Goal: Task Accomplishment & Management: Use online tool/utility

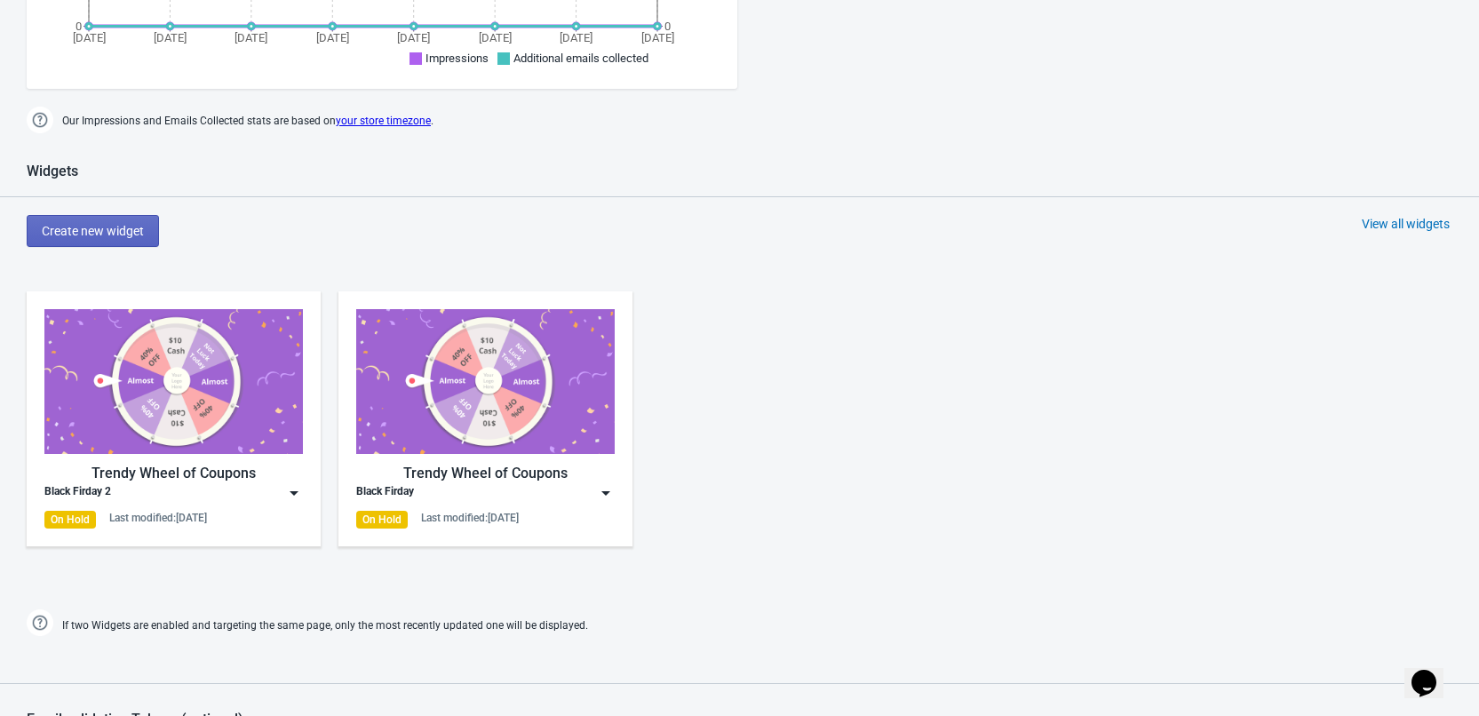
scroll to position [977, 0]
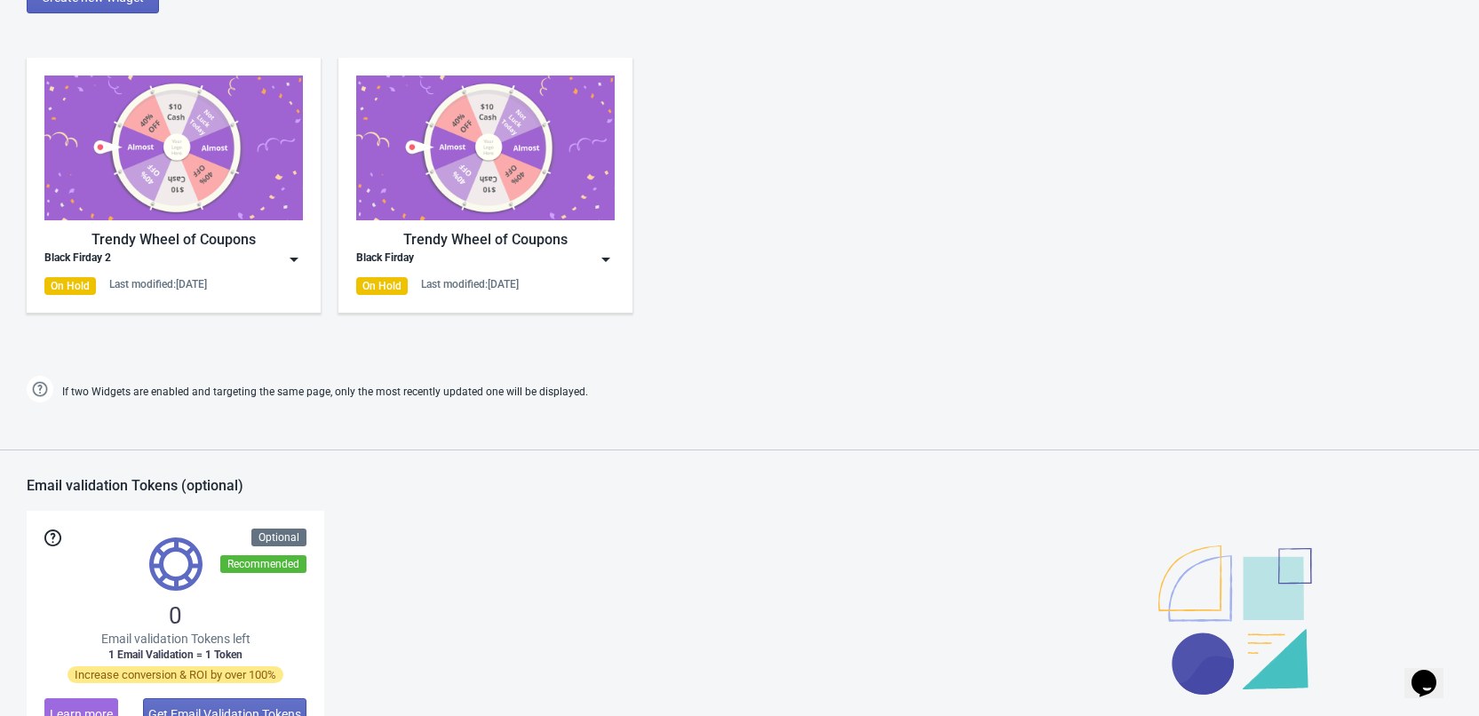
click at [75, 279] on div "On Hold" at bounding box center [70, 286] width 52 height 18
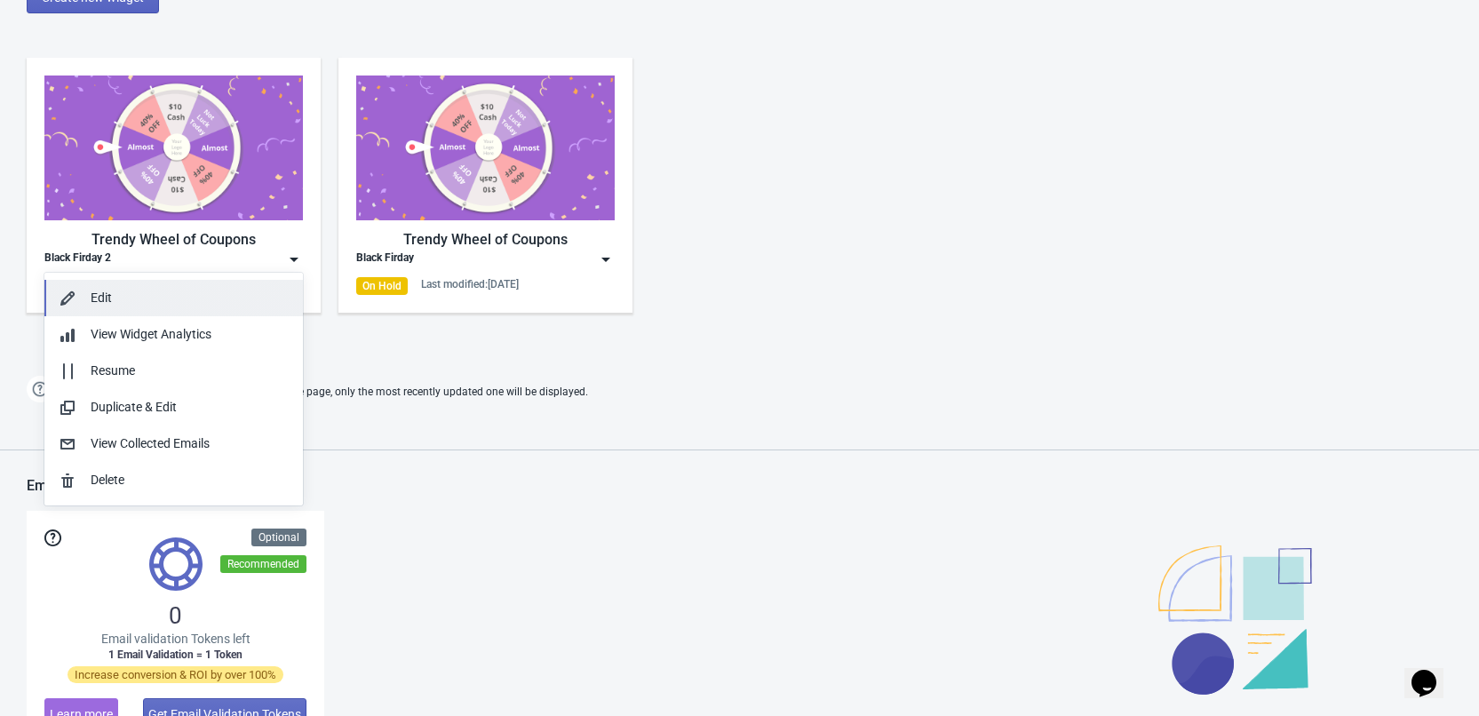
click at [83, 295] on div "Edit" at bounding box center [174, 298] width 230 height 19
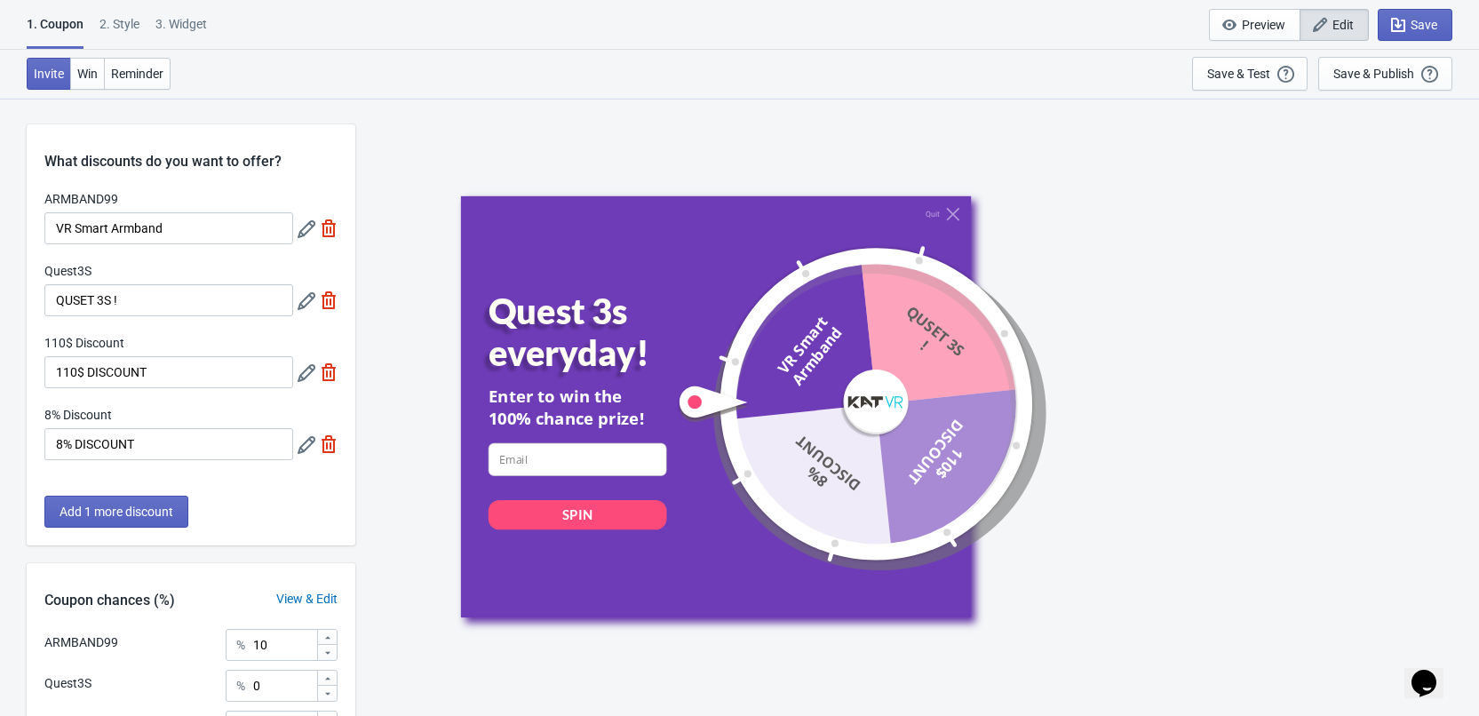
click at [186, 31] on div "3. Widget" at bounding box center [181, 30] width 52 height 31
select select "specificURL"
select select "once"
select select "circle"
select select "bottom_right"
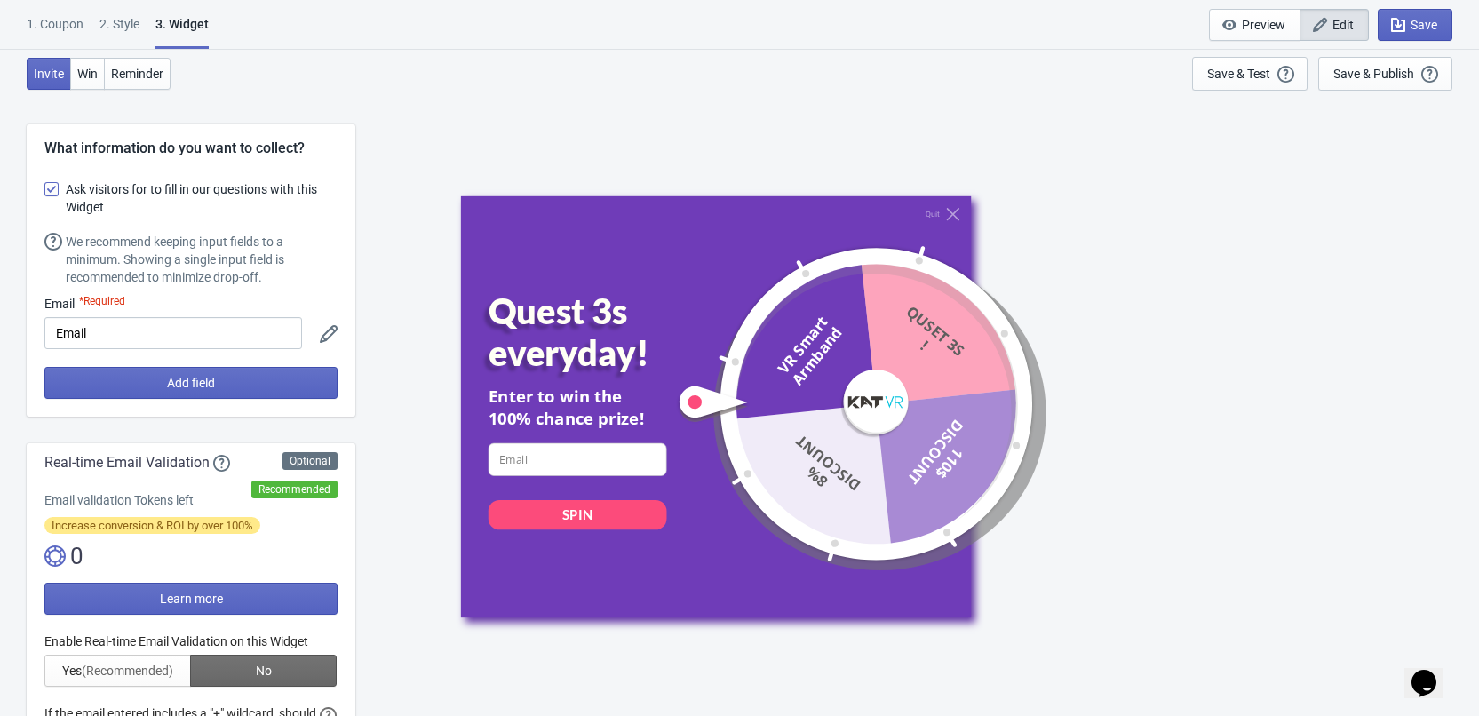
click at [131, 17] on div "2 . Style" at bounding box center [120, 30] width 40 height 31
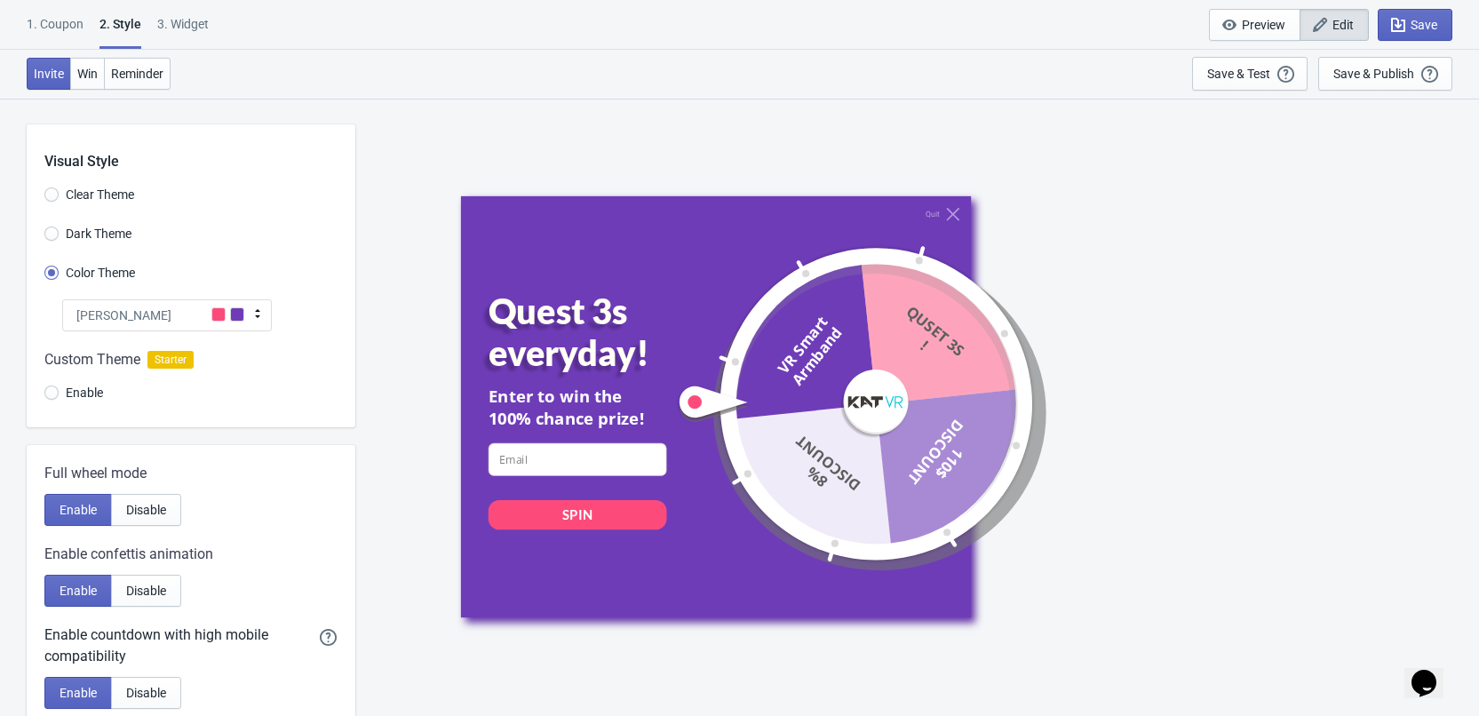
click at [165, 20] on div "3. Widget" at bounding box center [183, 30] width 52 height 31
select select "specificURL"
select select "once"
select select "circle"
select select "bottom_right"
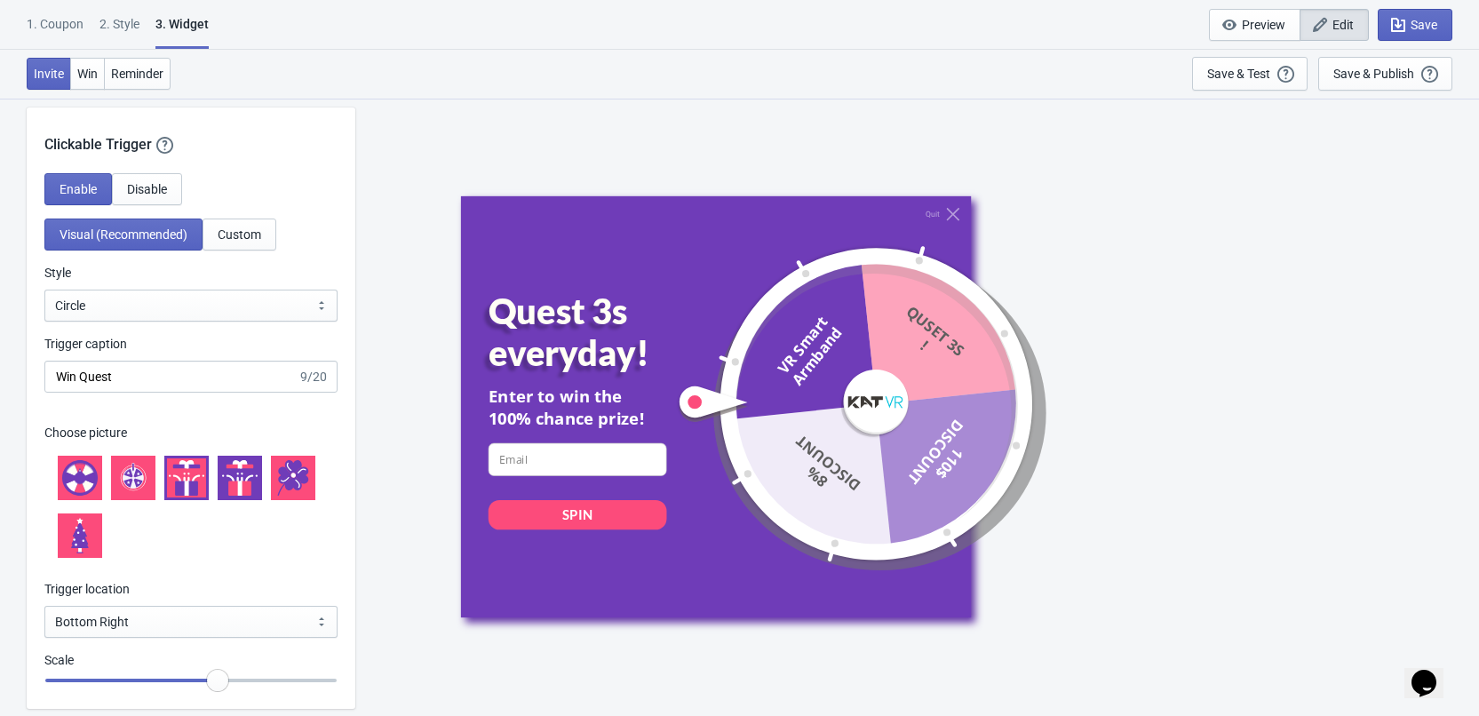
scroll to position [1866, 0]
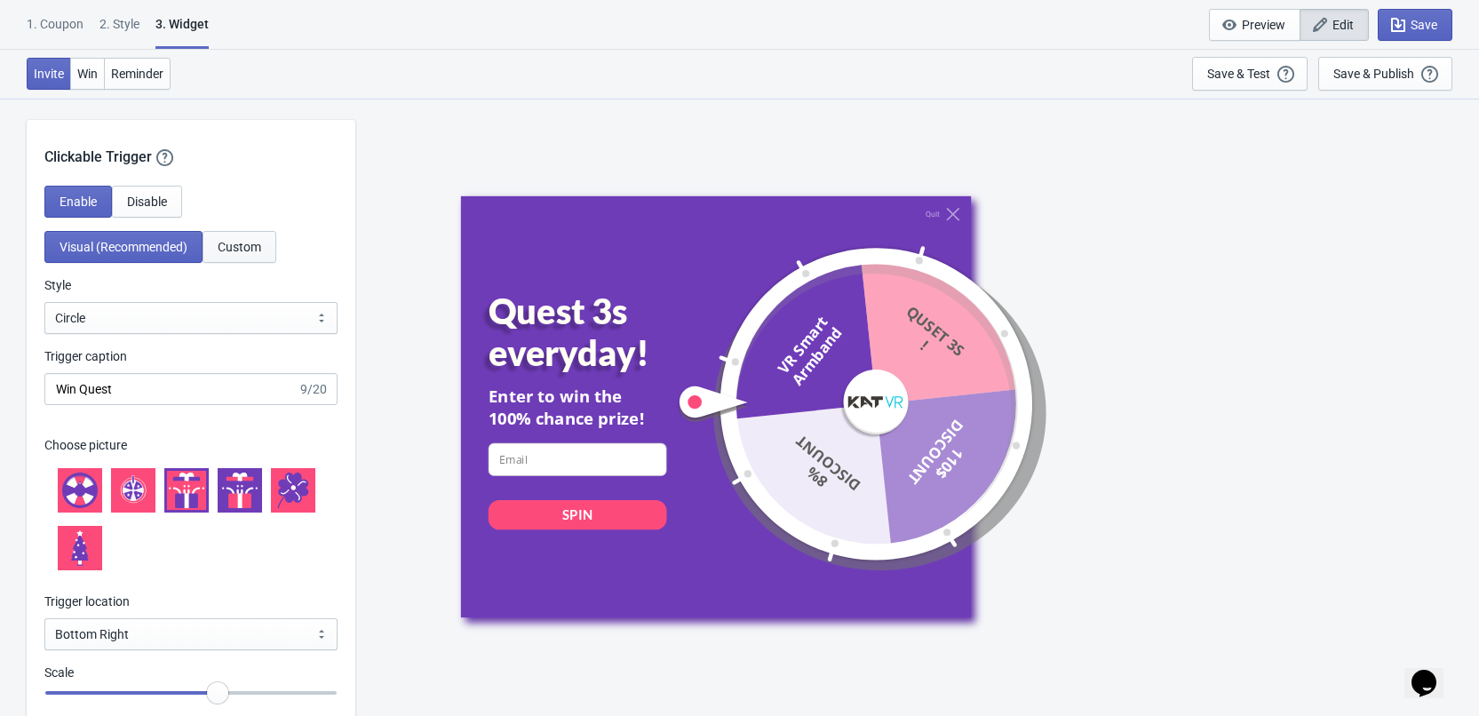
click at [253, 254] on span "Custom" at bounding box center [240, 247] width 44 height 14
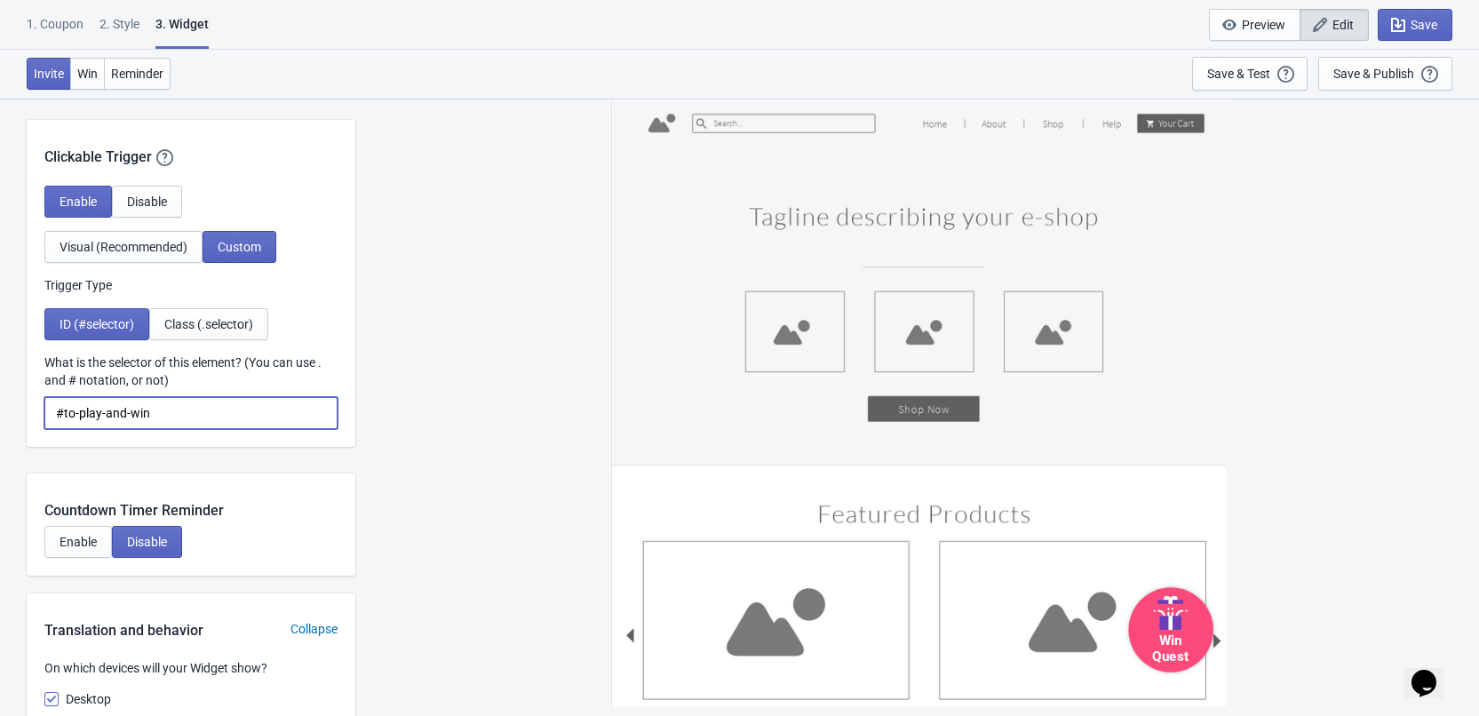
drag, startPoint x: 212, startPoint y: 443, endPoint x: 32, endPoint y: 437, distance: 180.5
click at [32, 437] on div "Enable Disable Visual (Recommended) Custom Trigger Type ID (#selector) Class (.…" at bounding box center [191, 316] width 329 height 261
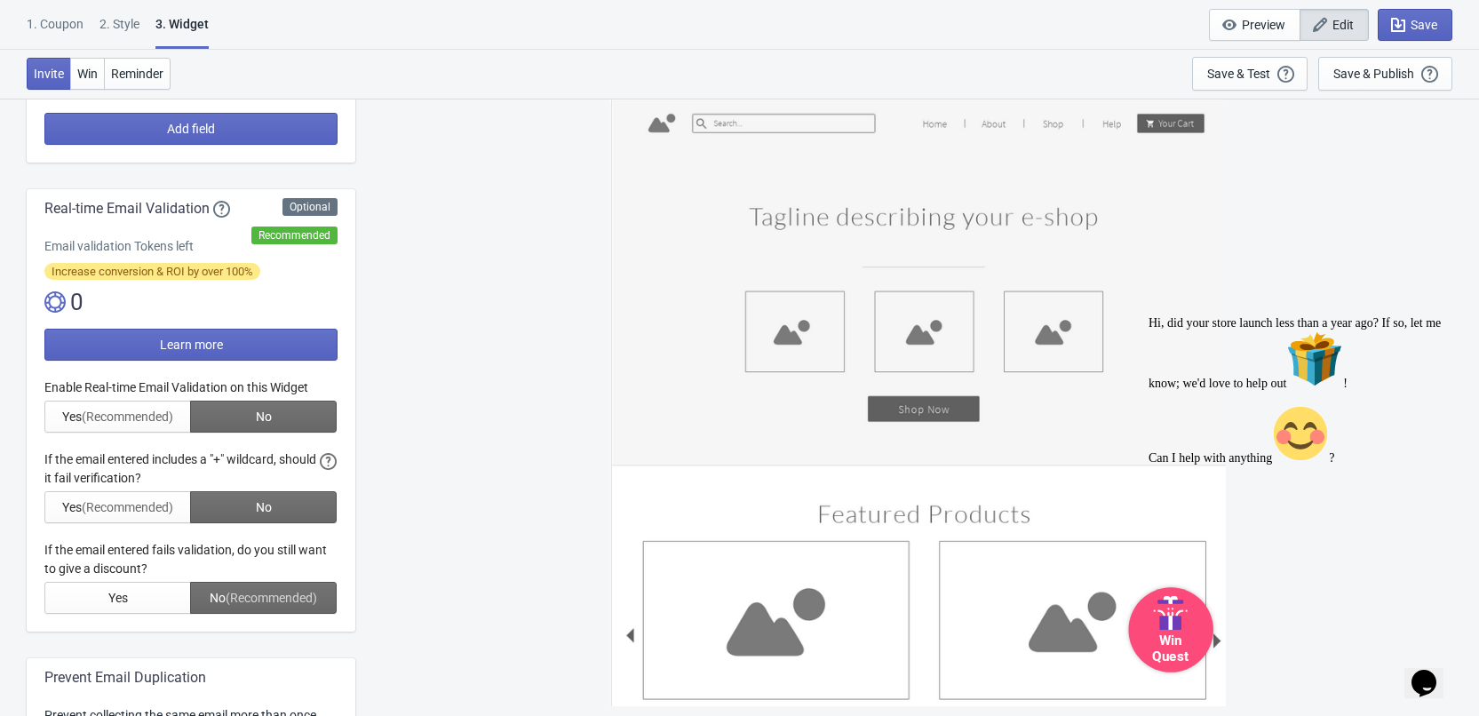
scroll to position [355, 0]
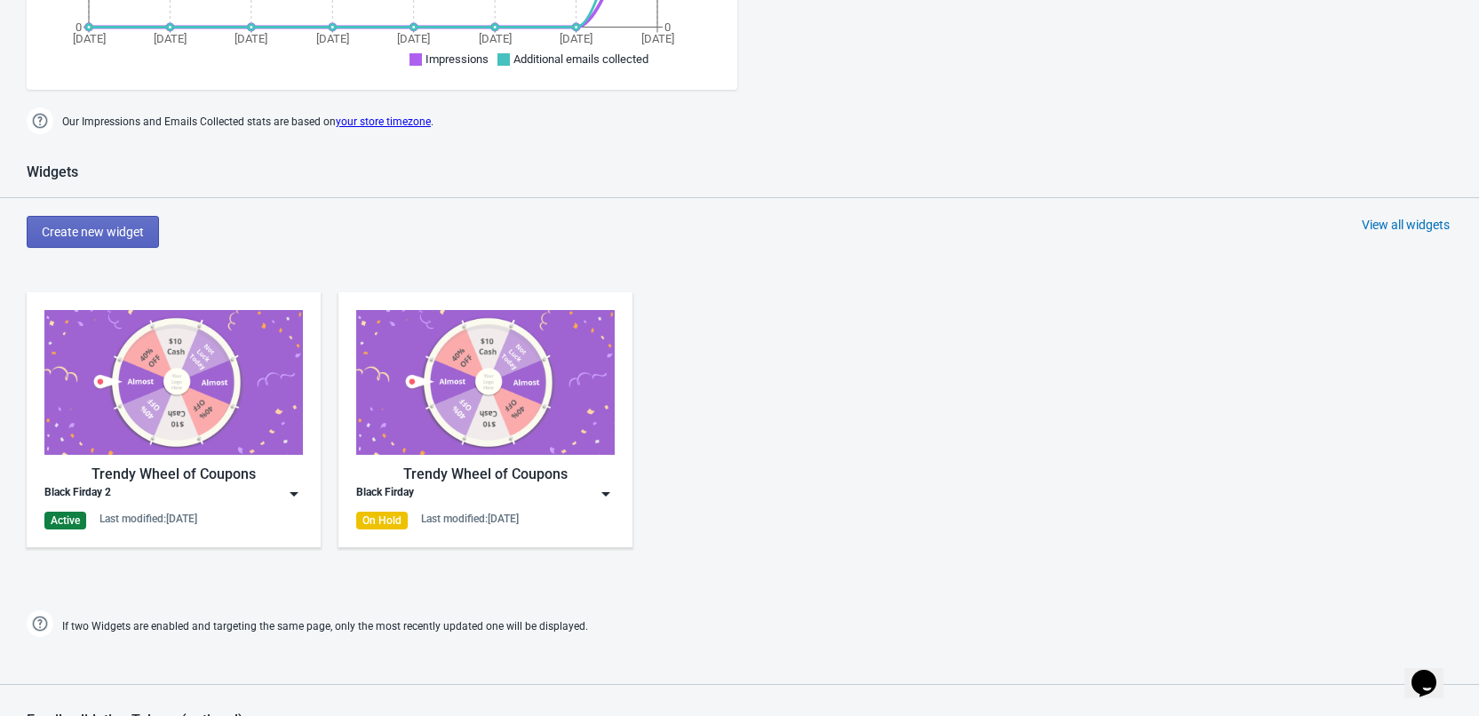
scroll to position [800, 0]
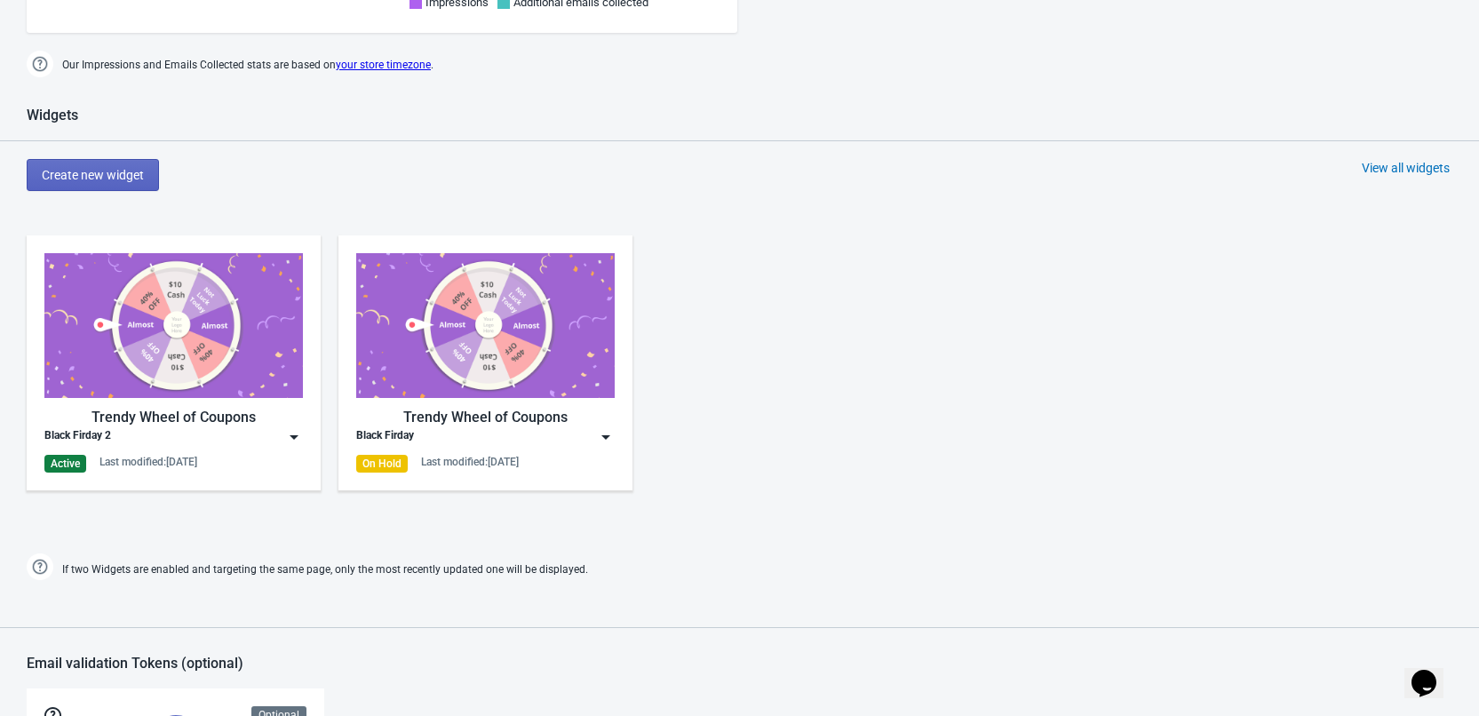
click at [294, 431] on img at bounding box center [294, 437] width 18 height 18
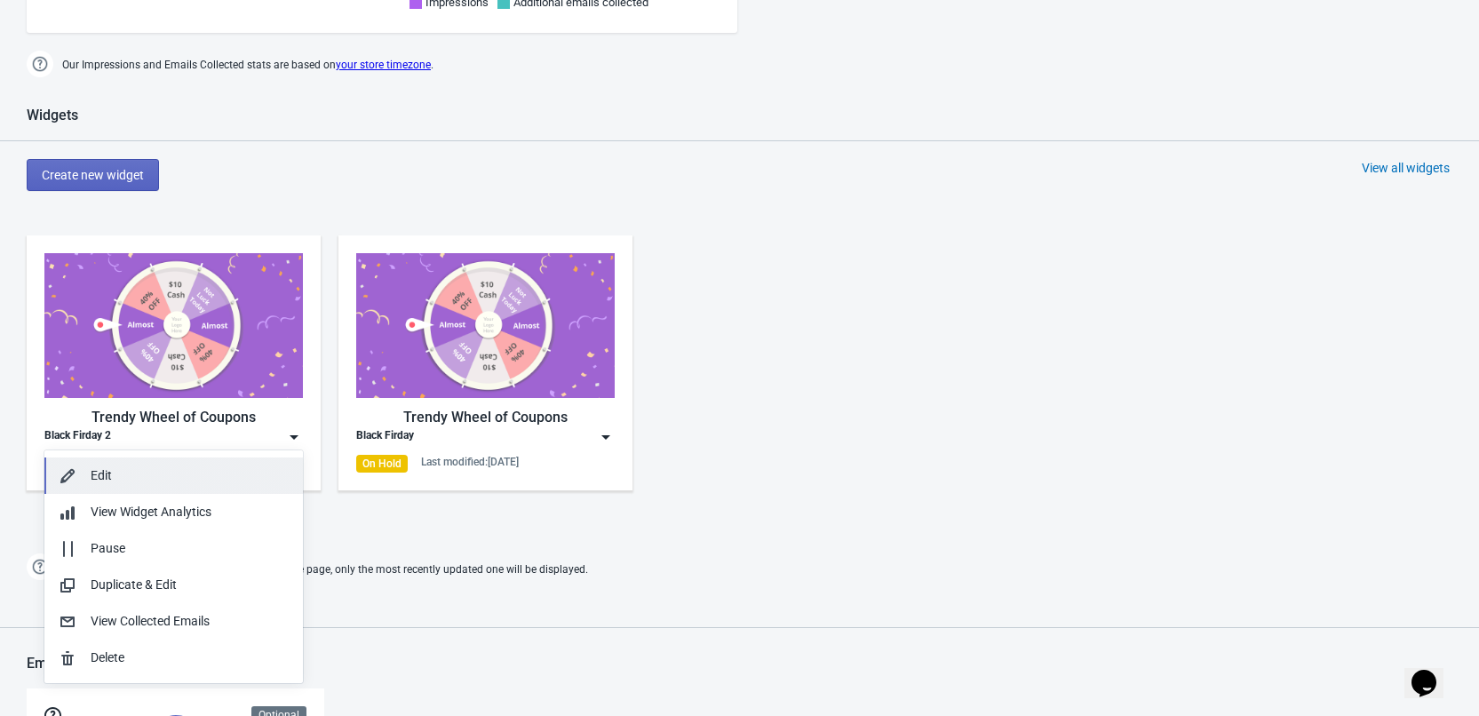
click at [252, 475] on div "Edit" at bounding box center [190, 475] width 198 height 19
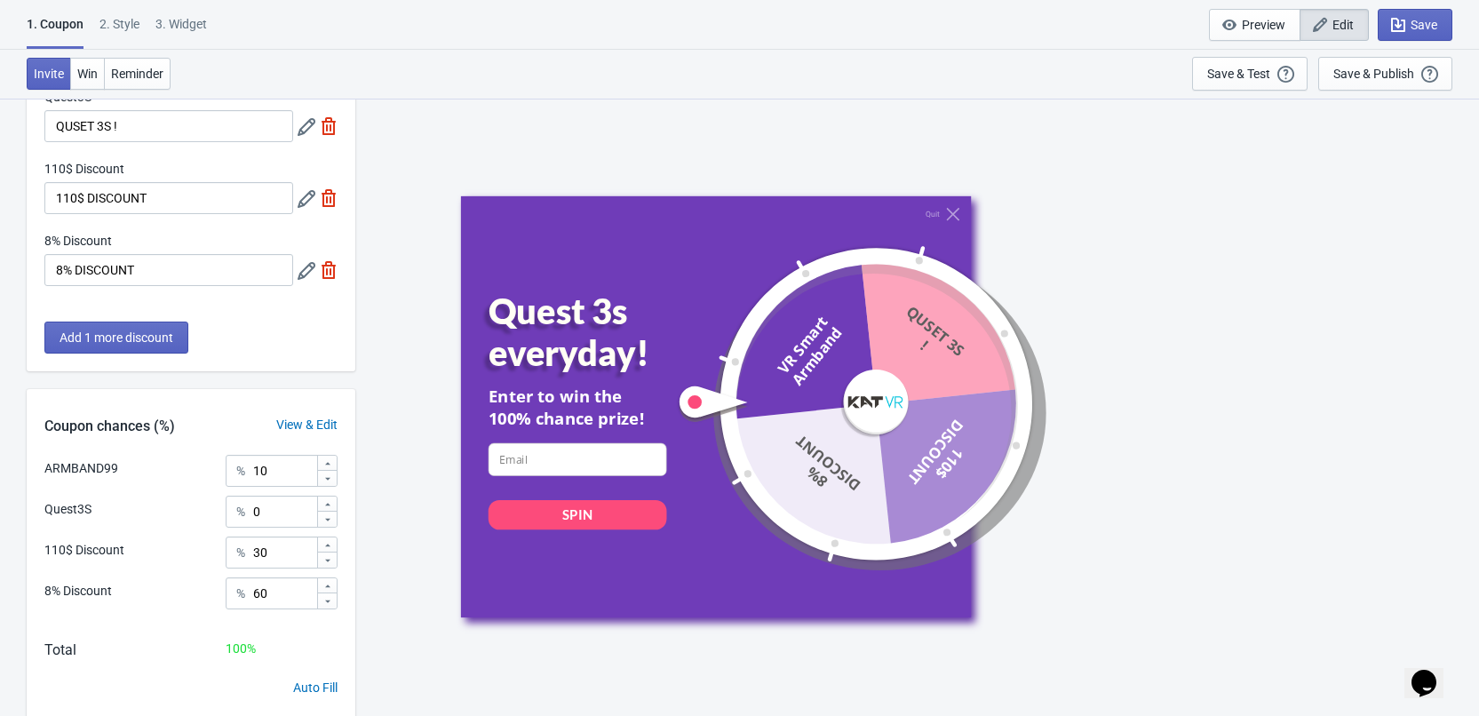
scroll to position [231, 0]
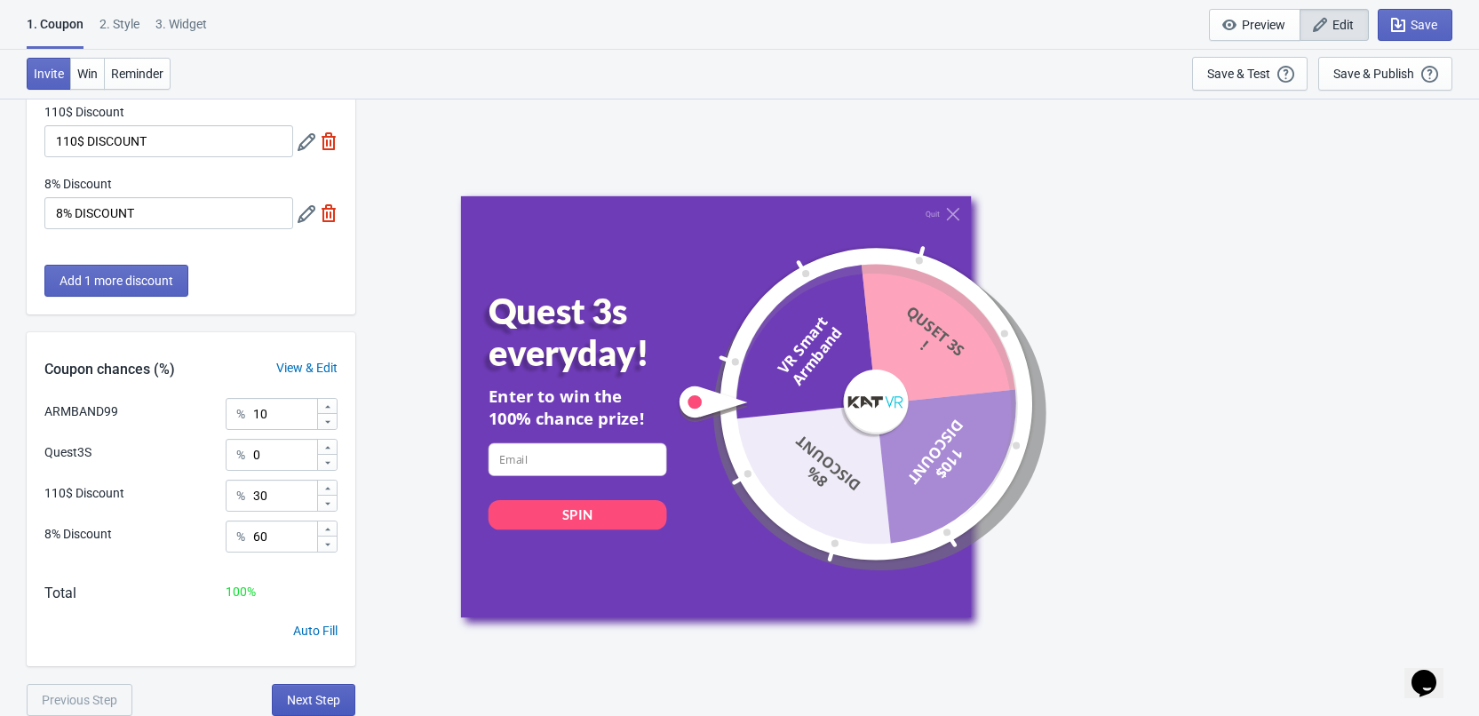
click at [296, 701] on span "Next Step" at bounding box center [313, 700] width 53 height 14
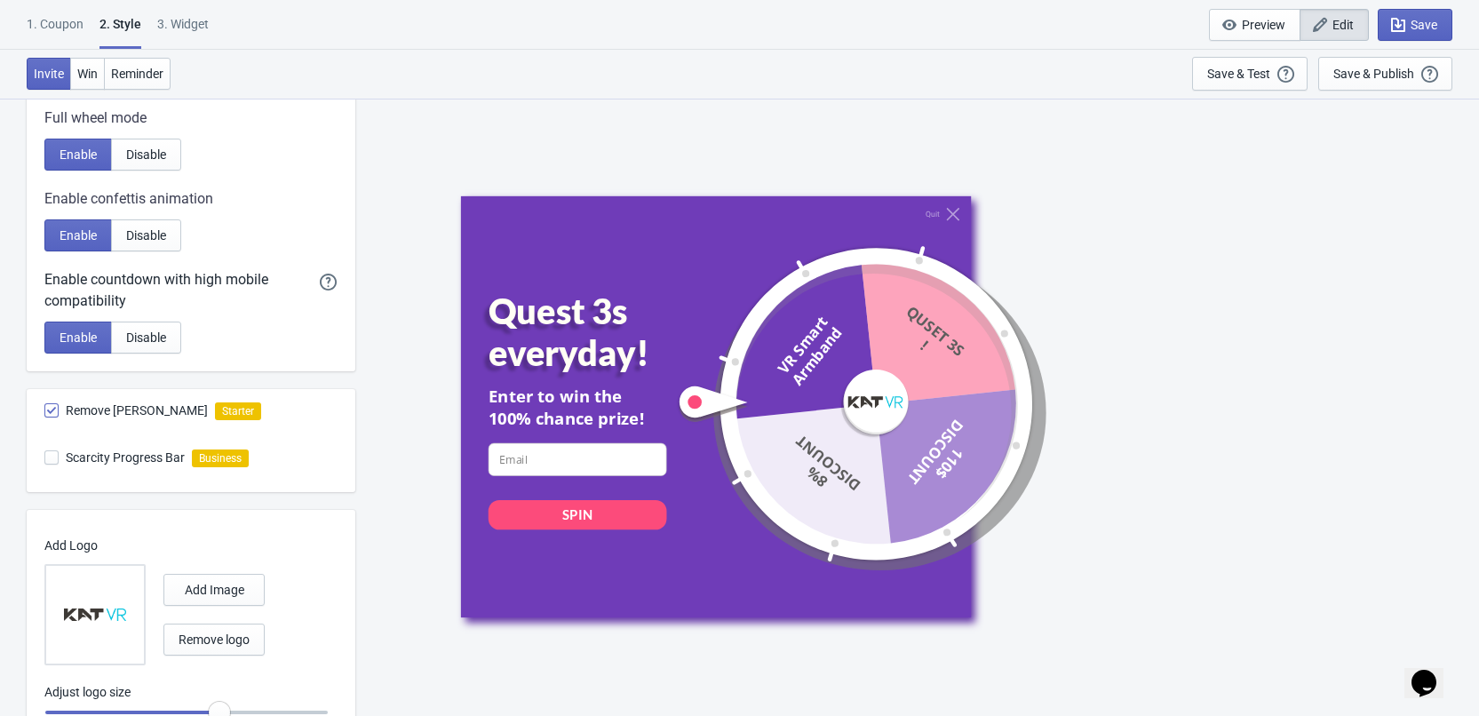
scroll to position [430, 0]
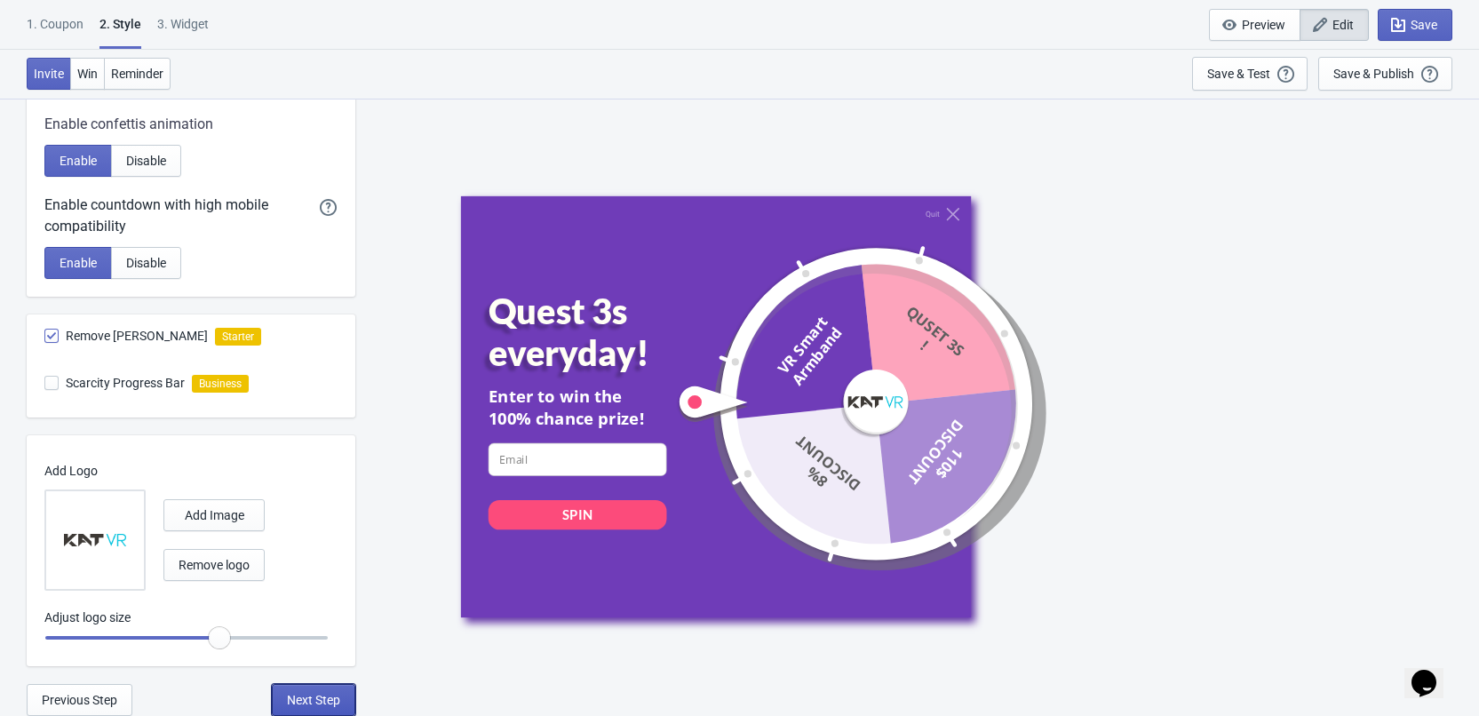
click at [299, 695] on span "Next Step" at bounding box center [313, 700] width 53 height 14
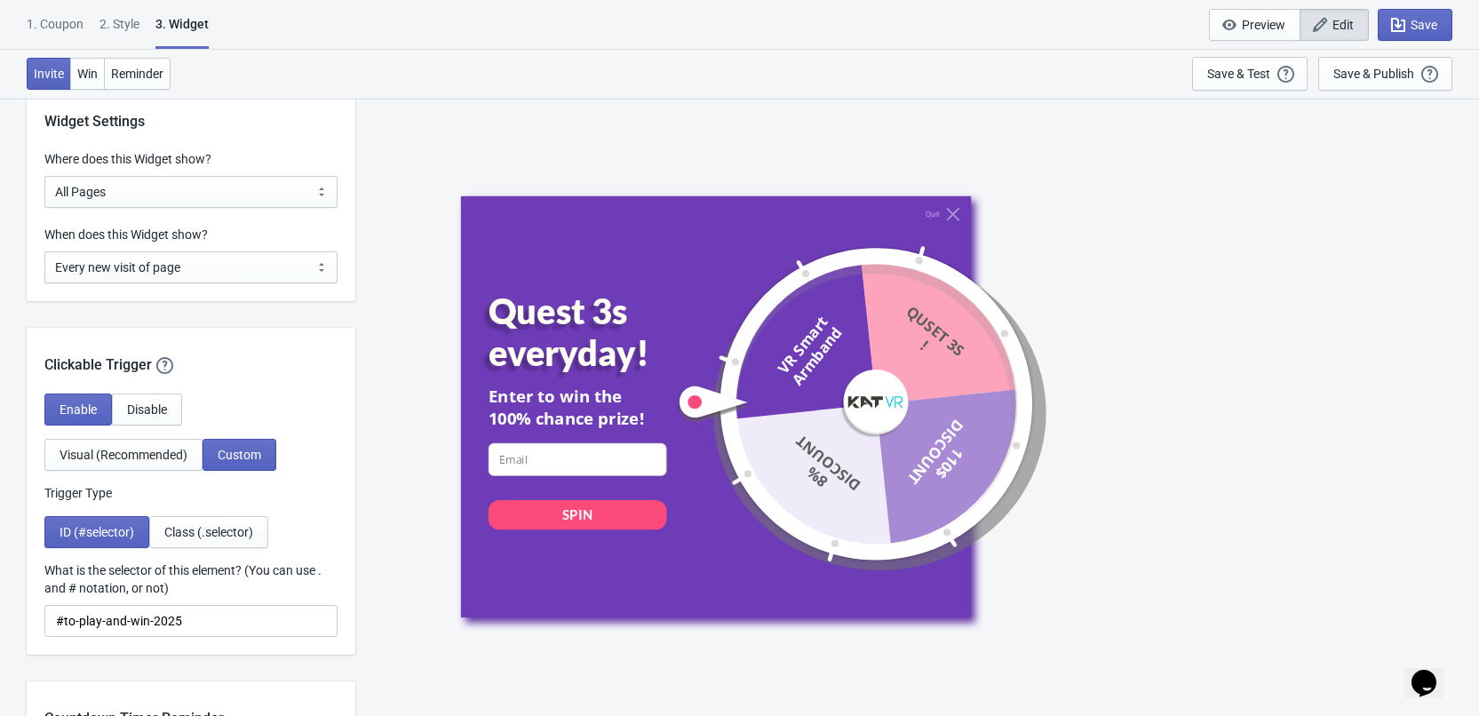
scroll to position [1422, 0]
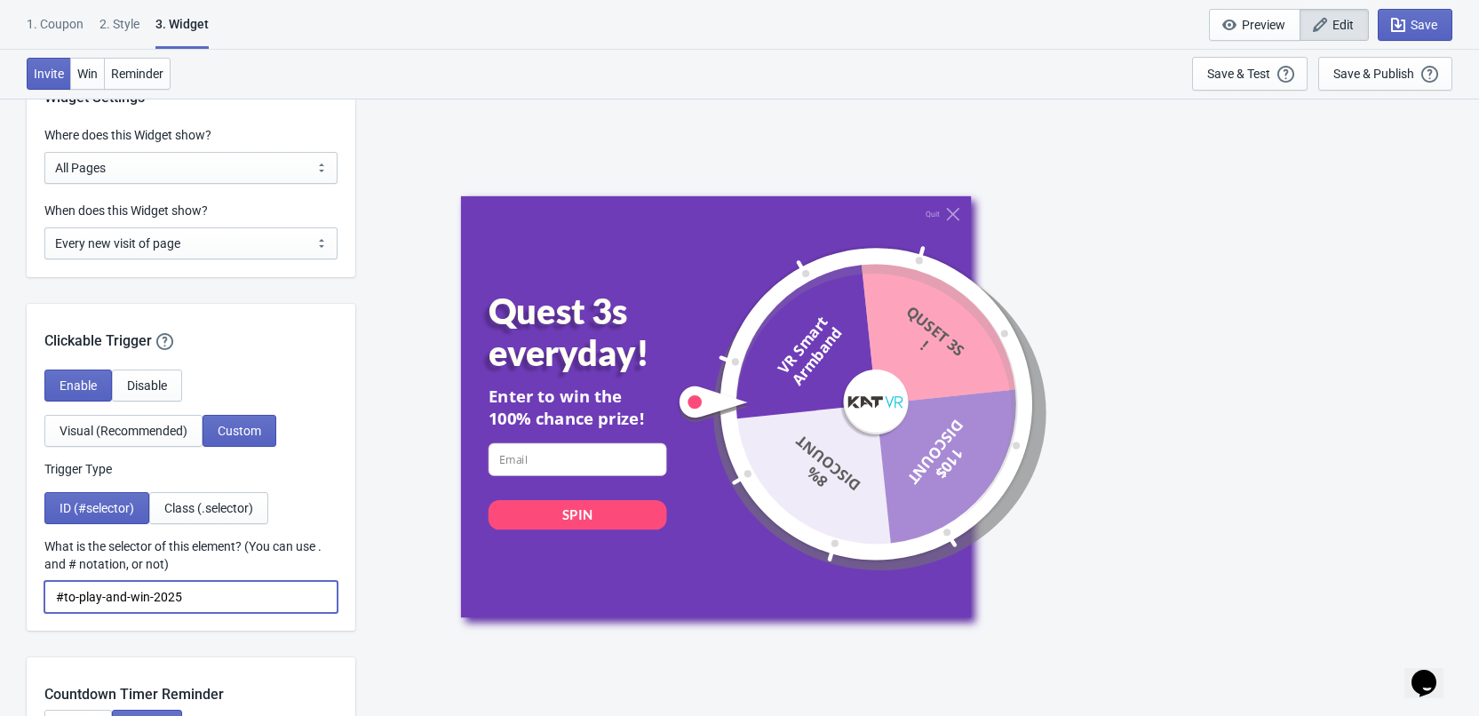
drag, startPoint x: 219, startPoint y: 595, endPoint x: 68, endPoint y: 612, distance: 151.1
click at [68, 612] on input "#to-play-and-win-2025" at bounding box center [190, 597] width 293 height 32
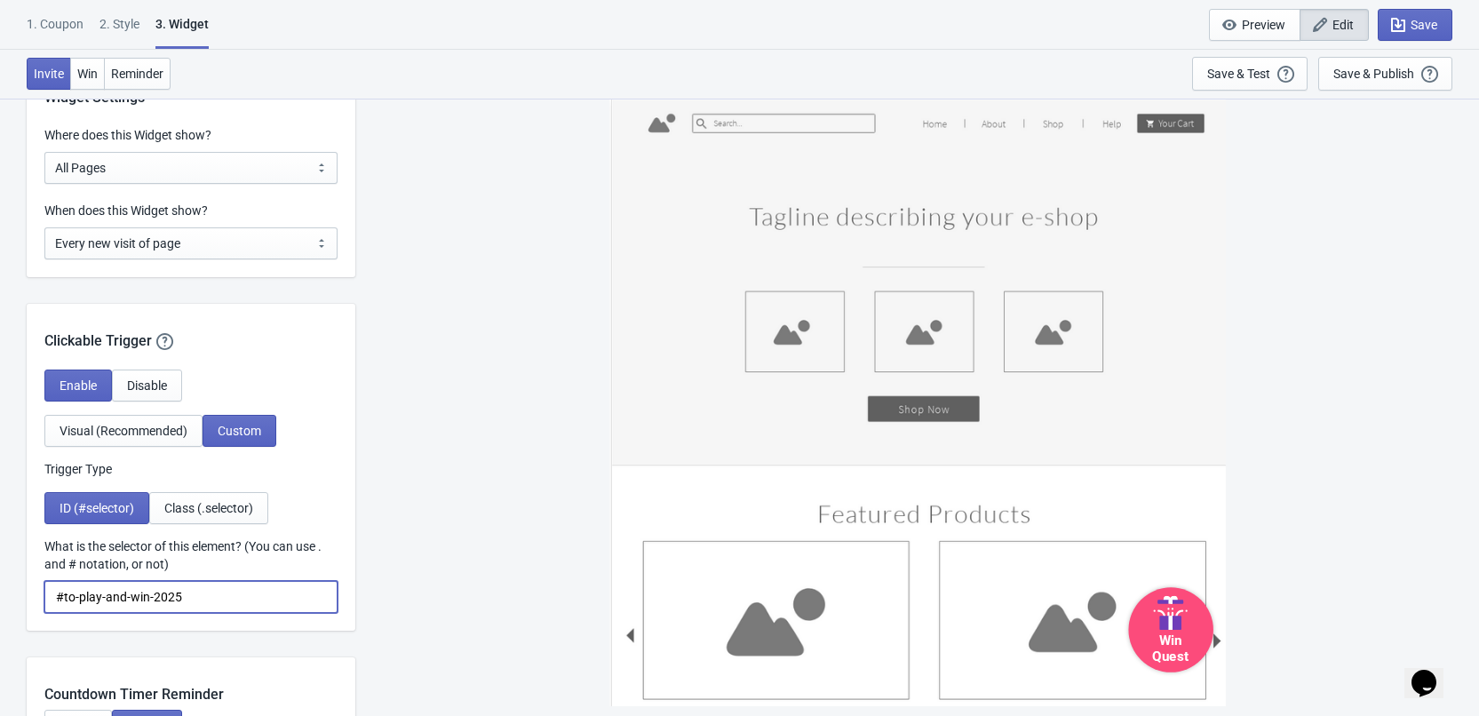
click at [77, 600] on input "#to-play-and-win-2025" at bounding box center [190, 597] width 293 height 32
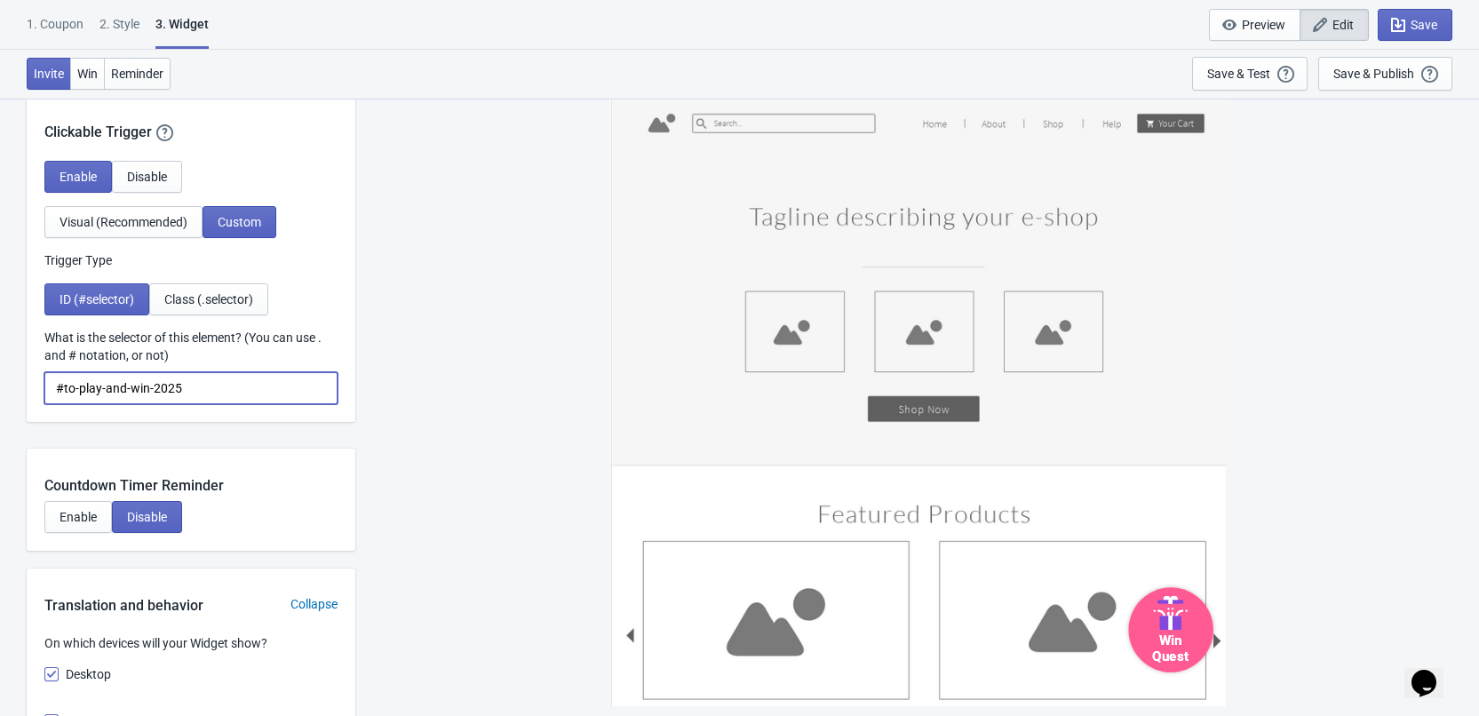
scroll to position [1688, 0]
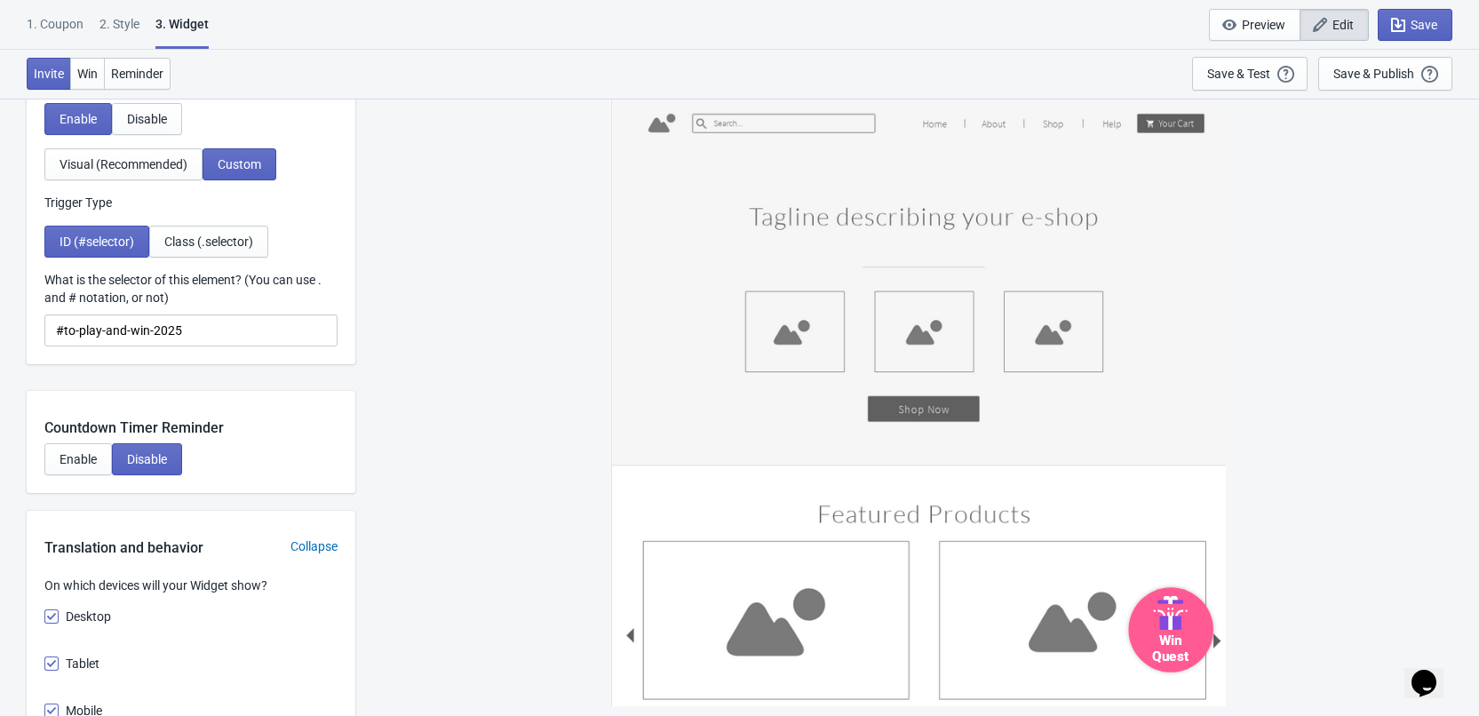
click at [1190, 630] on div "Win Quest" at bounding box center [1170, 647] width 76 height 34
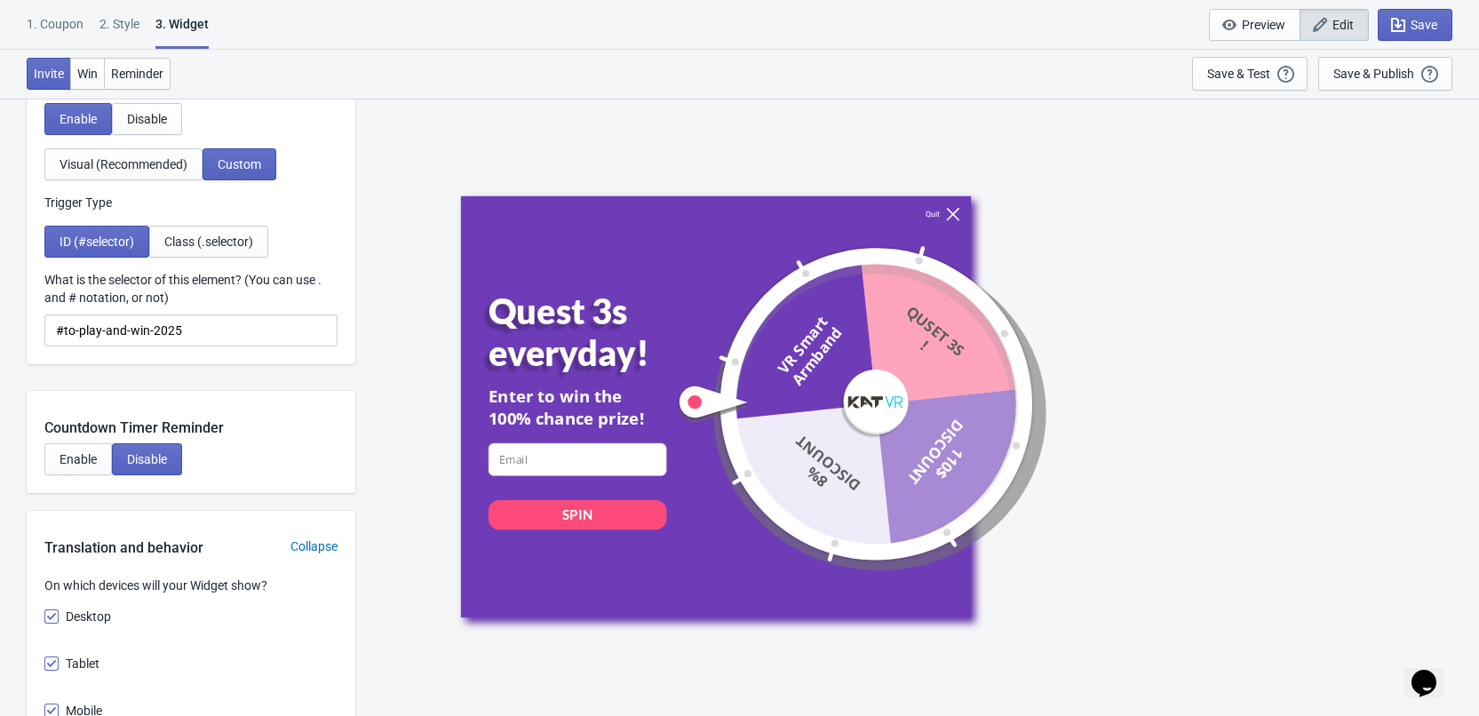
click at [954, 214] on icon at bounding box center [952, 213] width 13 height 13
click at [953, 216] on icon at bounding box center [952, 213] width 13 height 13
click at [948, 211] on icon at bounding box center [952, 213] width 13 height 13
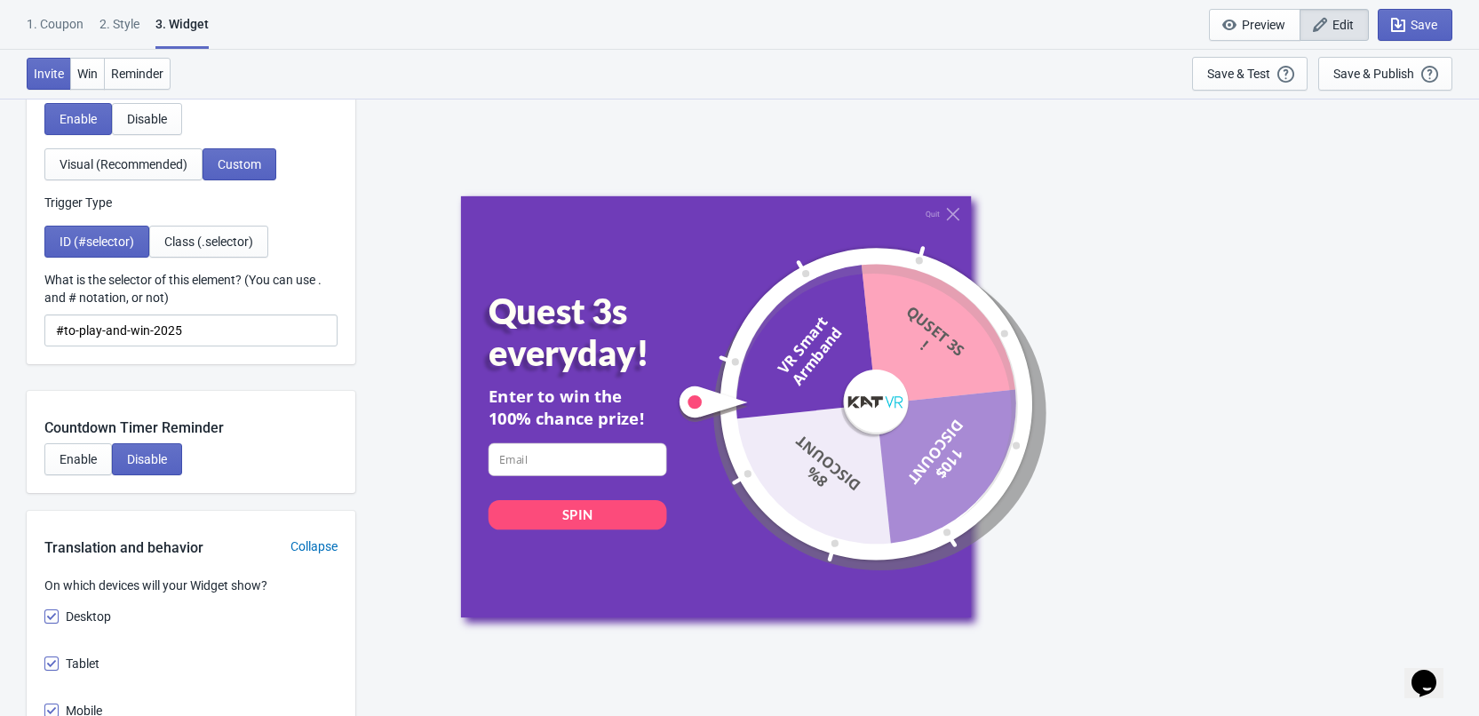
click at [1046, 259] on div at bounding box center [876, 404] width 348 height 348
click at [1175, 332] on div "Quit Quest 3s everyday! Enter to win the 100% chance prize! email-input SPIN VR…" at bounding box center [916, 405] width 913 height 421
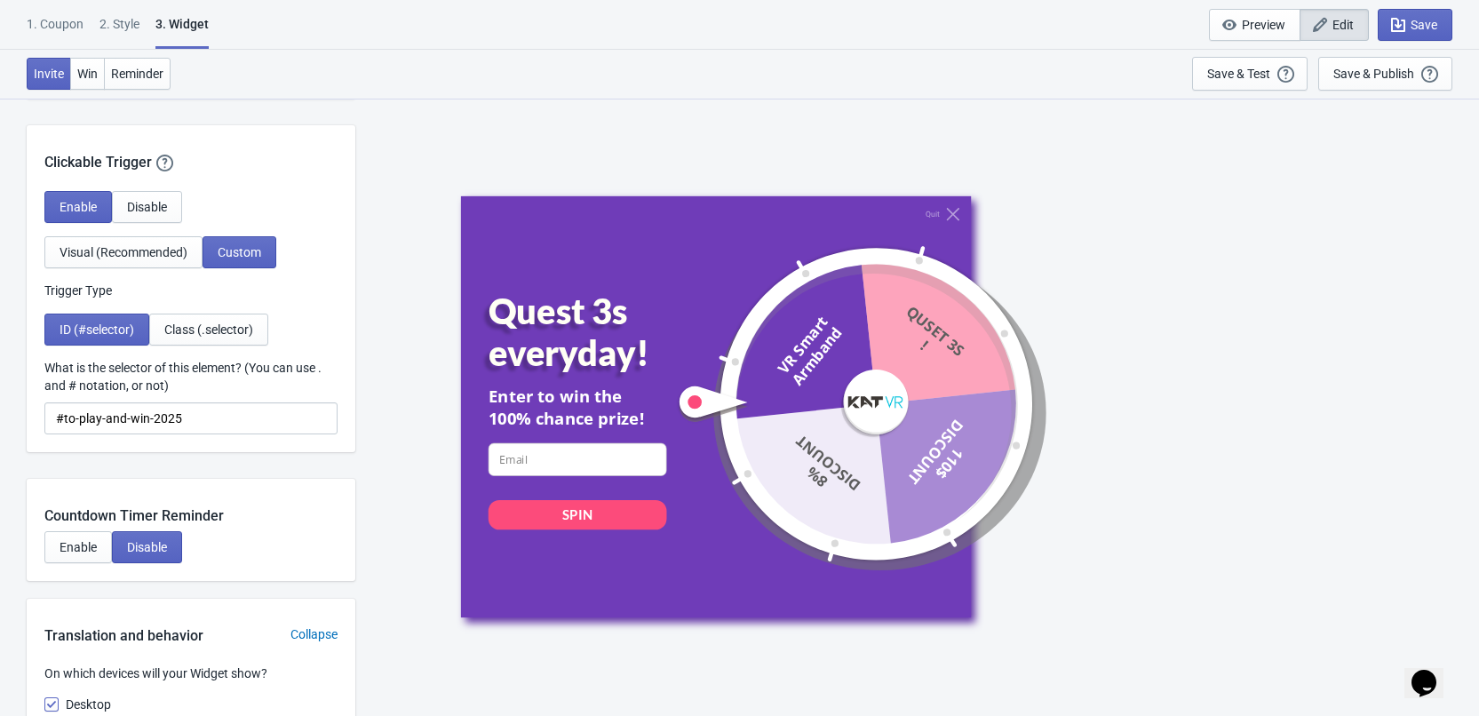
scroll to position [1599, 0]
click at [1251, 35] on button "Preview" at bounding box center [1255, 25] width 92 height 32
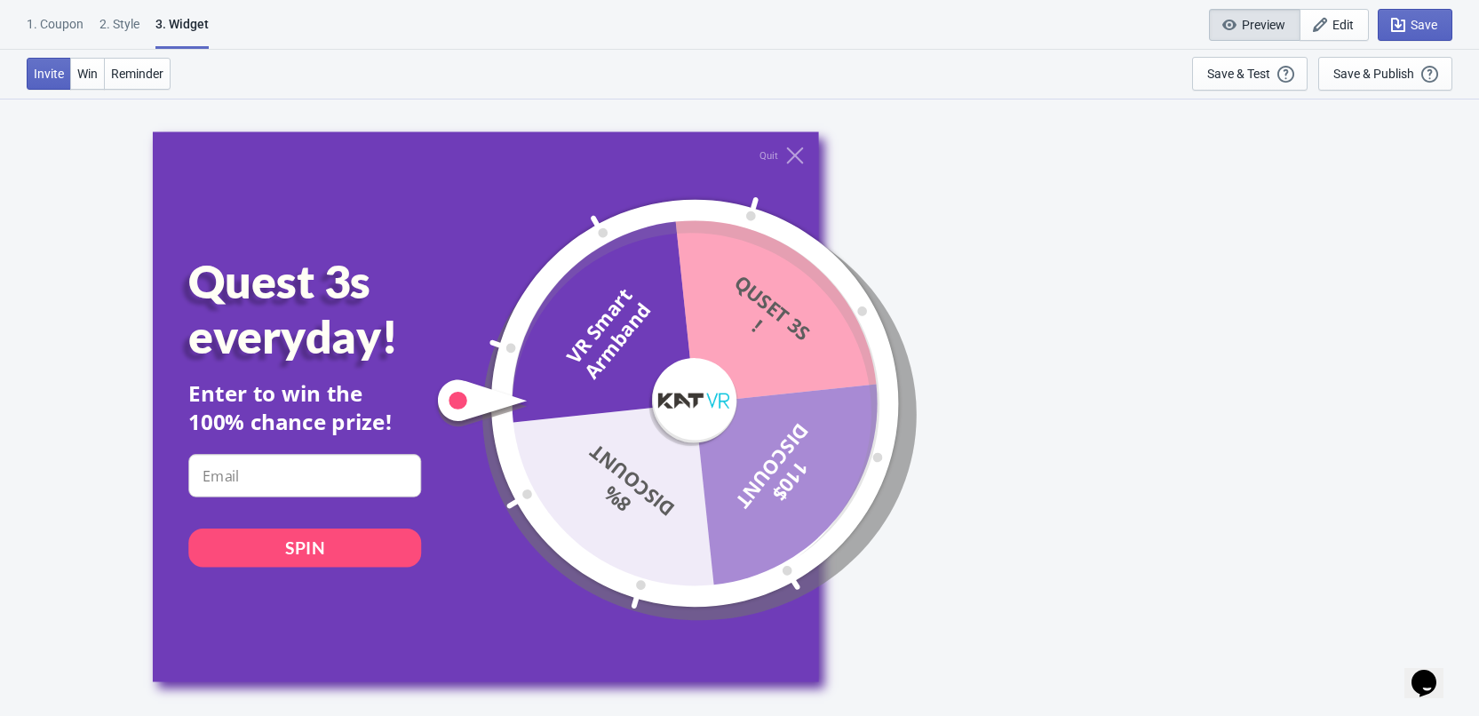
scroll to position [1319, 0]
click at [791, 149] on icon at bounding box center [794, 155] width 17 height 17
click at [1335, 19] on span "Edit" at bounding box center [1343, 25] width 21 height 14
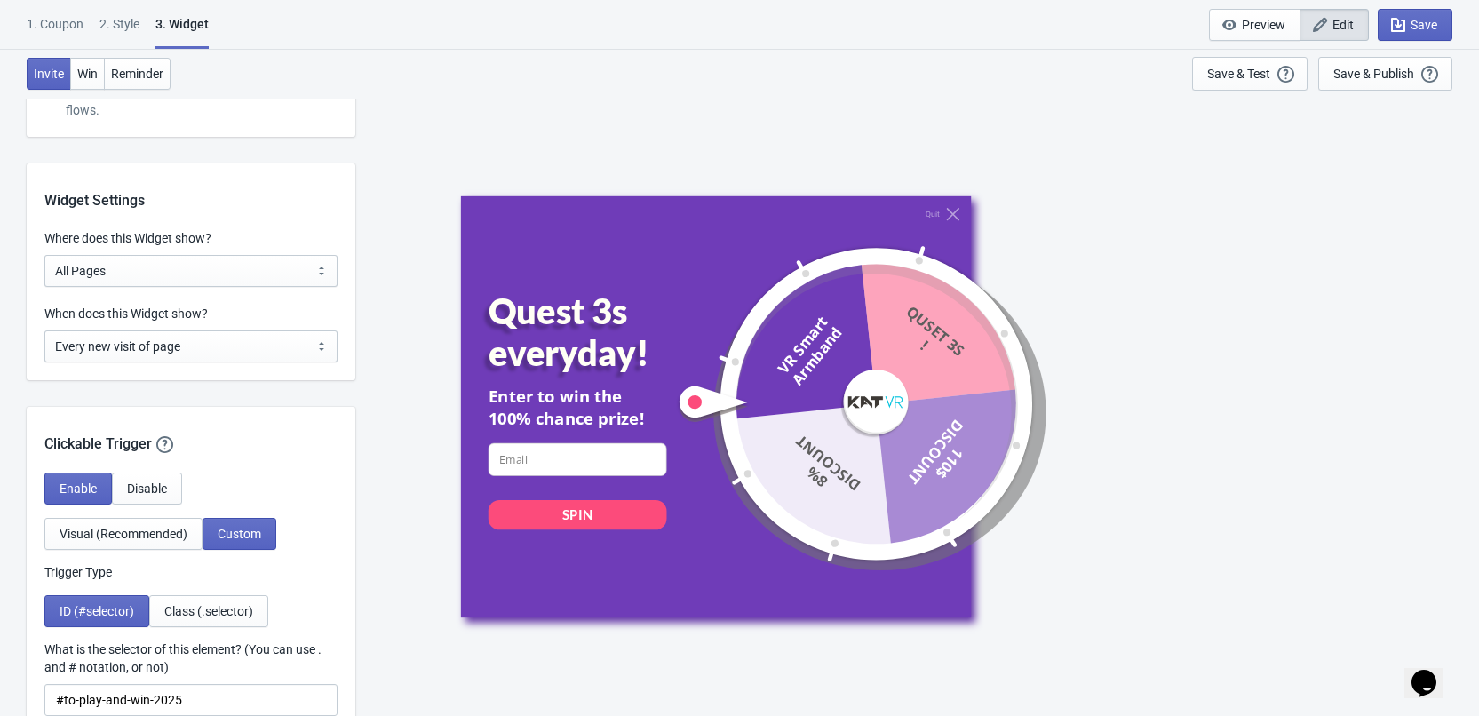
click at [956, 204] on div "Quit Quest 3s everyday! Enter to win the 100% chance prize! email-input SPIN VR…" at bounding box center [715, 405] width 510 height 421
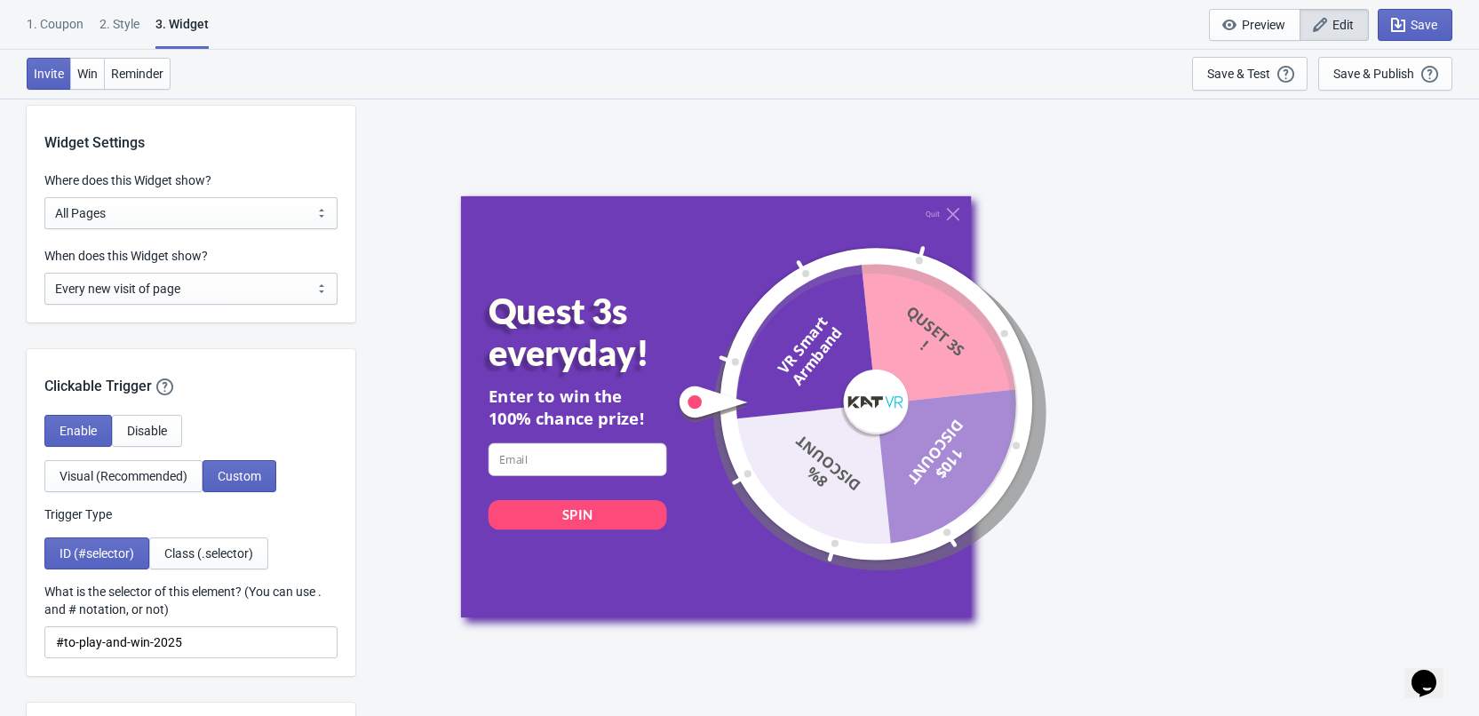
scroll to position [1407, 0]
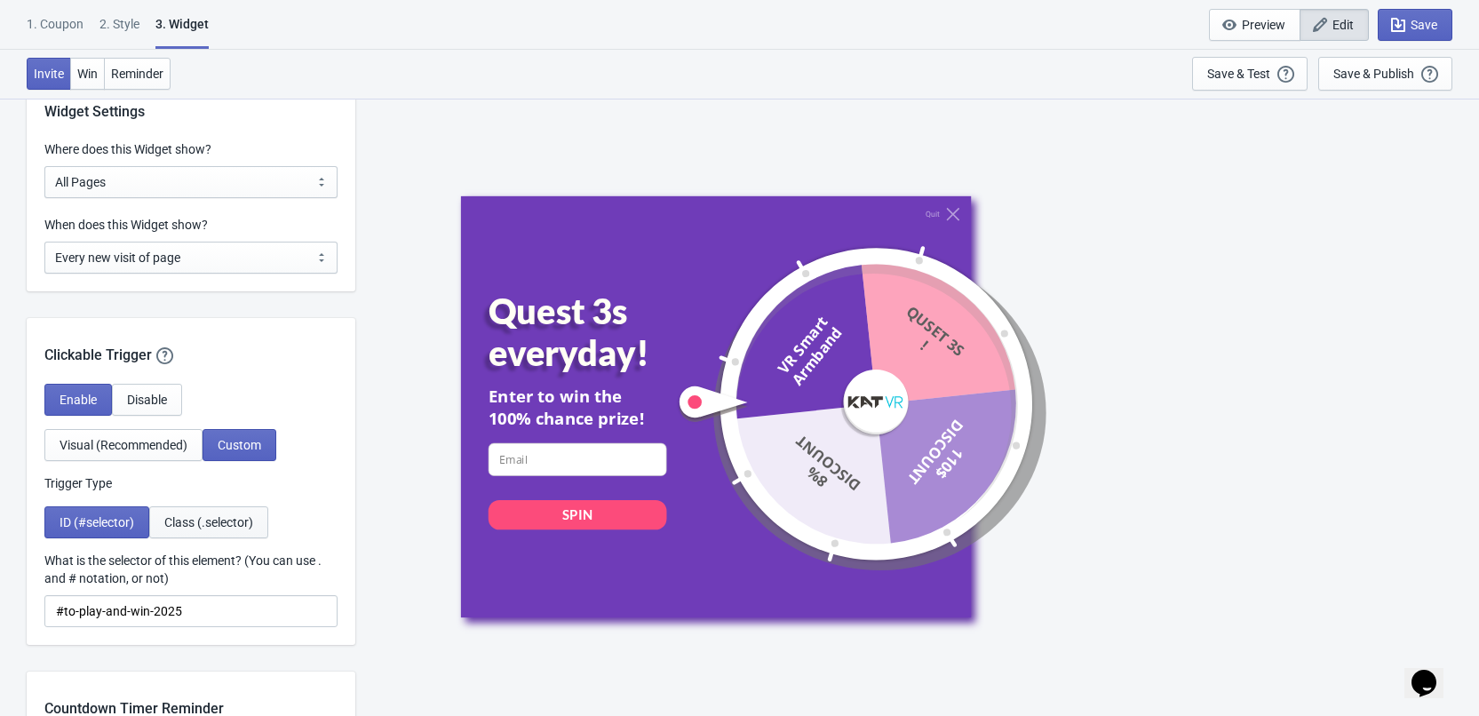
click at [185, 526] on span "Class (.selector)" at bounding box center [208, 522] width 89 height 14
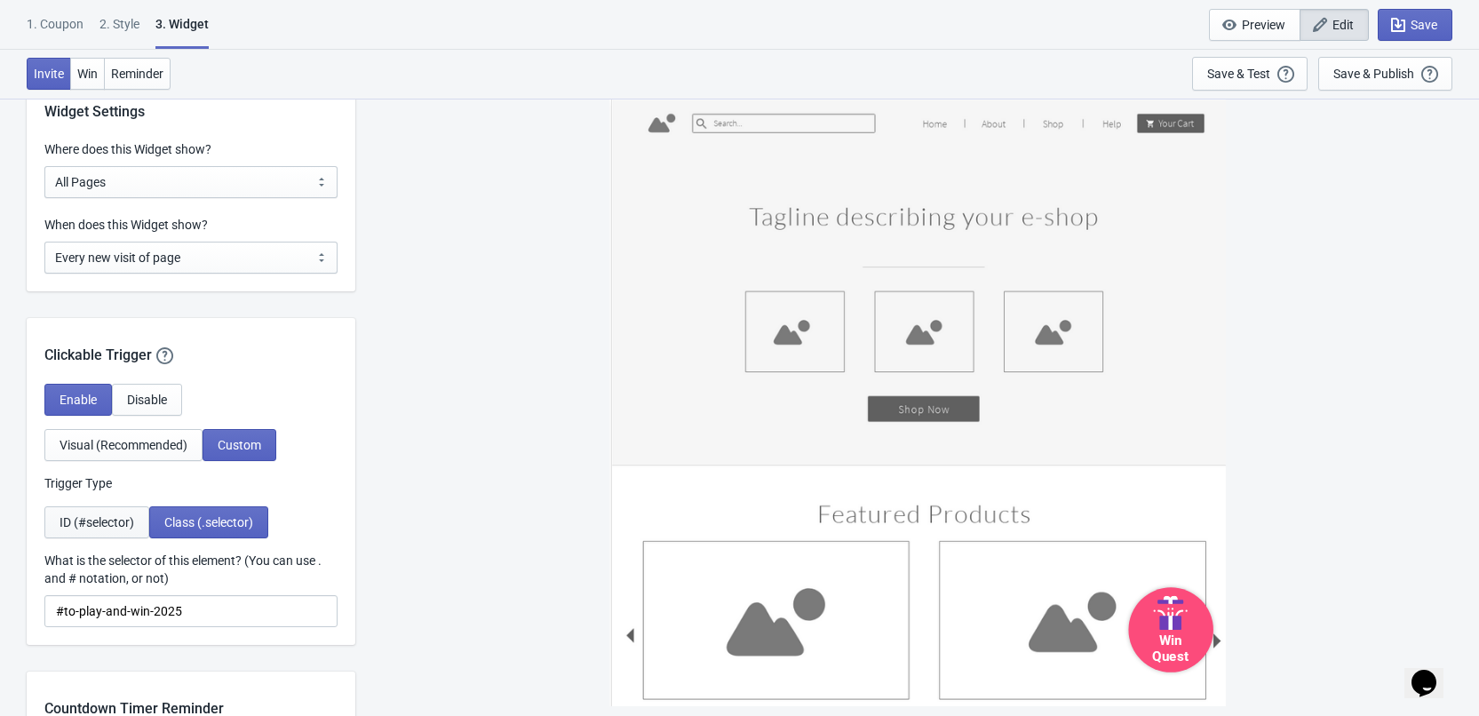
click at [120, 515] on span "ID (#selector)" at bounding box center [97, 522] width 75 height 14
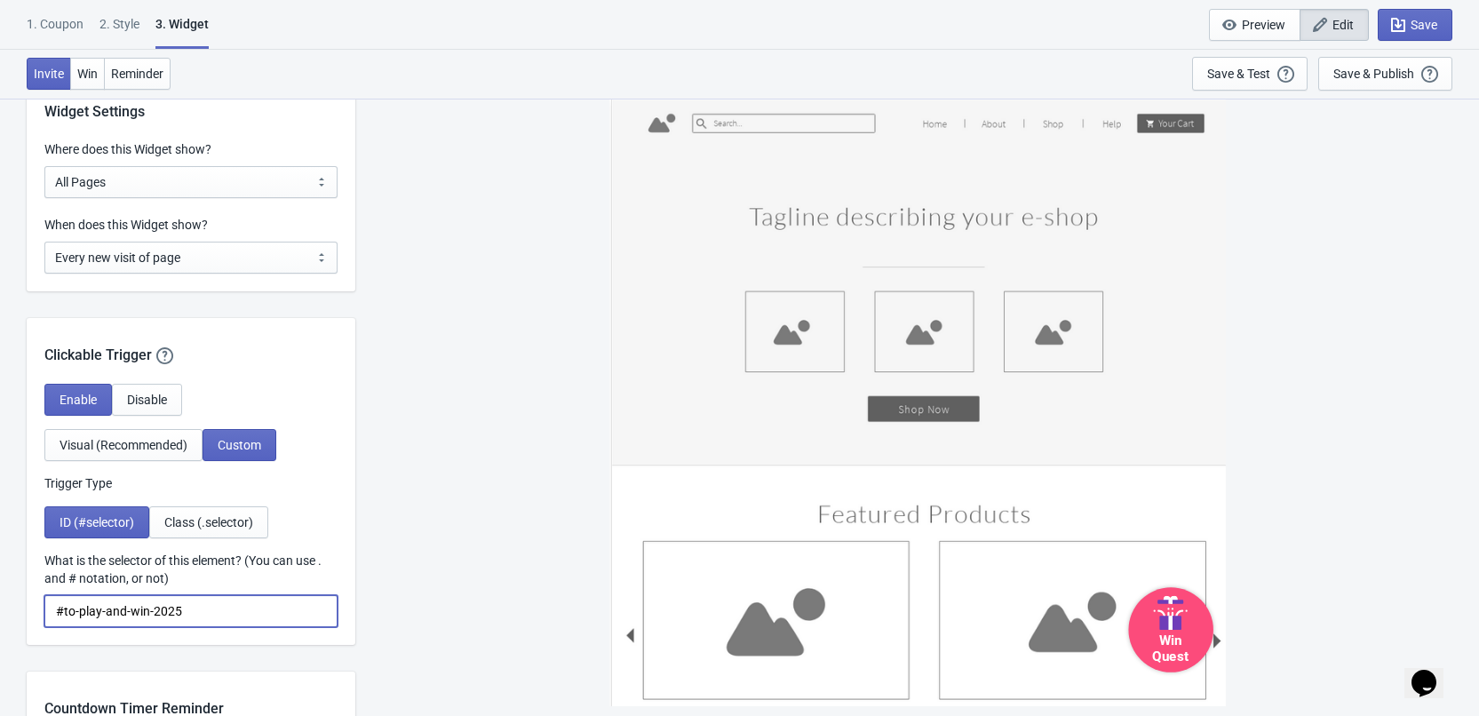
drag, startPoint x: 211, startPoint y: 607, endPoint x: 63, endPoint y: 605, distance: 148.4
click at [63, 605] on input "#to-play-and-win-2025" at bounding box center [190, 611] width 293 height 32
click at [1263, 575] on div "Win Quest" at bounding box center [917, 407] width 1106 height 618
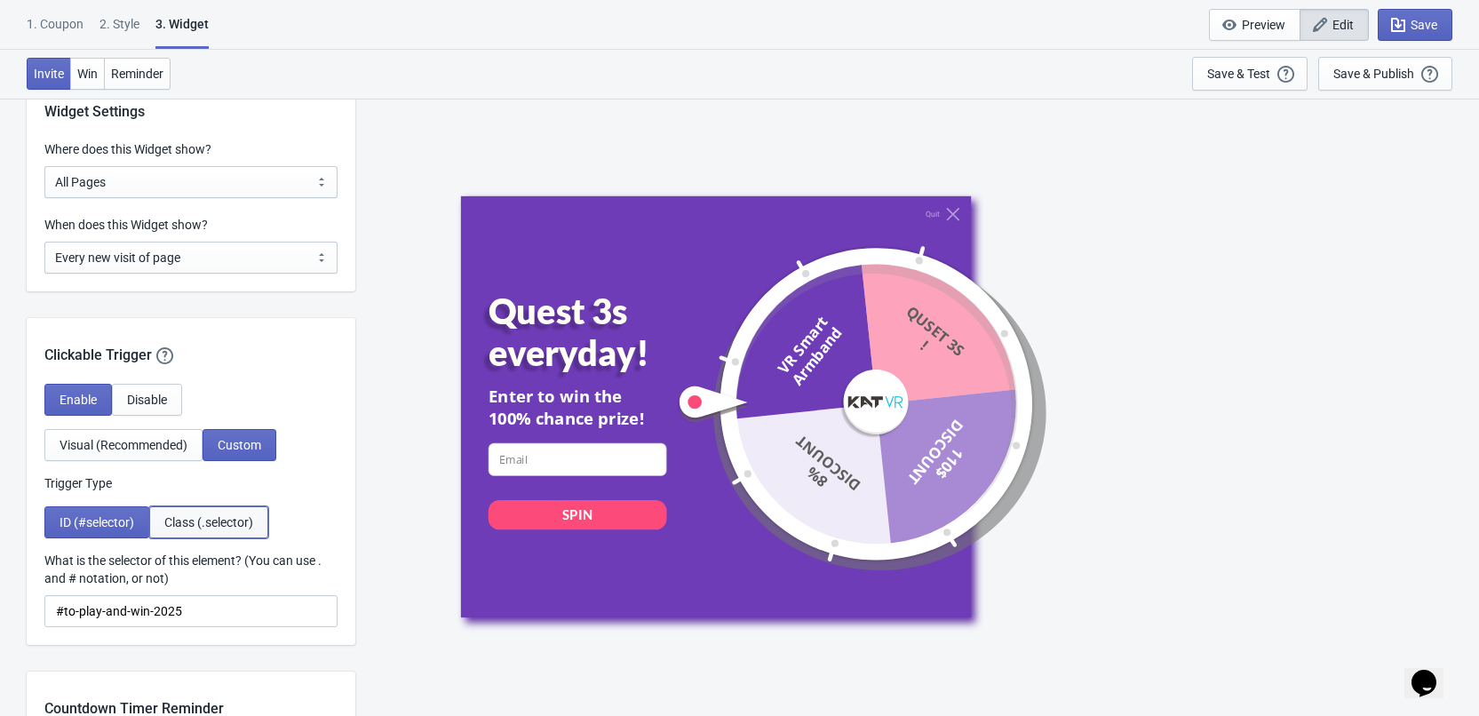
click at [195, 516] on span "Class (.selector)" at bounding box center [208, 522] width 89 height 14
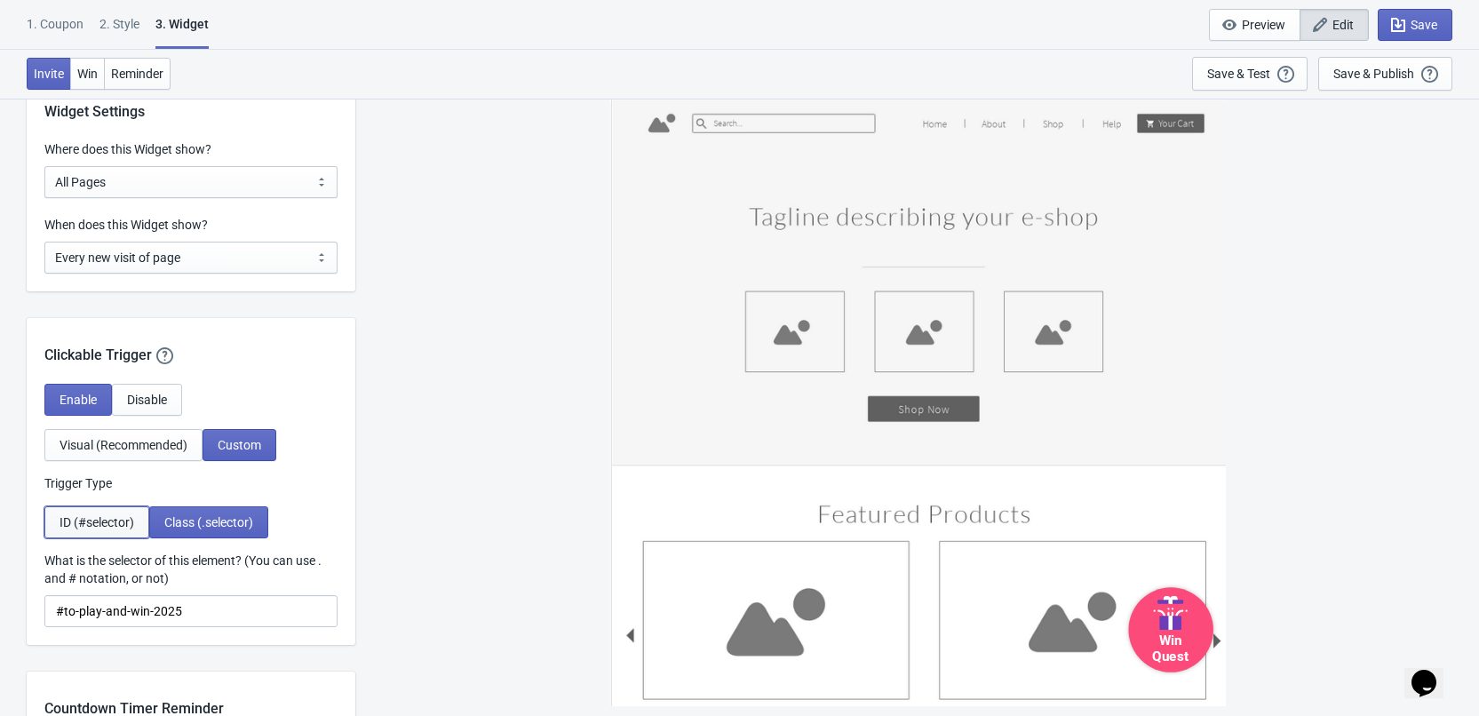
click at [116, 524] on span "ID (#selector)" at bounding box center [97, 522] width 75 height 14
click at [1171, 323] on div "Win Quest" at bounding box center [918, 402] width 617 height 609
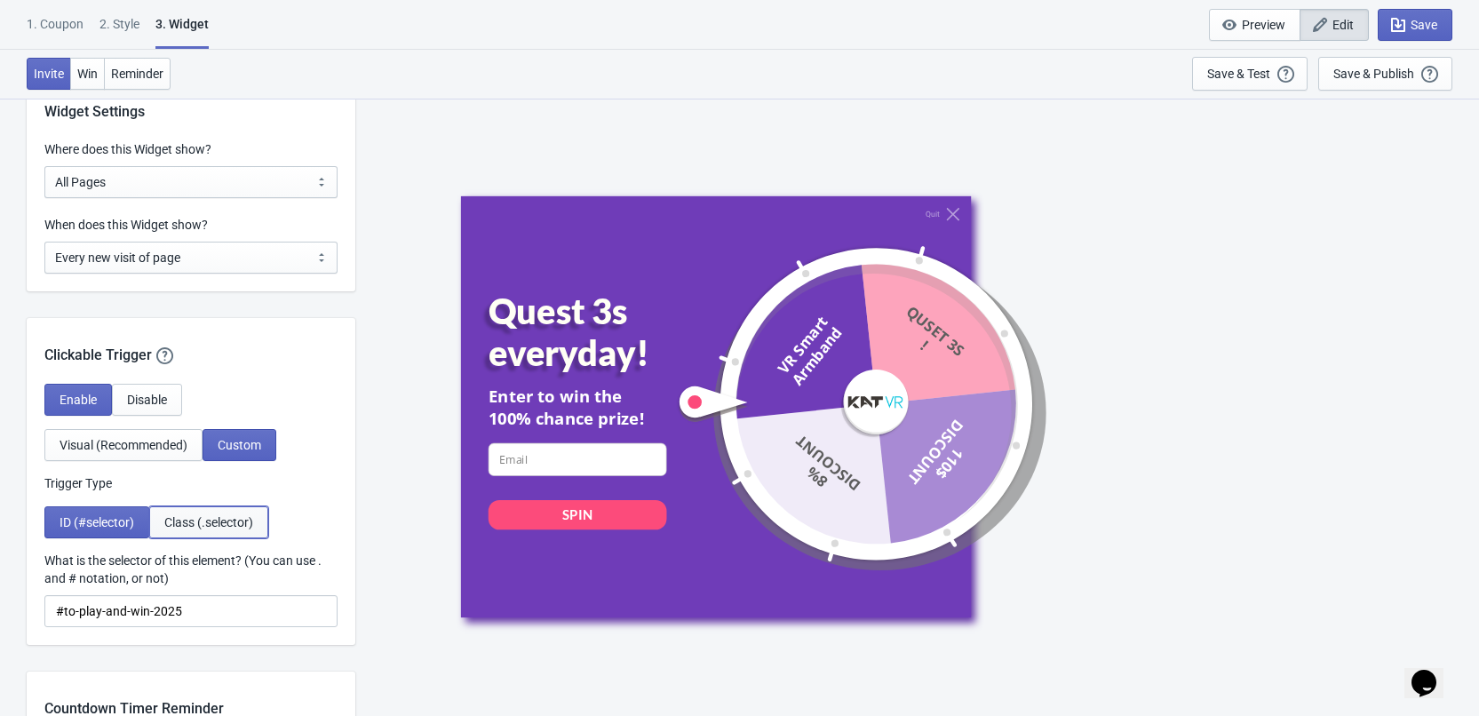
drag, startPoint x: 218, startPoint y: 522, endPoint x: 169, endPoint y: 525, distance: 49.0
click at [217, 522] on span "Class (.selector)" at bounding box center [208, 522] width 89 height 14
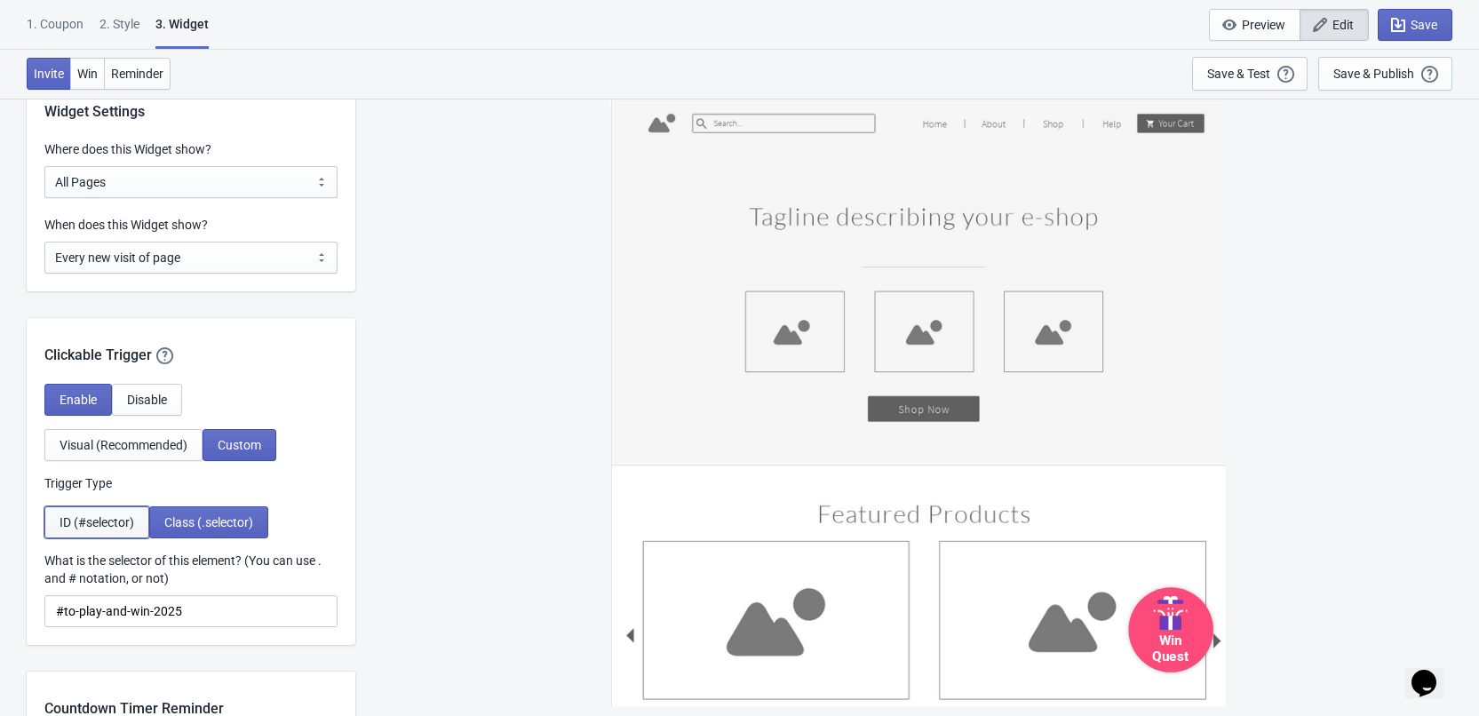
click at [104, 525] on span "ID (#selector)" at bounding box center [97, 522] width 75 height 14
click at [328, 371] on div "Clickable Trigger Our handy clickable trigger allow your visitors to re-trigger…" at bounding box center [191, 481] width 329 height 327
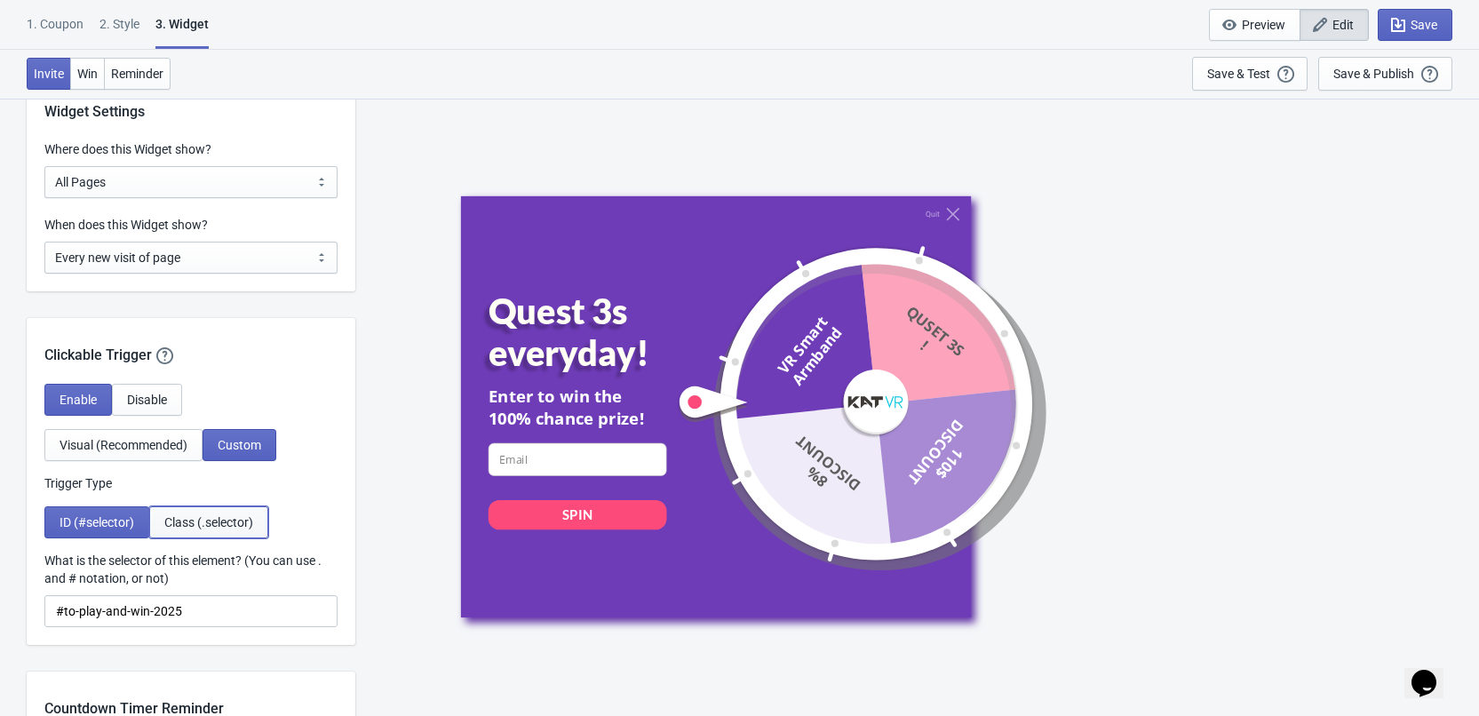
click at [182, 535] on button "Class (.selector)" at bounding box center [208, 522] width 119 height 32
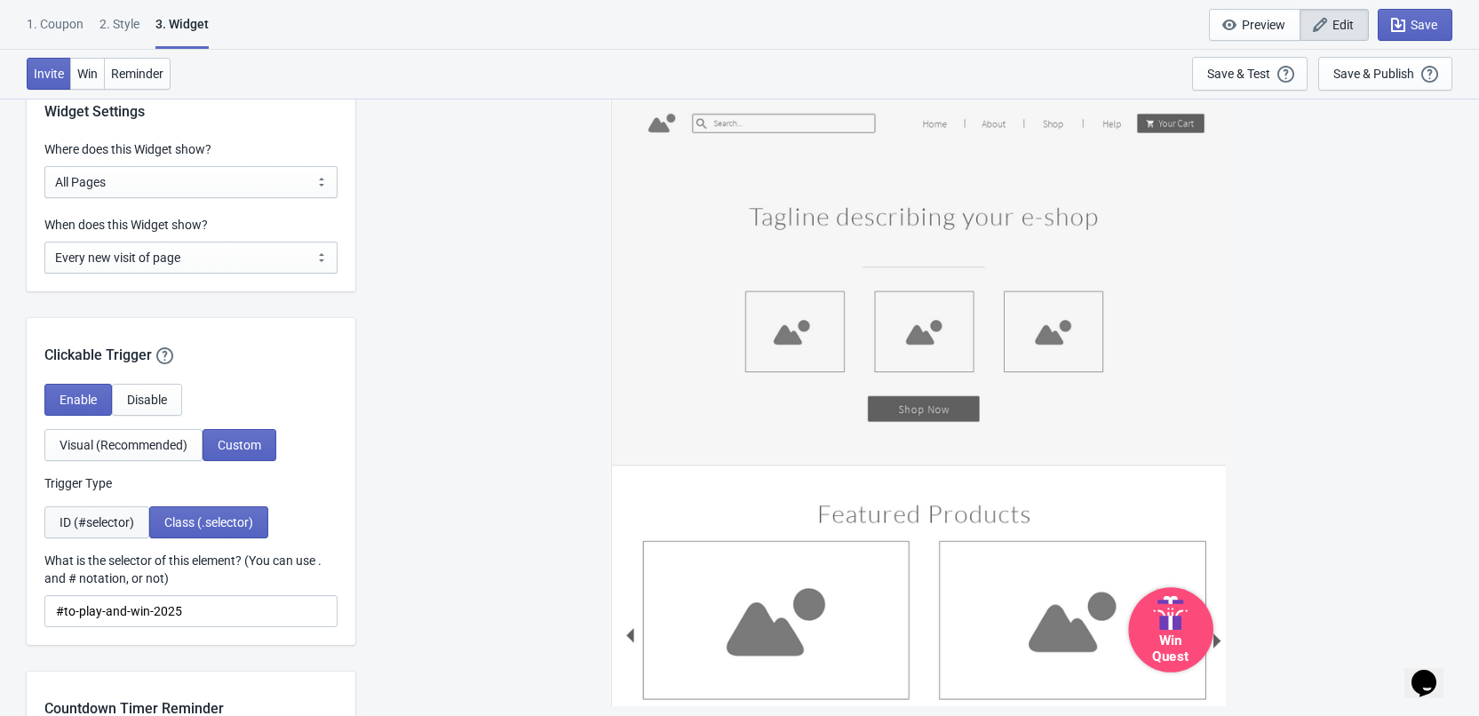
click at [108, 528] on span "ID (#selector)" at bounding box center [97, 522] width 75 height 14
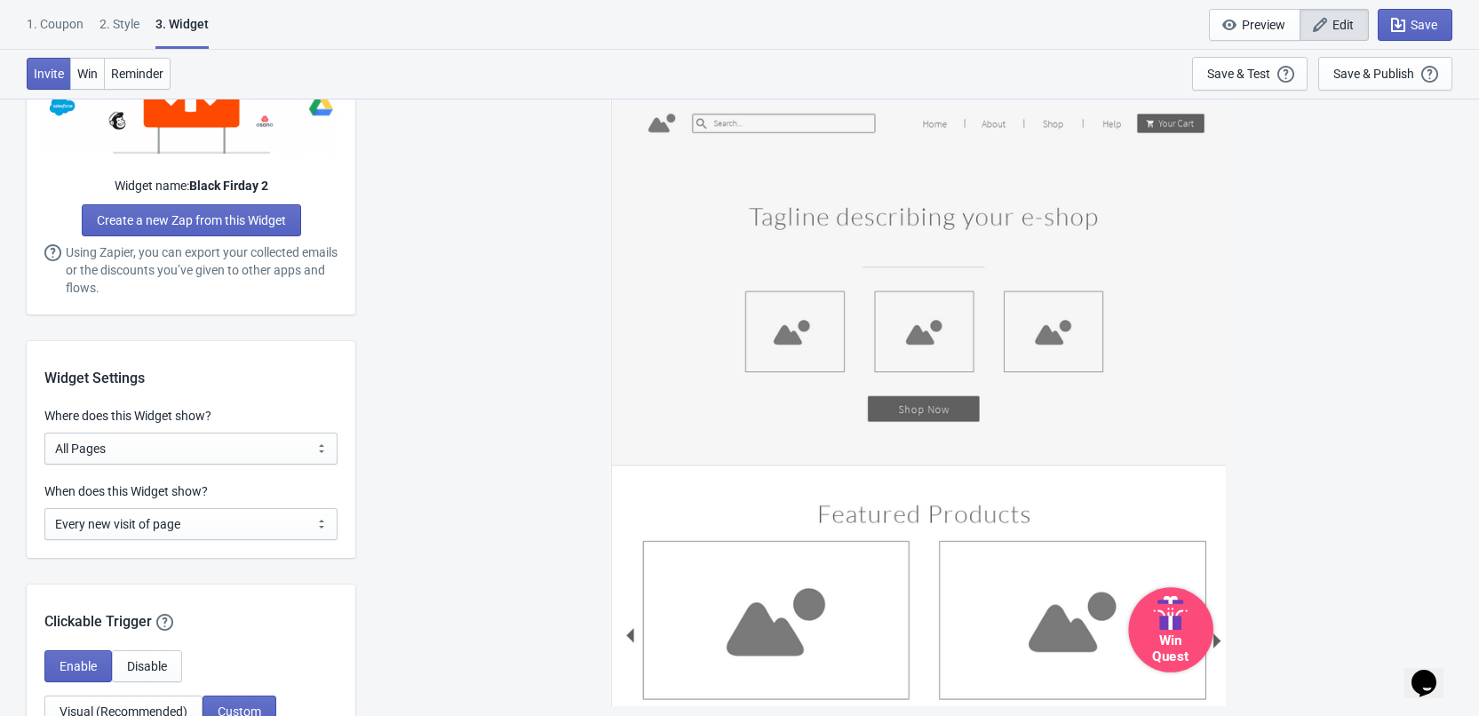
scroll to position [1585, 0]
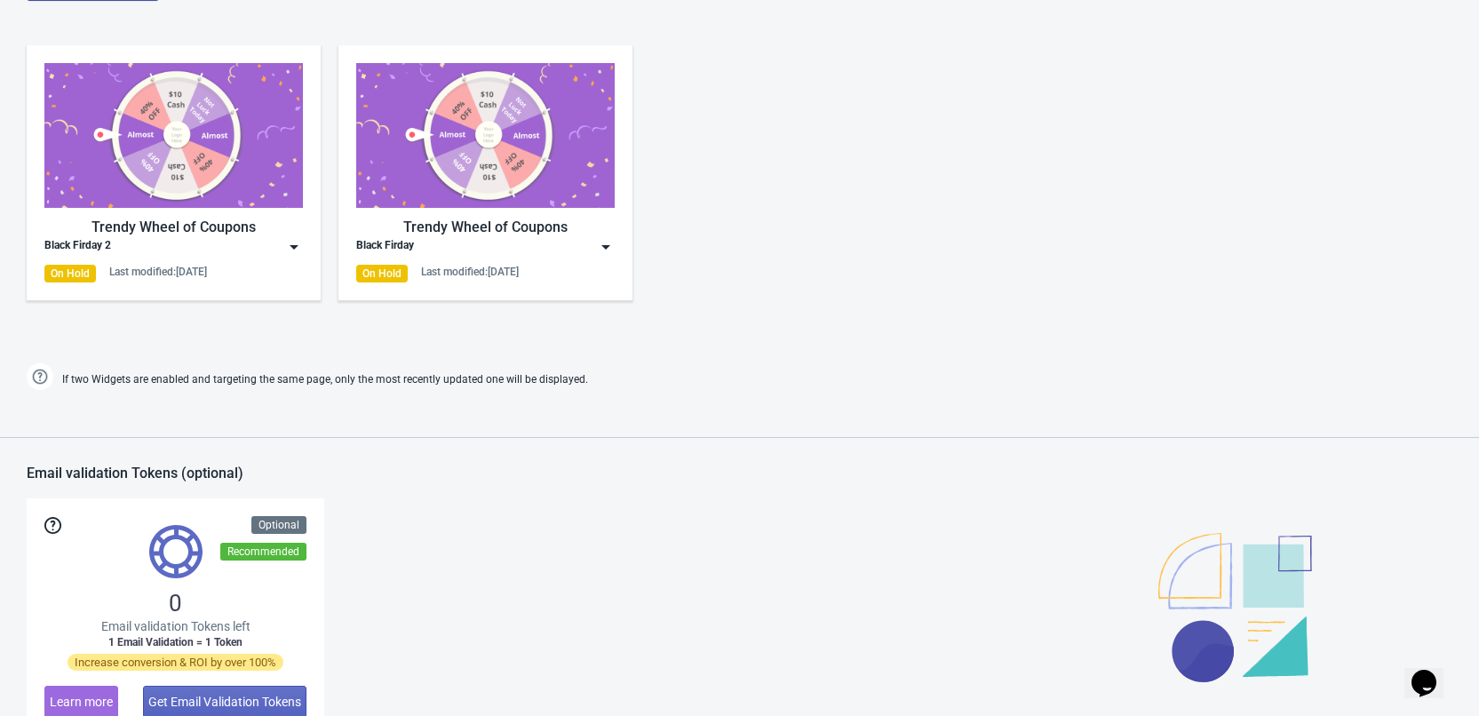
scroll to position [977, 0]
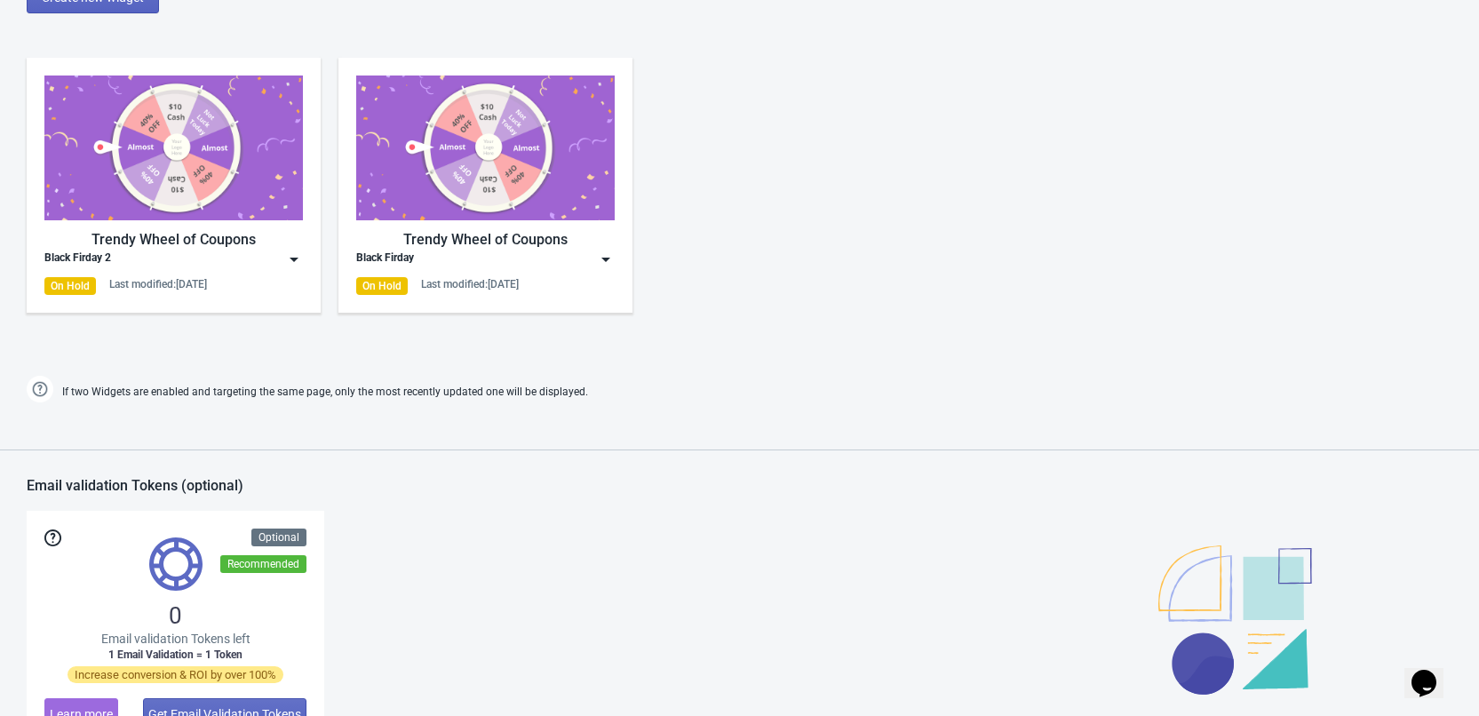
click at [290, 274] on div "Trendy Wheel of Coupons Black Firday 2 On Hold Last modified: [DATE]" at bounding box center [173, 185] width 259 height 219
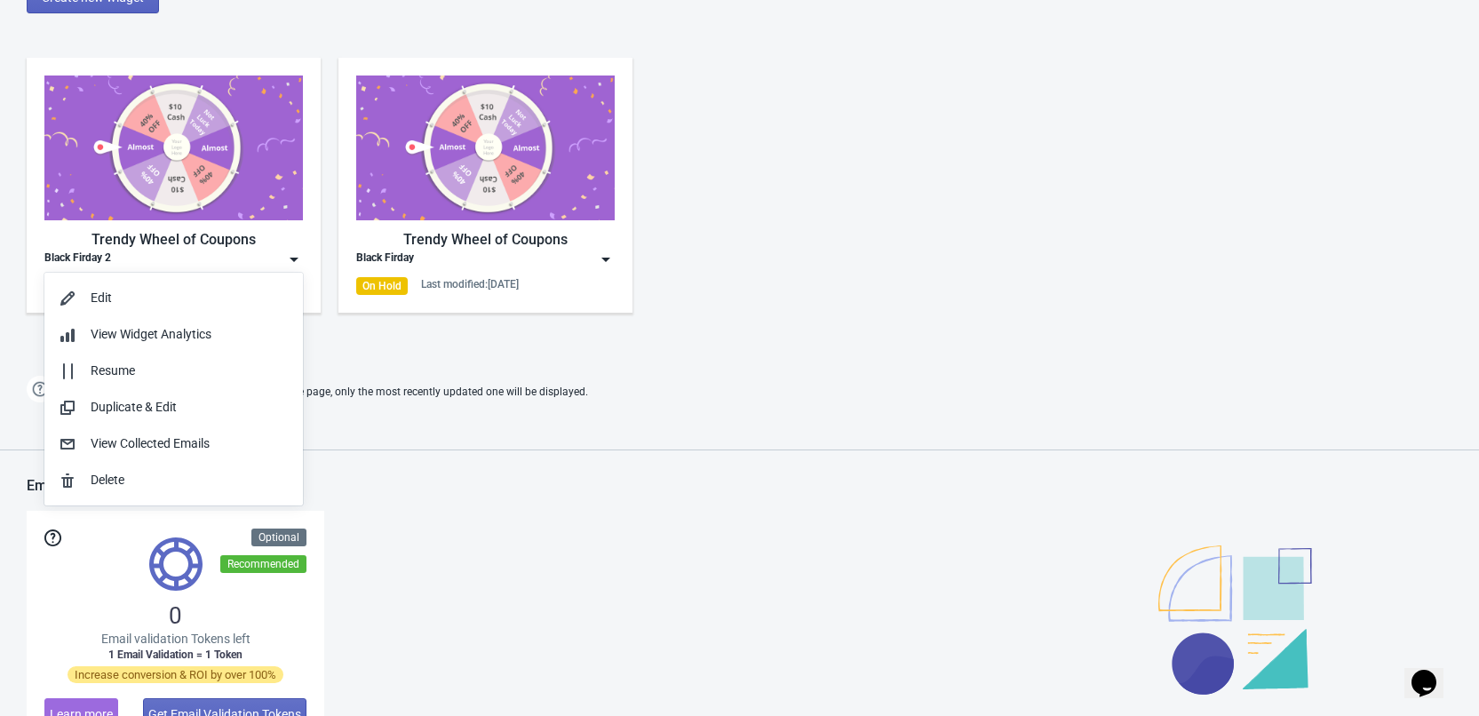
click at [386, 386] on span "If two Widgets are enabled and targeting the same page, only the most recently …" at bounding box center [325, 392] width 526 height 29
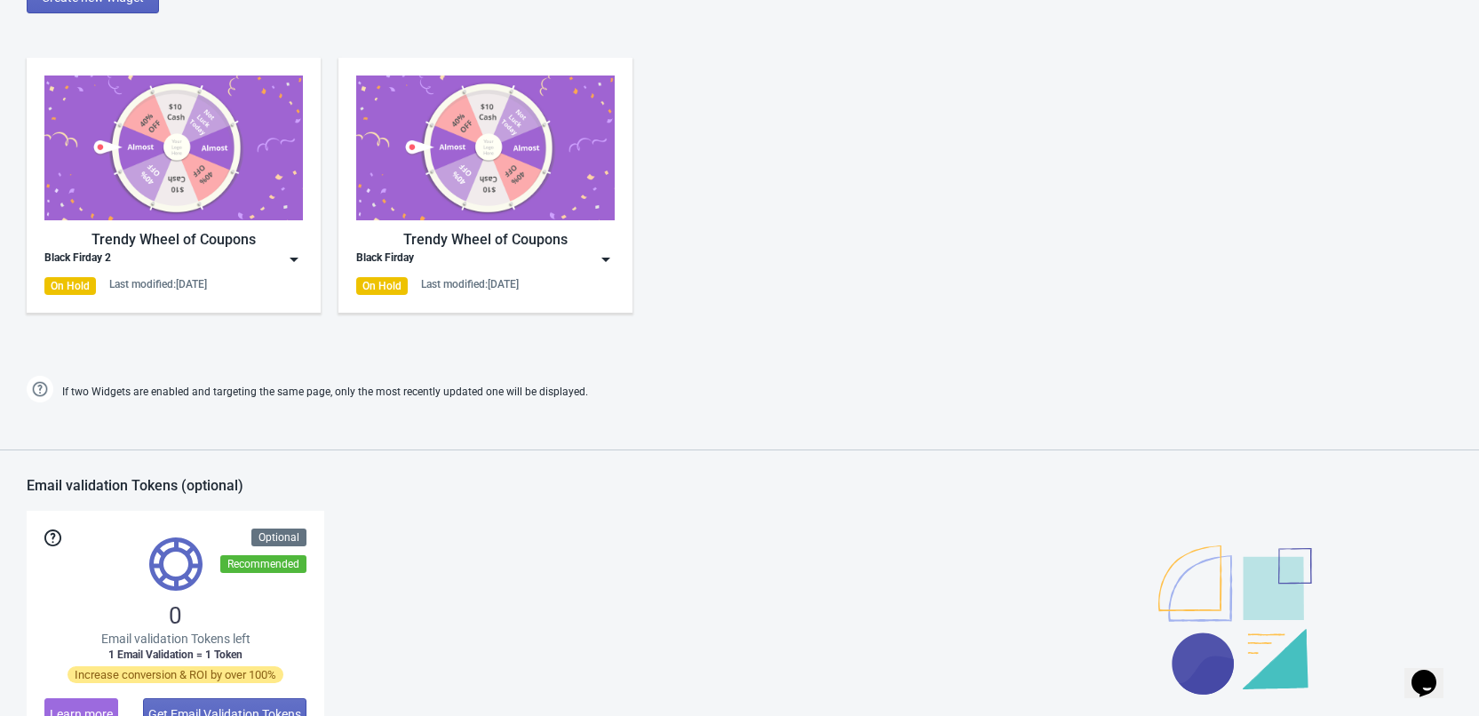
click at [271, 246] on div "Trendy Wheel of Coupons" at bounding box center [173, 239] width 259 height 21
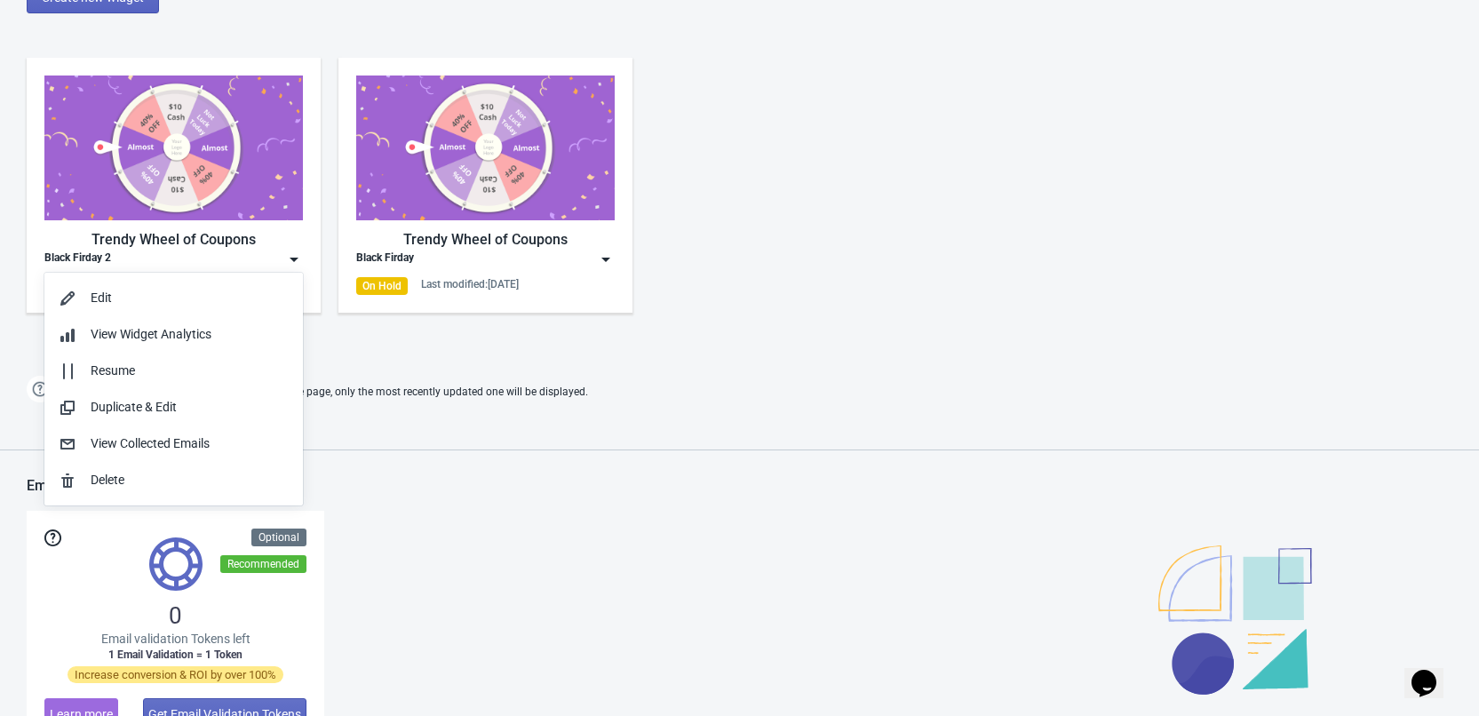
click at [744, 347] on div "Trendy Wheel of Coupons Black Firday 2 On Hold Last modified: [DATE] Trendy Whe…" at bounding box center [739, 200] width 1479 height 320
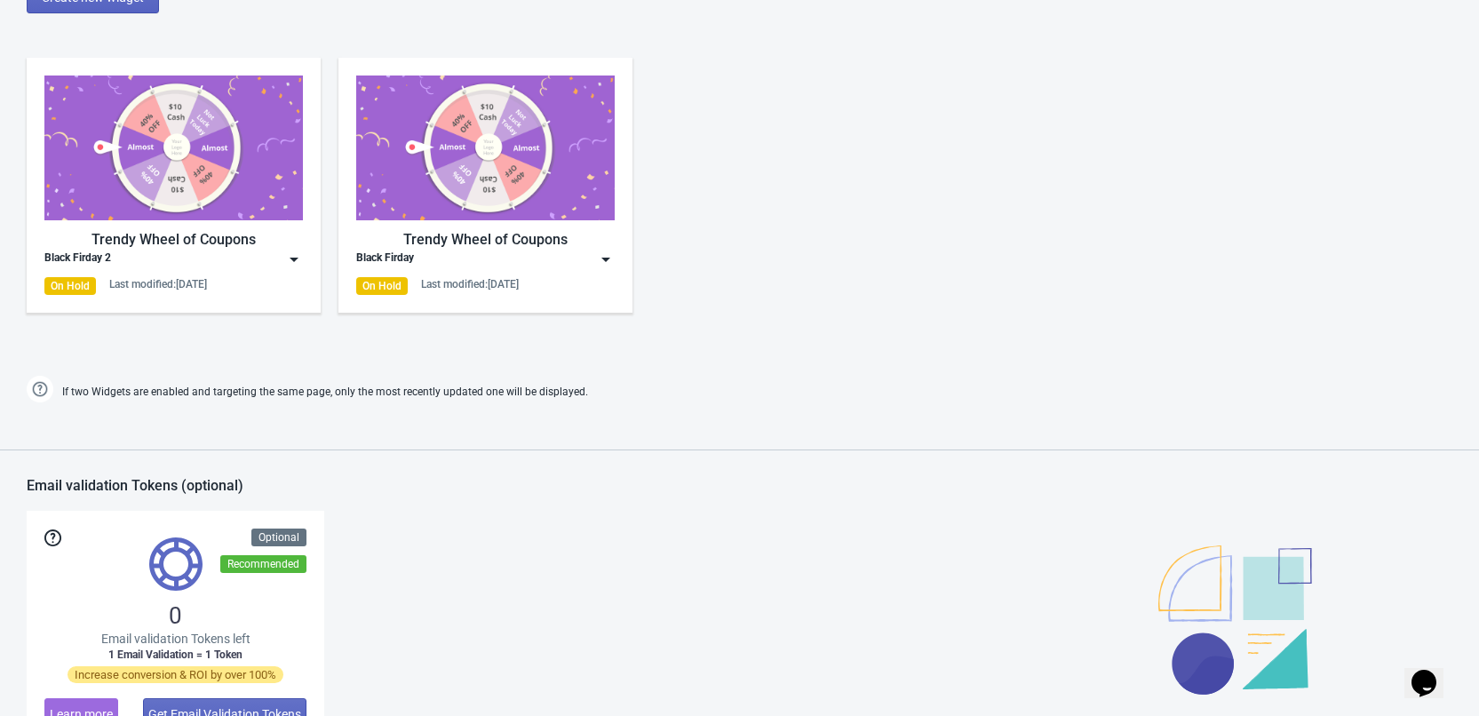
click at [286, 259] on img at bounding box center [294, 260] width 18 height 18
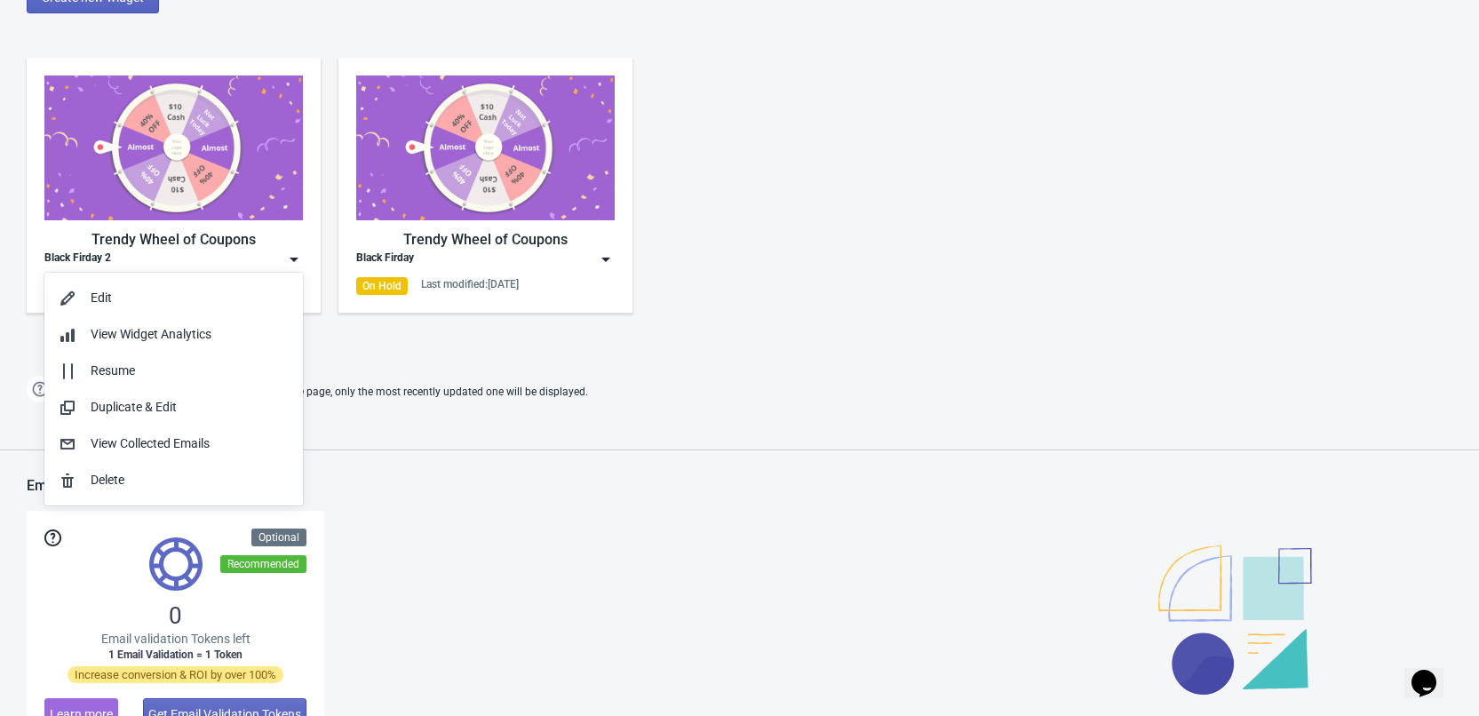
click at [494, 536] on div "0 Email validation Tokens left 1 Email Validation = 1 Token Increase conversion…" at bounding box center [740, 629] width 1426 height 237
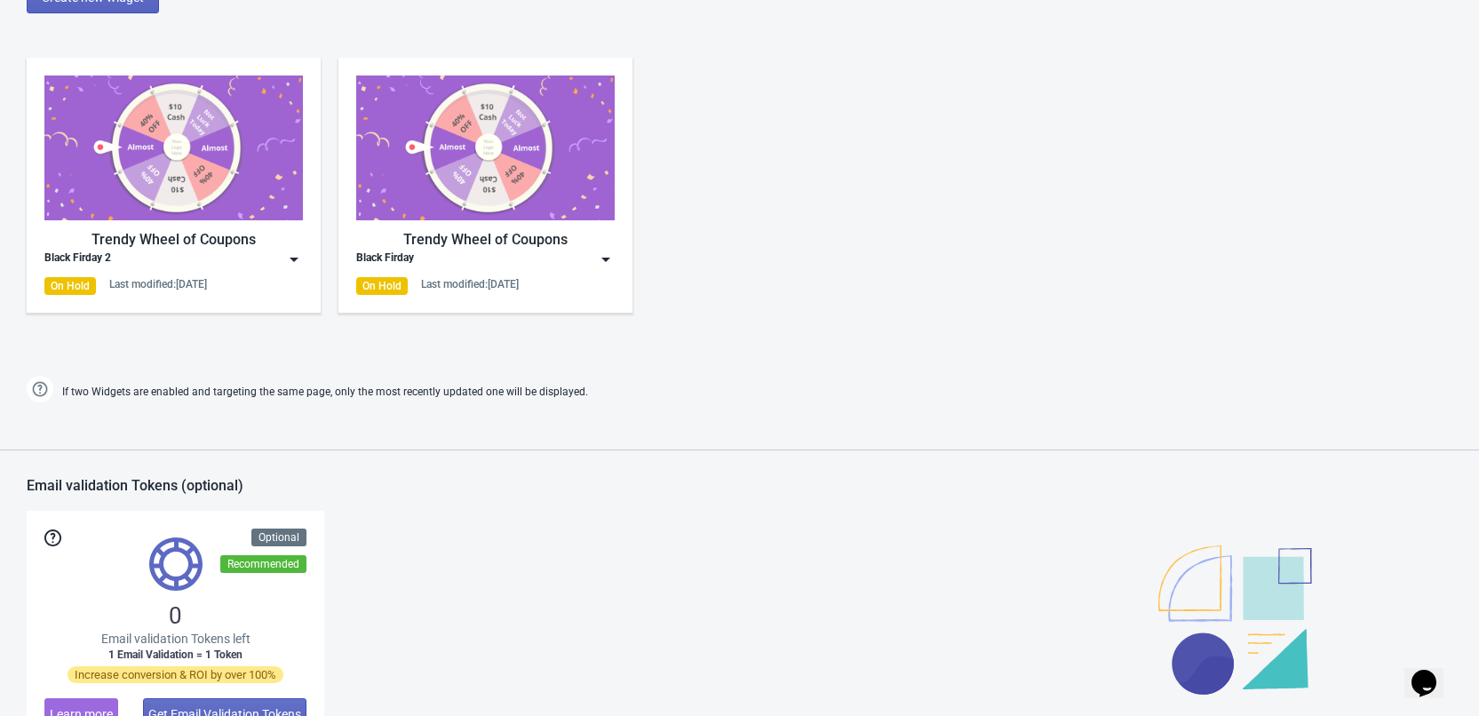
click at [293, 259] on img at bounding box center [294, 260] width 18 height 18
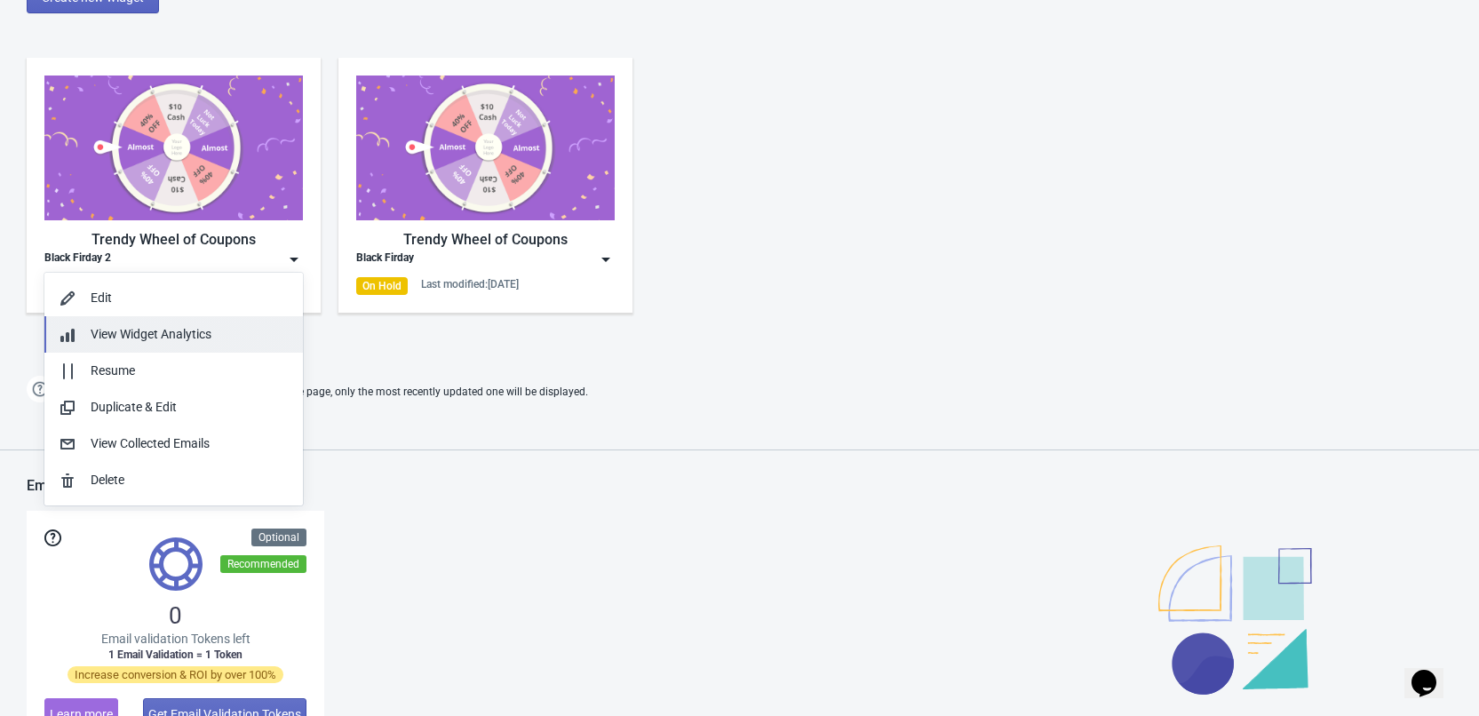
click at [249, 338] on div "View Widget Analytics" at bounding box center [190, 334] width 198 height 19
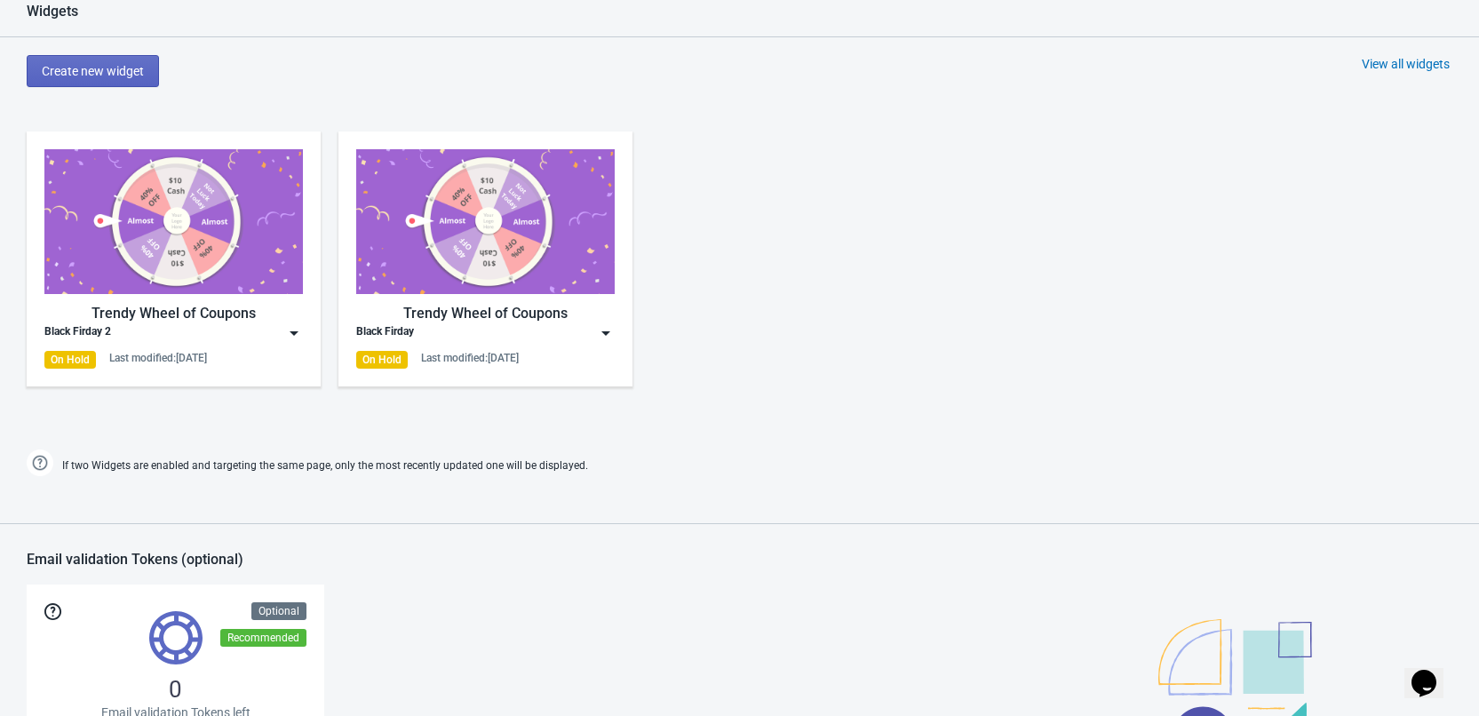
scroll to position [906, 0]
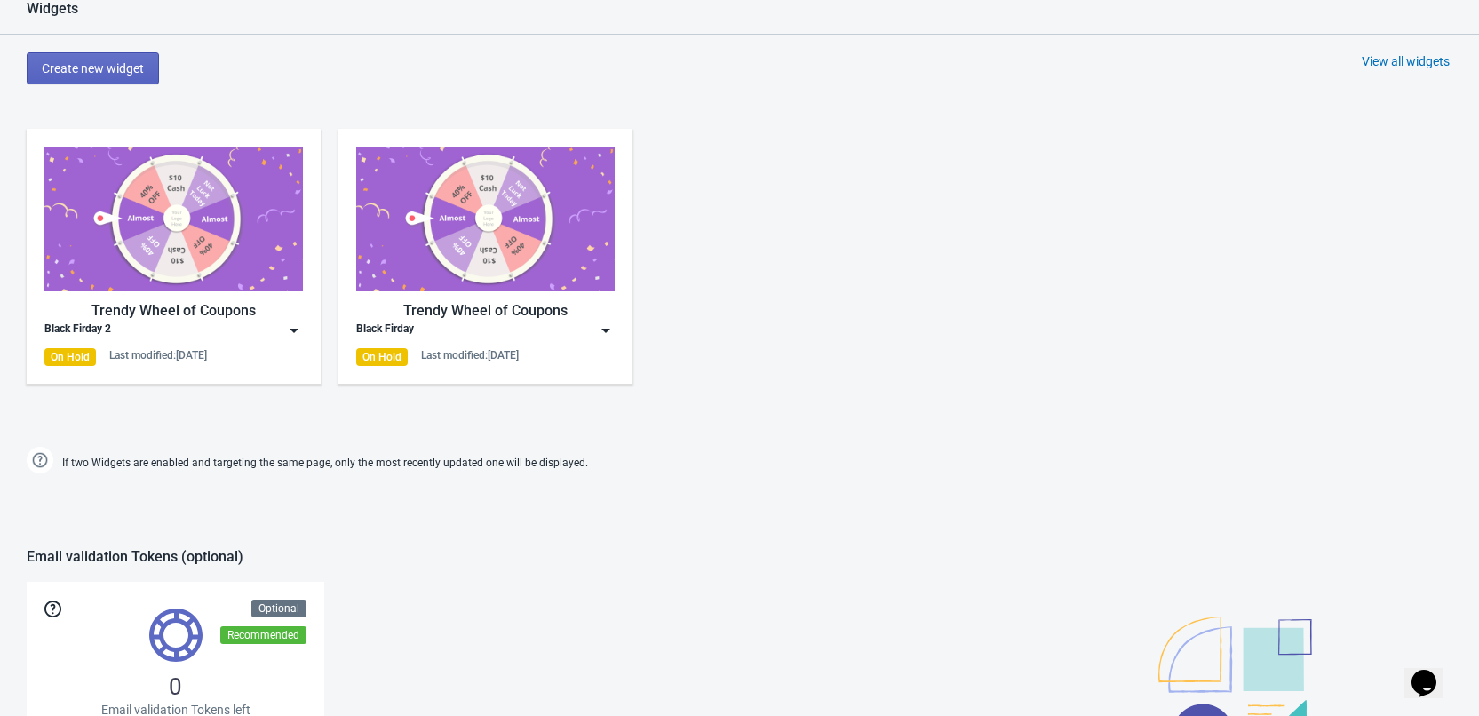
click at [275, 338] on div "Black Firday 2" at bounding box center [173, 331] width 259 height 18
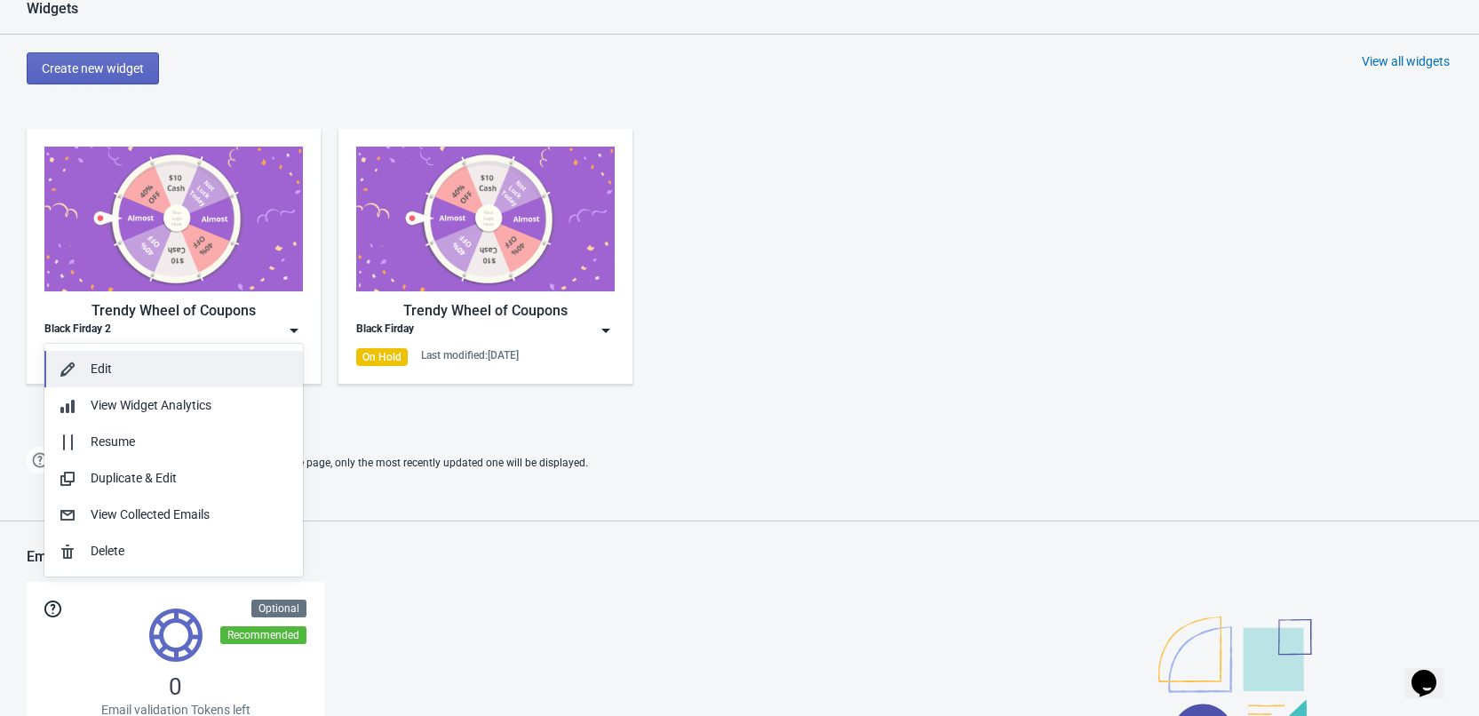
click at [219, 367] on div "Edit" at bounding box center [190, 369] width 198 height 19
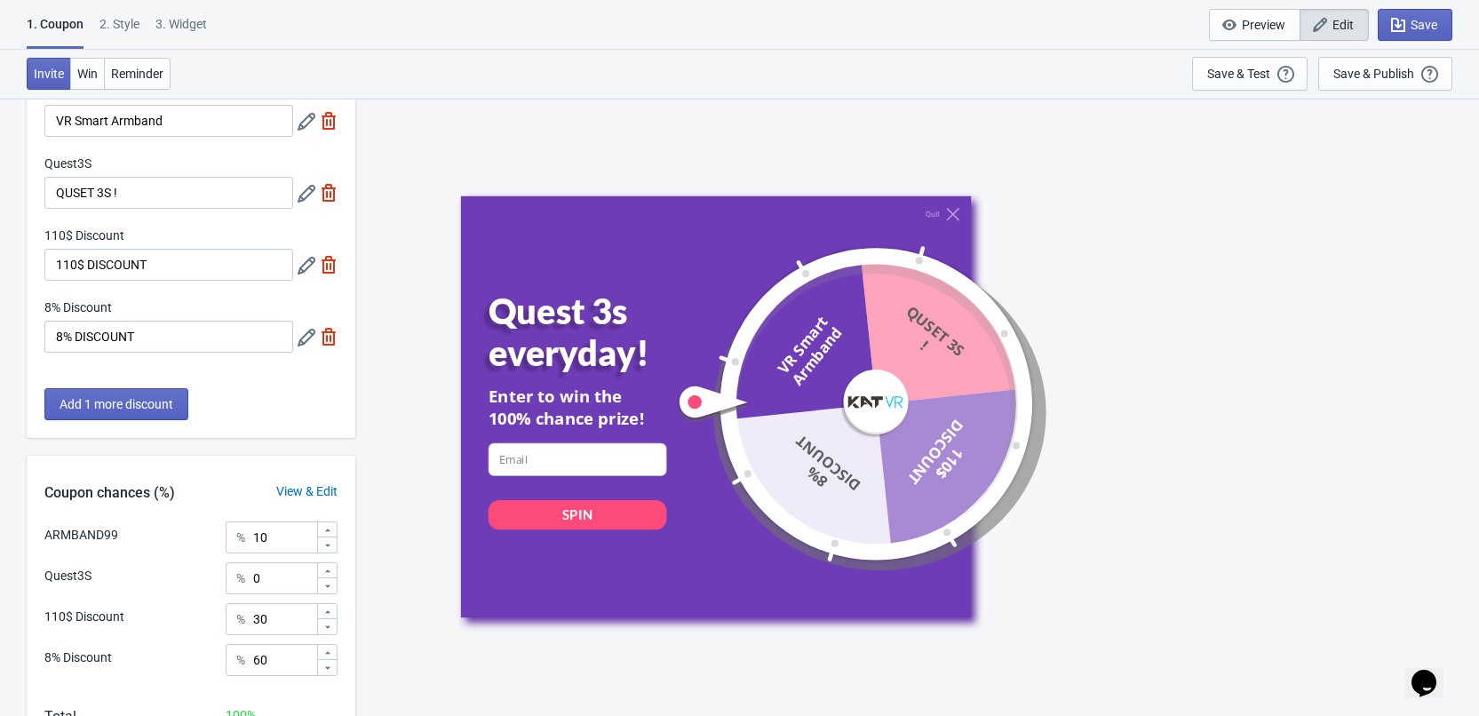
scroll to position [231, 0]
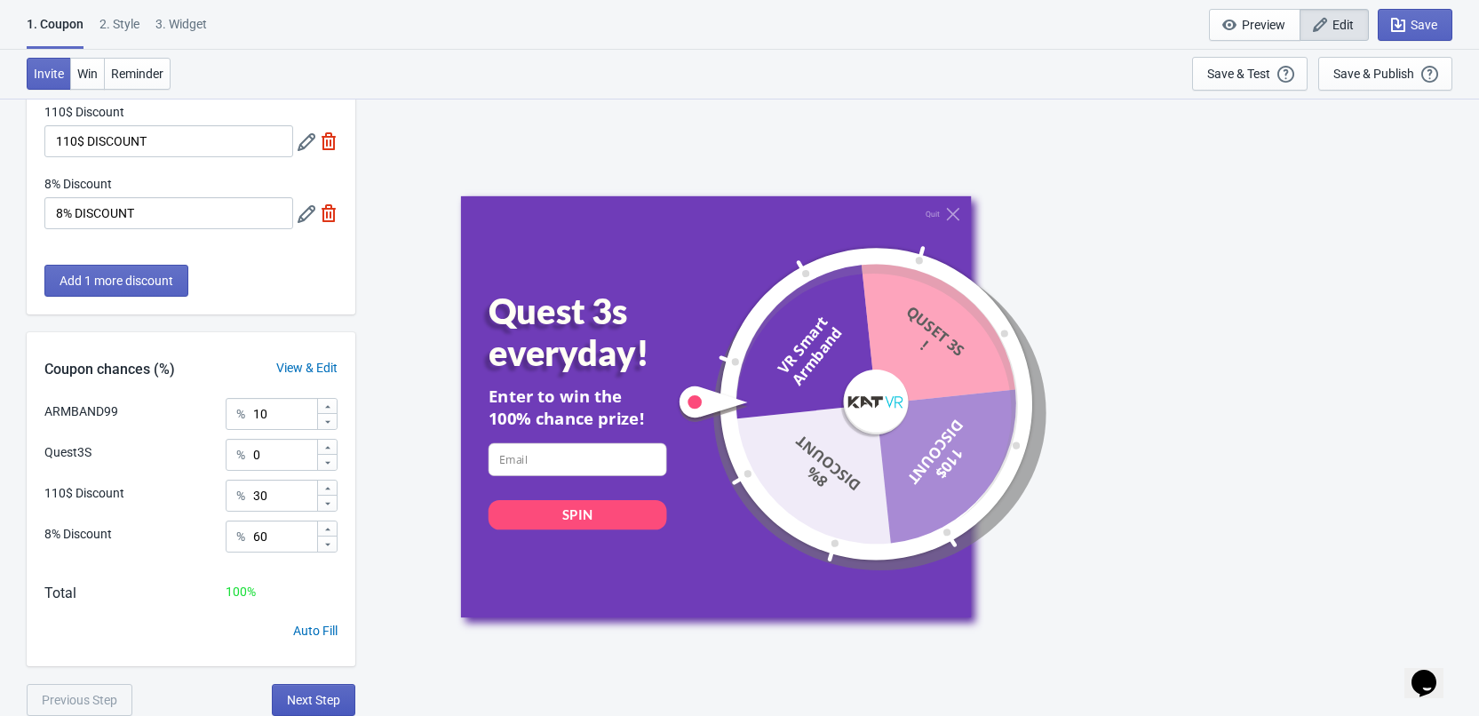
click at [326, 698] on span "Next Step" at bounding box center [313, 700] width 53 height 14
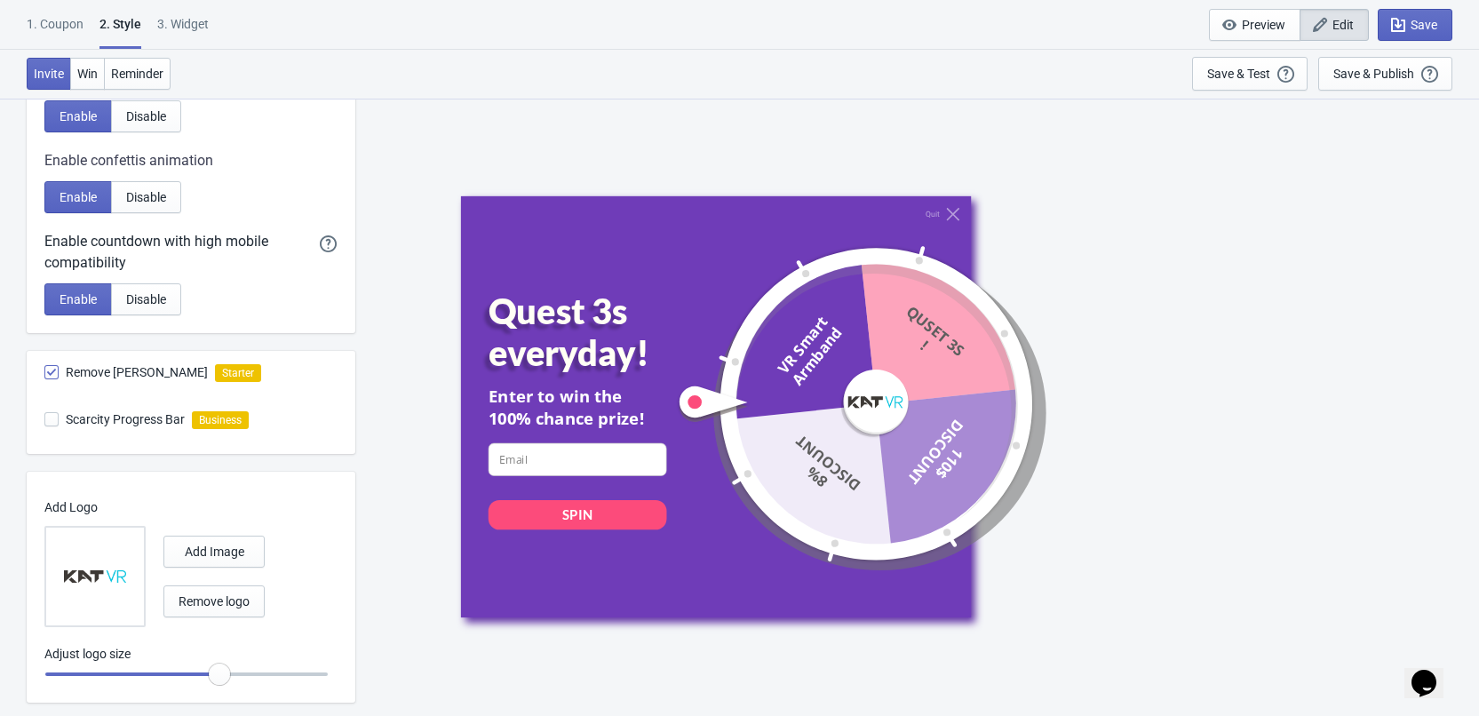
scroll to position [430, 0]
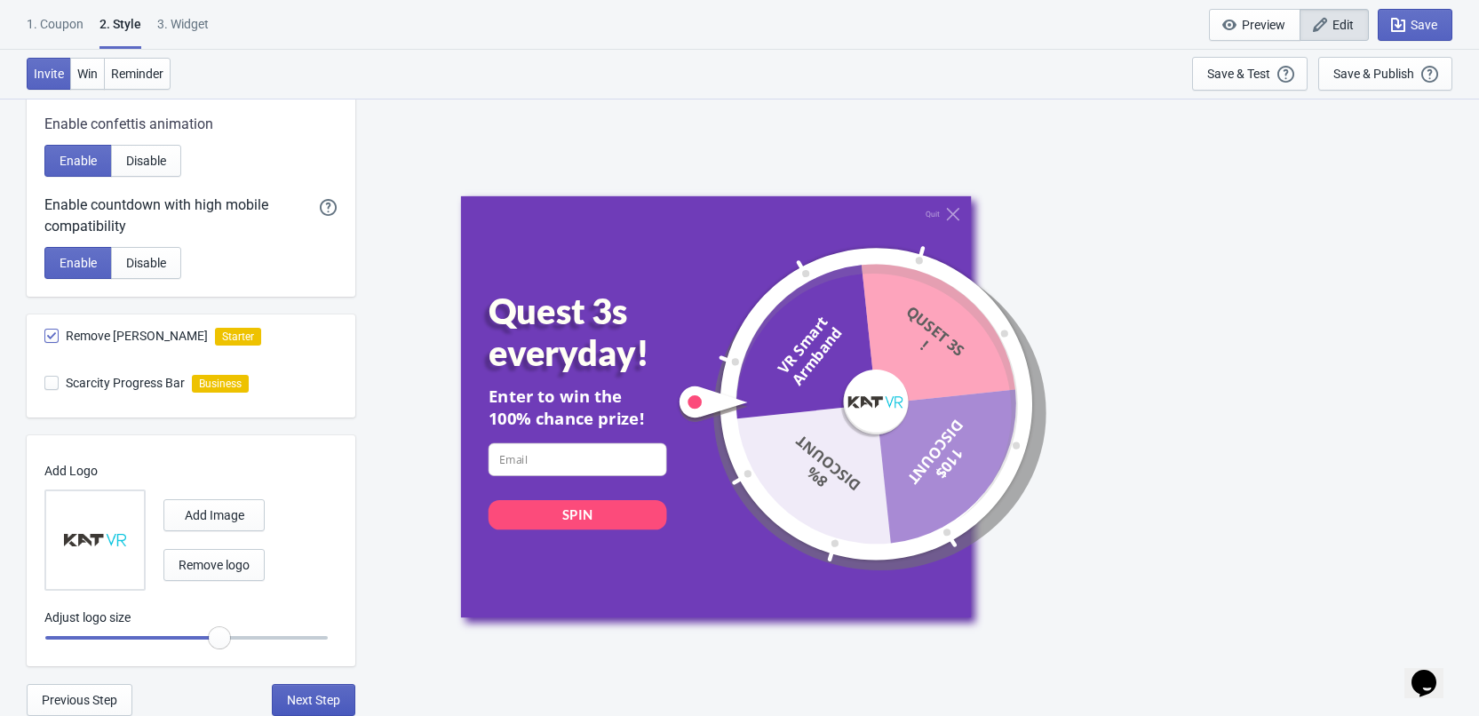
click at [325, 697] on span "Next Step" at bounding box center [313, 700] width 53 height 14
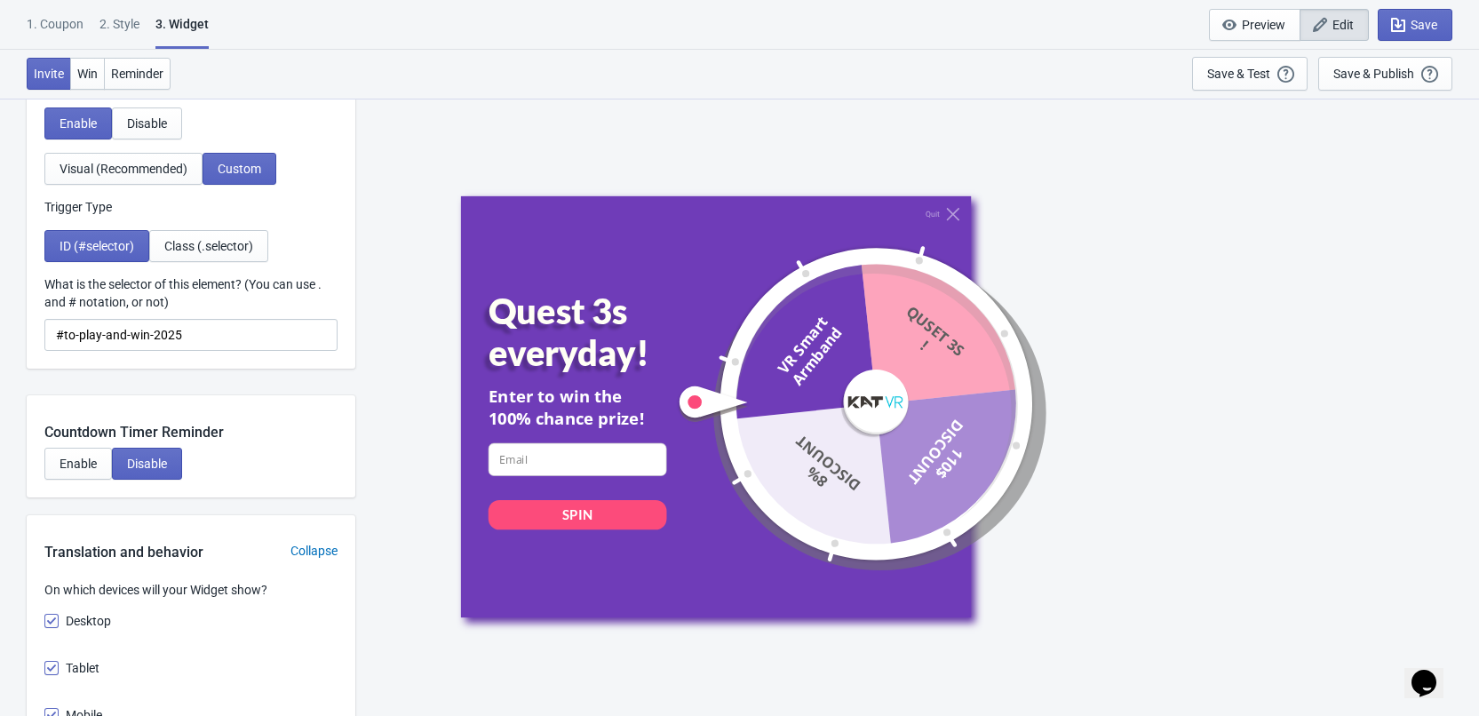
scroll to position [1700, 0]
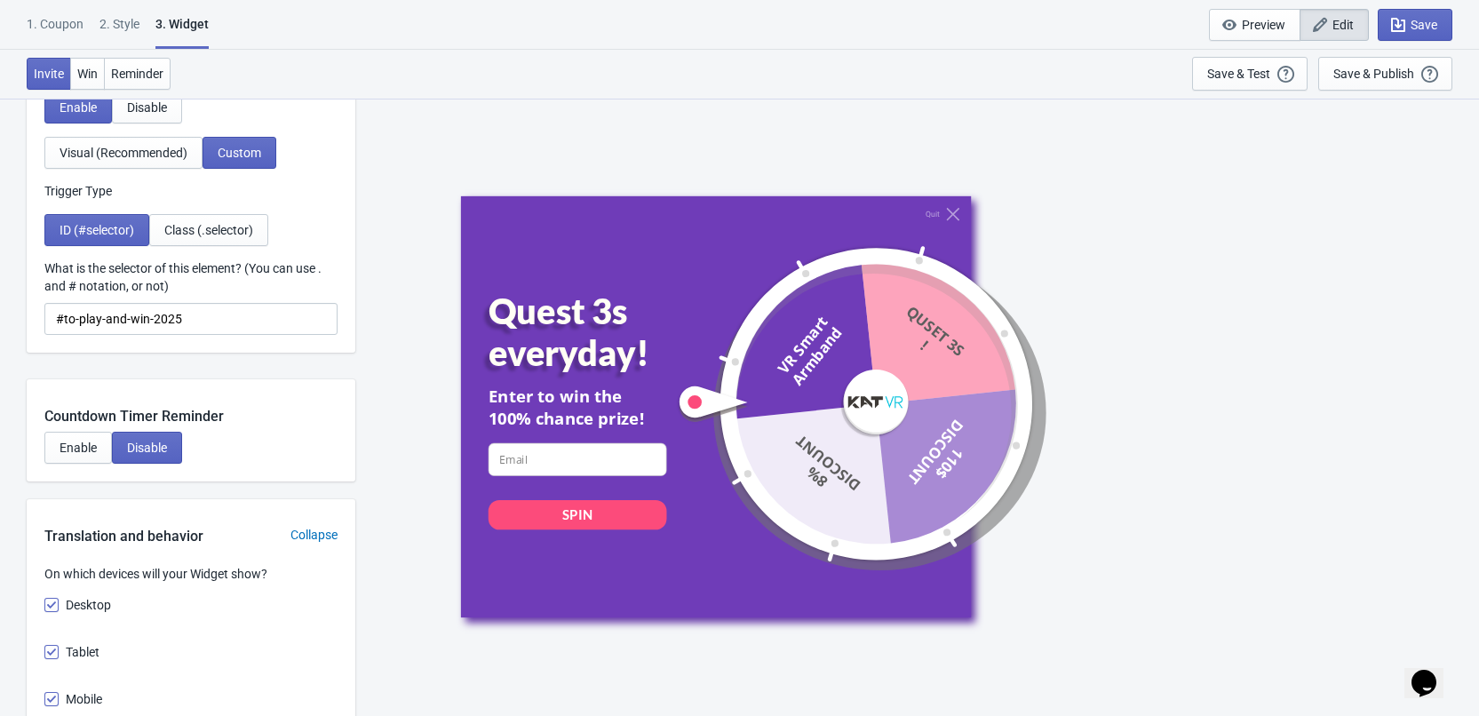
click at [234, 300] on div "What is the selector of this element? (You can use . and # notation, or not) #t…" at bounding box center [190, 297] width 293 height 76
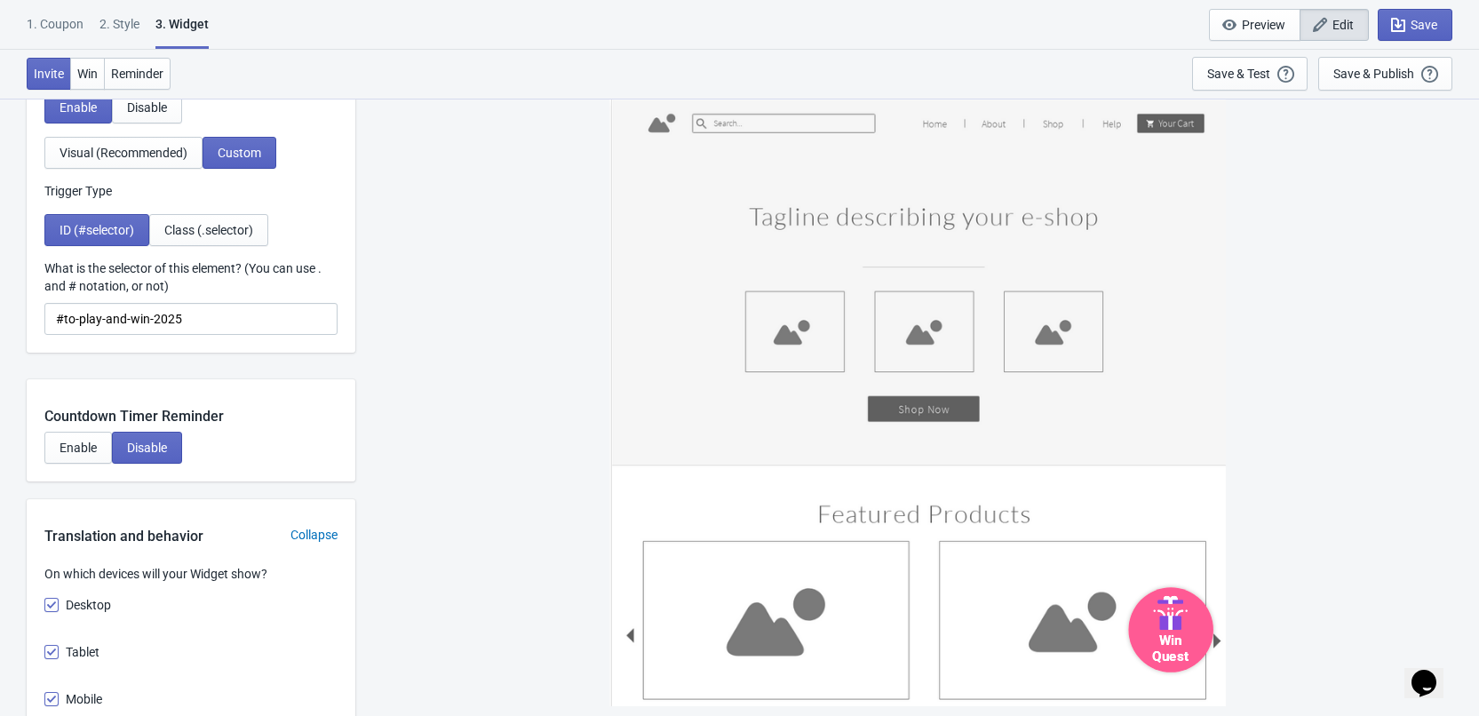
click at [1175, 614] on icon at bounding box center [1170, 613] width 47 height 34
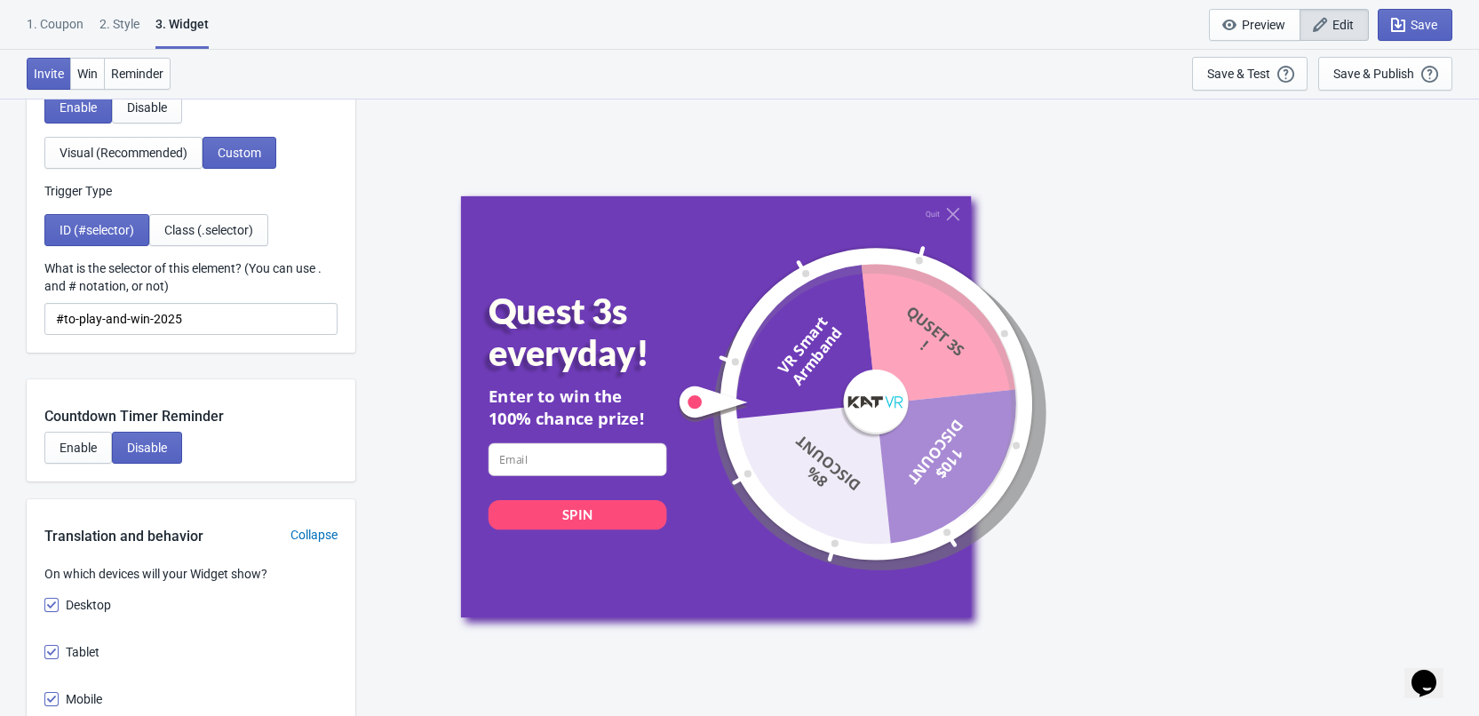
click at [1027, 402] on div at bounding box center [876, 404] width 348 height 348
click at [641, 61] on div "Invite Win Reminder Save & Test Open a Widget Preview of your site so that you …" at bounding box center [739, 74] width 1479 height 49
drag, startPoint x: 609, startPoint y: 155, endPoint x: 598, endPoint y: 158, distance: 11.0
click at [605, 156] on div "Quit Quest 3s everyday! Enter to win the 100% chance prize! email-input SPIN VR…" at bounding box center [917, 407] width 1106 height 618
click at [553, 174] on div "Quit Quest 3s everyday! Enter to win the 100% chance prize! email-input SPIN VR…" at bounding box center [917, 407] width 1106 height 618
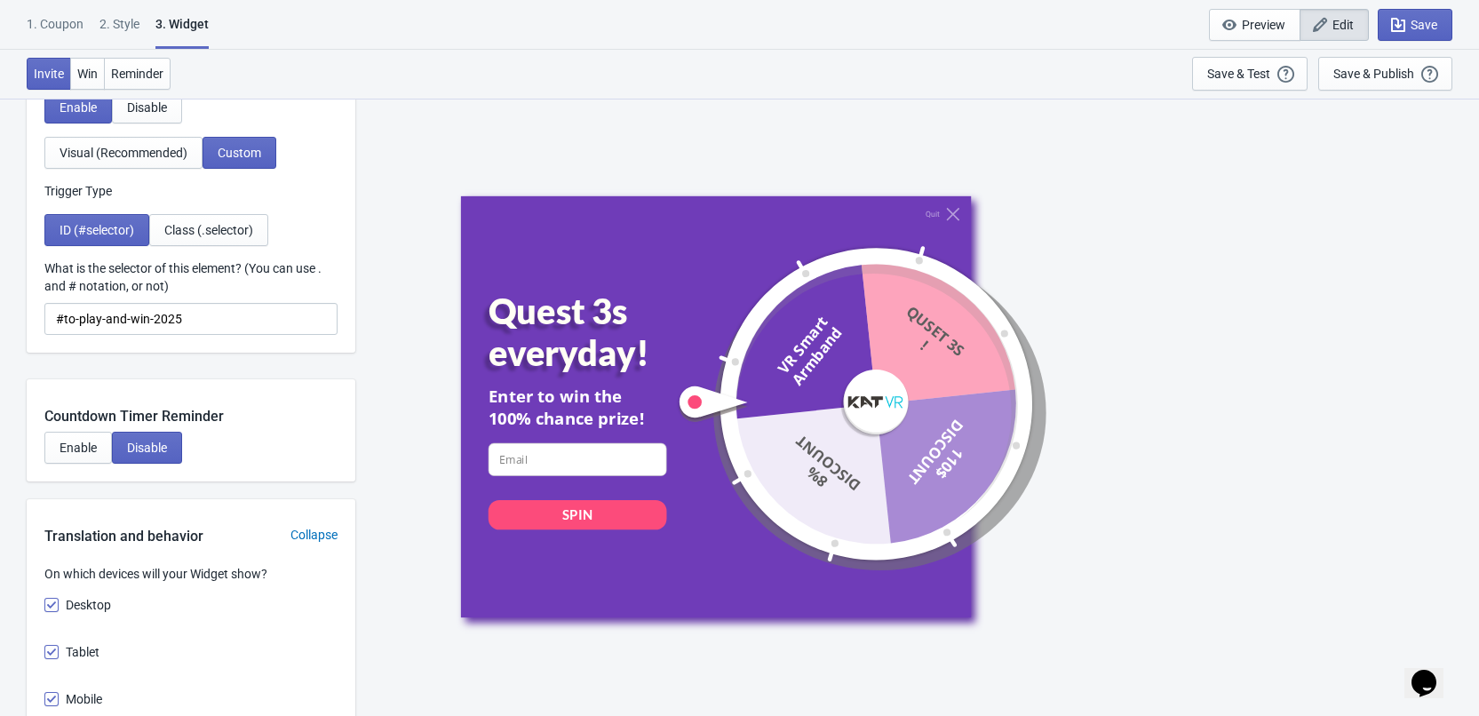
click at [506, 179] on div "Quit Quest 3s everyday! Enter to win the 100% chance prize! email-input SPIN VR…" at bounding box center [917, 407] width 1106 height 618
click at [474, 185] on div "Quit Quest 3s everyday! Enter to win the 100% chance prize! email-input SPIN VR…" at bounding box center [917, 407] width 1106 height 618
click at [947, 216] on icon at bounding box center [952, 213] width 13 height 13
click at [947, 213] on icon at bounding box center [952, 213] width 13 height 13
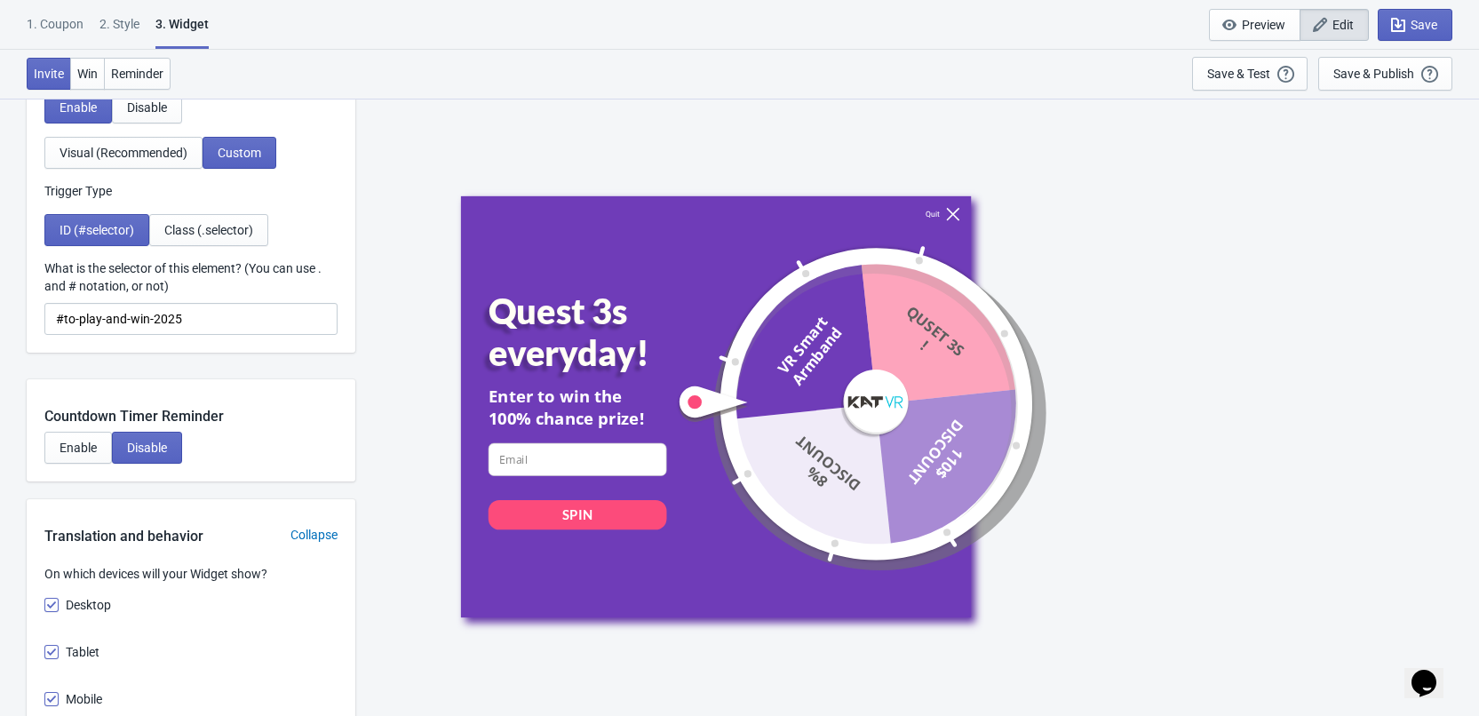
click at [947, 213] on icon at bounding box center [952, 213] width 13 height 13
click at [553, 316] on div "Quest 3s everyday!" at bounding box center [595, 332] width 214 height 84
click at [543, 460] on input at bounding box center [577, 458] width 179 height 33
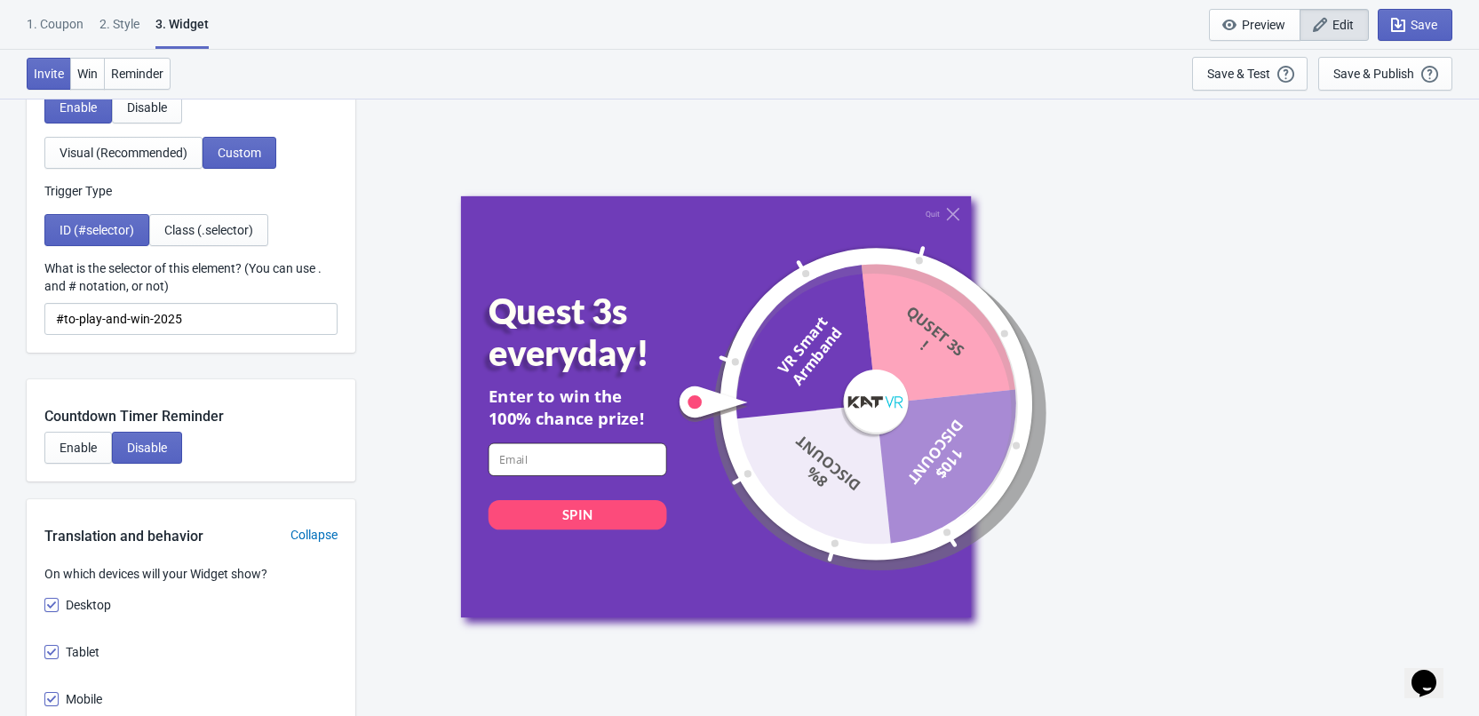
click at [543, 462] on input at bounding box center [577, 458] width 179 height 33
click at [369, 387] on div "Quit Quest 3s everyday! Enter to win the 100% chance prize! email-input SPIN VR…" at bounding box center [917, 407] width 1106 height 618
click at [365, 387] on div "Quit Quest 3s everyday! Enter to win the 100% chance prize! email-input SPIN VR…" at bounding box center [917, 407] width 1106 height 618
drag, startPoint x: 365, startPoint y: 387, endPoint x: 371, endPoint y: 347, distance: 40.5
click at [364, 375] on div "Quit Quest 3s everyday! Enter to win the 100% chance prize! email-input SPIN VR…" at bounding box center [917, 407] width 1106 height 618
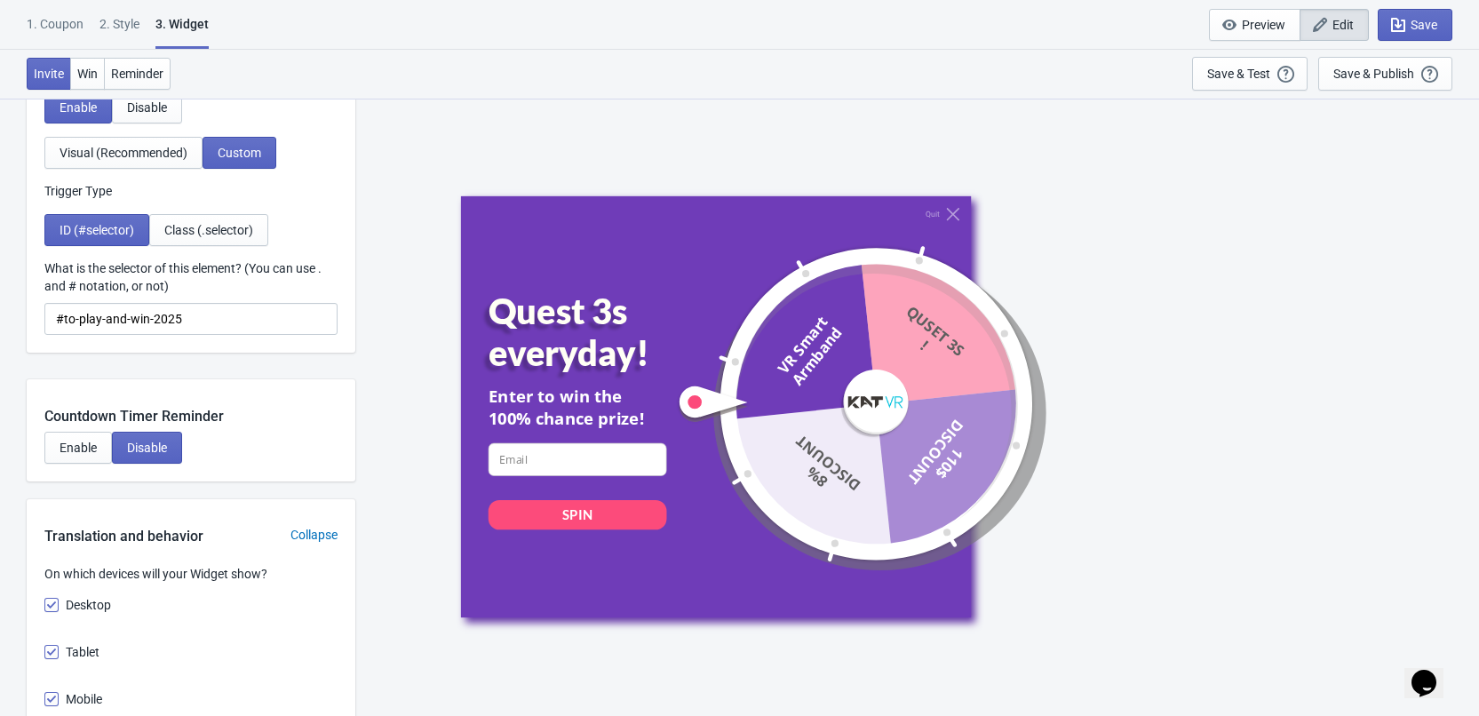
click at [520, 94] on div "Invite Win Reminder Save & Test Open a Widget Preview of your site so that you …" at bounding box center [739, 74] width 1479 height 49
click at [542, 129] on div "Quit Quest 3s everyday! Enter to win the 100% chance prize! email-input SPIN VR…" at bounding box center [917, 407] width 1106 height 618
click at [1292, 508] on div "Quit Quest 3s everyday! Enter to win the 100% chance prize! email-input SPIN VR…" at bounding box center [916, 405] width 913 height 421
drag, startPoint x: 1228, startPoint y: 512, endPoint x: 1209, endPoint y: 505, distance: 20.0
click at [1227, 511] on div "Quit Quest 3s everyday! Enter to win the 100% chance prize! email-input SPIN VR…" at bounding box center [916, 405] width 913 height 421
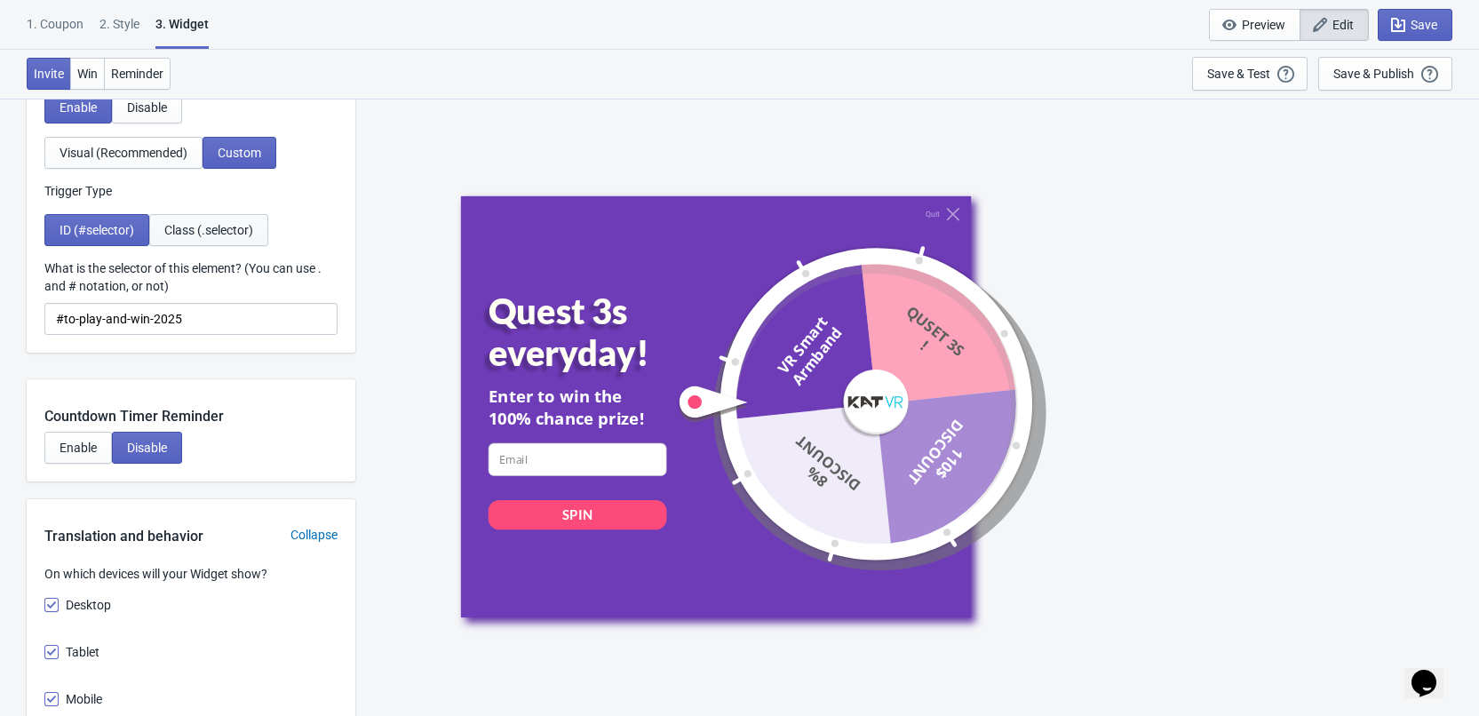
click at [232, 235] on span "Class (.selector)" at bounding box center [208, 230] width 89 height 14
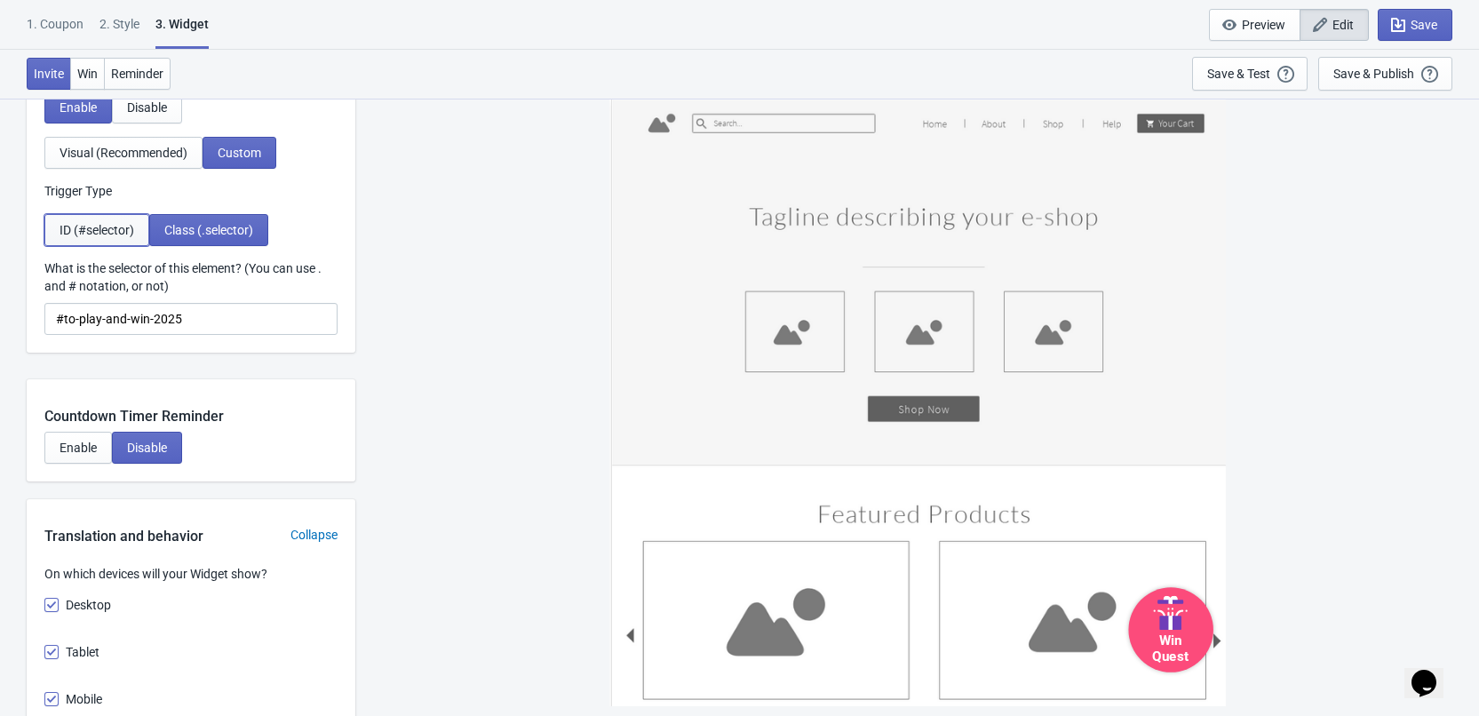
click at [80, 223] on span "ID (#selector)" at bounding box center [97, 230] width 75 height 14
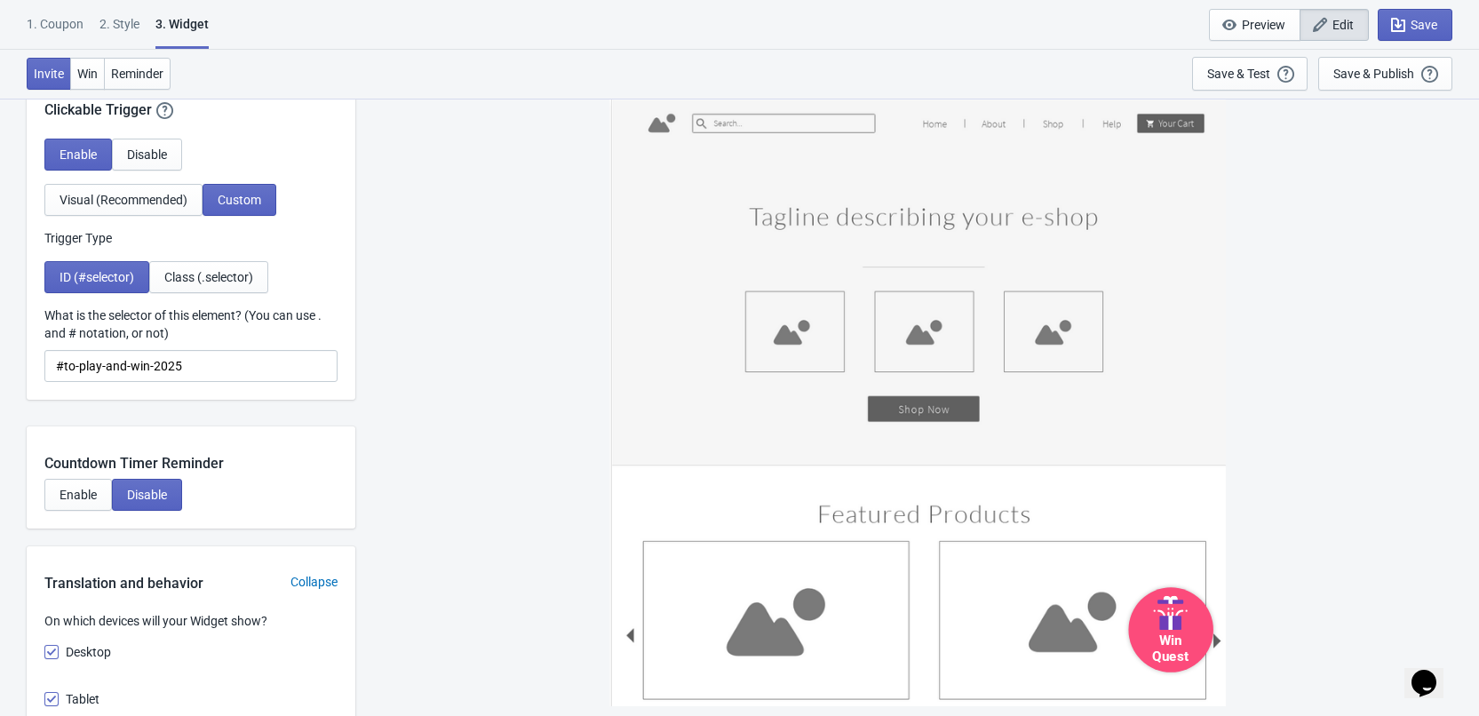
scroll to position [1611, 0]
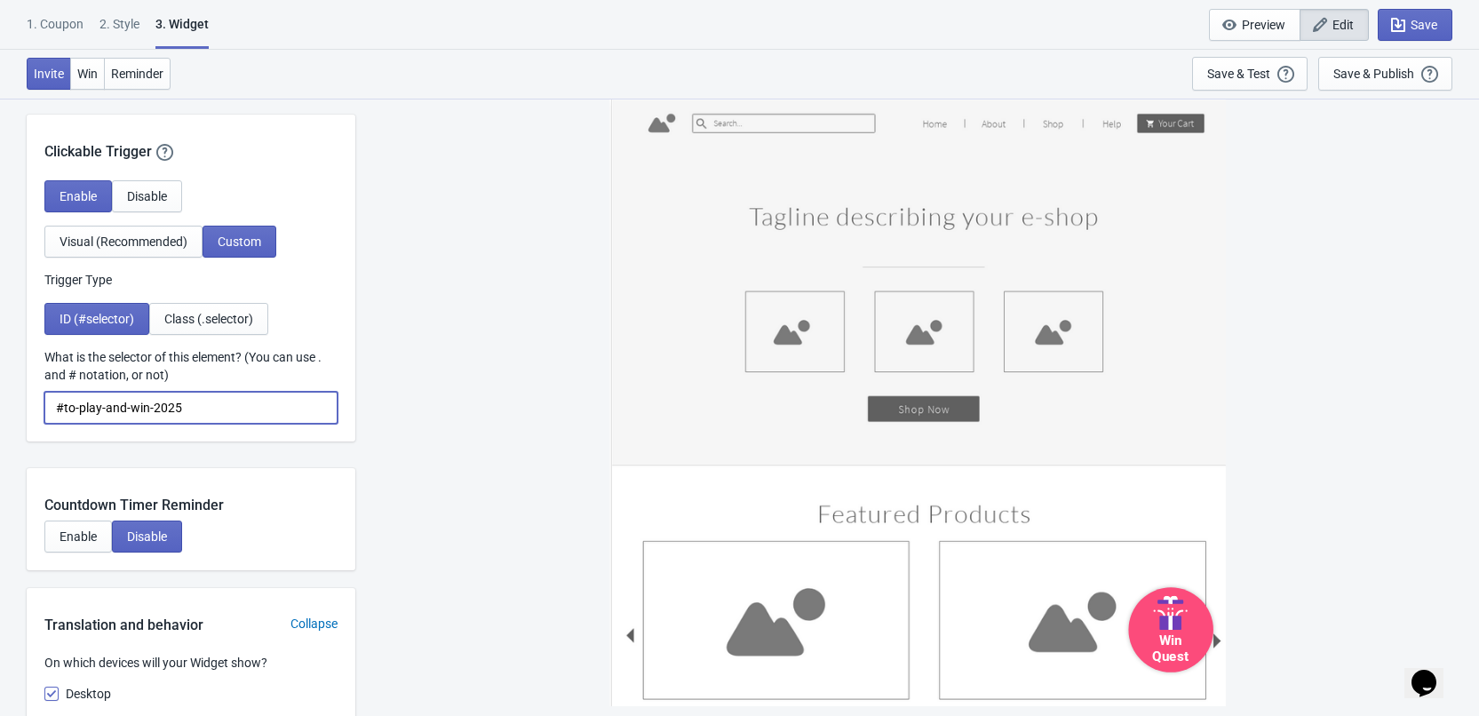
drag, startPoint x: 185, startPoint y: 410, endPoint x: 10, endPoint y: 408, distance: 175.1
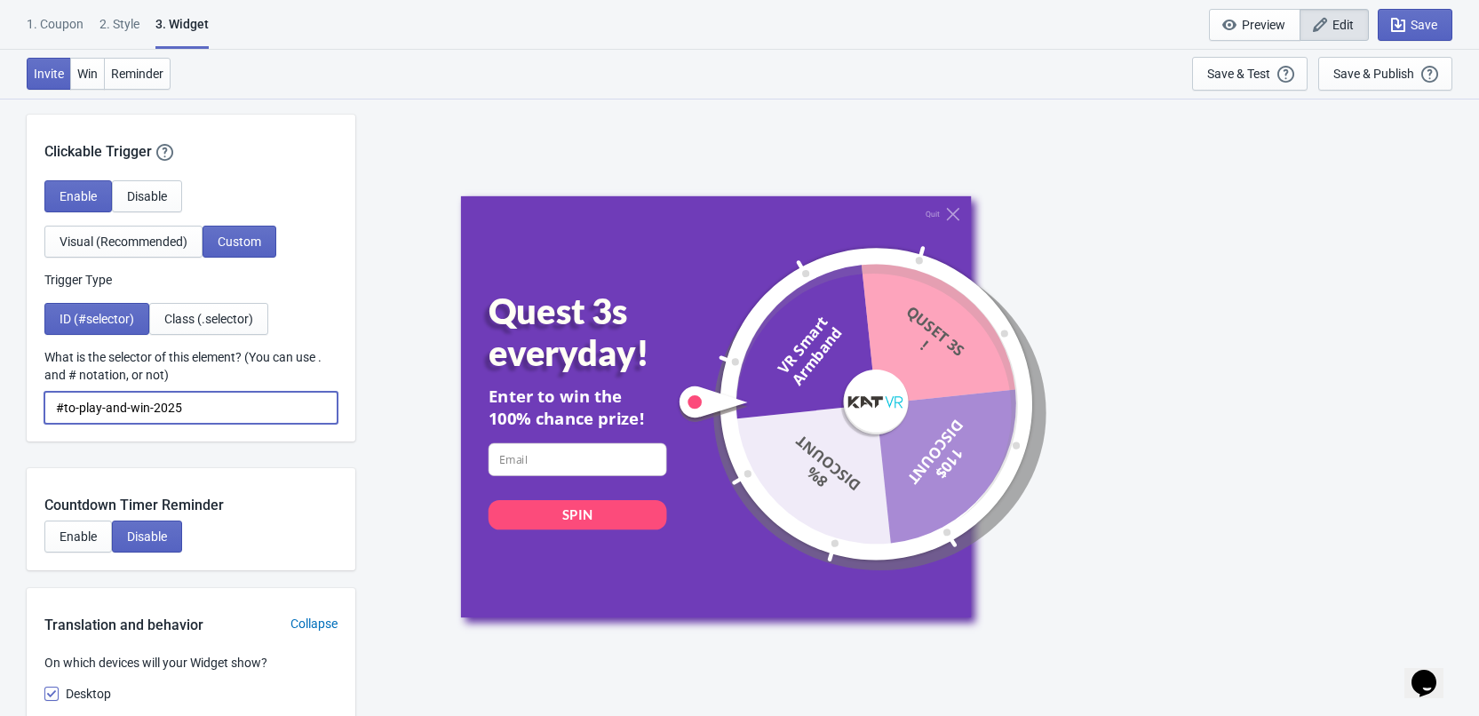
click at [331, 361] on label "What is the selector of this element? (You can use . and # notation, or not)" at bounding box center [190, 366] width 293 height 36
click at [331, 392] on input "#to-play-and-win-2025" at bounding box center [190, 408] width 293 height 32
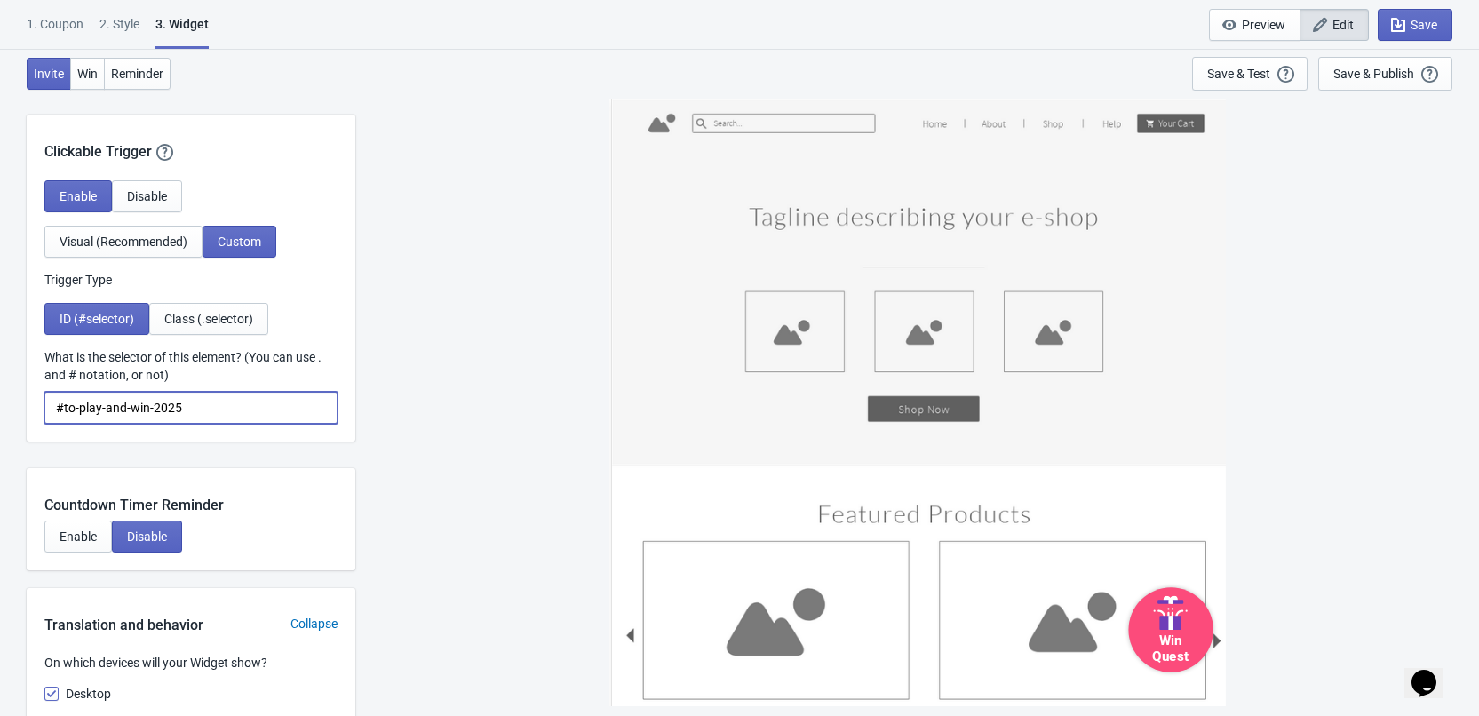
click at [290, 406] on input "#to-play-and-win-2025" at bounding box center [190, 408] width 293 height 32
click at [298, 393] on input "#to-play-and-win-2025" at bounding box center [190, 408] width 293 height 32
click at [205, 394] on input "#to-play-and-win-2025" at bounding box center [190, 408] width 293 height 32
click at [839, 431] on div "Win Quest" at bounding box center [918, 402] width 617 height 609
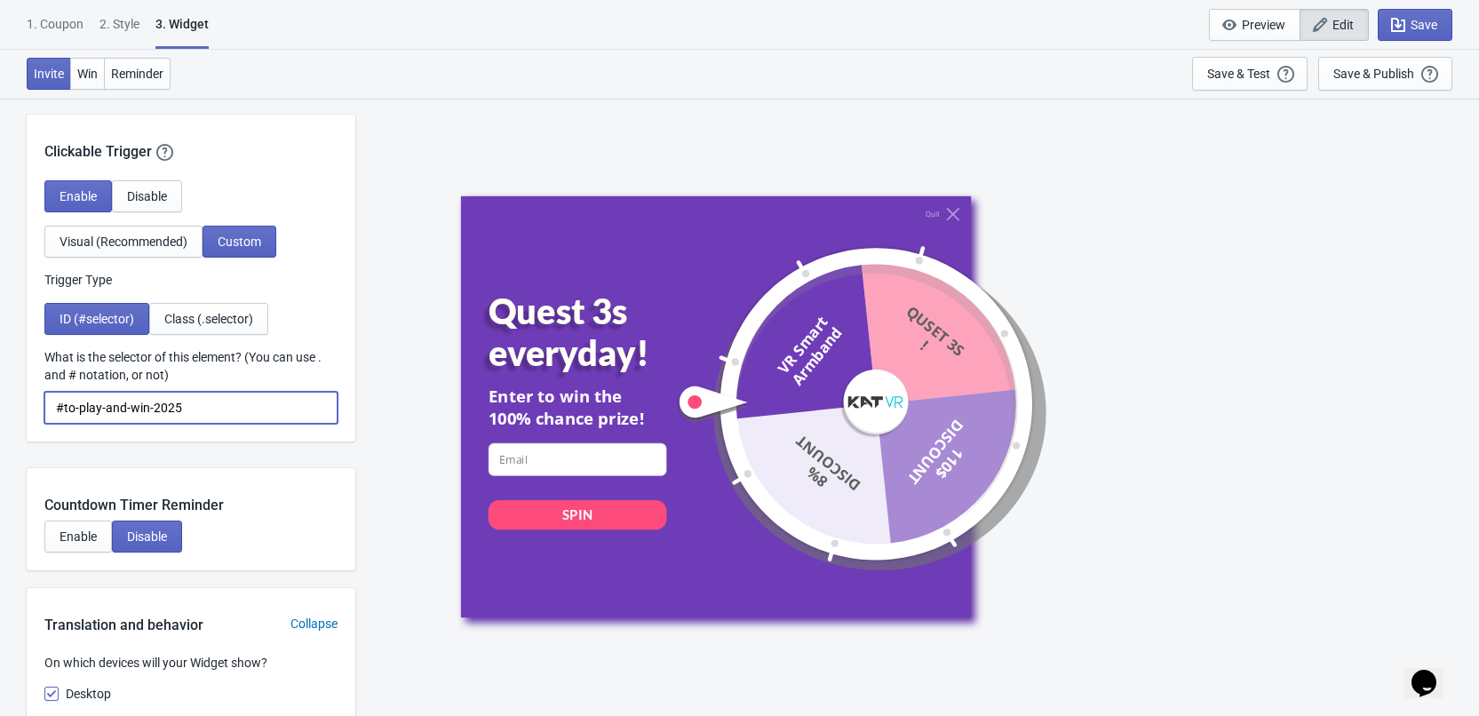
click at [208, 407] on input "#to-play-and-win-2025" at bounding box center [190, 408] width 293 height 32
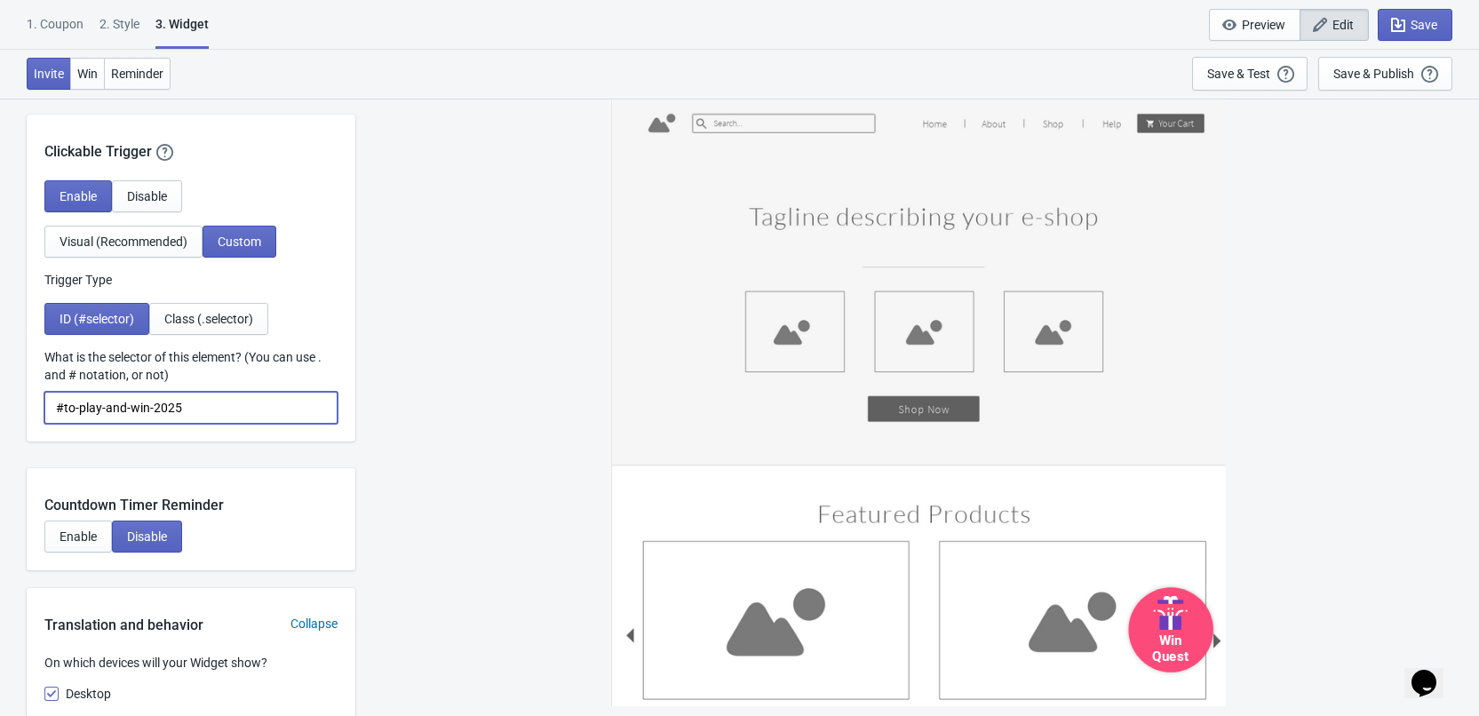
click at [266, 401] on input "#to-play-and-win-2025" at bounding box center [190, 408] width 293 height 32
click at [230, 326] on span "Class (.selector)" at bounding box center [208, 319] width 89 height 14
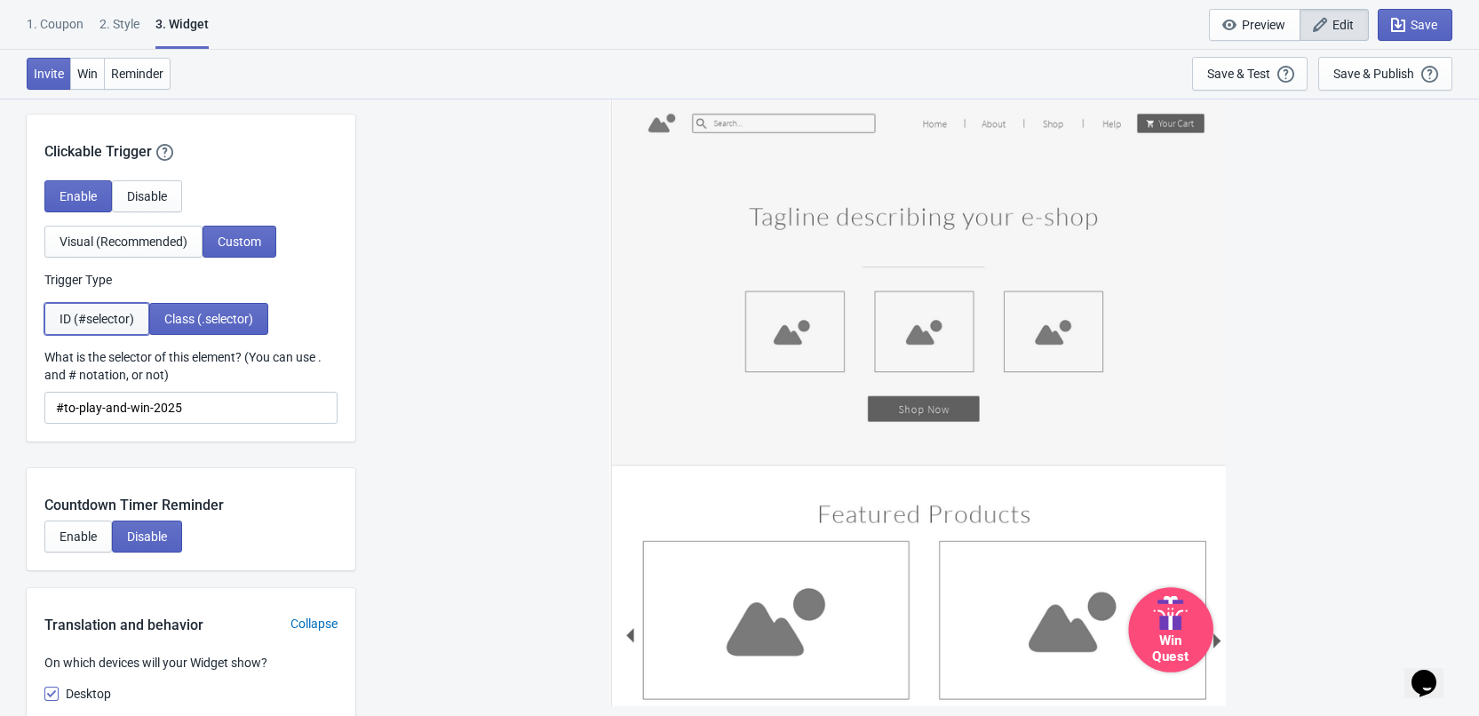
click at [94, 323] on span "ID (#selector)" at bounding box center [97, 319] width 75 height 14
click at [259, 321] on button "Class (.selector)" at bounding box center [208, 319] width 119 height 32
click at [119, 318] on span "ID (#selector)" at bounding box center [97, 319] width 75 height 14
click at [214, 309] on button "Class (.selector)" at bounding box center [208, 319] width 119 height 32
click at [84, 315] on span "ID (#selector)" at bounding box center [97, 319] width 75 height 14
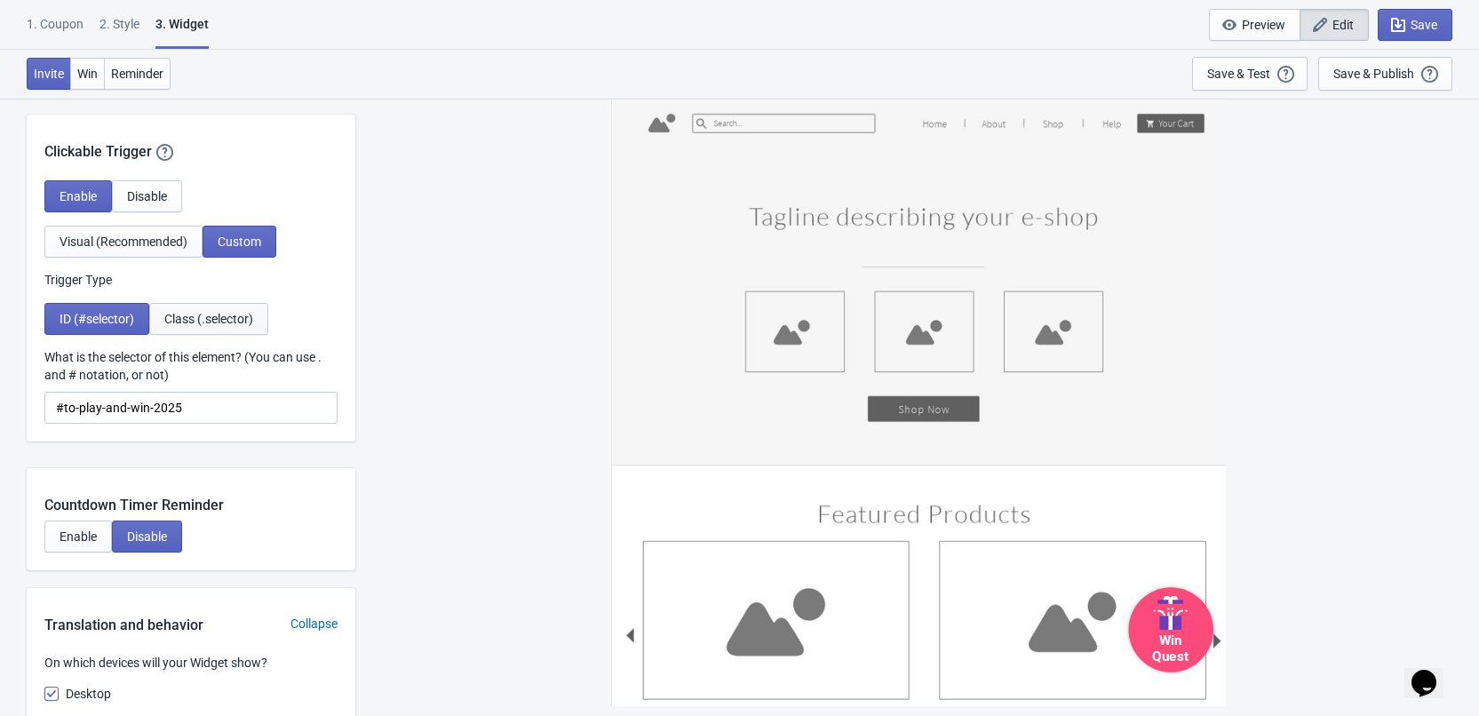
click at [185, 315] on span "Class (.selector)" at bounding box center [208, 319] width 89 height 14
click at [110, 315] on span "ID (#selector)" at bounding box center [97, 319] width 75 height 14
click at [159, 235] on span "Visual (Recommended)" at bounding box center [124, 242] width 128 height 14
select select "circle"
select select "bottom_right"
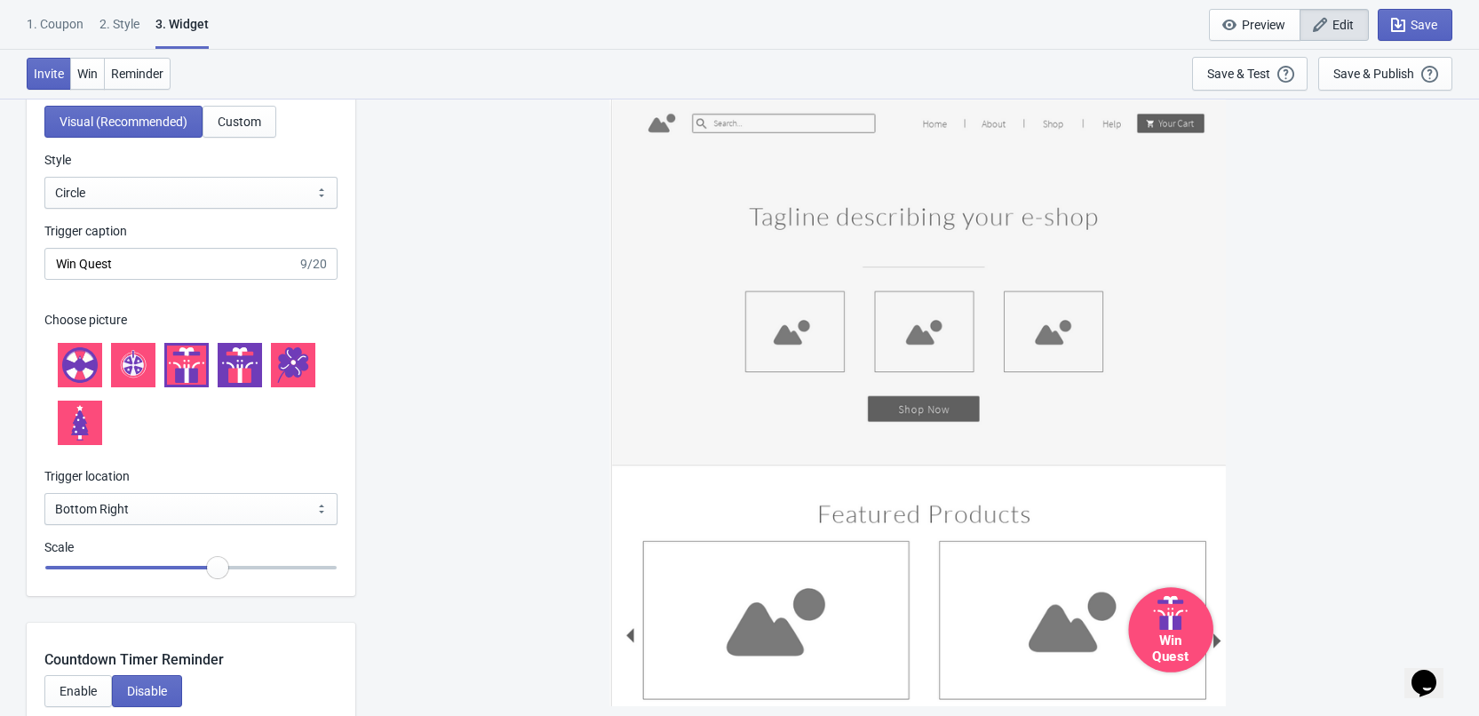
scroll to position [1700, 0]
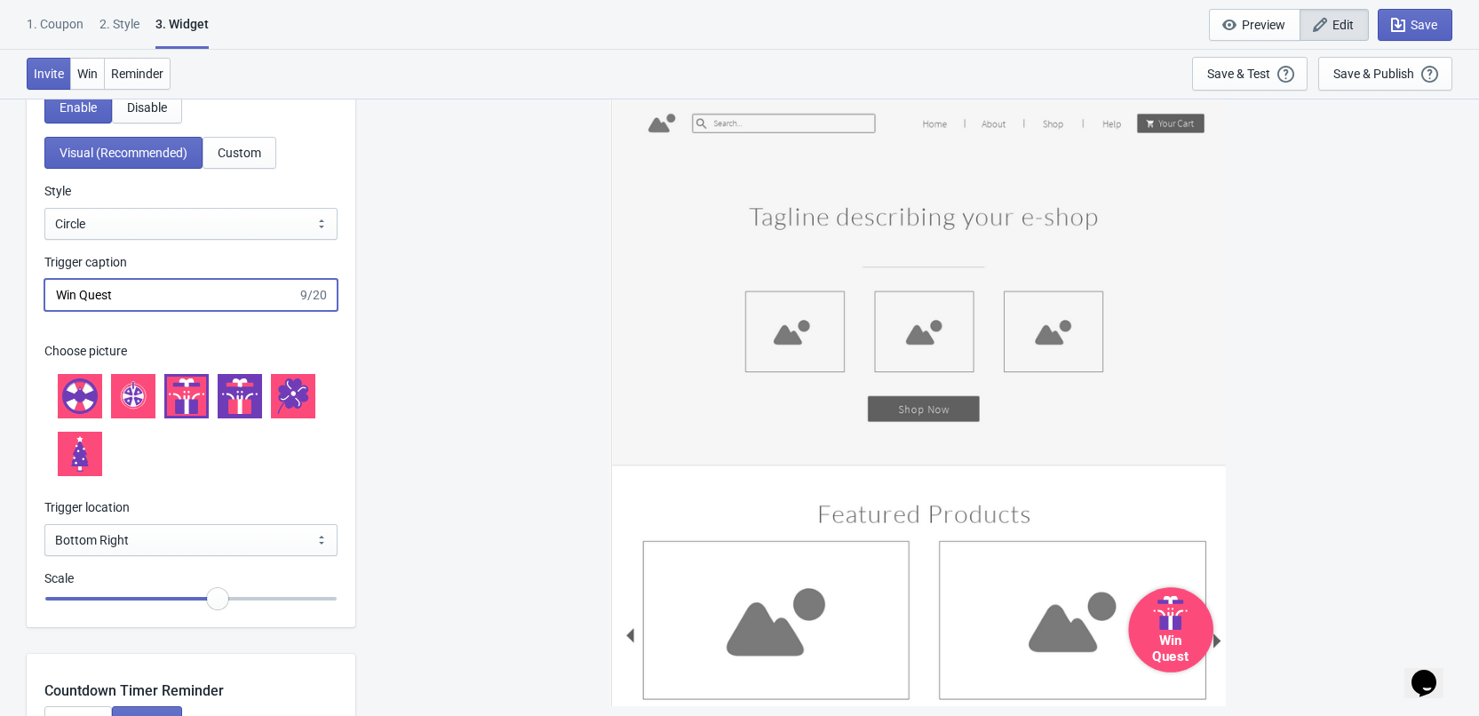
click at [155, 287] on input "Win Quest" at bounding box center [170, 295] width 253 height 32
click at [155, 286] on input "Win Quest" at bounding box center [170, 295] width 253 height 32
click at [179, 221] on select "Square Circle Tab" at bounding box center [190, 224] width 293 height 32
click at [44, 208] on select "Square Circle Tab" at bounding box center [190, 224] width 293 height 32
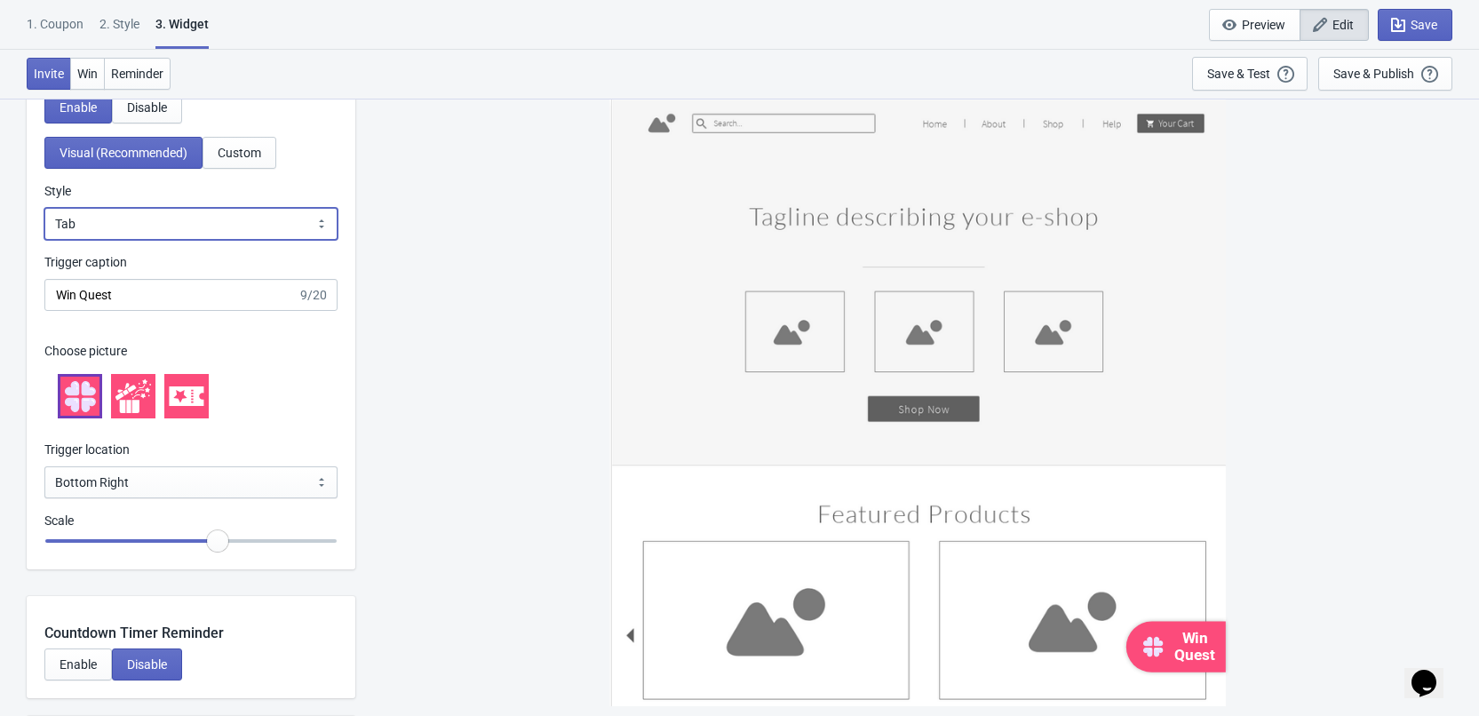
click at [153, 235] on select "Square Circle Tab" at bounding box center [190, 224] width 293 height 32
select select "square"
click at [44, 208] on select "Square Circle Tab" at bounding box center [190, 224] width 293 height 32
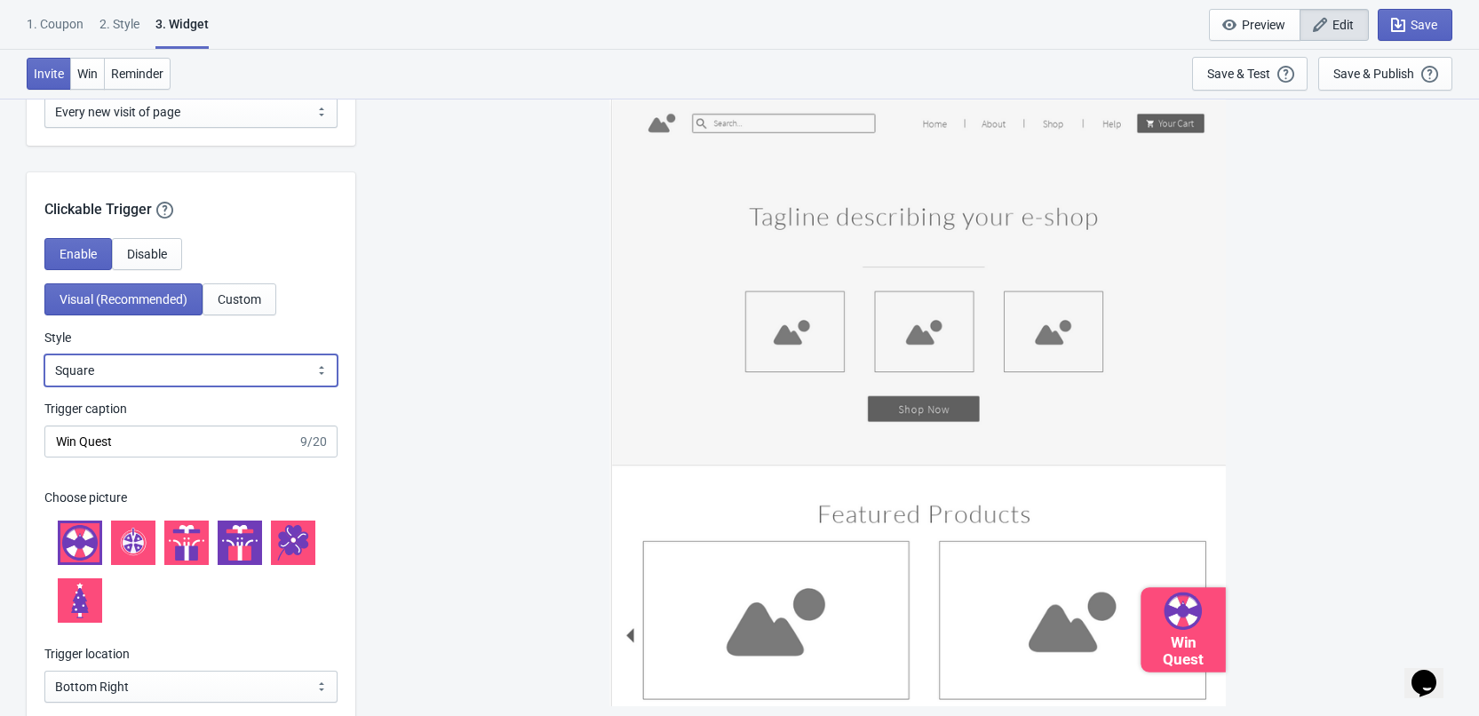
scroll to position [1522, 0]
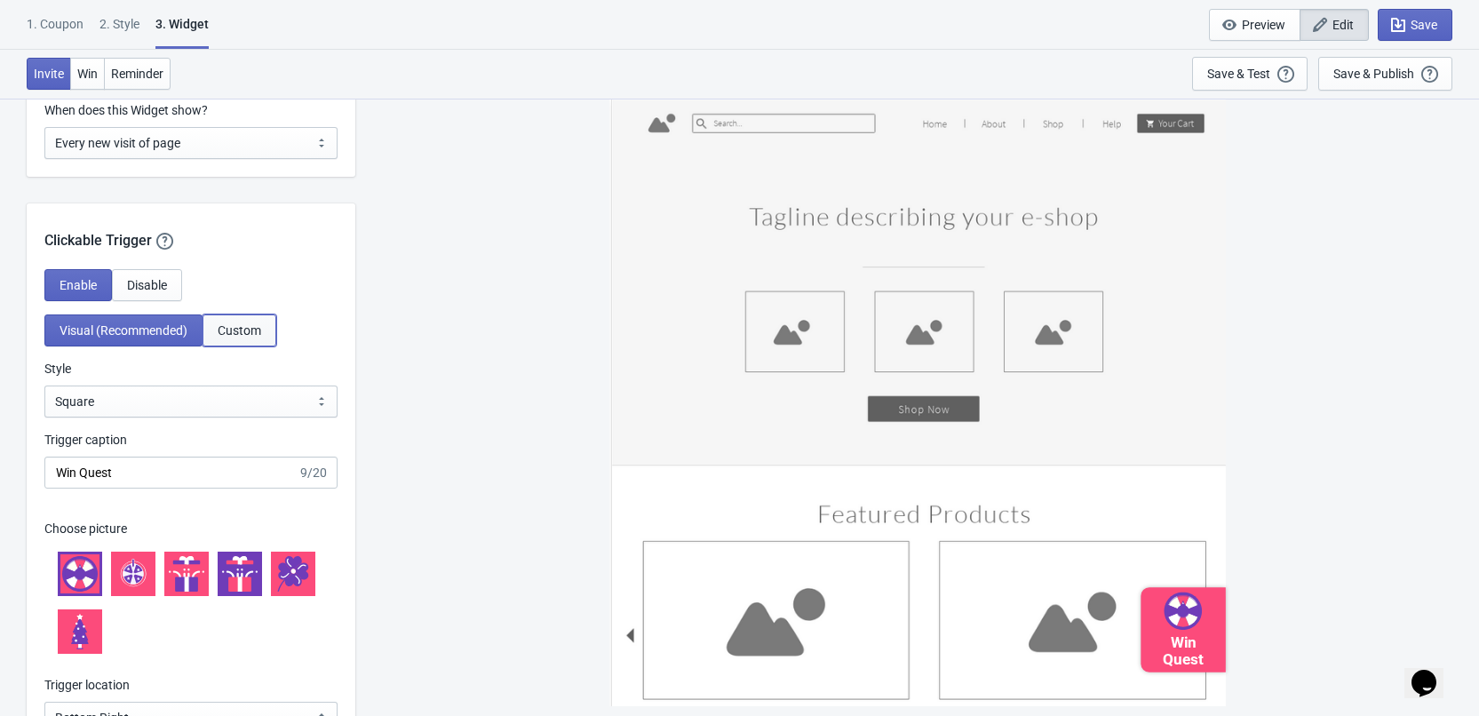
click at [238, 317] on button "Custom" at bounding box center [240, 331] width 74 height 32
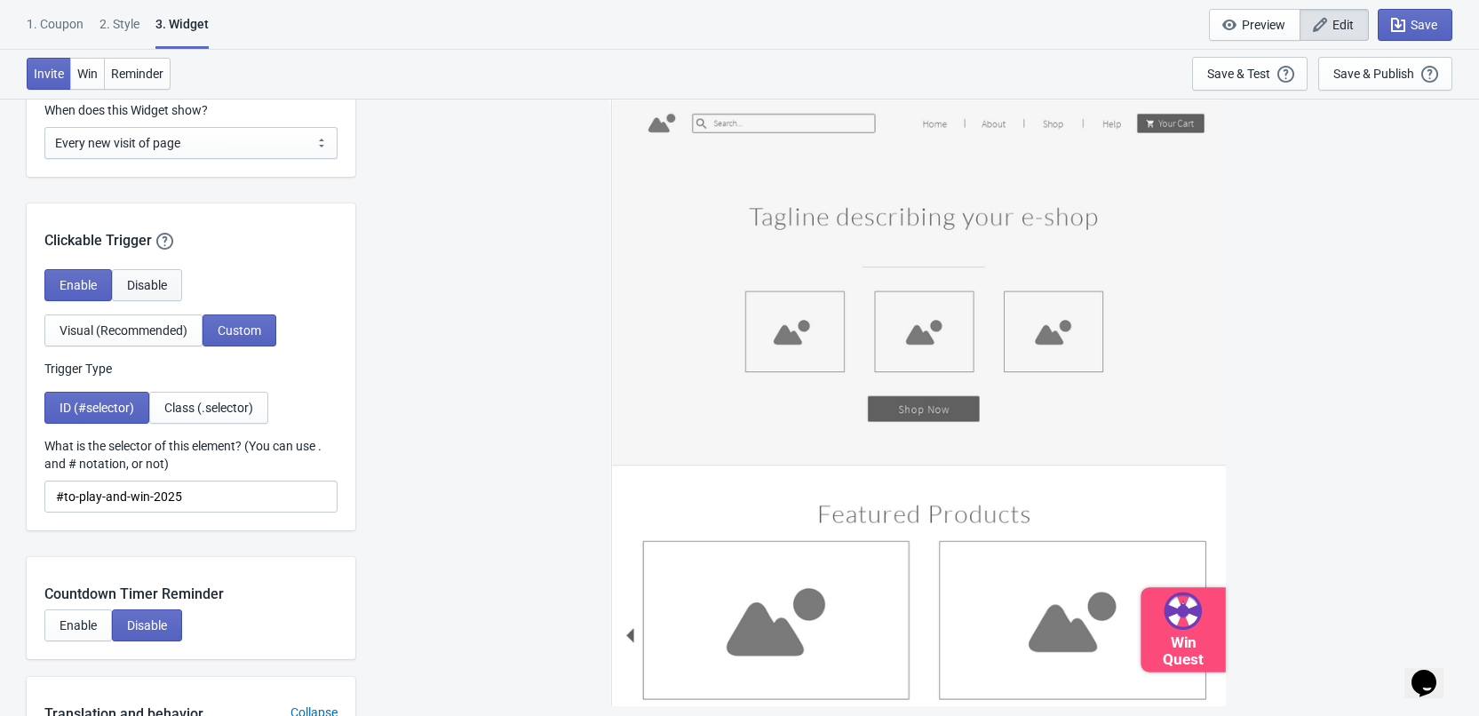
click at [143, 289] on span "Disable" at bounding box center [147, 285] width 40 height 14
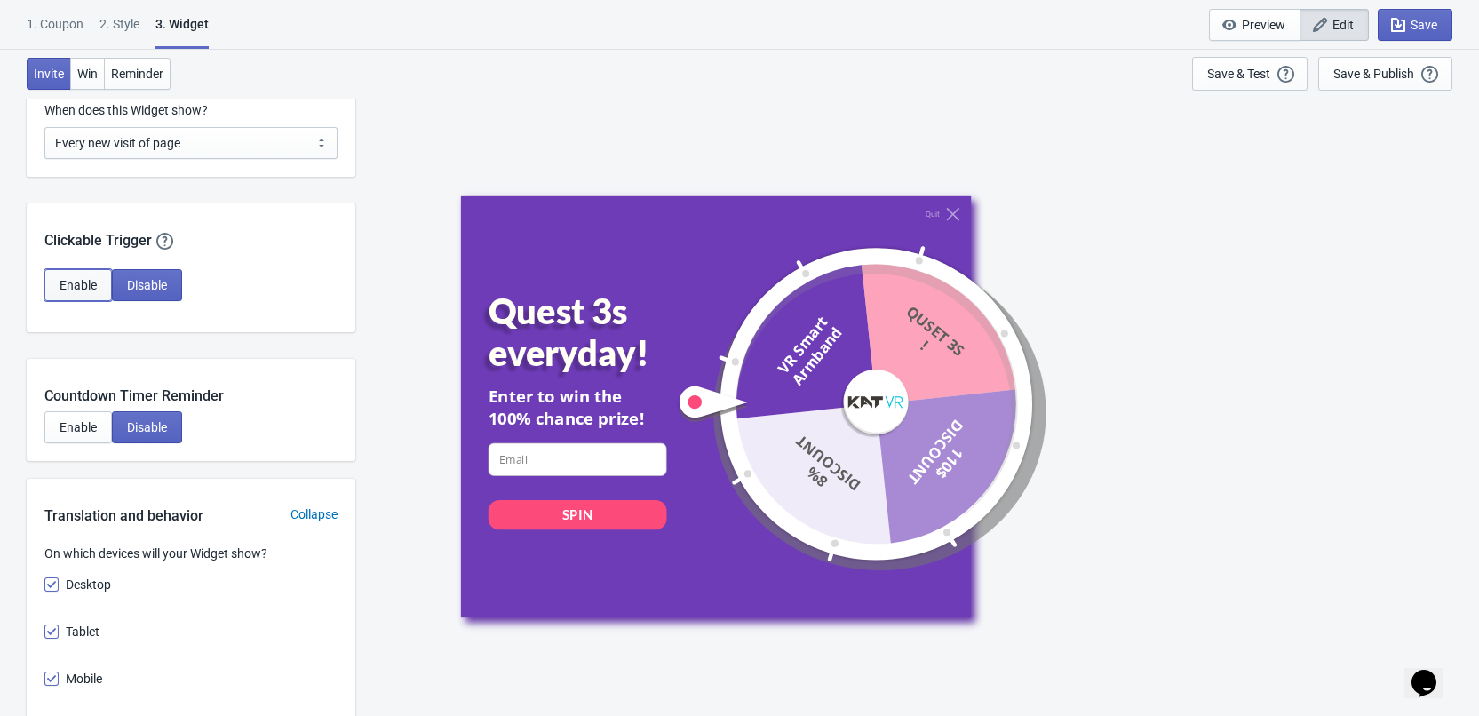
click at [82, 282] on span "Enable" at bounding box center [78, 285] width 37 height 14
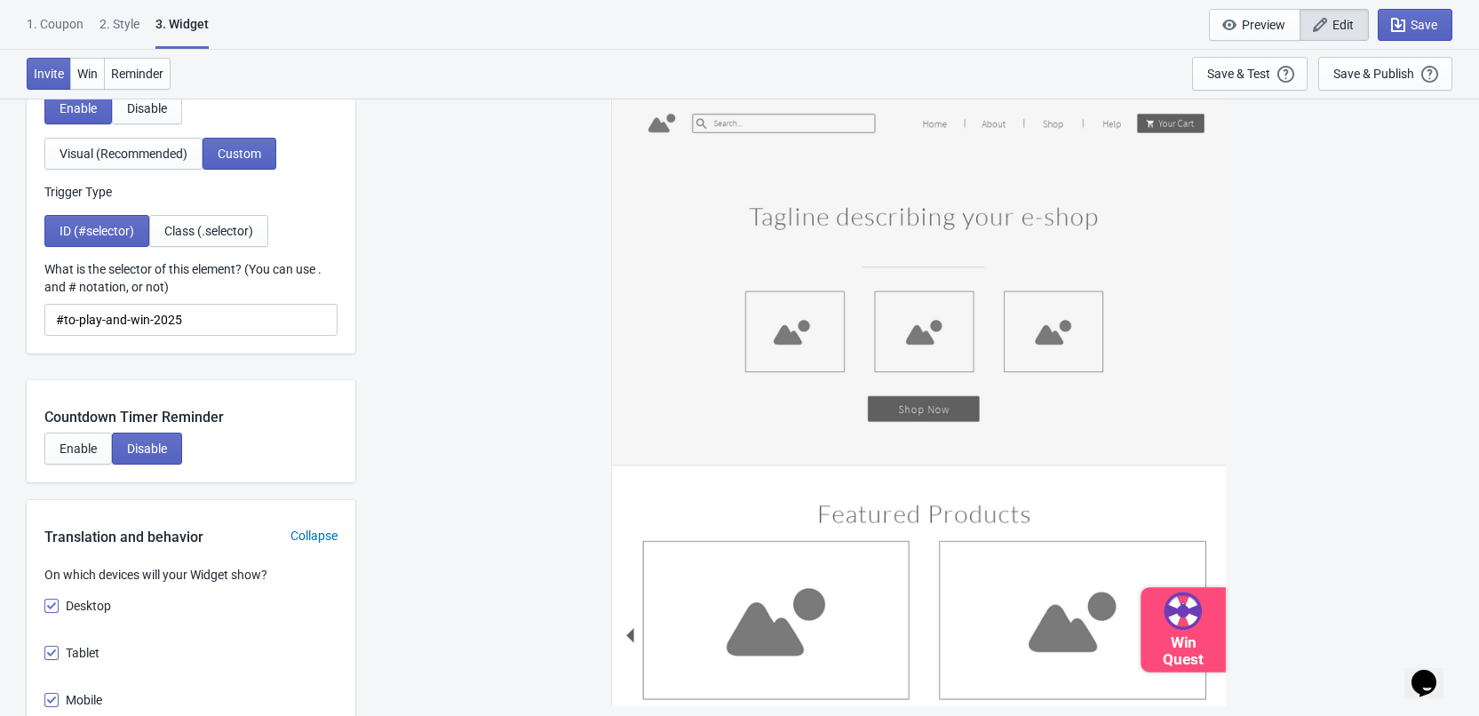
scroll to position [1700, 0]
click at [203, 239] on button "Class (.selector)" at bounding box center [208, 230] width 119 height 32
click at [98, 235] on span "ID (#selector)" at bounding box center [97, 230] width 75 height 14
click at [129, 324] on input "#to-play-and-win-2025" at bounding box center [190, 319] width 293 height 32
drag, startPoint x: 63, startPoint y: 317, endPoint x: 209, endPoint y: 325, distance: 145.9
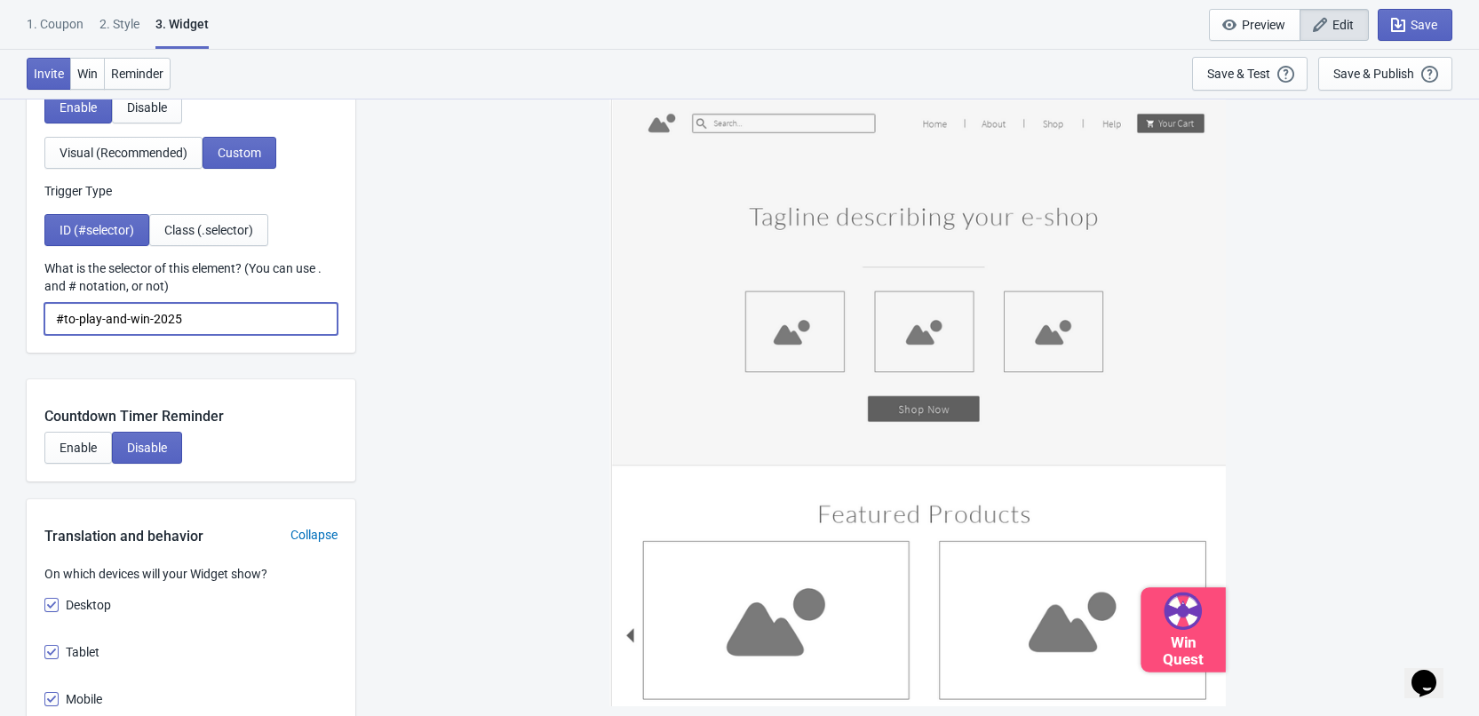
click at [209, 325] on input "#to-play-and-win-2025" at bounding box center [190, 319] width 293 height 32
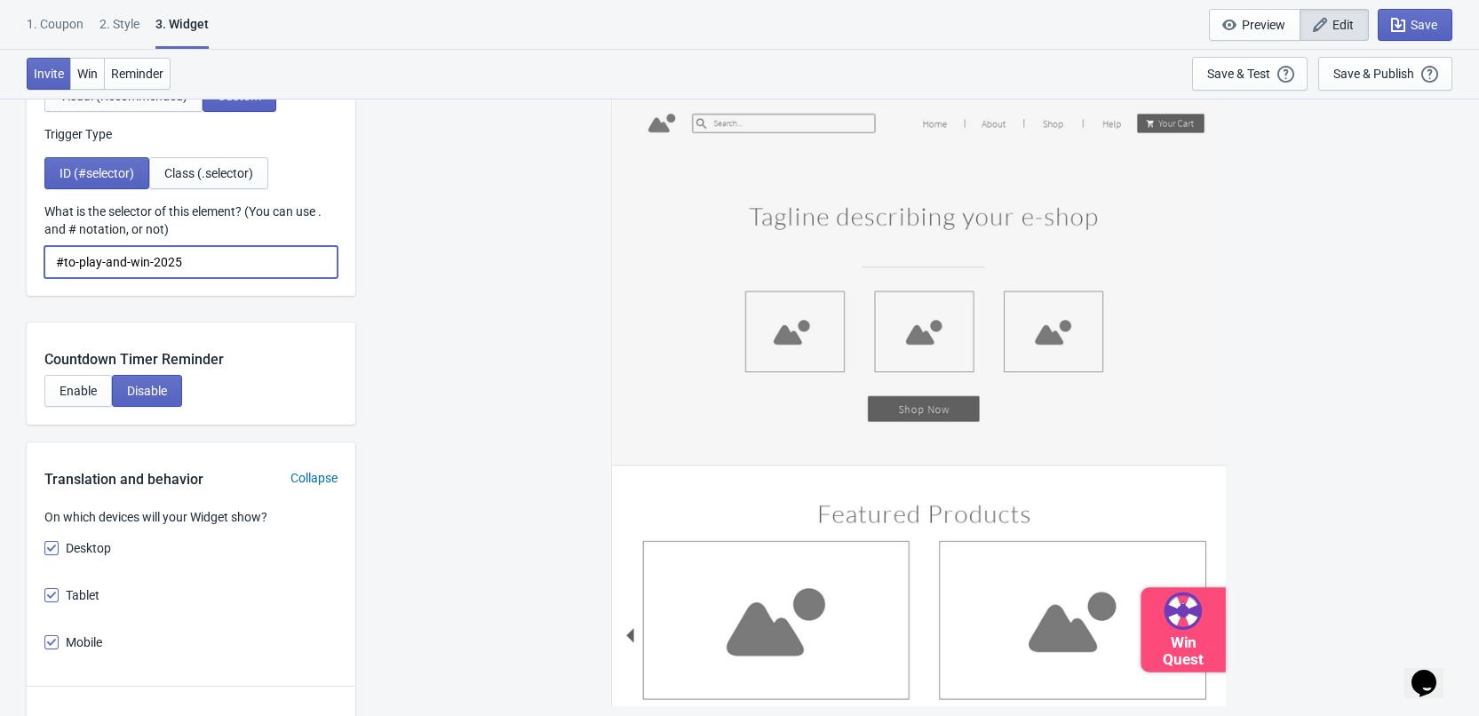
scroll to position [1789, 0]
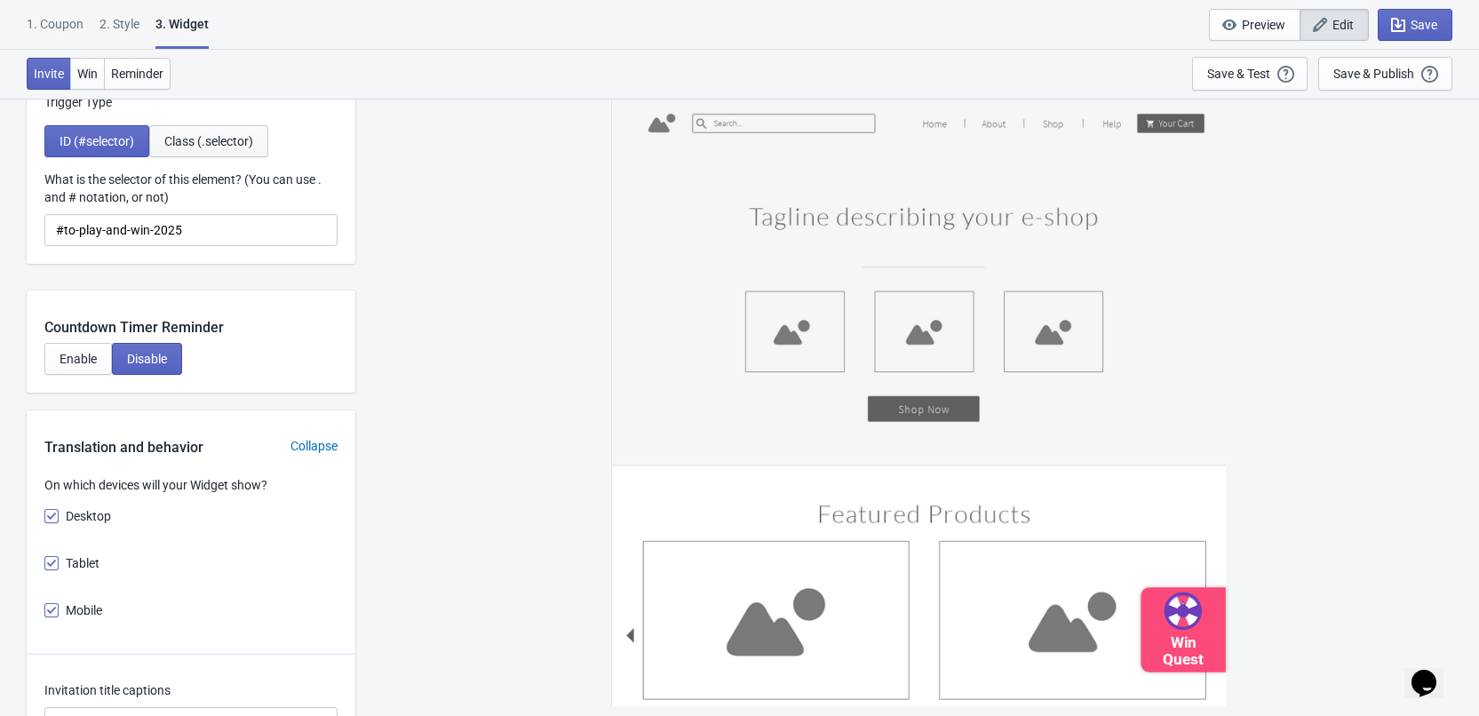
click at [216, 150] on button "Class (.selector)" at bounding box center [208, 141] width 119 height 32
click at [92, 140] on span "ID (#selector)" at bounding box center [97, 141] width 75 height 14
click at [218, 147] on span "Class (.selector)" at bounding box center [208, 141] width 89 height 14
click at [102, 147] on span "ID (#selector)" at bounding box center [97, 141] width 75 height 14
click at [204, 139] on span "Class (.selector)" at bounding box center [208, 141] width 89 height 14
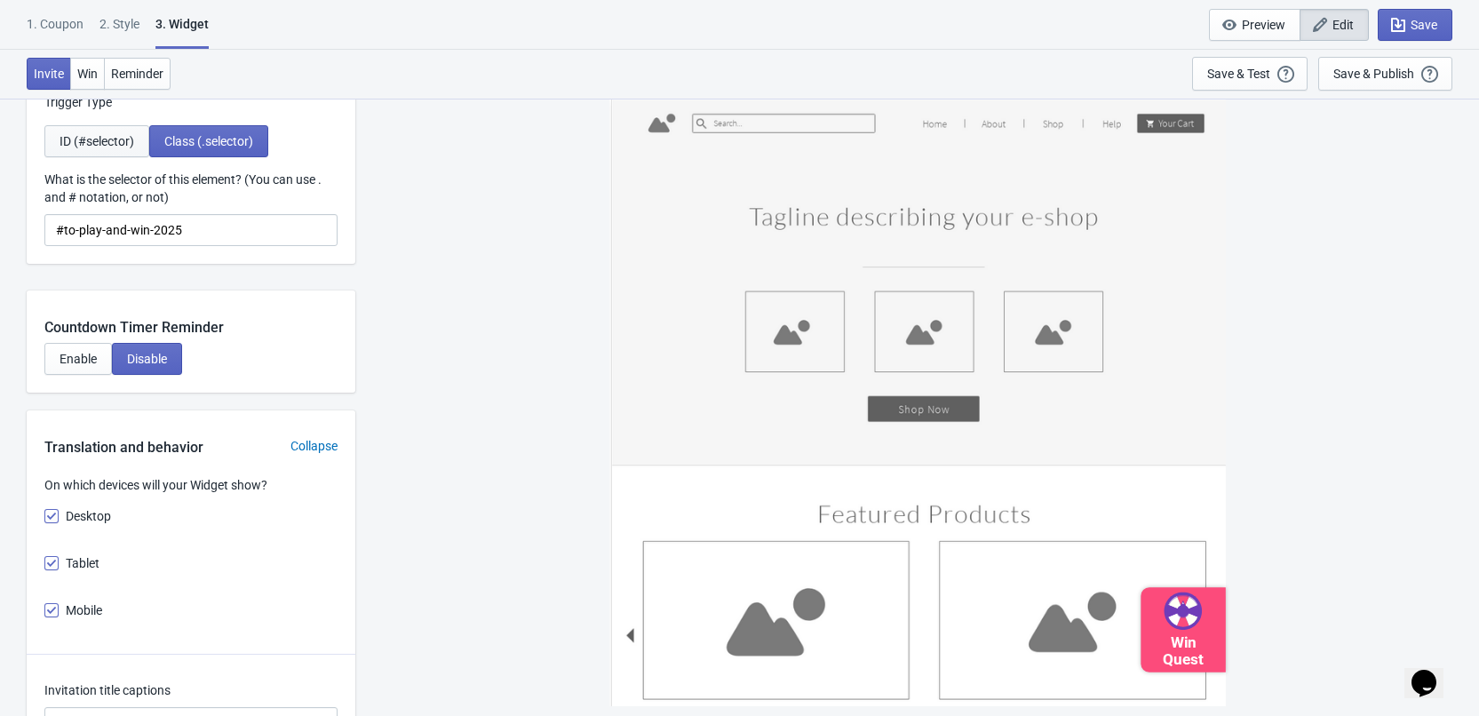
click at [108, 139] on span "ID (#selector)" at bounding box center [97, 141] width 75 height 14
click at [195, 135] on span "Class (.selector)" at bounding box center [208, 141] width 89 height 14
click at [98, 147] on span "ID (#selector)" at bounding box center [97, 141] width 75 height 14
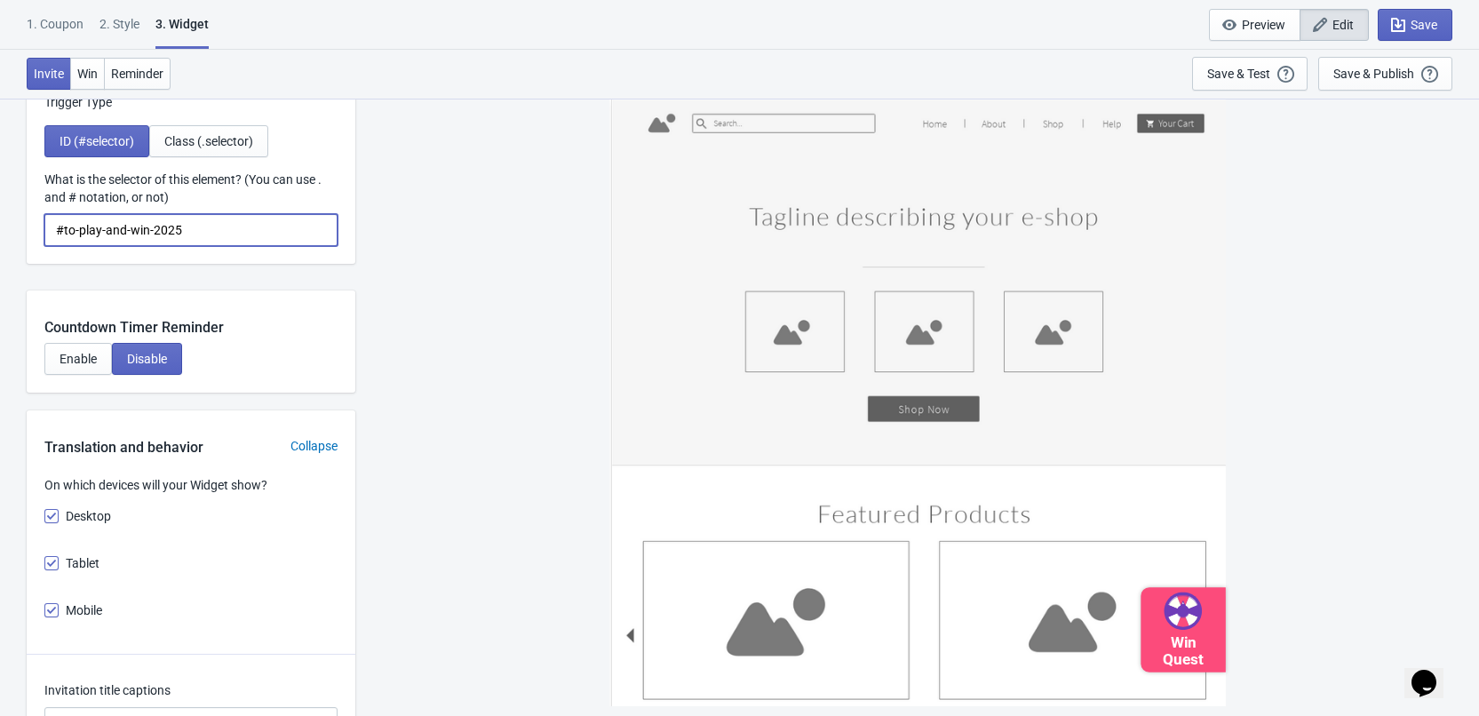
click at [195, 227] on input "#to-play-and-win-2025" at bounding box center [190, 230] width 293 height 32
click at [194, 227] on input "#to-play-and-win-2025" at bounding box center [190, 230] width 293 height 32
click at [191, 227] on input "#to-play-and-win-2025" at bounding box center [190, 230] width 293 height 32
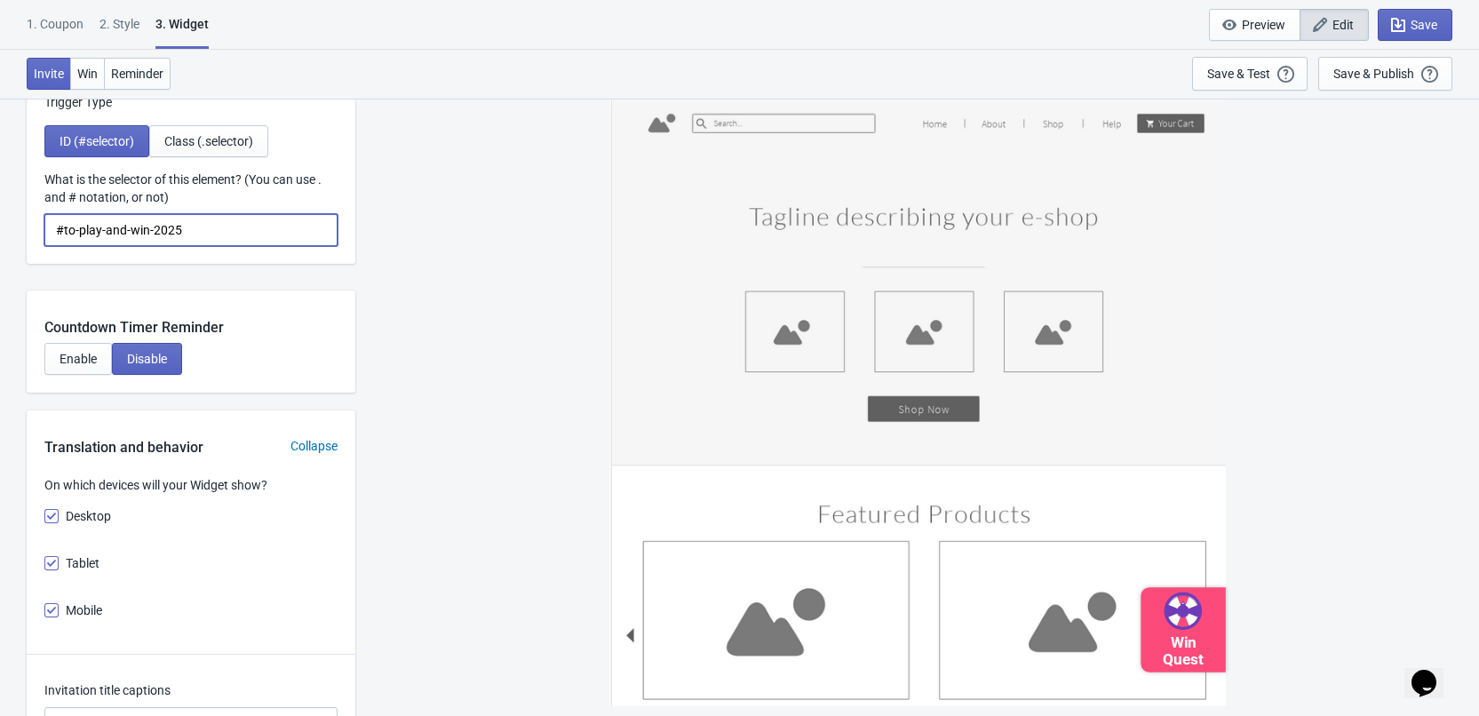
click at [190, 227] on input "#to-play-and-win-2025" at bounding box center [190, 230] width 293 height 32
click at [188, 227] on input "#to-play-and-win-2025" at bounding box center [190, 230] width 293 height 32
click at [187, 227] on input "#to-play-and-win-2025" at bounding box center [190, 230] width 293 height 32
click at [186, 227] on input "#to-play-and-win-2025" at bounding box center [190, 230] width 293 height 32
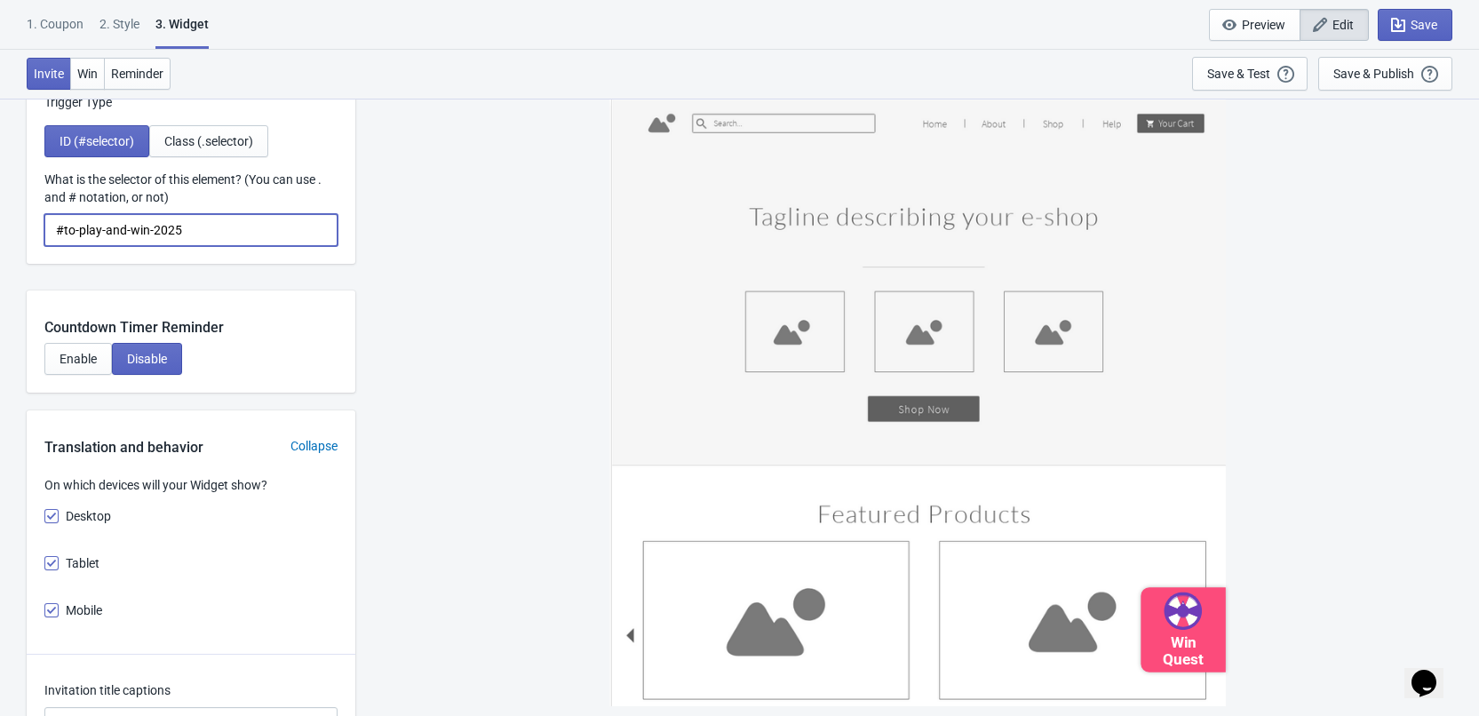
click at [186, 227] on input "#to-play-and-win-2025" at bounding box center [190, 230] width 293 height 32
drag, startPoint x: 186, startPoint y: 227, endPoint x: -114, endPoint y: 227, distance: 299.4
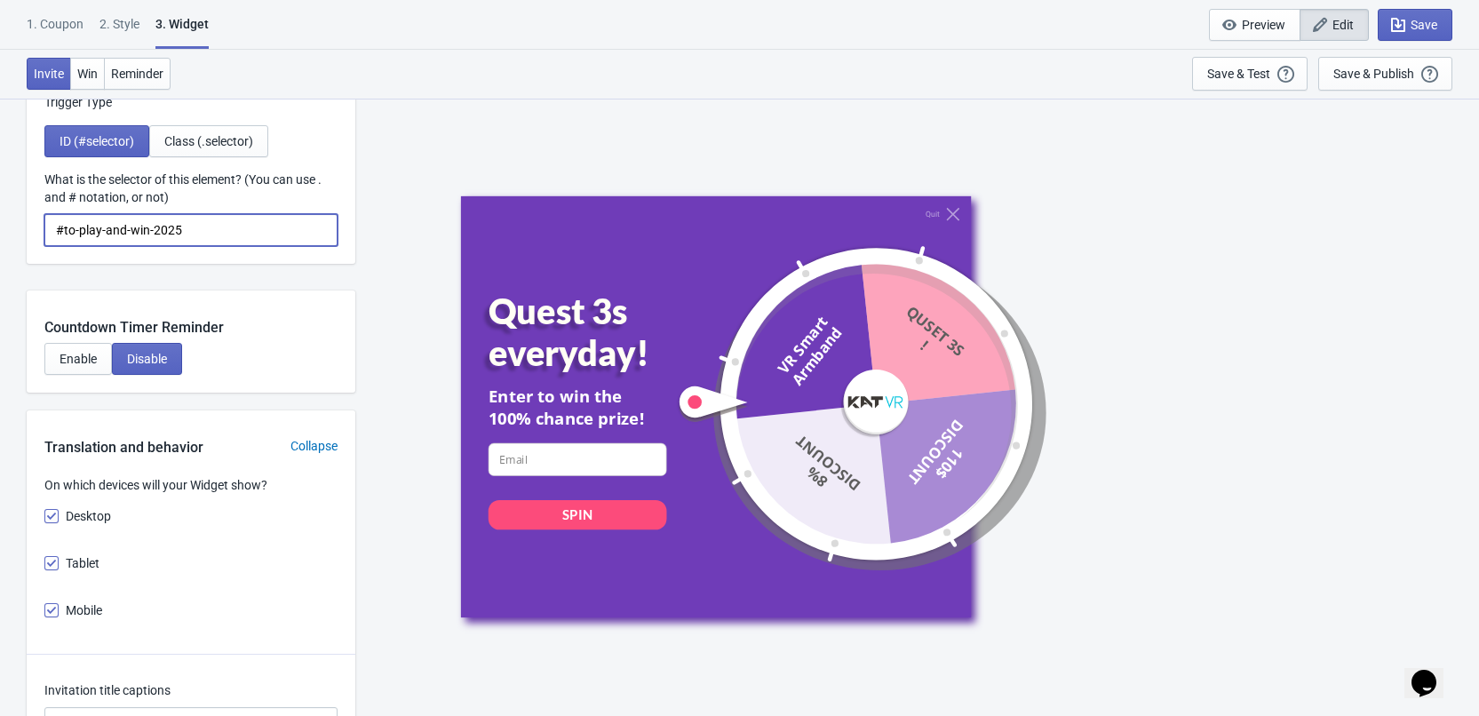
click at [218, 231] on input "#to-play-and-win-2025" at bounding box center [190, 230] width 293 height 32
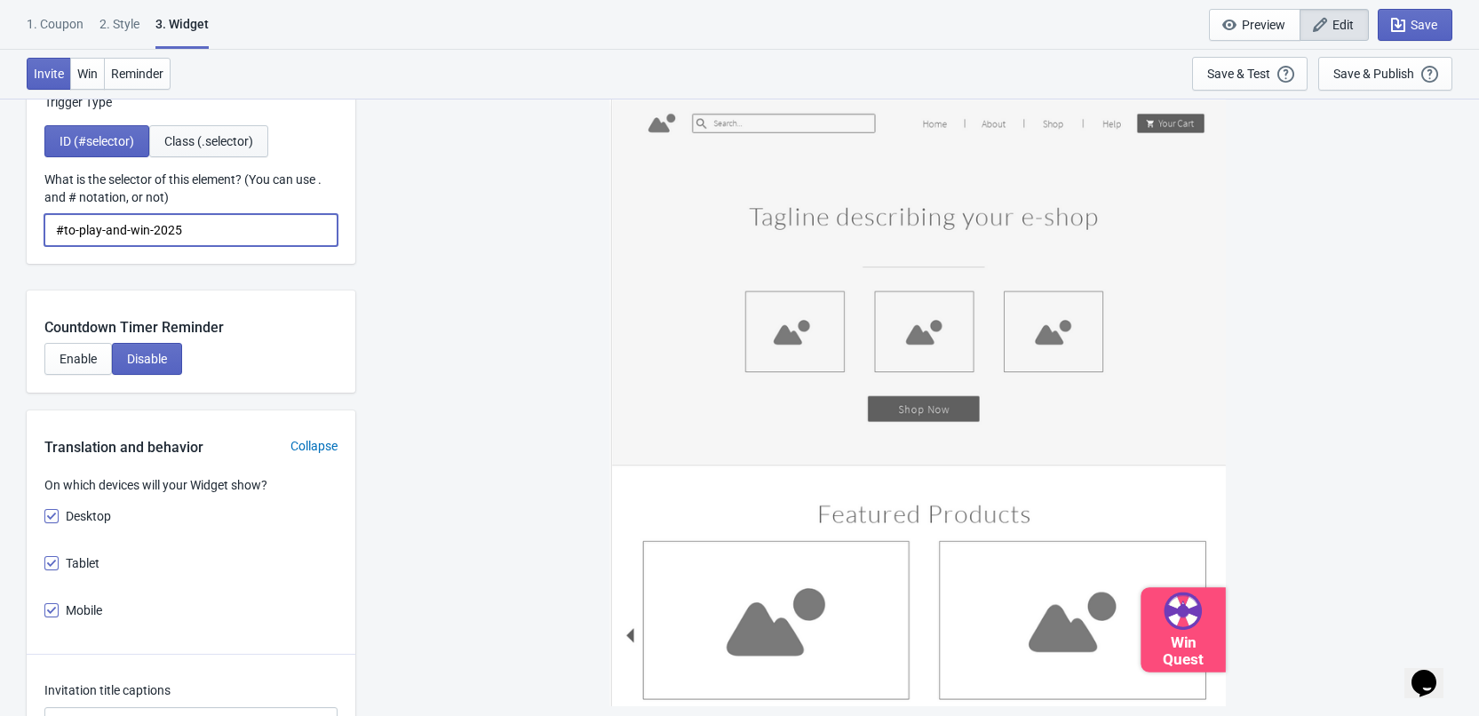
click at [223, 141] on span "Class (.selector)" at bounding box center [208, 141] width 89 height 14
click at [227, 246] on input "#to-play-and-win-2025" at bounding box center [190, 230] width 293 height 32
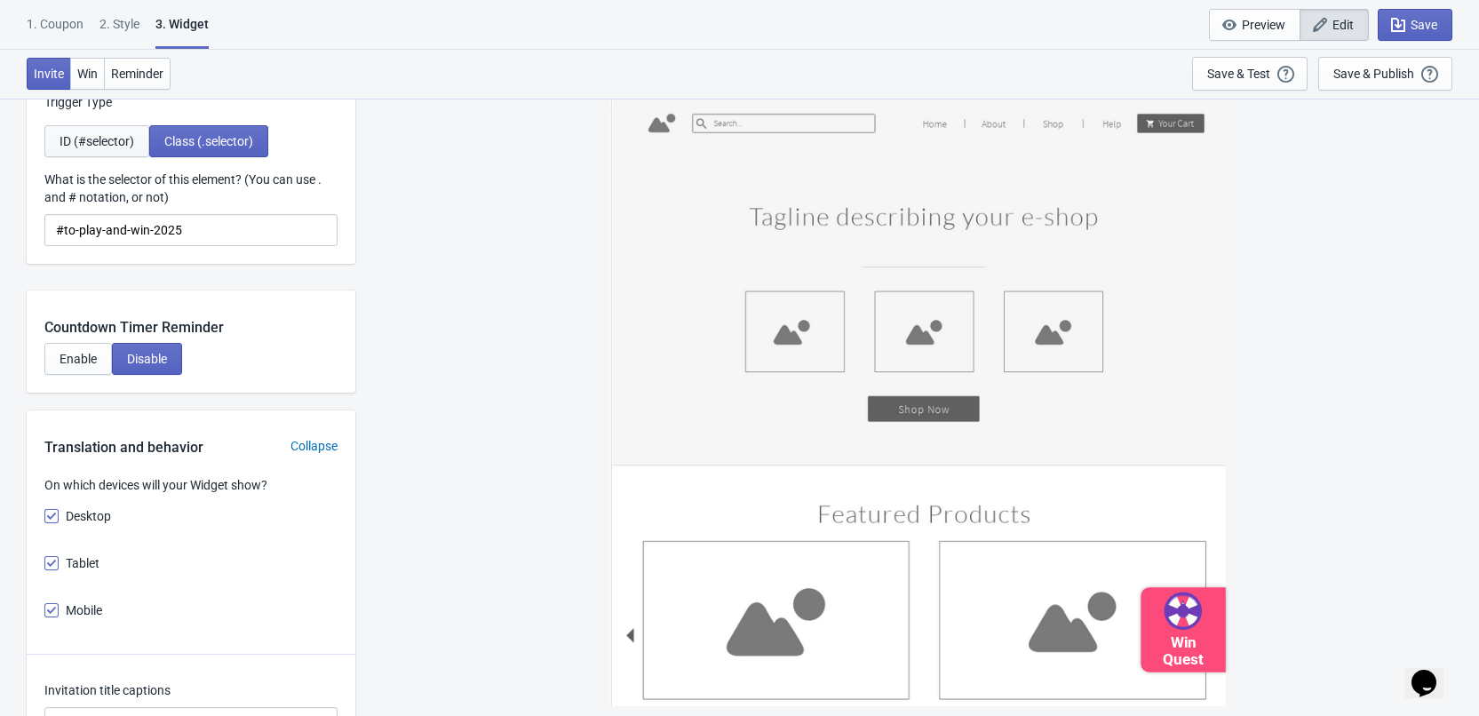
click at [117, 155] on button "ID (#selector)" at bounding box center [96, 141] width 105 height 32
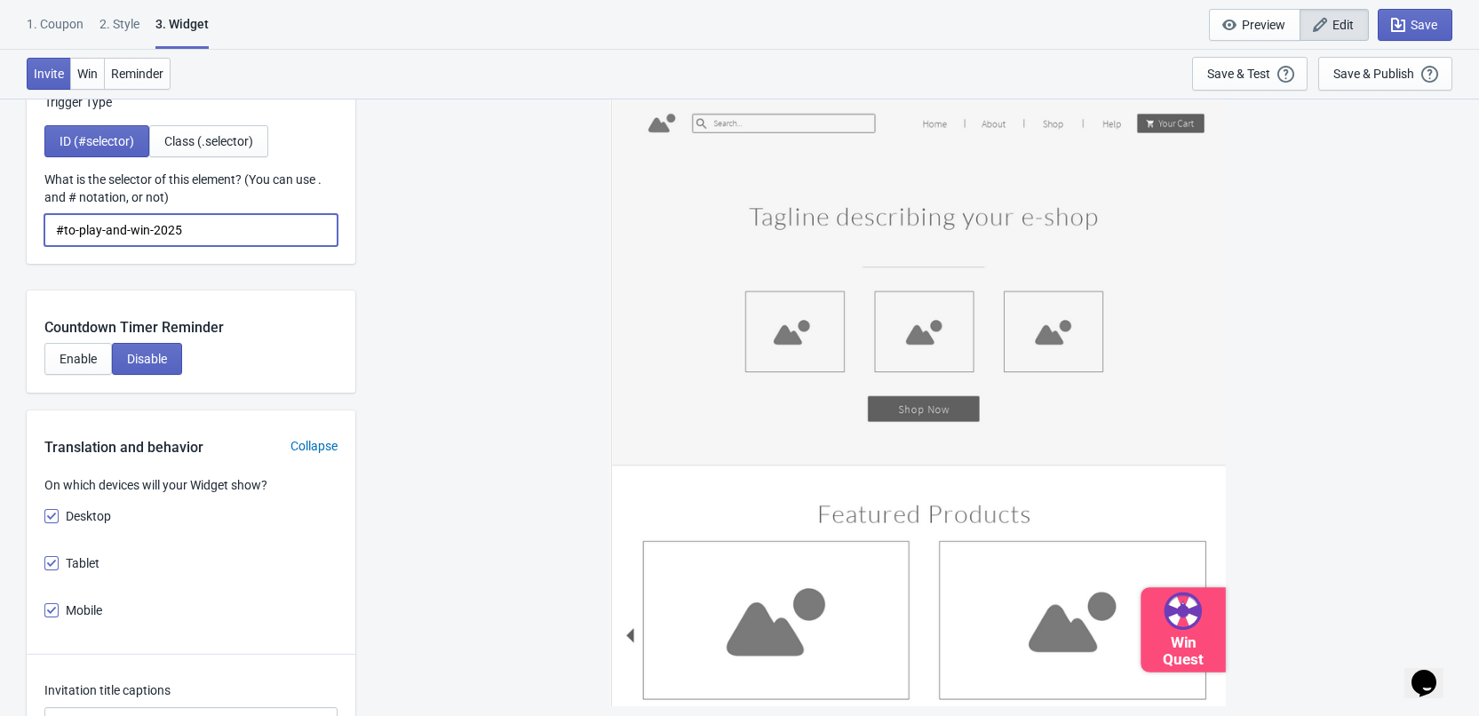
click at [195, 235] on input "#to-play-and-win-2025" at bounding box center [190, 230] width 293 height 32
click at [1062, 578] on div "Win Quest" at bounding box center [918, 402] width 617 height 609
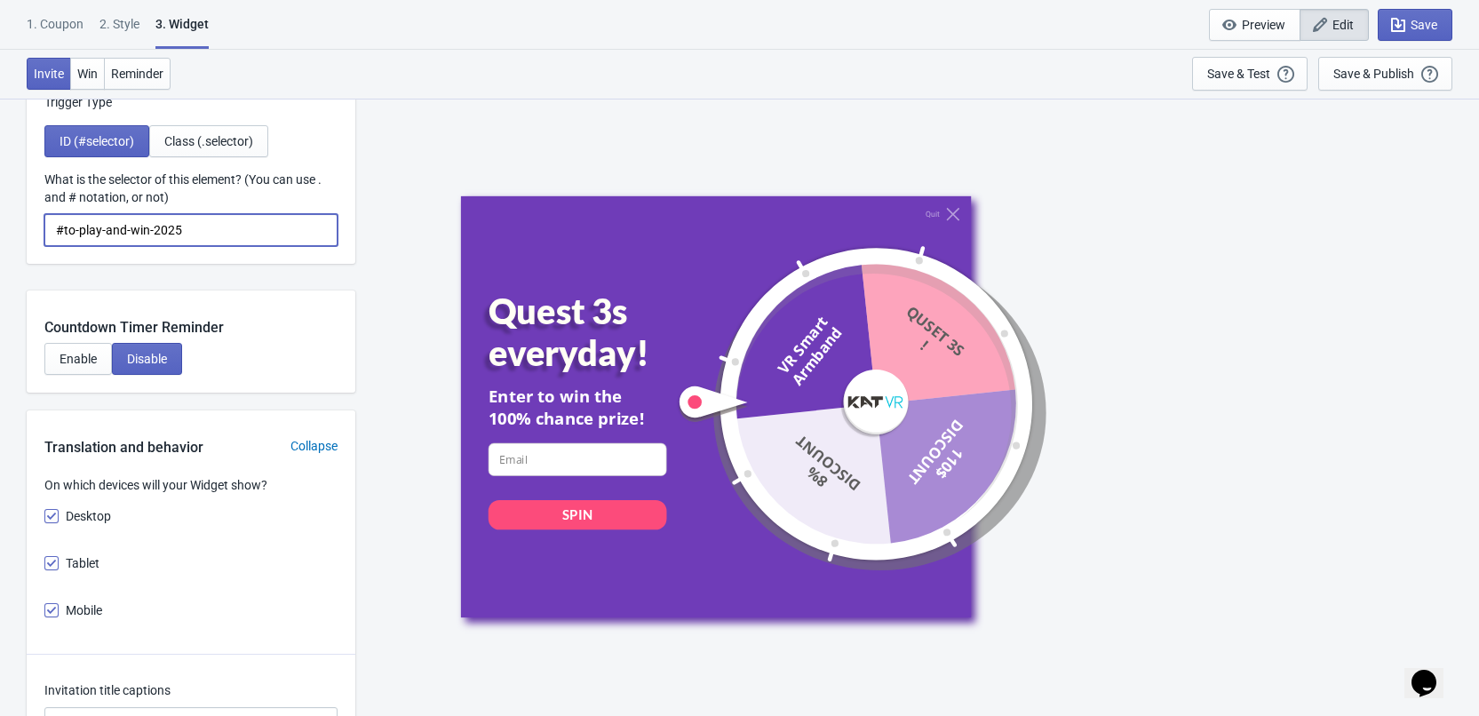
click at [204, 245] on input "#to-play-and-win-2025" at bounding box center [190, 230] width 293 height 32
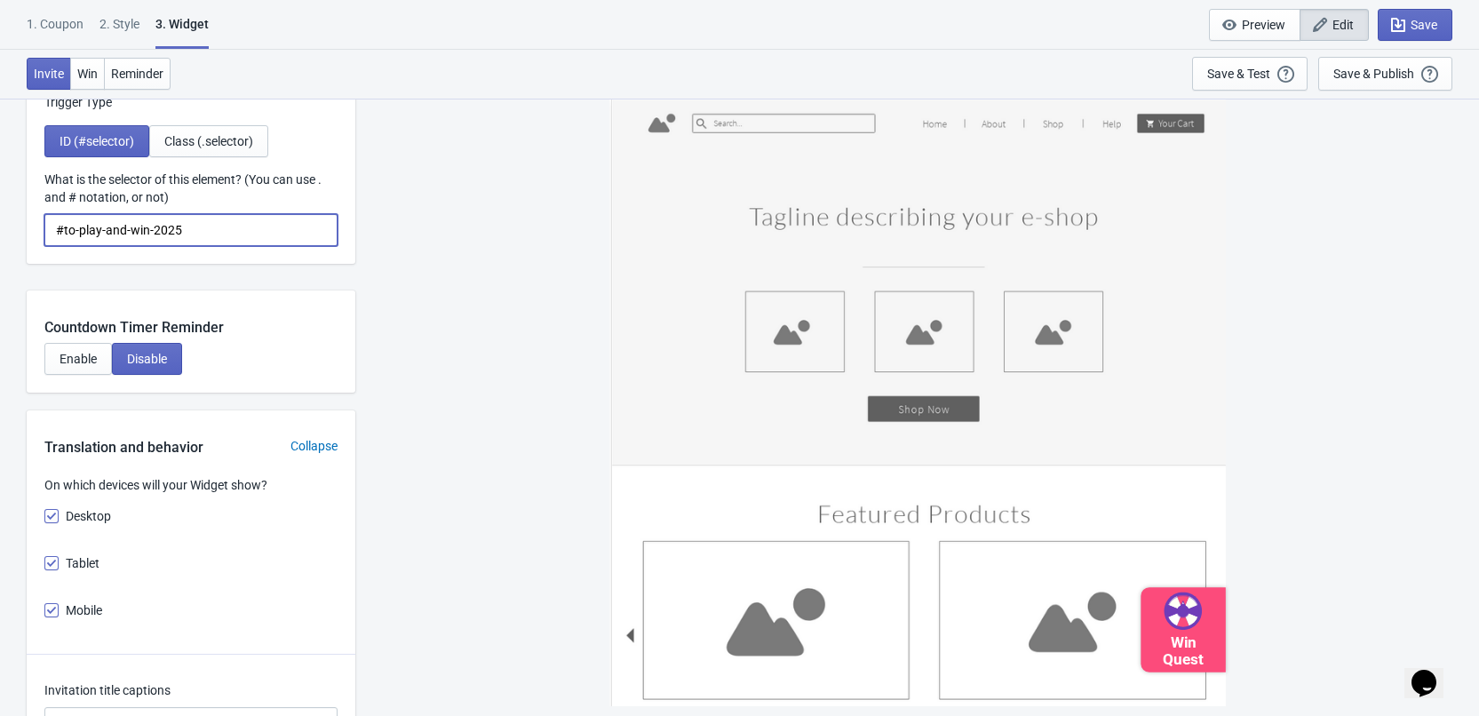
click at [231, 231] on input "#to-play-and-win-2025" at bounding box center [190, 230] width 293 height 32
drag, startPoint x: 78, startPoint y: 226, endPoint x: 363, endPoint y: 242, distance: 285.7
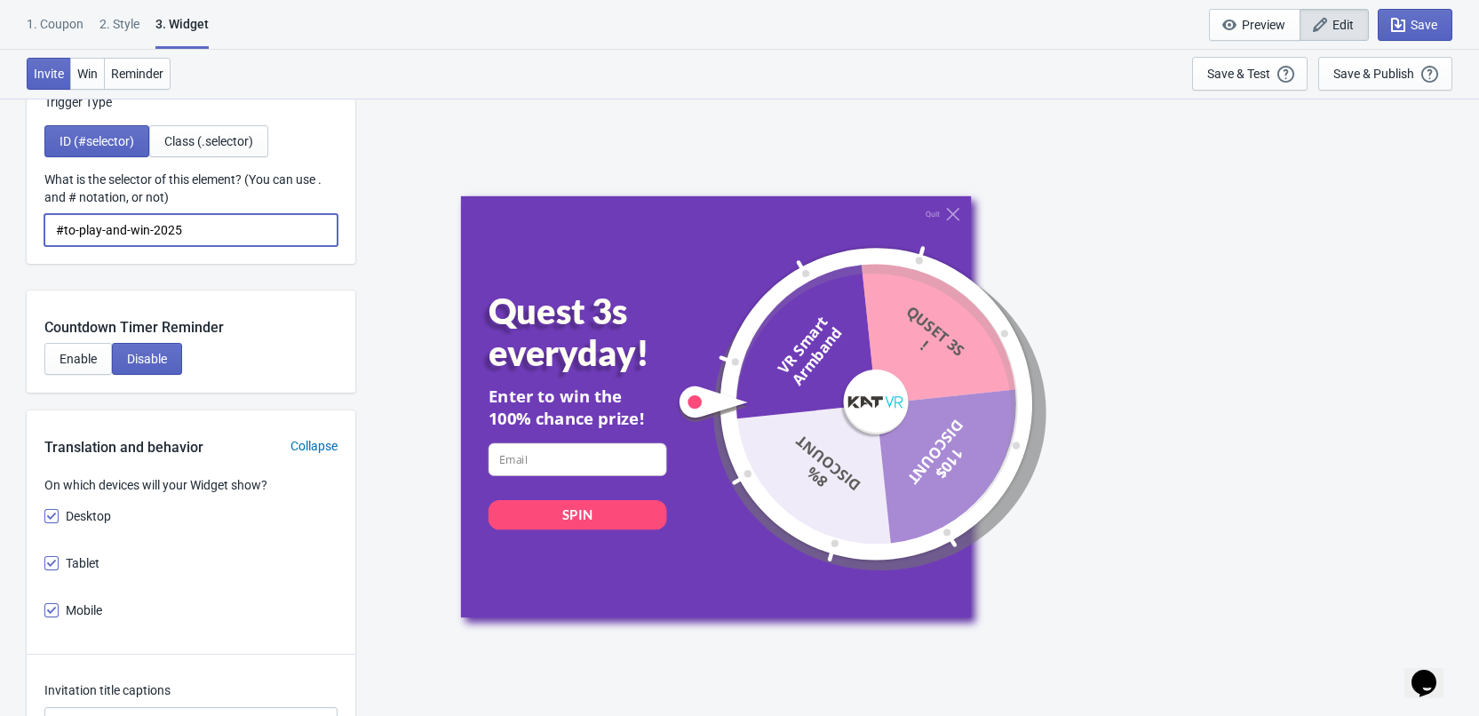
click at [273, 242] on input "#to-play-and-win-2025" at bounding box center [190, 230] width 293 height 32
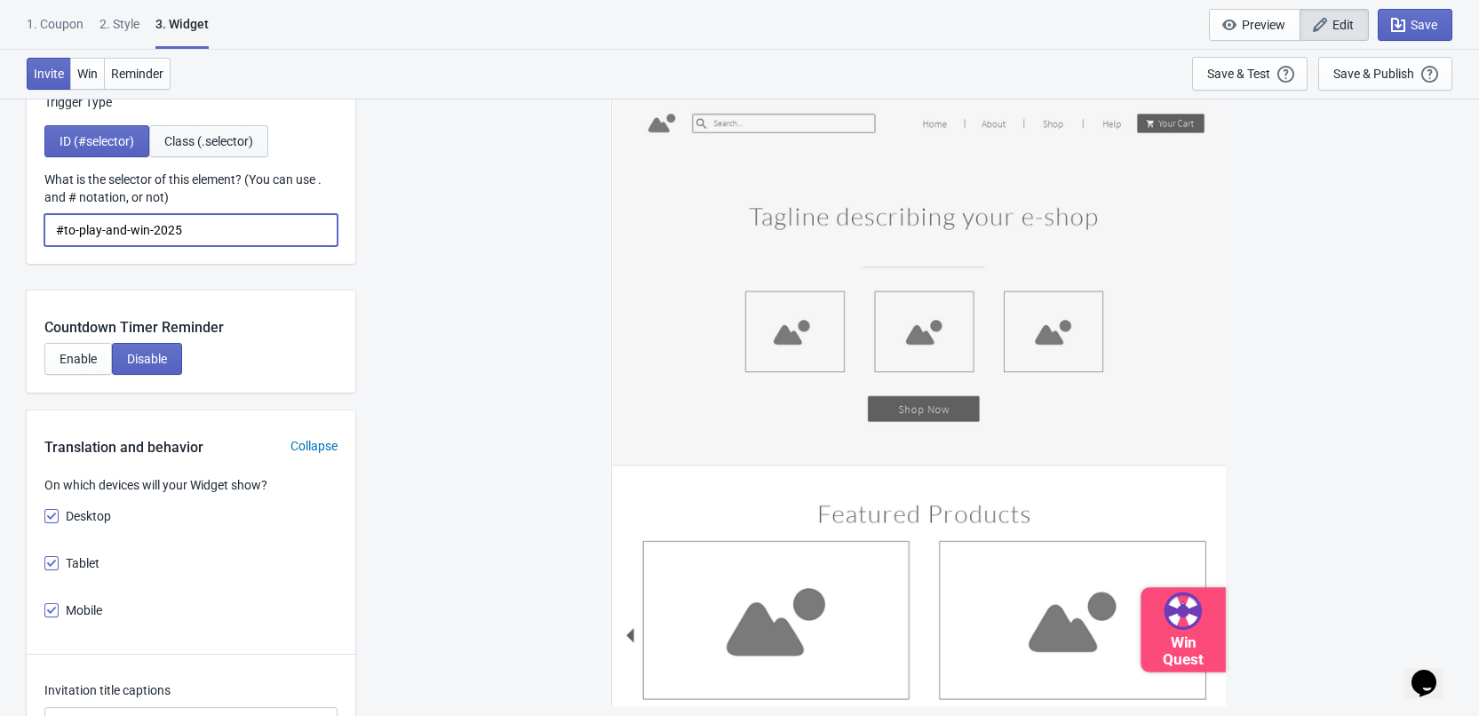
click at [218, 157] on button "Class (.selector)" at bounding box center [208, 141] width 119 height 32
click at [205, 228] on input "#to-play-and-win-2025" at bounding box center [190, 230] width 293 height 32
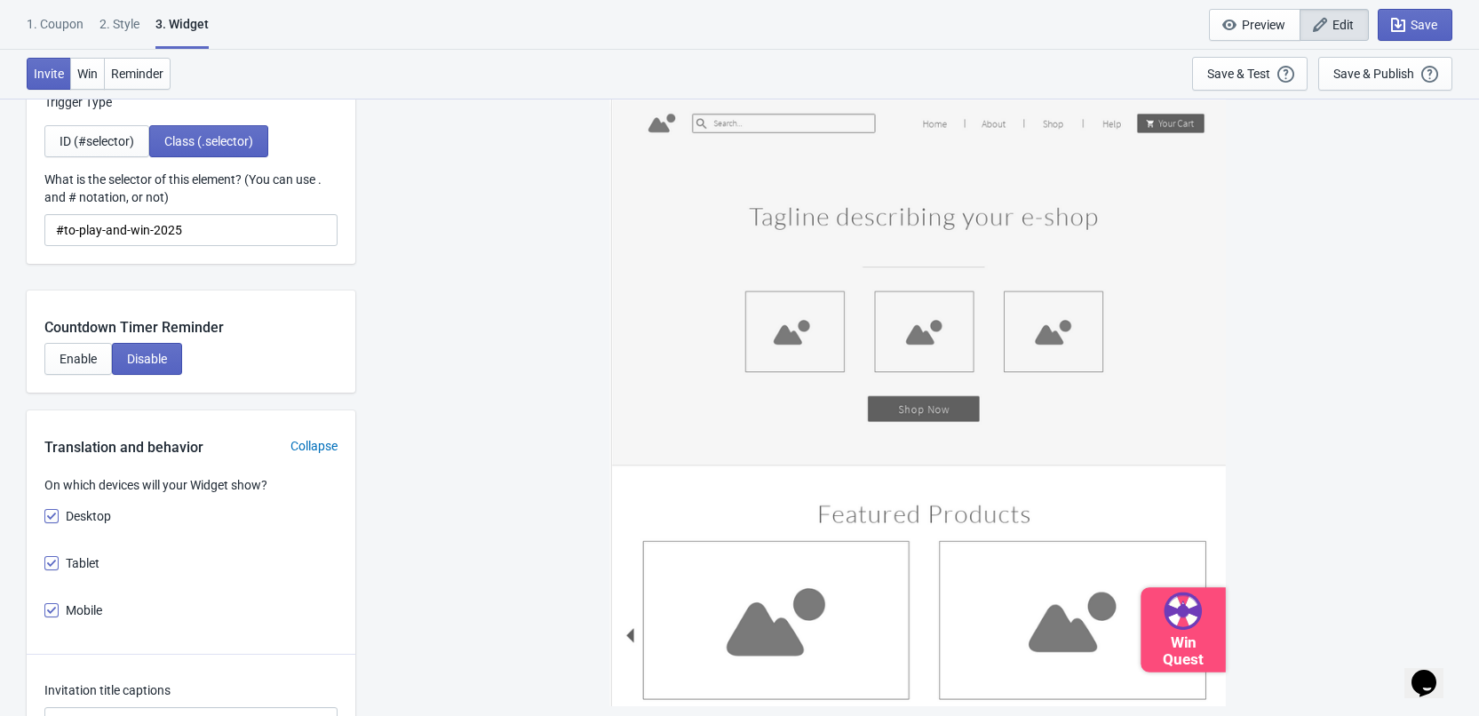
click at [962, 372] on div "Win Quest" at bounding box center [918, 402] width 617 height 609
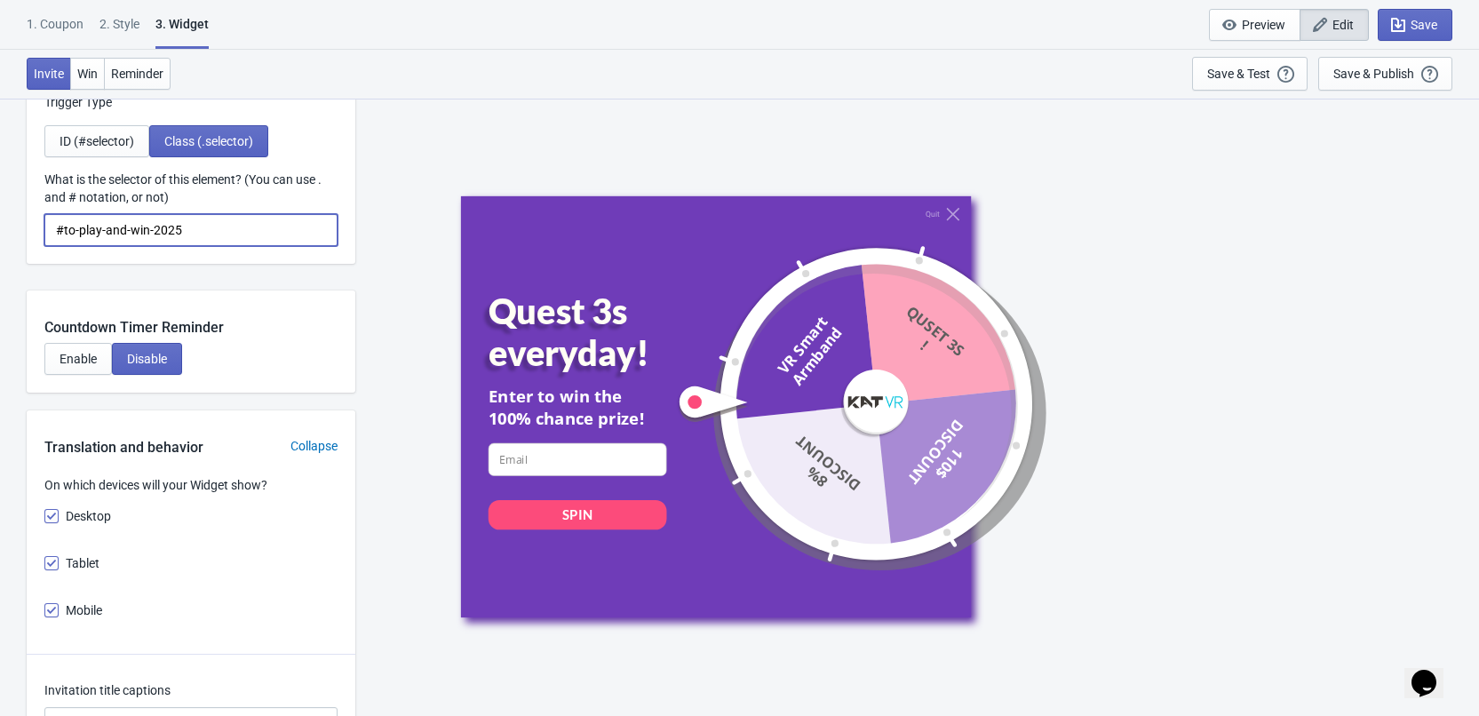
click at [187, 229] on input "#to-play-and-win-2025" at bounding box center [190, 230] width 293 height 32
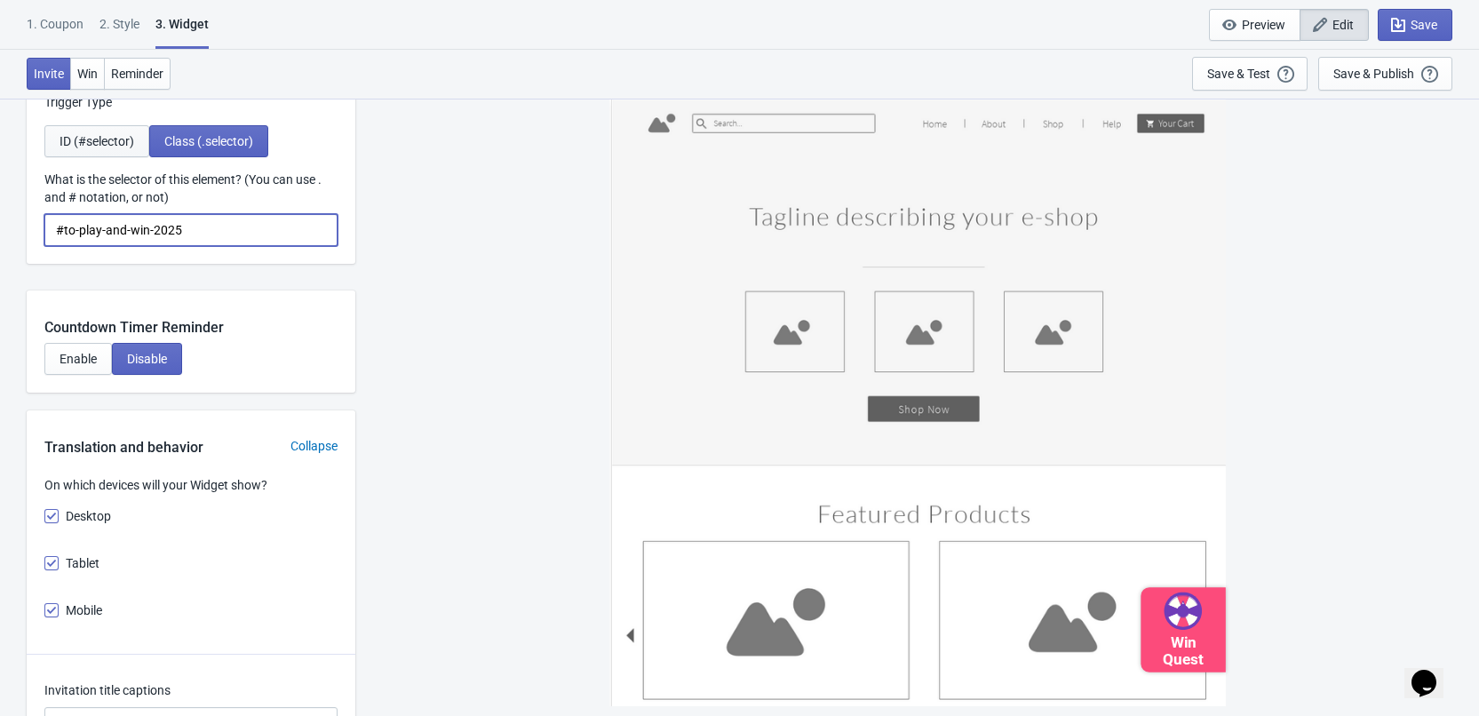
click at [110, 156] on button "ID (#selector)" at bounding box center [96, 141] width 105 height 32
click at [198, 237] on input "#to-play-and-win-2025" at bounding box center [190, 230] width 293 height 32
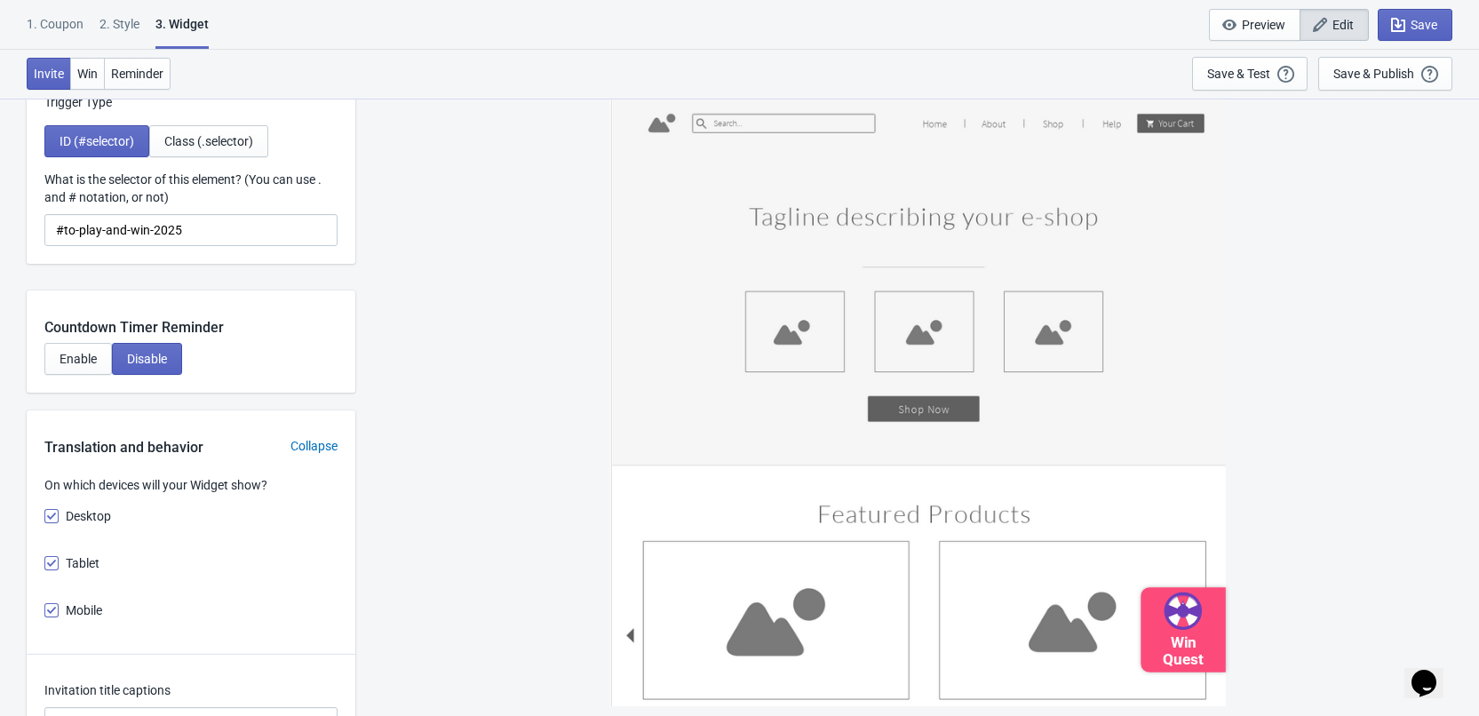
click at [990, 469] on div "Win Quest" at bounding box center [918, 402] width 617 height 609
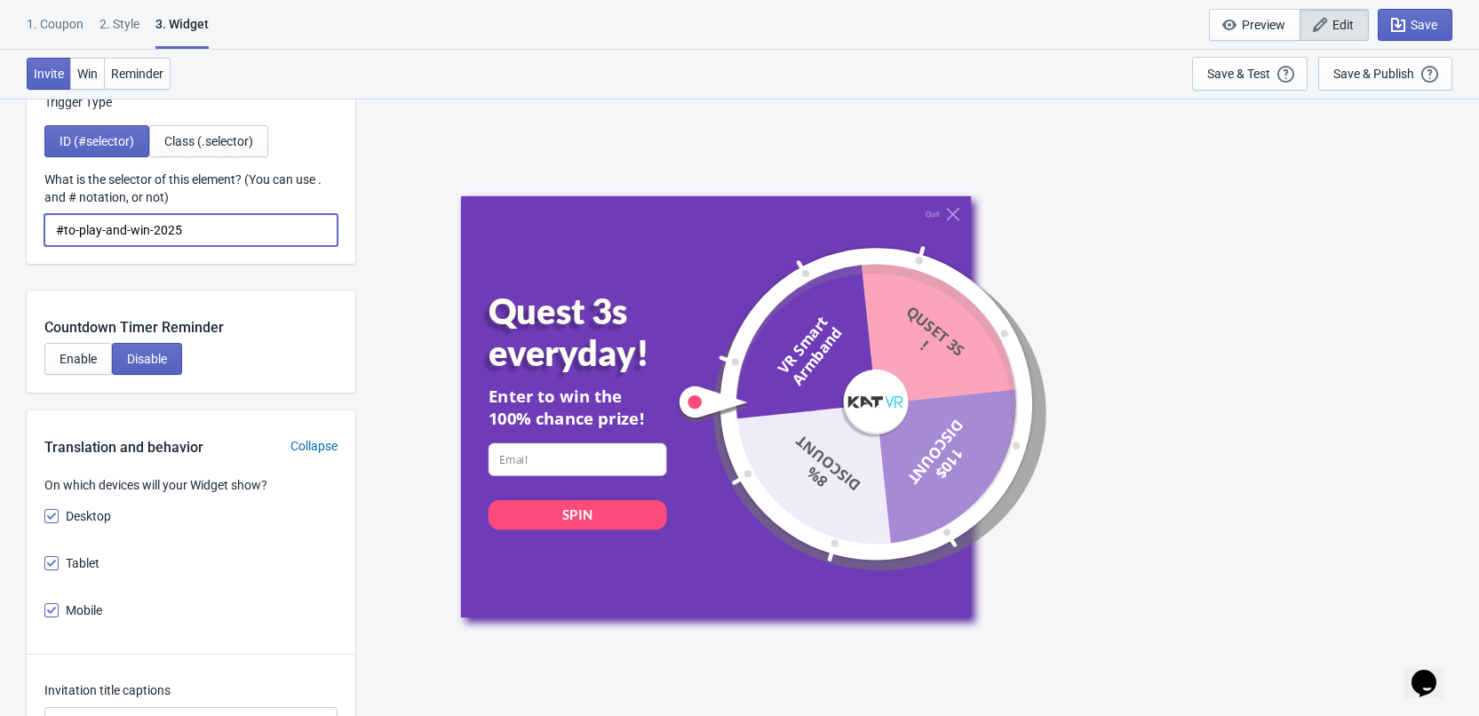
click at [291, 231] on input "#to-play-and-win-2025" at bounding box center [190, 230] width 293 height 32
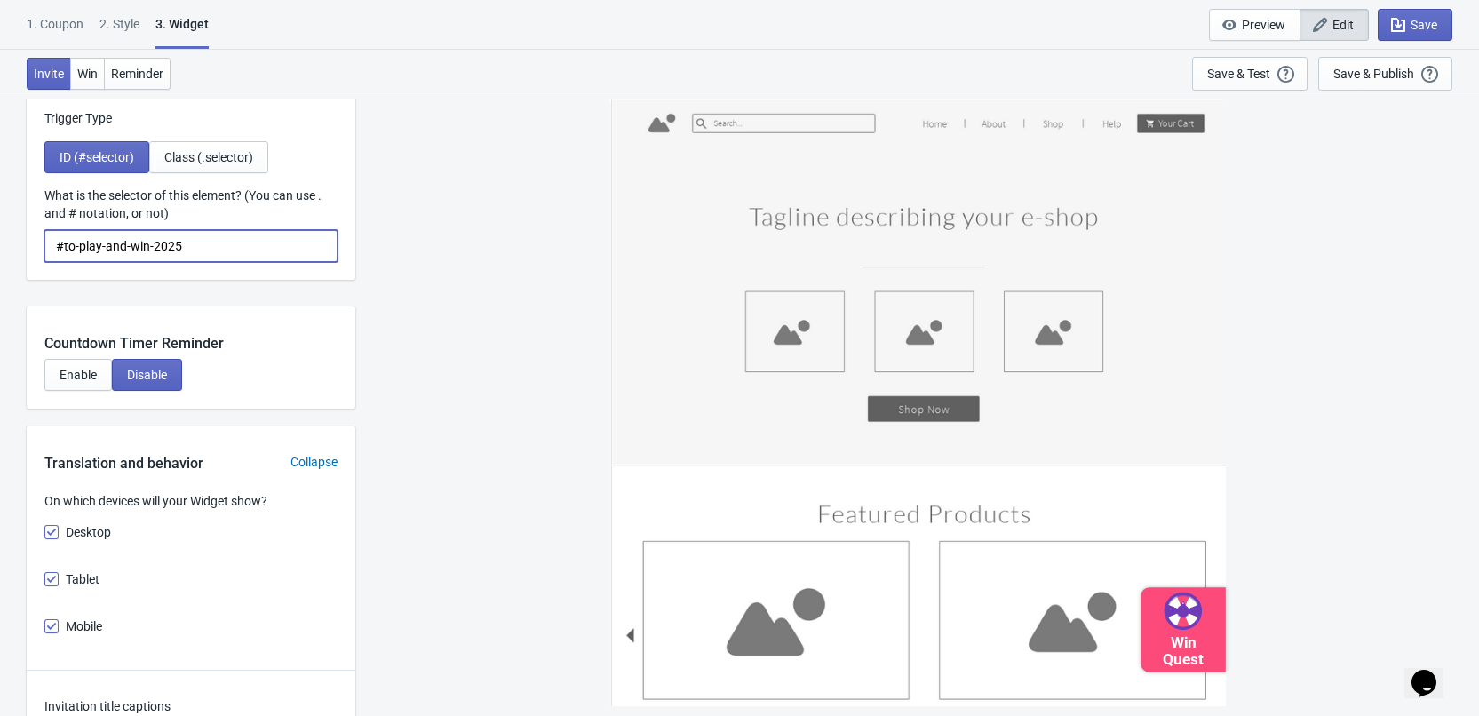
scroll to position [1700, 0]
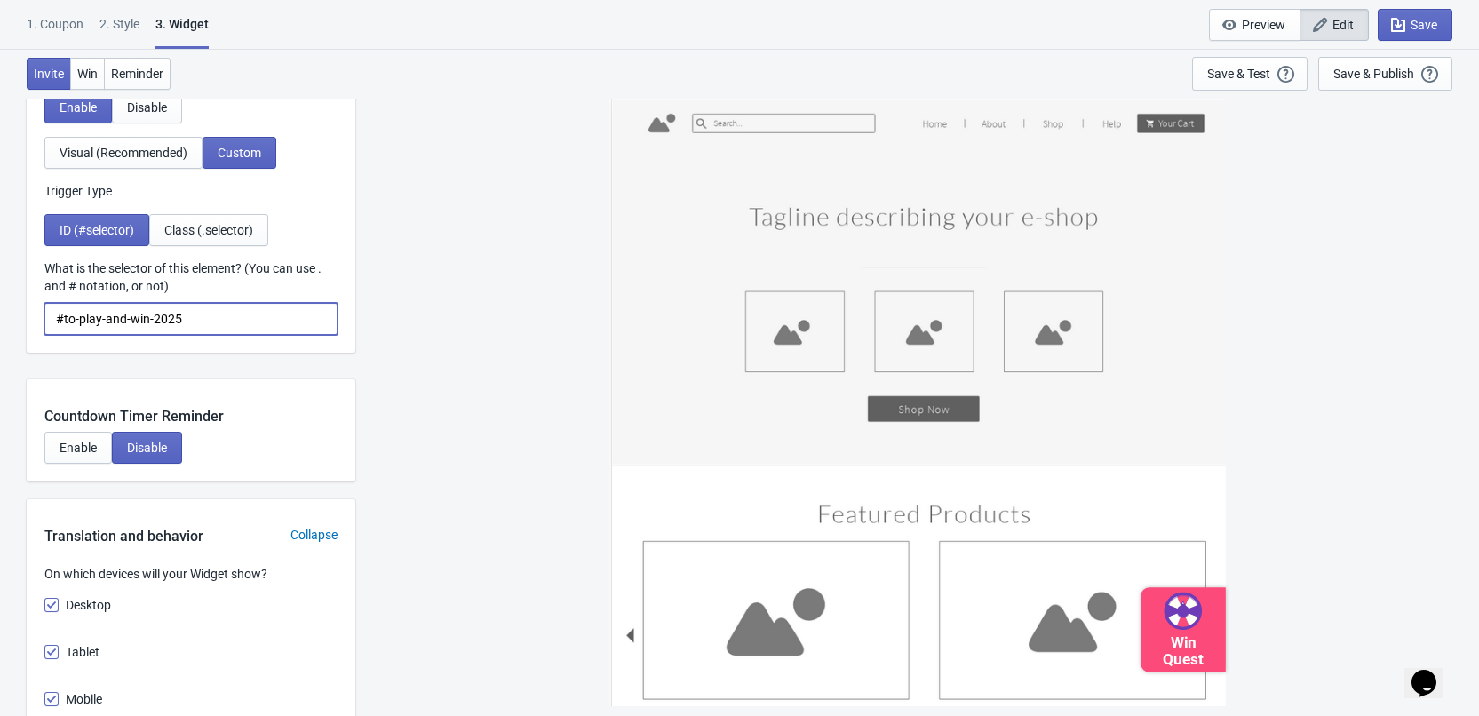
click at [245, 315] on input "#to-play-and-win-2025" at bounding box center [190, 319] width 293 height 32
click at [214, 243] on button "Class (.selector)" at bounding box center [208, 230] width 119 height 32
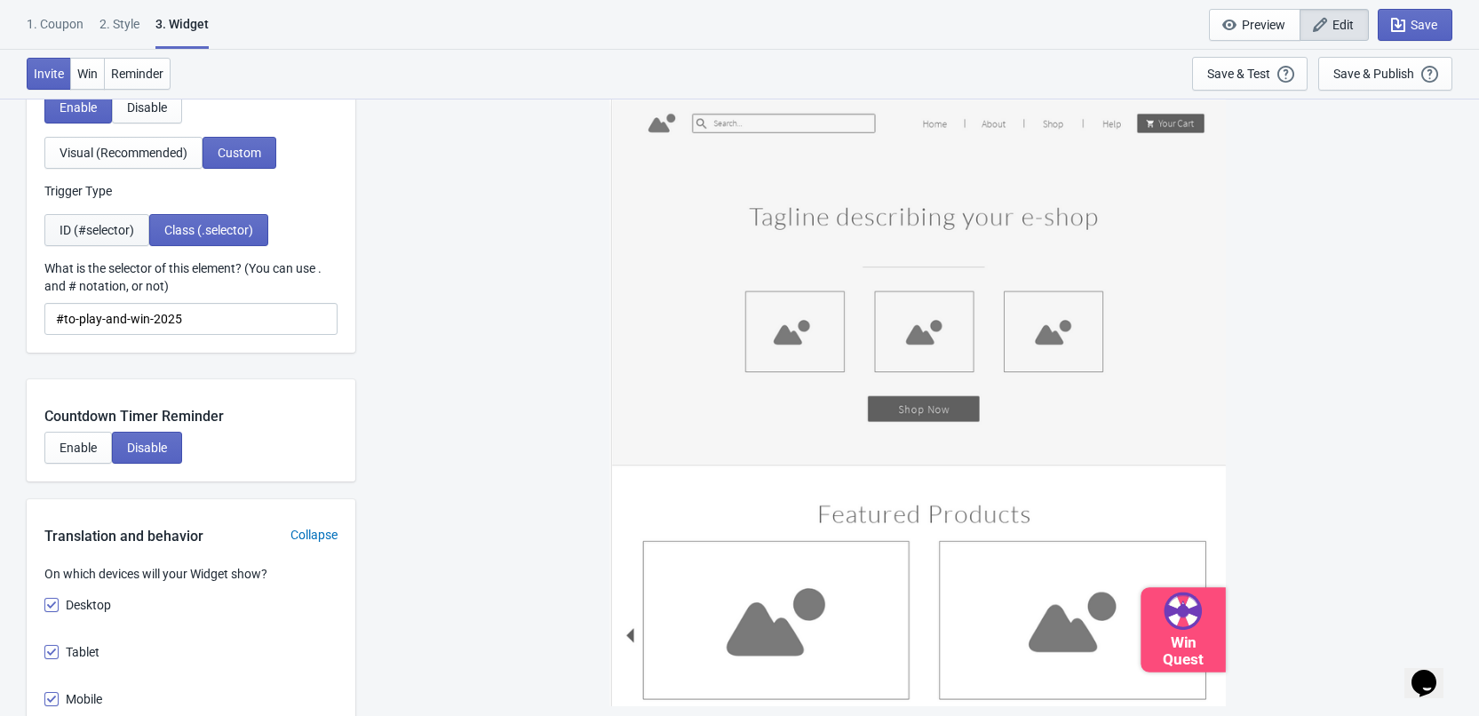
click at [123, 227] on span "ID (#selector)" at bounding box center [97, 230] width 75 height 14
click at [908, 509] on div "Win Quest" at bounding box center [918, 402] width 617 height 609
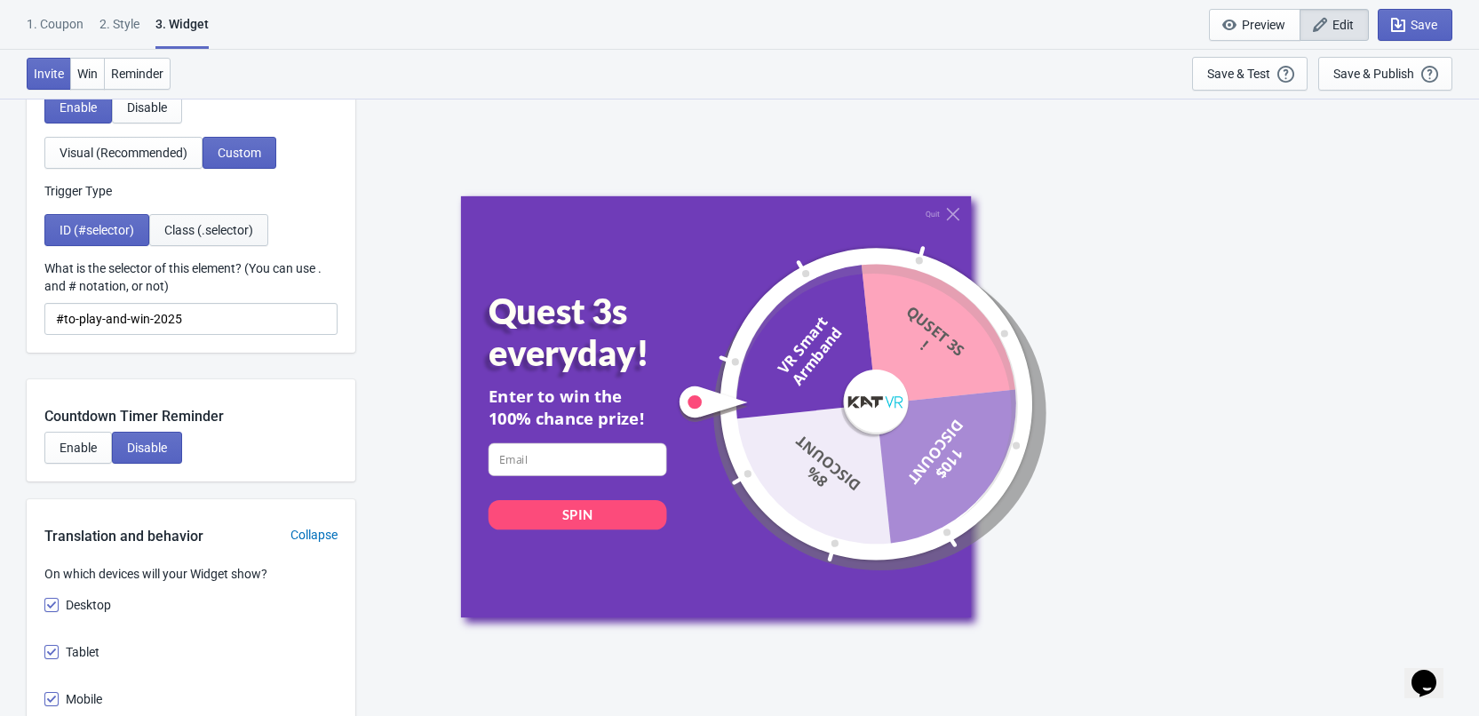
click at [213, 215] on button "Class (.selector)" at bounding box center [208, 230] width 119 height 32
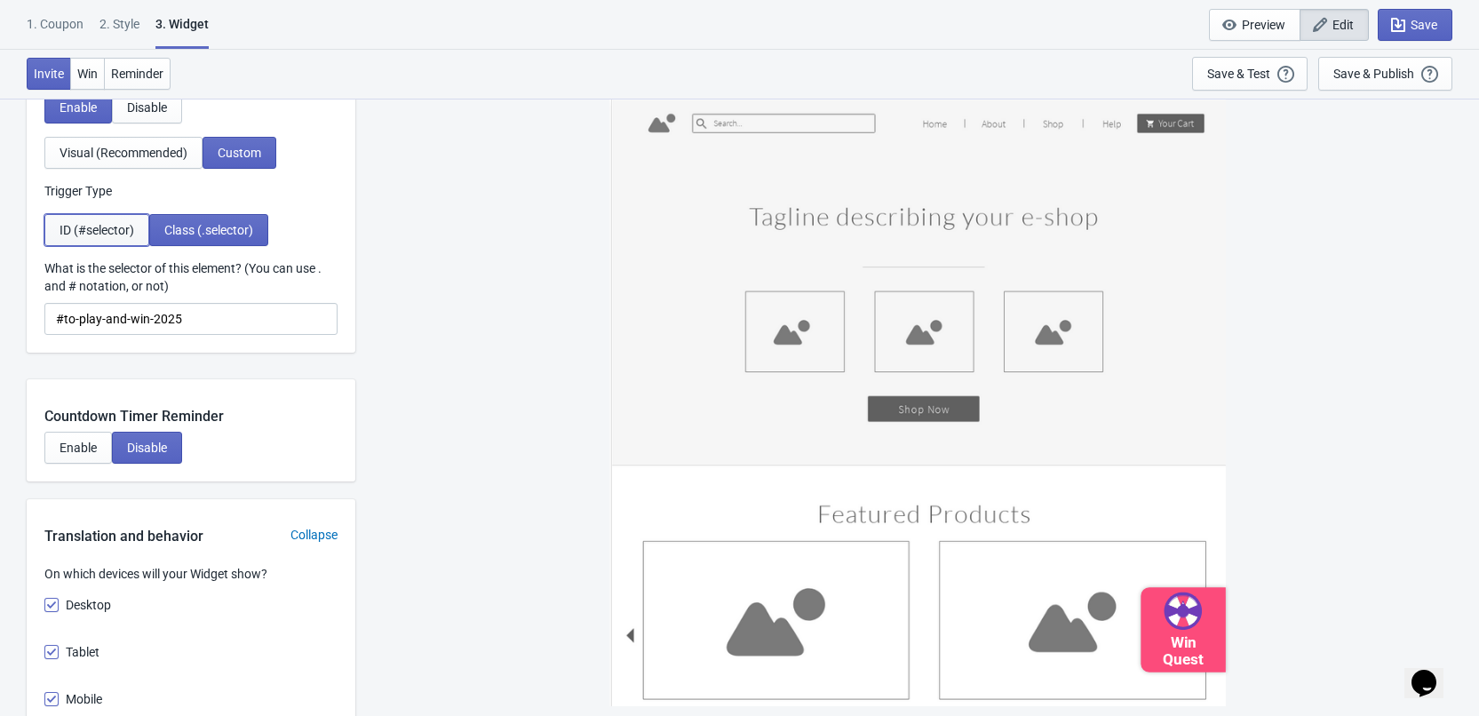
click at [108, 239] on button "ID (#selector)" at bounding box center [96, 230] width 105 height 32
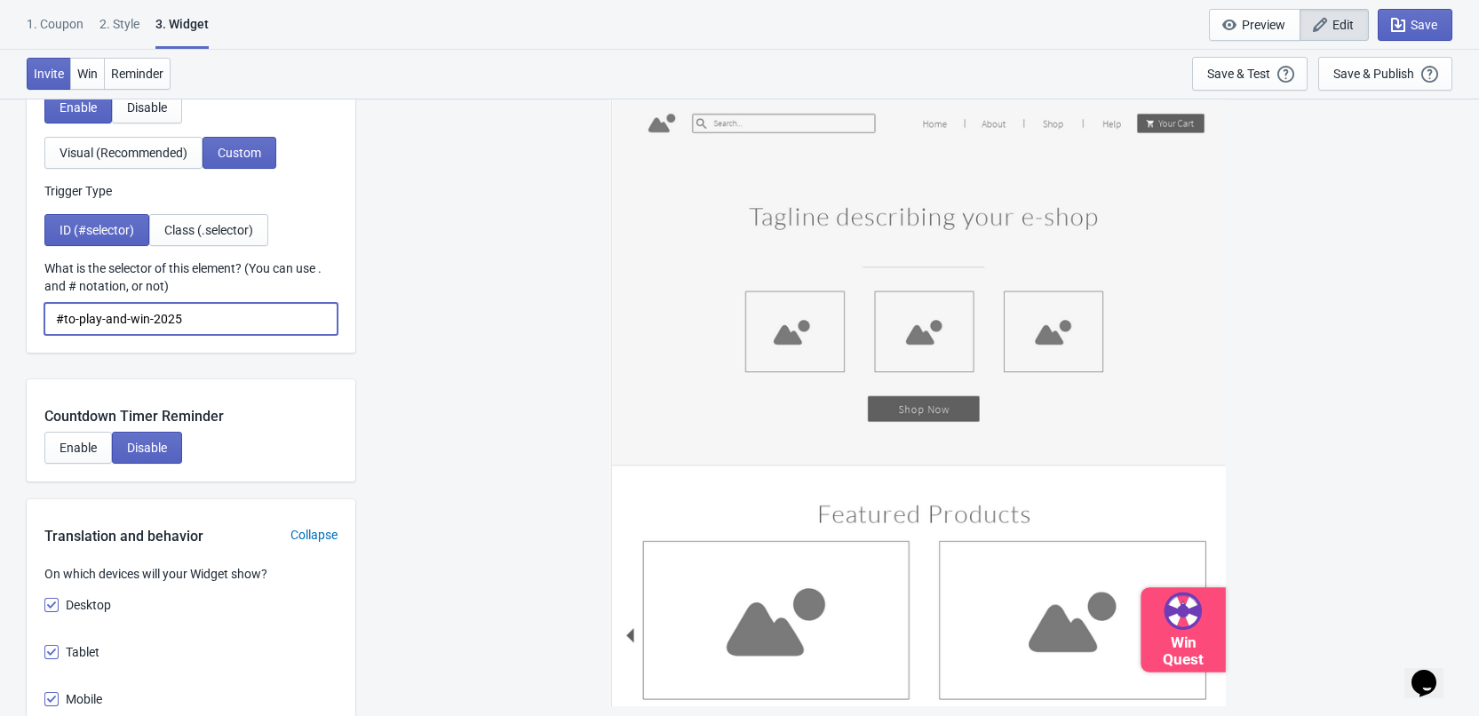
click at [203, 318] on input "#to-play-and-win-2025" at bounding box center [190, 319] width 293 height 32
click at [214, 237] on span "Class (.selector)" at bounding box center [208, 230] width 89 height 14
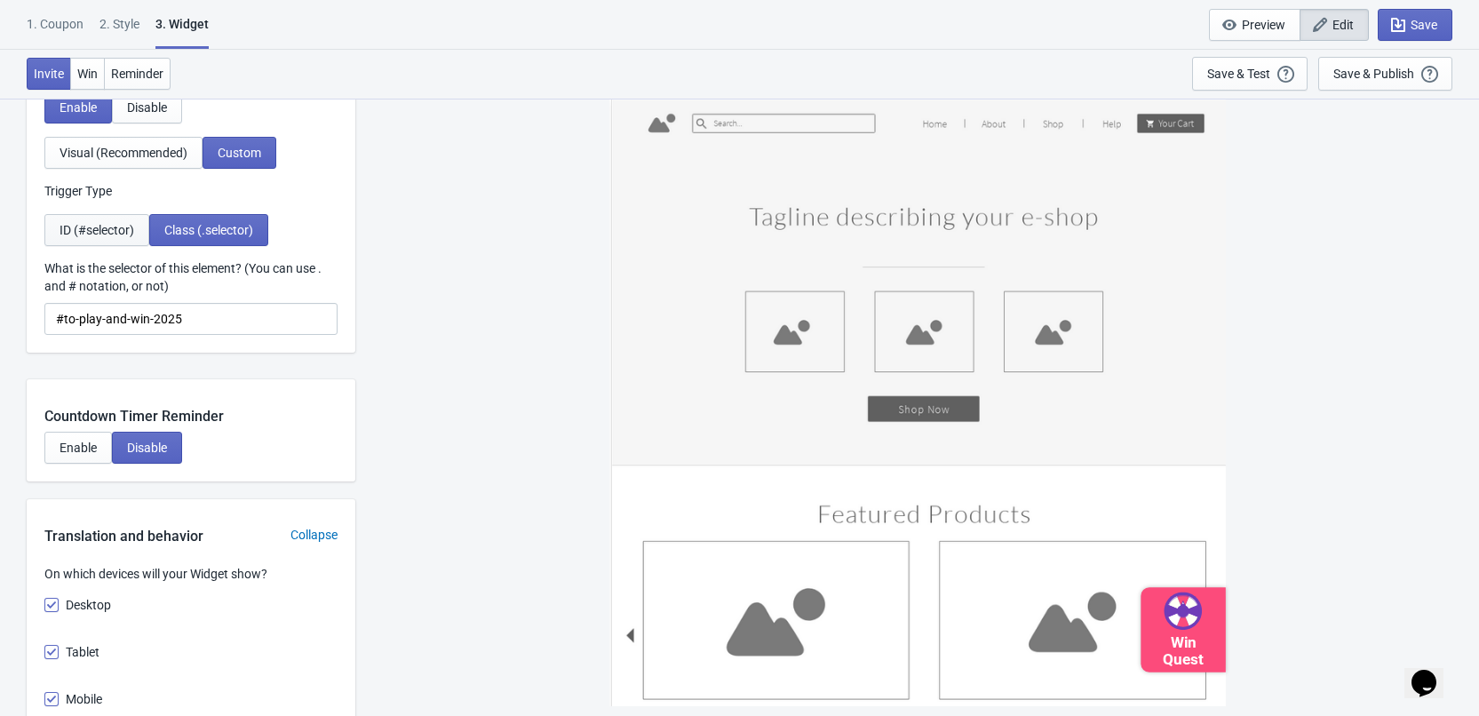
click at [125, 228] on span "ID (#selector)" at bounding box center [97, 230] width 75 height 14
click at [751, 426] on div "Win Quest" at bounding box center [918, 402] width 617 height 609
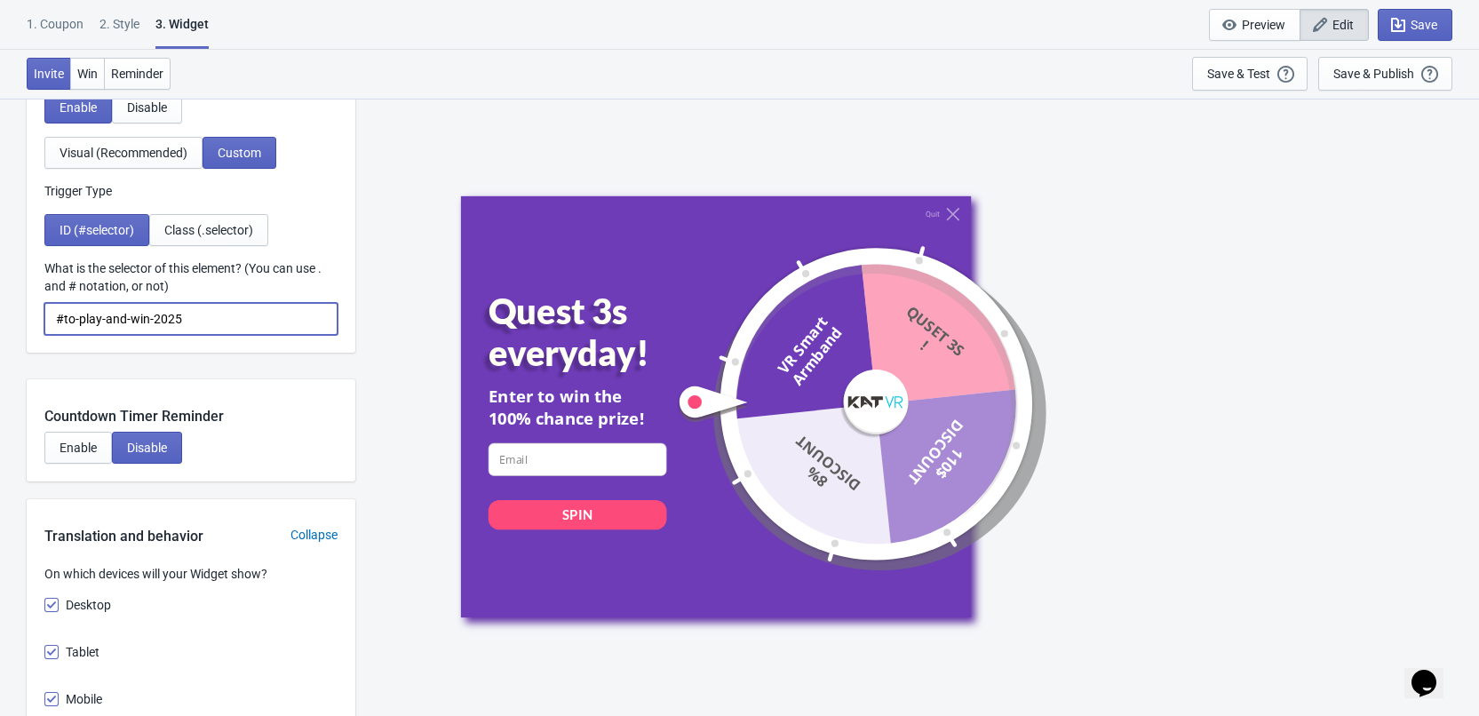
click at [225, 318] on input "#to-play-and-win-2025" at bounding box center [190, 319] width 293 height 32
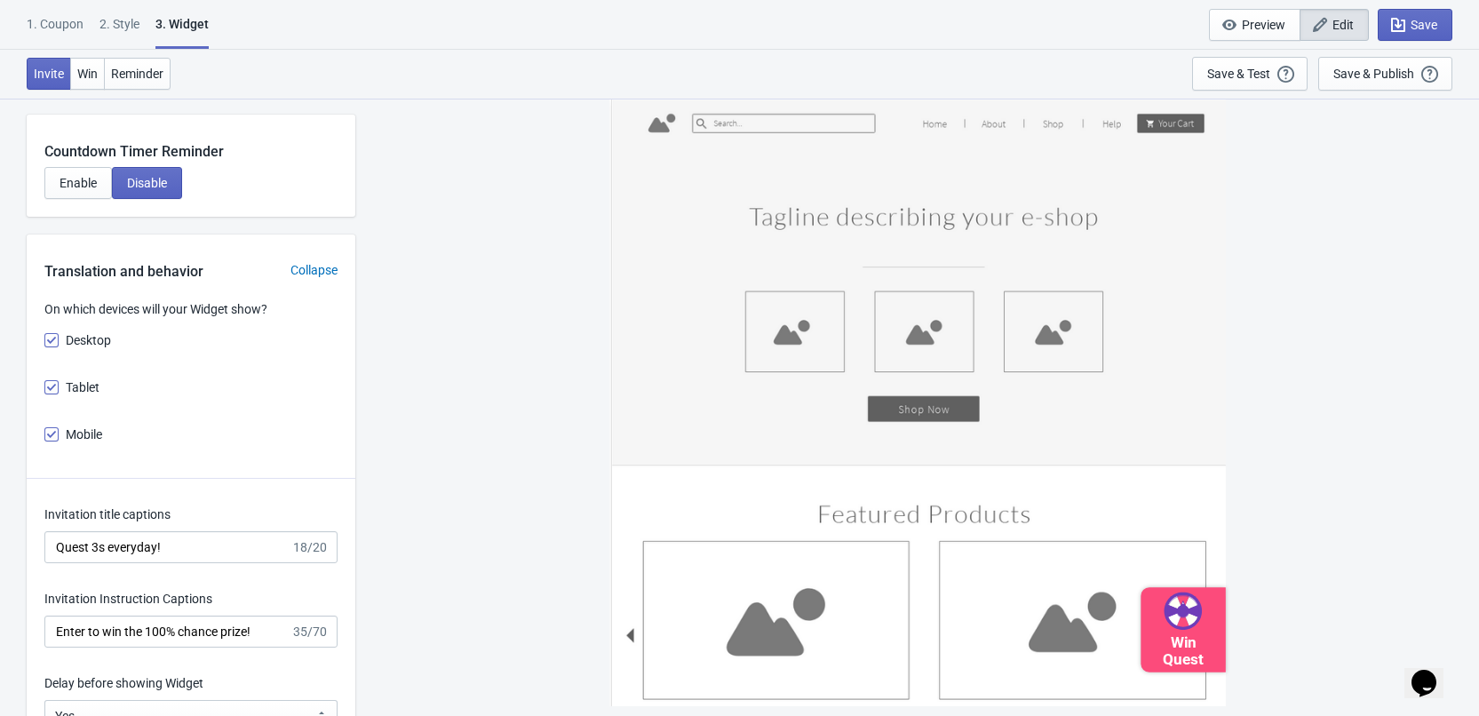
scroll to position [1611, 0]
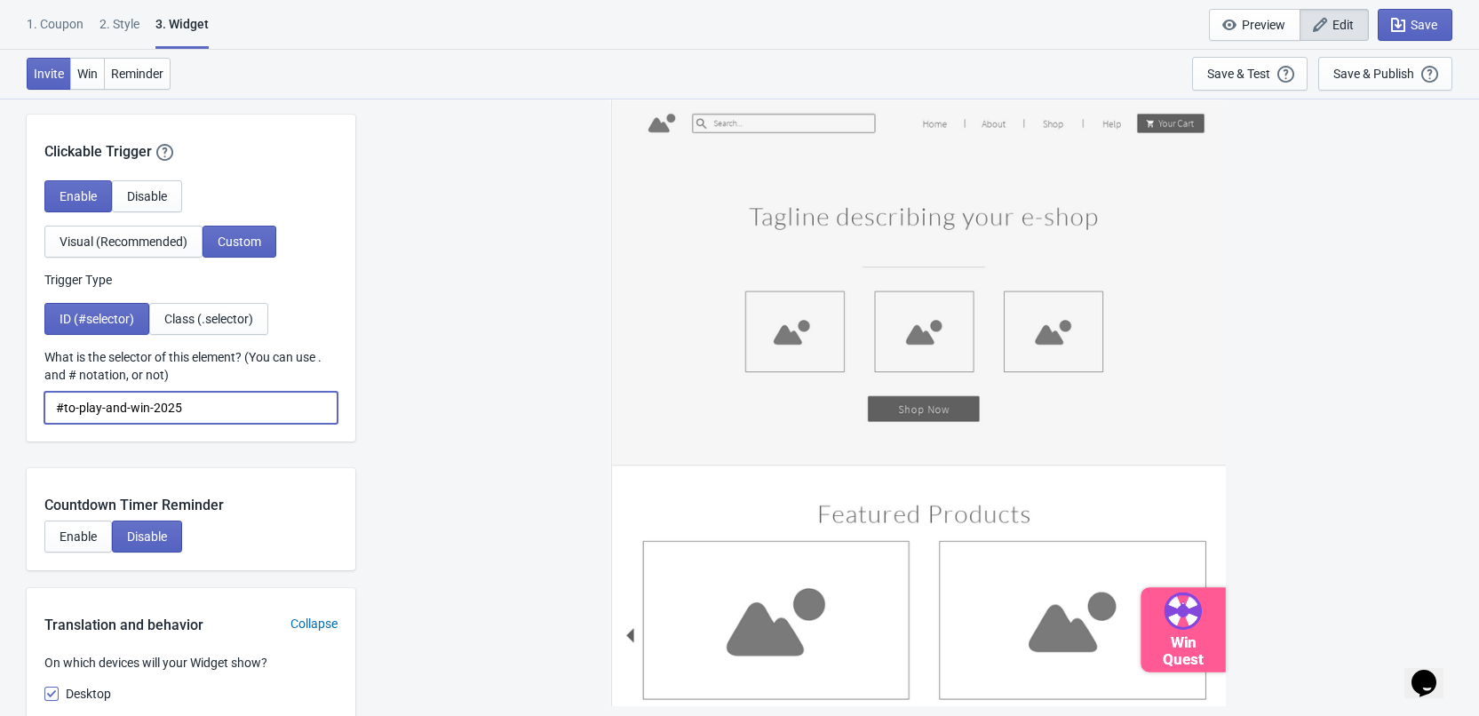
click at [1159, 625] on div "Win Quest" at bounding box center [1183, 629] width 85 height 85
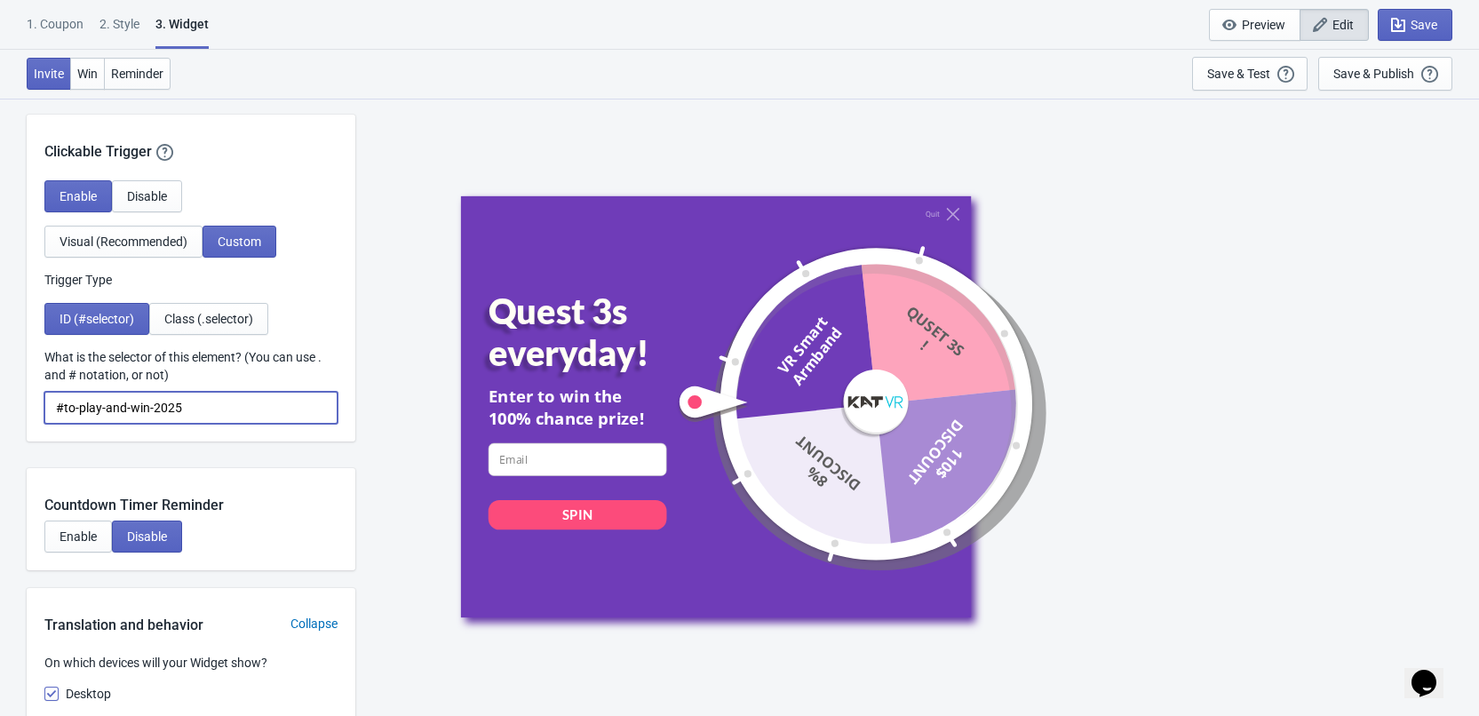
click at [205, 394] on input "#to-play-and-win-2025" at bounding box center [190, 408] width 293 height 32
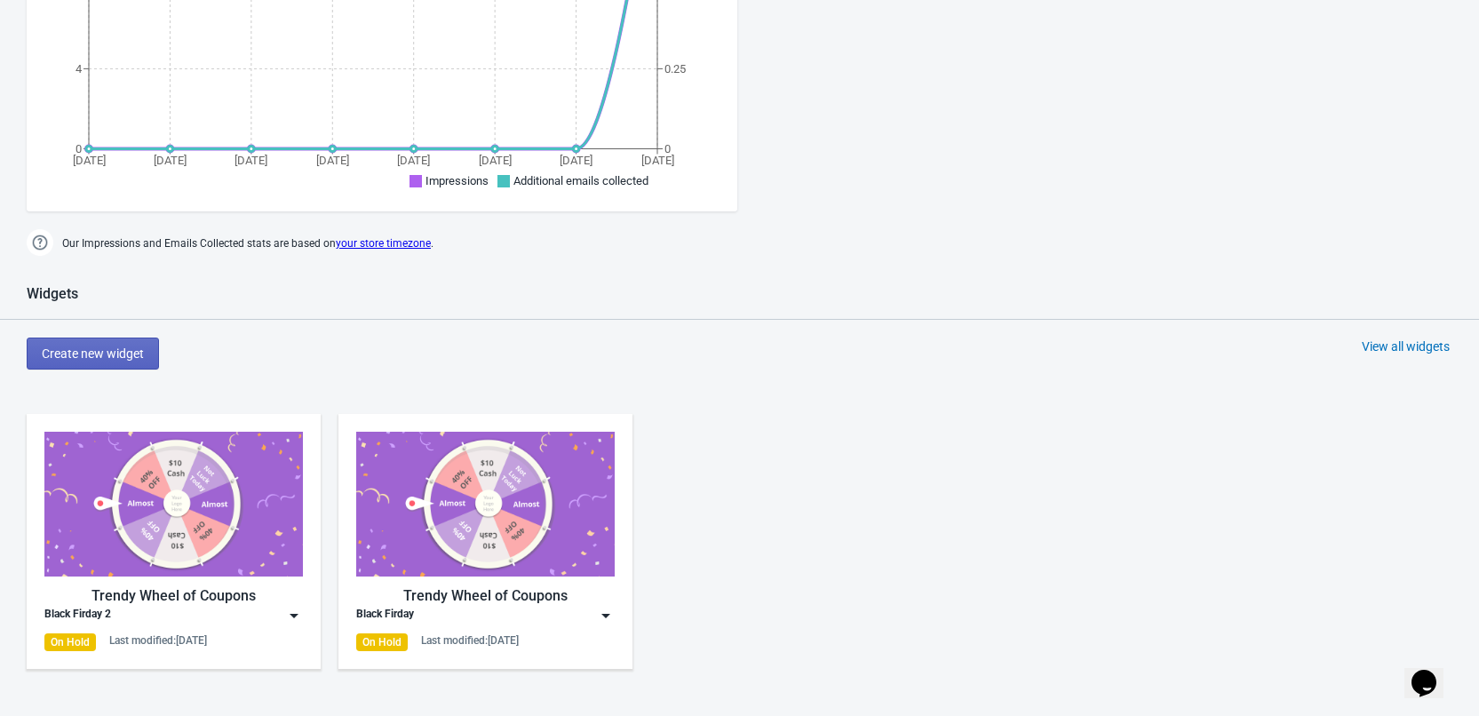
scroll to position [977, 0]
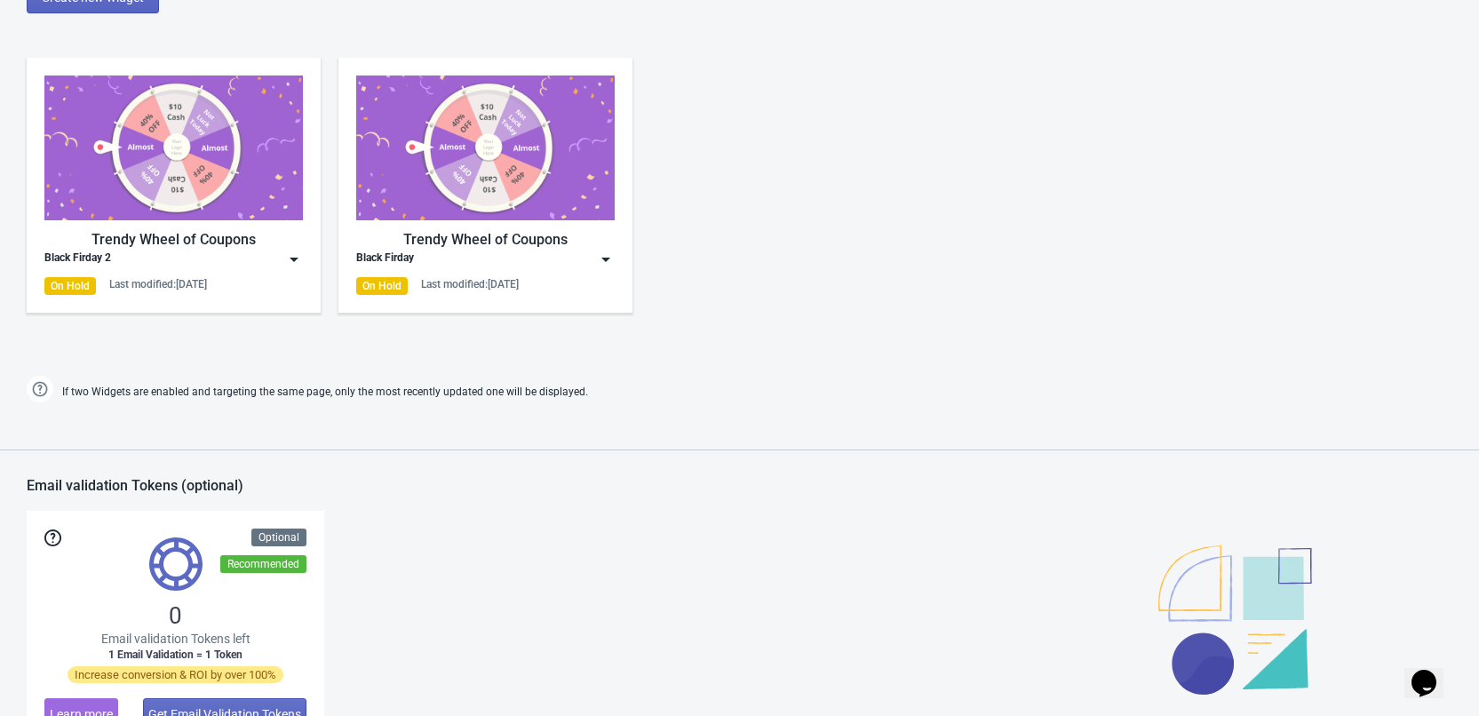
click at [255, 251] on div "Black Firday 2" at bounding box center [173, 260] width 259 height 18
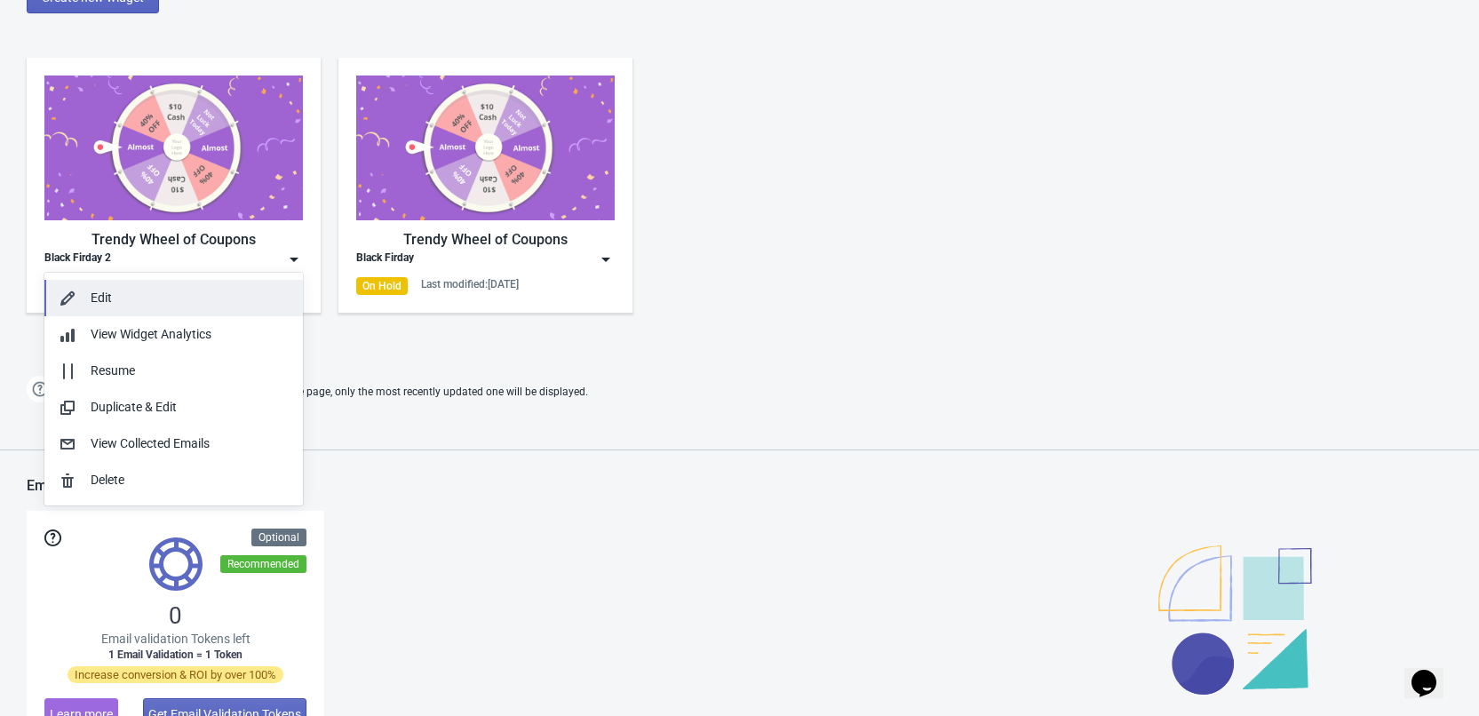
click at [221, 292] on div "Edit" at bounding box center [190, 298] width 198 height 19
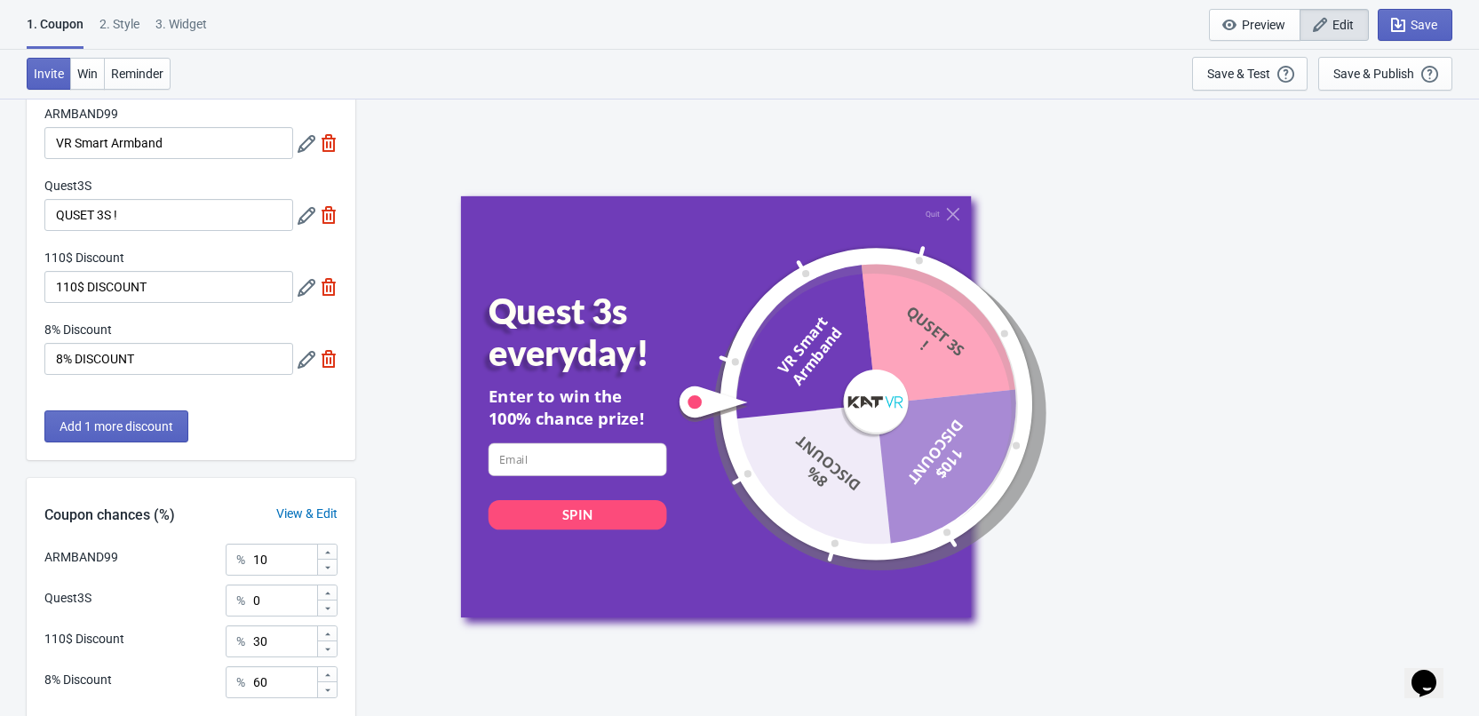
scroll to position [231, 0]
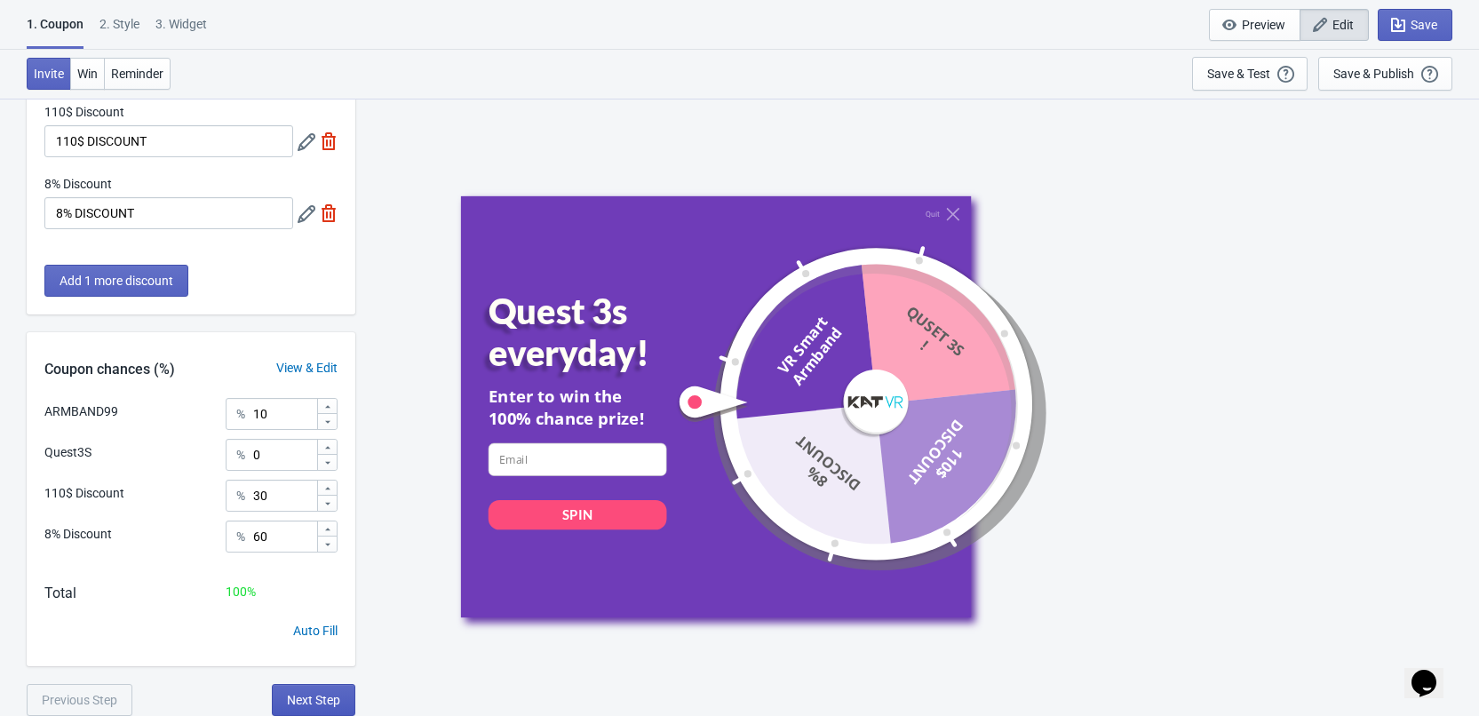
click at [307, 699] on span "Next Step" at bounding box center [313, 700] width 53 height 14
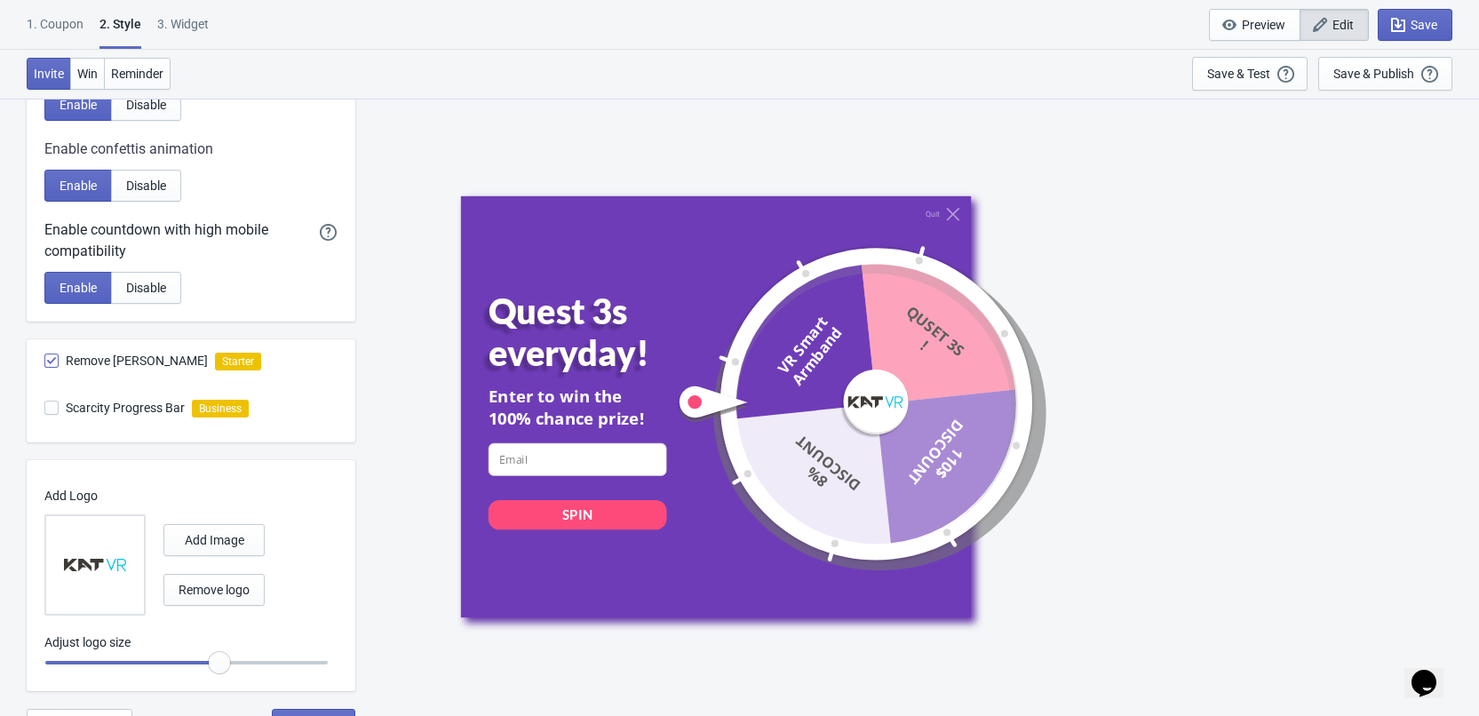
scroll to position [430, 0]
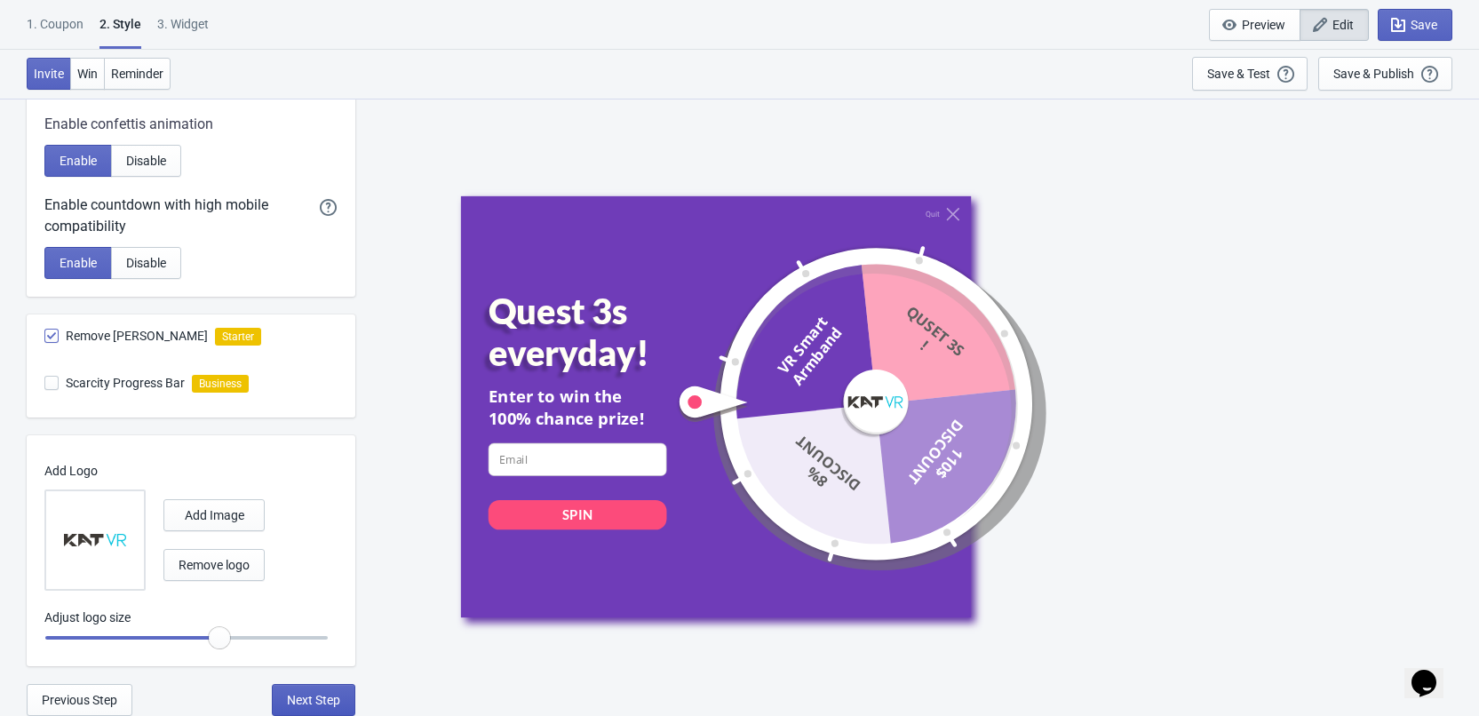
click at [332, 702] on span "Next Step" at bounding box center [313, 700] width 53 height 14
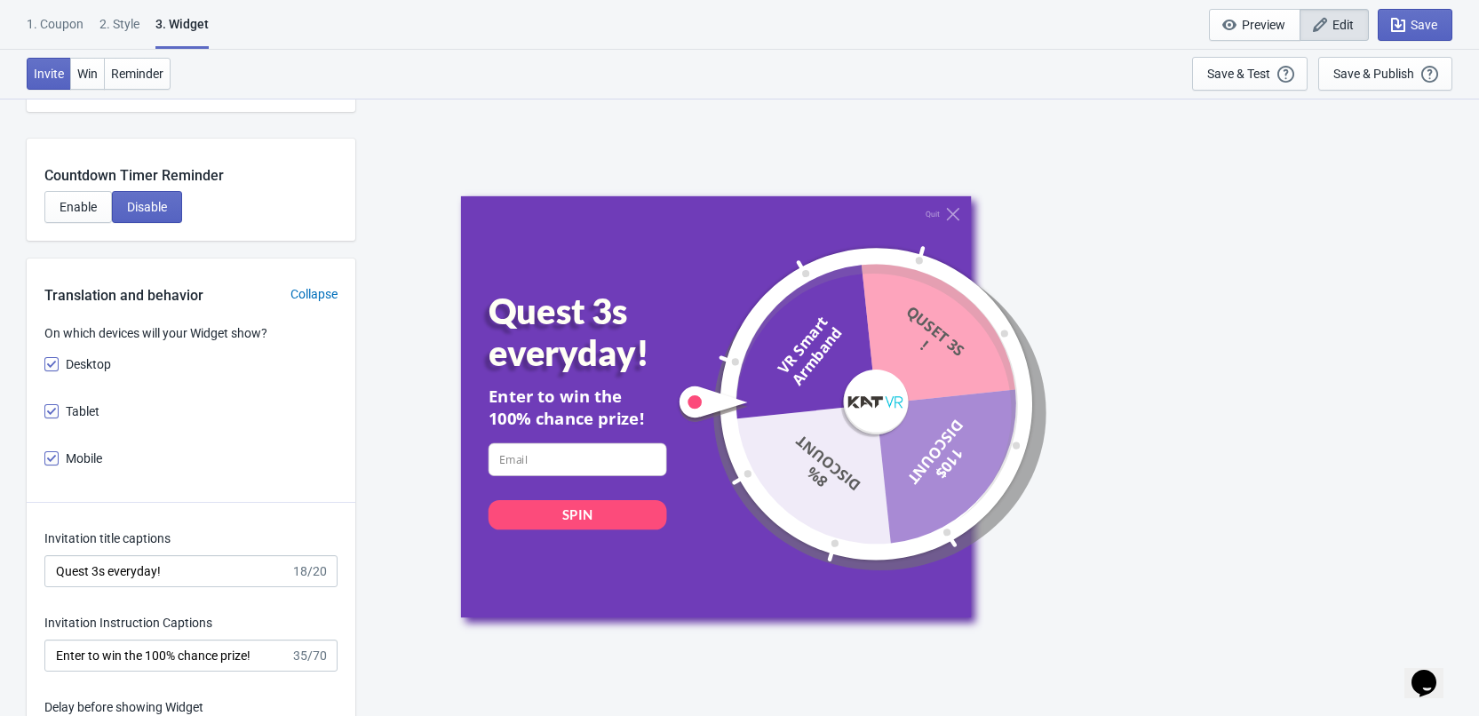
scroll to position [1955, 0]
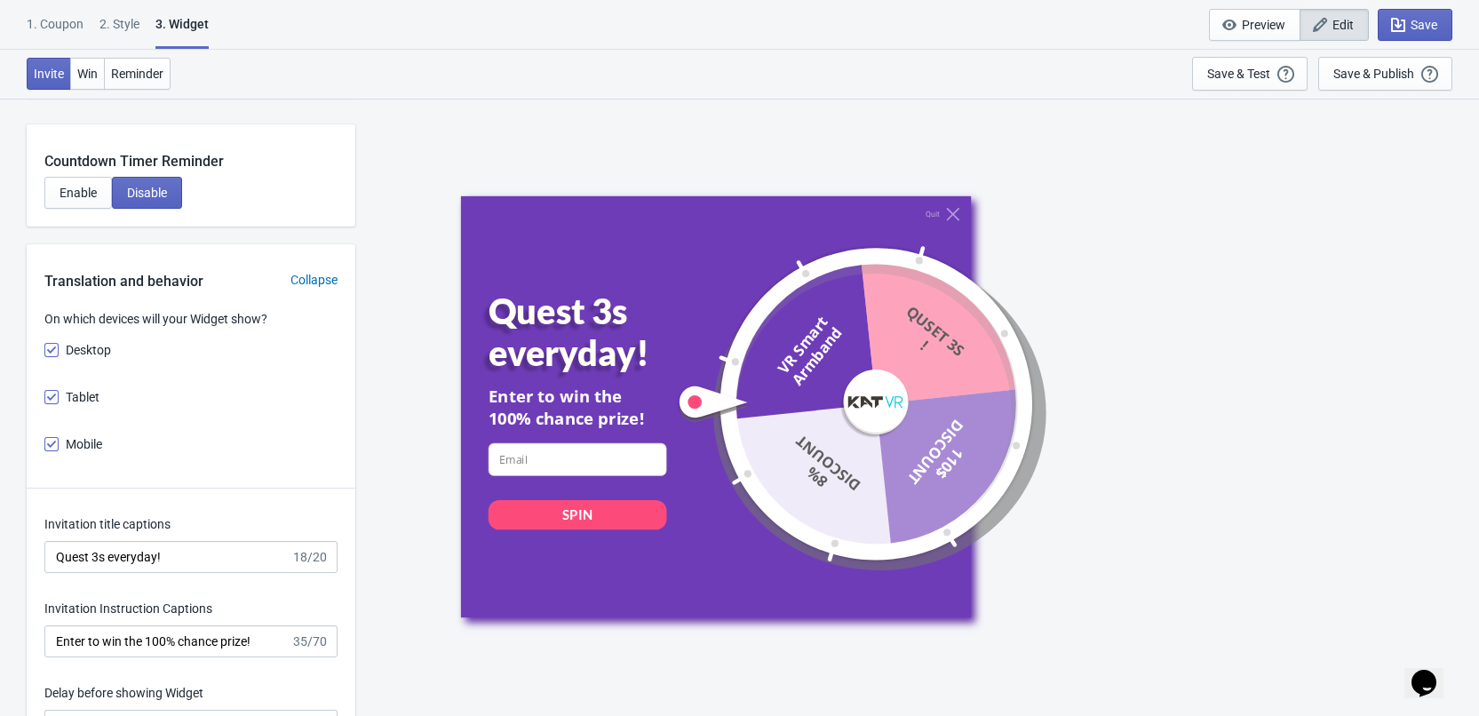
click at [120, 19] on div "2 . Style" at bounding box center [120, 30] width 40 height 31
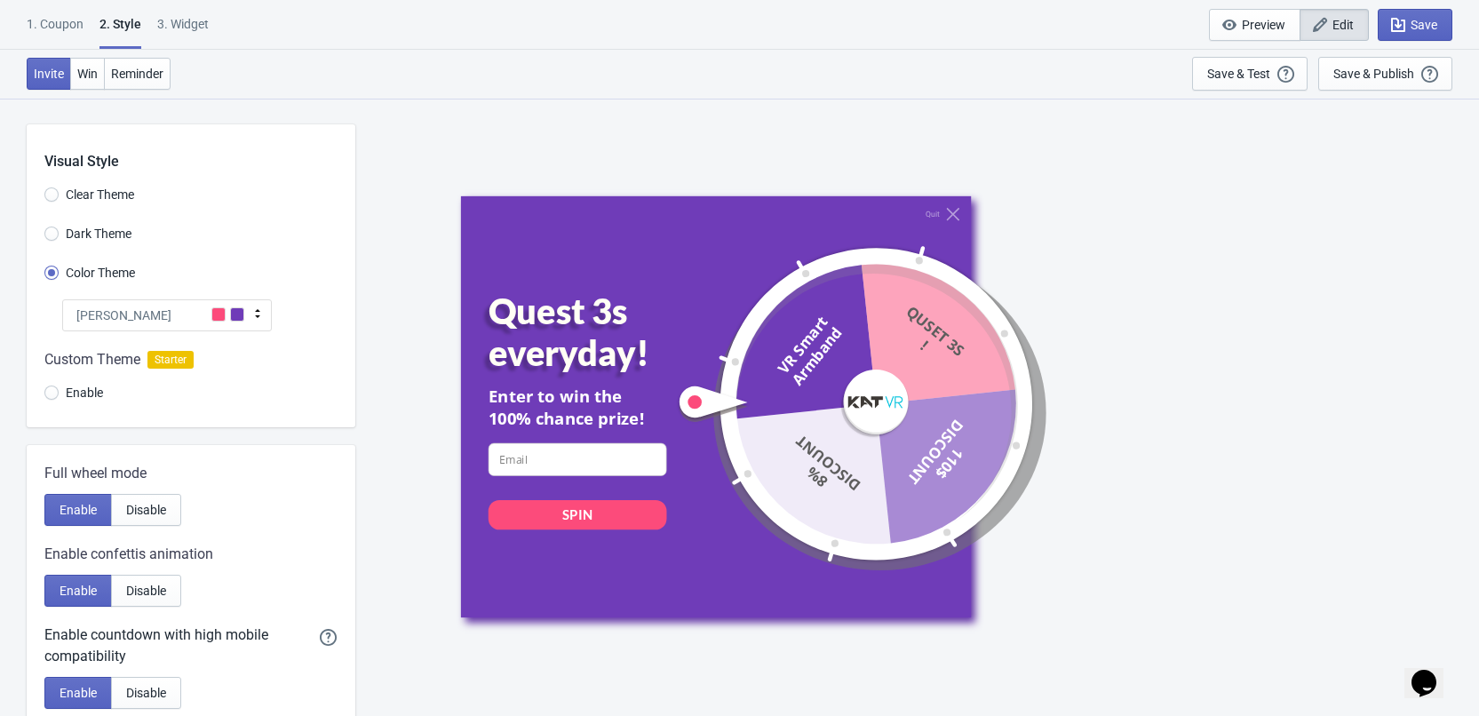
click at [189, 29] on div "3. Widget" at bounding box center [183, 30] width 52 height 31
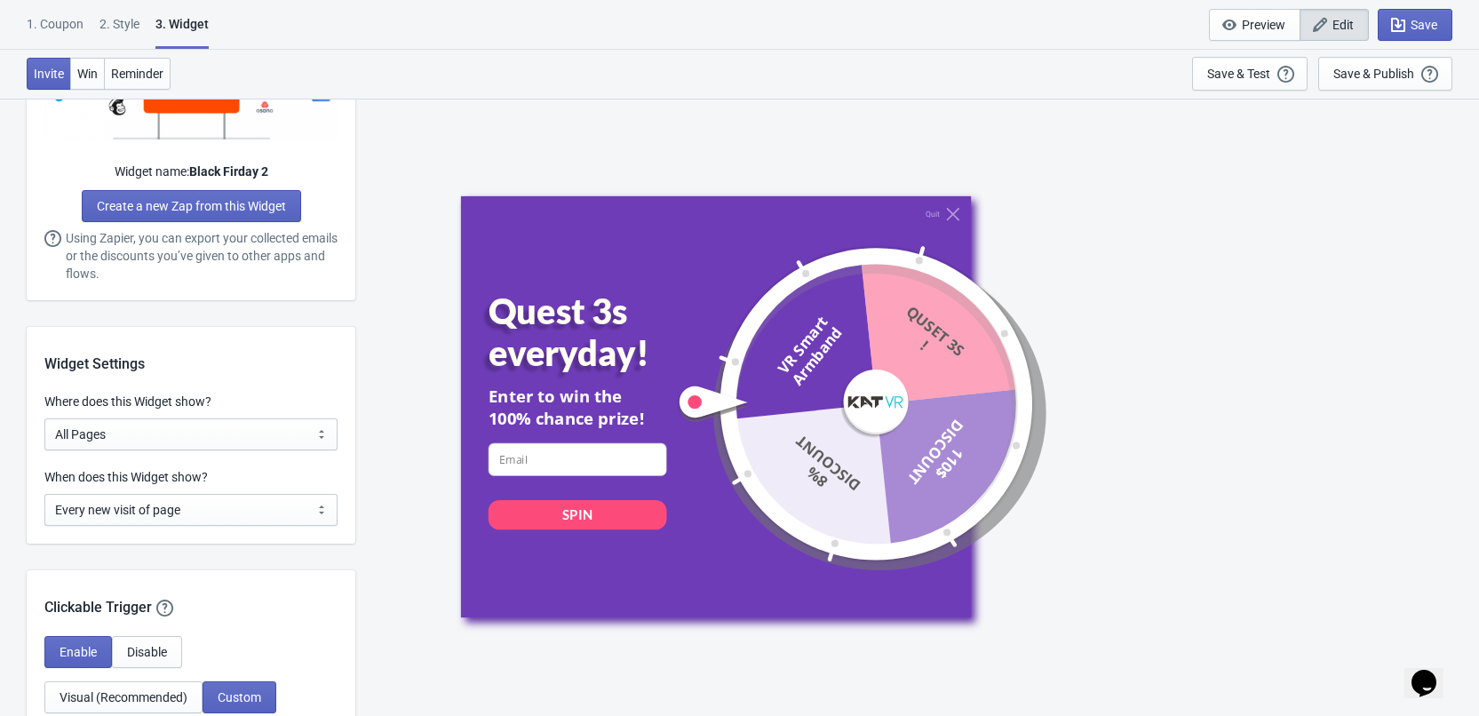
scroll to position [1510, 0]
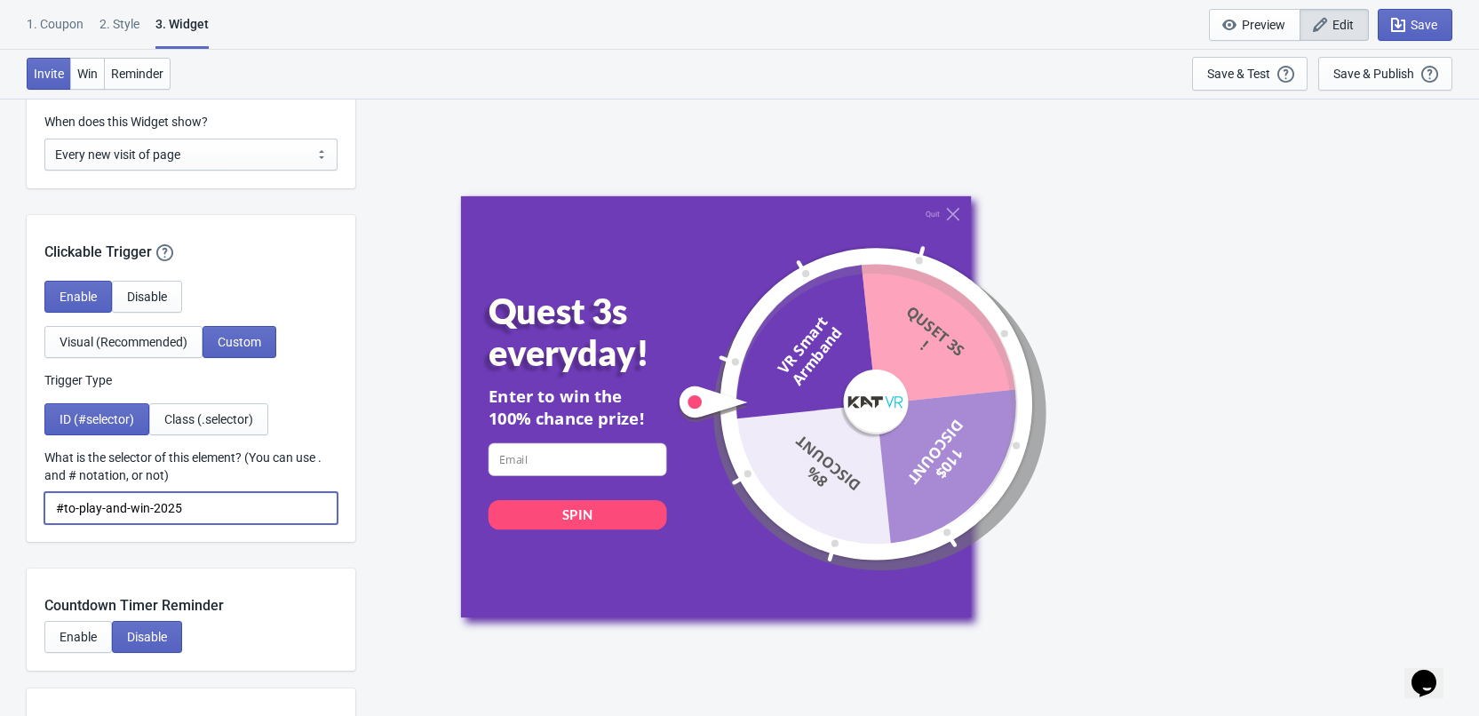
drag, startPoint x: 214, startPoint y: 506, endPoint x: -13, endPoint y: 498, distance: 227.6
type input "。"
paste input "tada-trigger-btn"
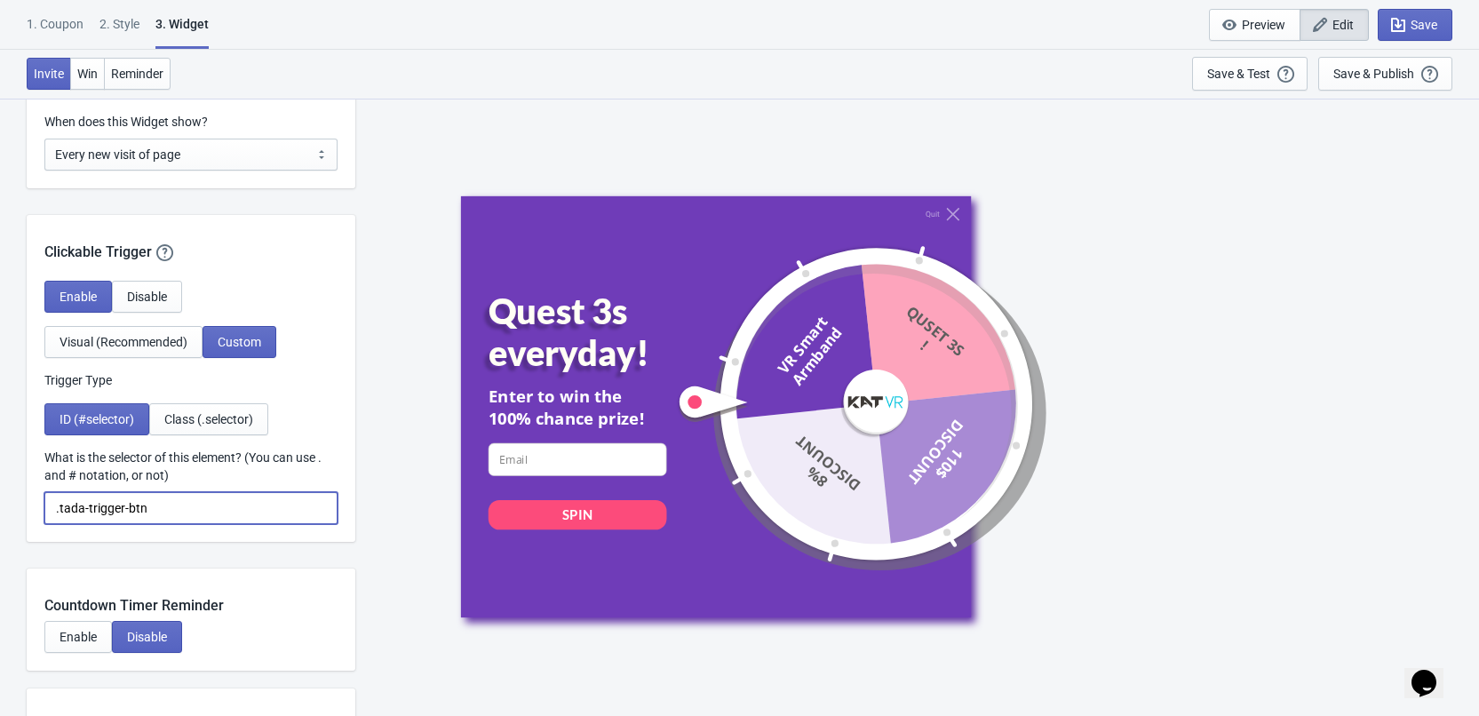
click at [183, 507] on input ".tada-trigger-btn" at bounding box center [190, 508] width 293 height 32
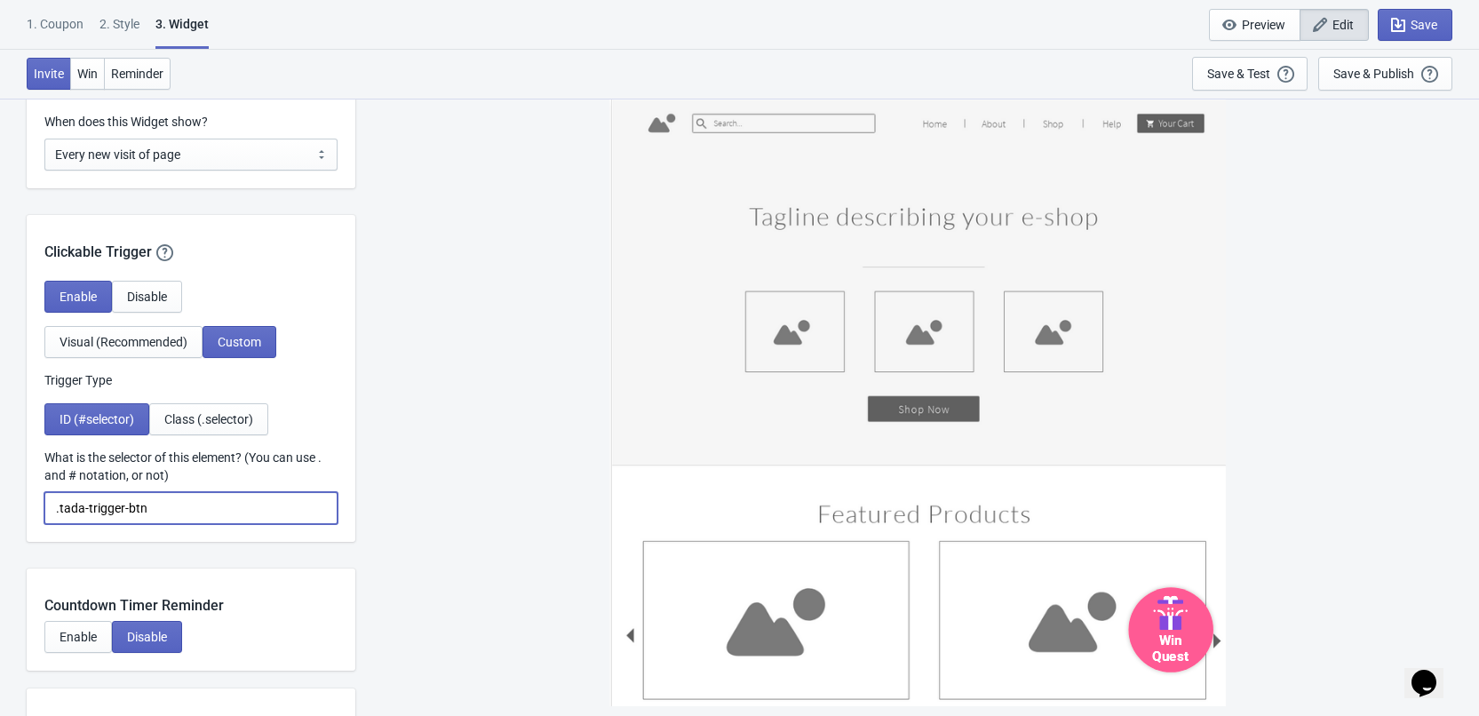
type input ".tada-trigger-btn"
click at [1190, 617] on icon at bounding box center [1170, 613] width 47 height 34
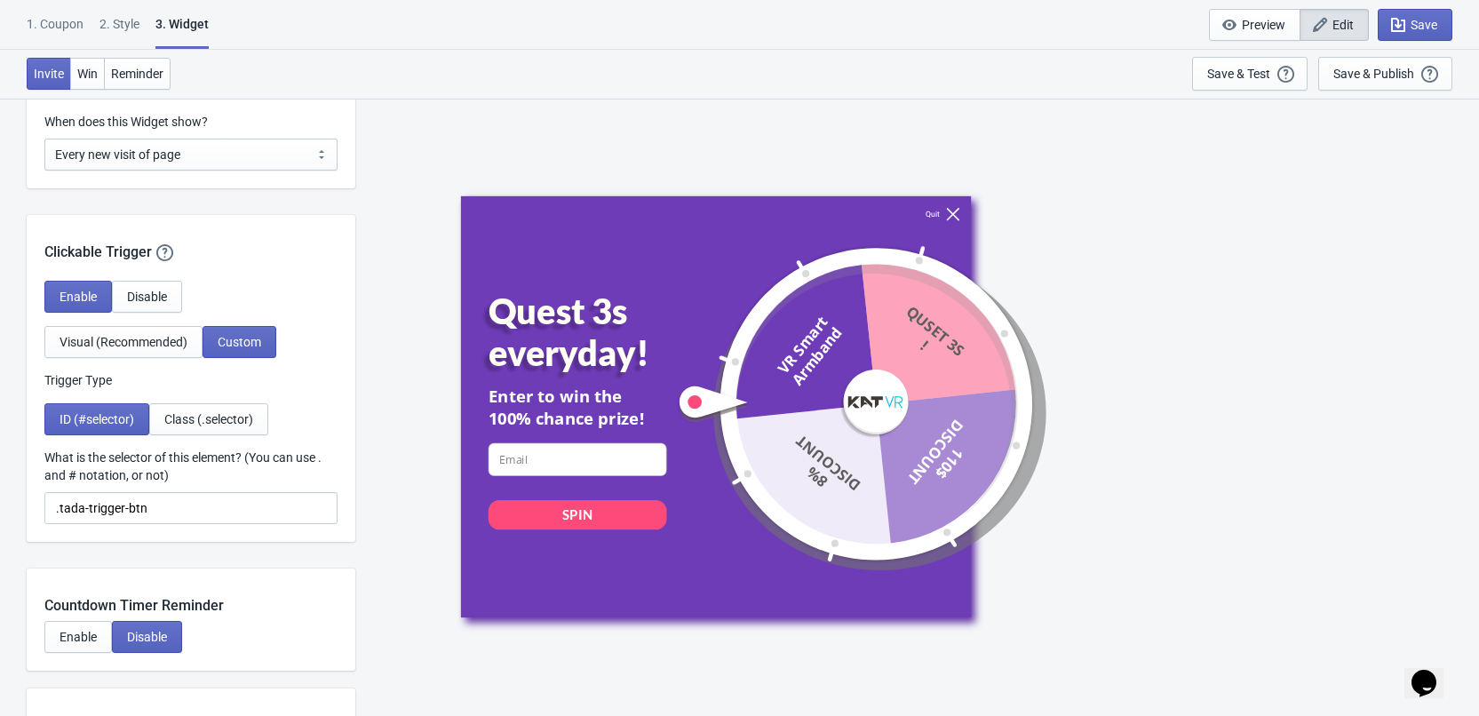
click at [947, 207] on icon at bounding box center [952, 213] width 13 height 13
click at [179, 406] on button "Class (.selector)" at bounding box center [208, 419] width 119 height 32
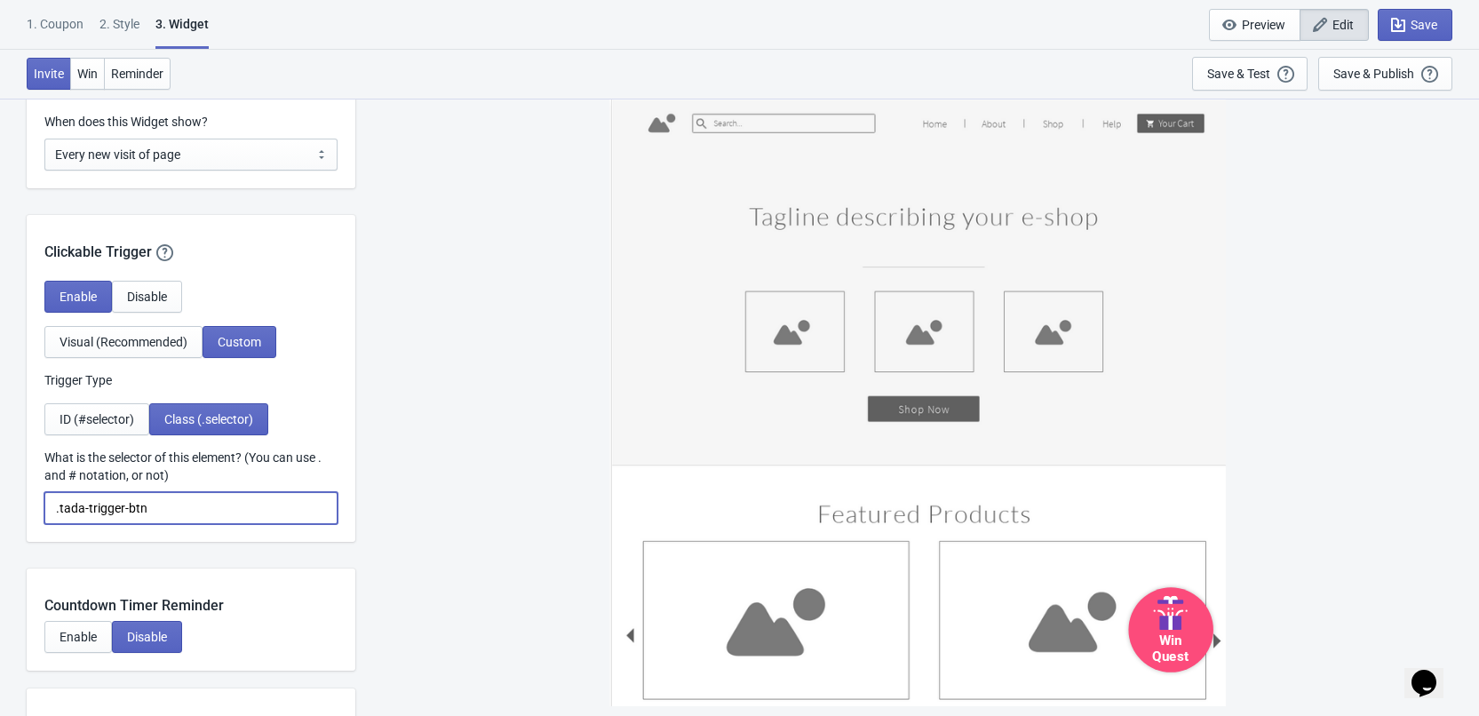
click at [237, 508] on input ".tada-trigger-btn" at bounding box center [190, 508] width 293 height 32
click at [426, 477] on div "Win Quest" at bounding box center [917, 407] width 1106 height 618
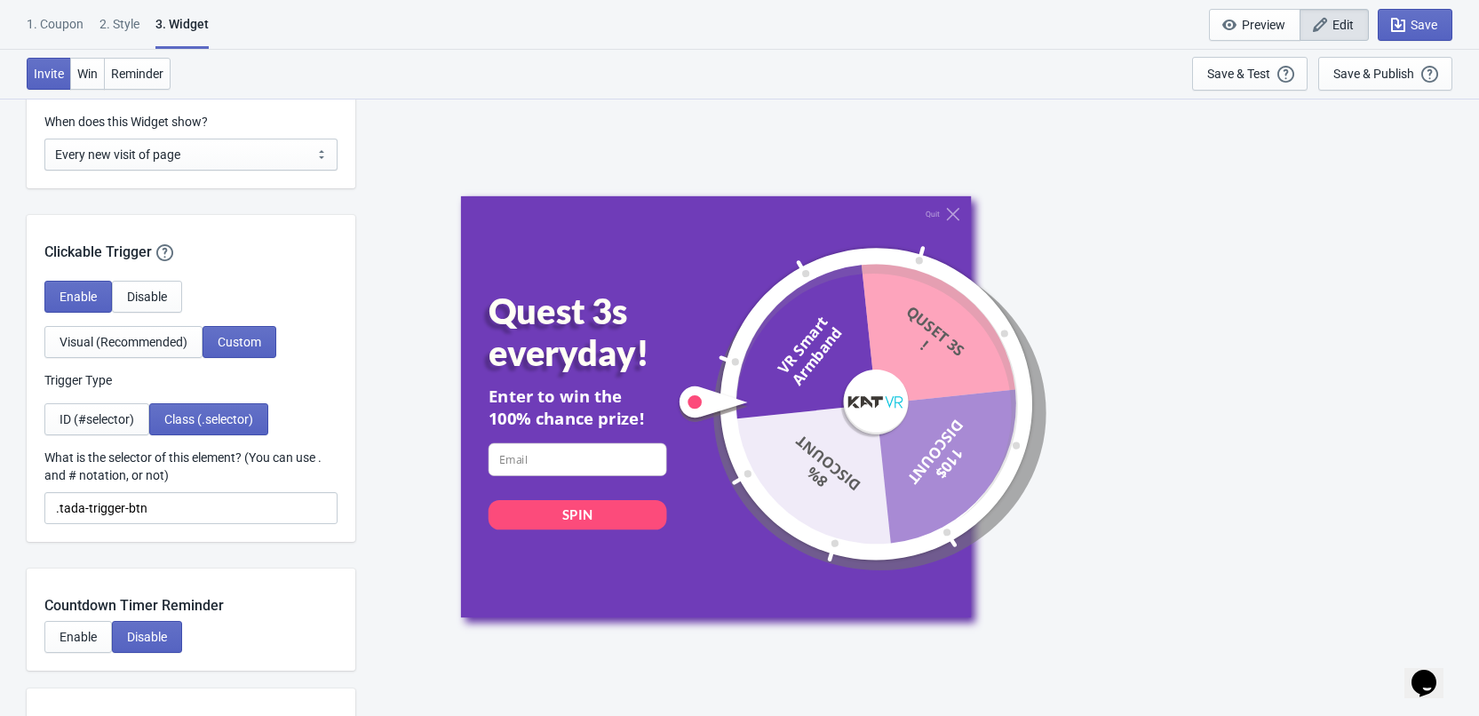
click at [396, 538] on div "Quit Quest 3s everyday! Enter to win the 100% chance prize! email-input SPIN VR…" at bounding box center [917, 407] width 1106 height 618
click at [292, 505] on input ".tada-trigger-btn" at bounding box center [190, 508] width 293 height 32
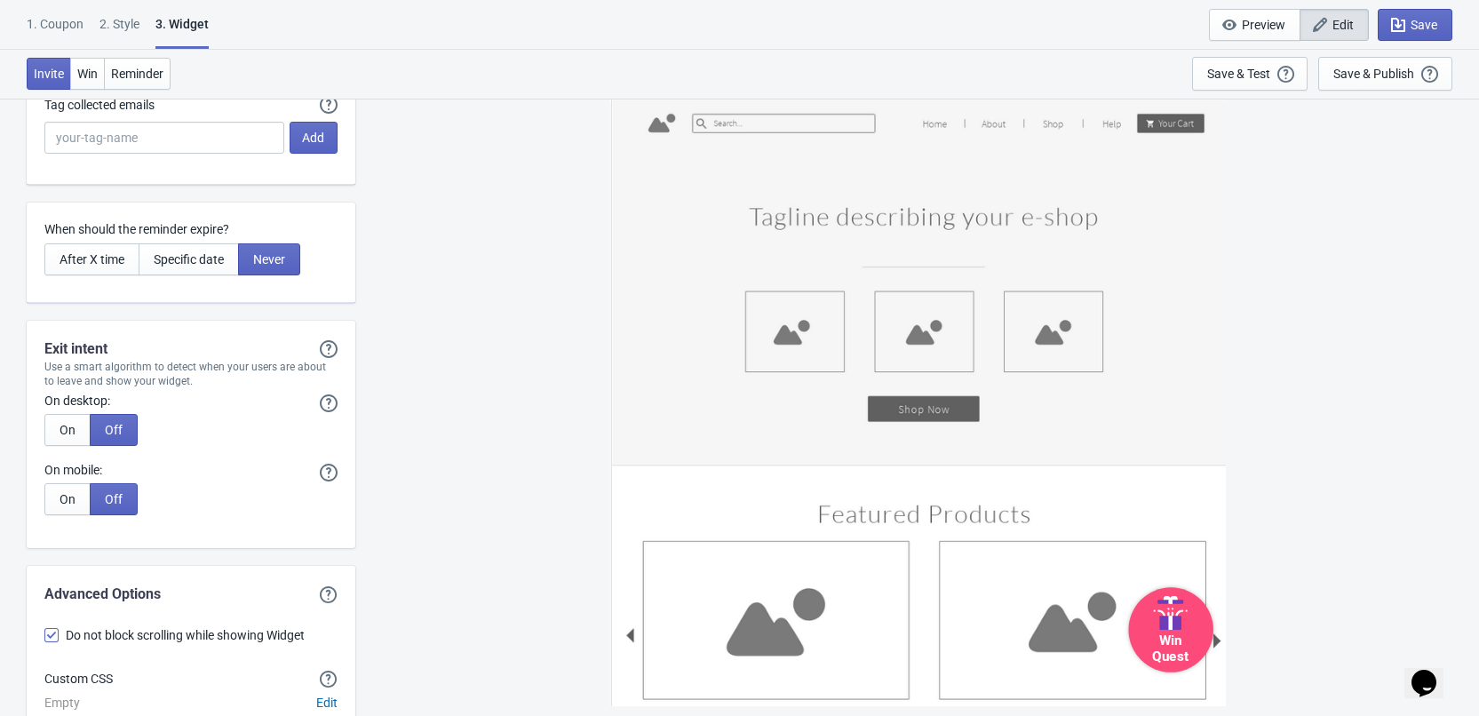
scroll to position [4276, 0]
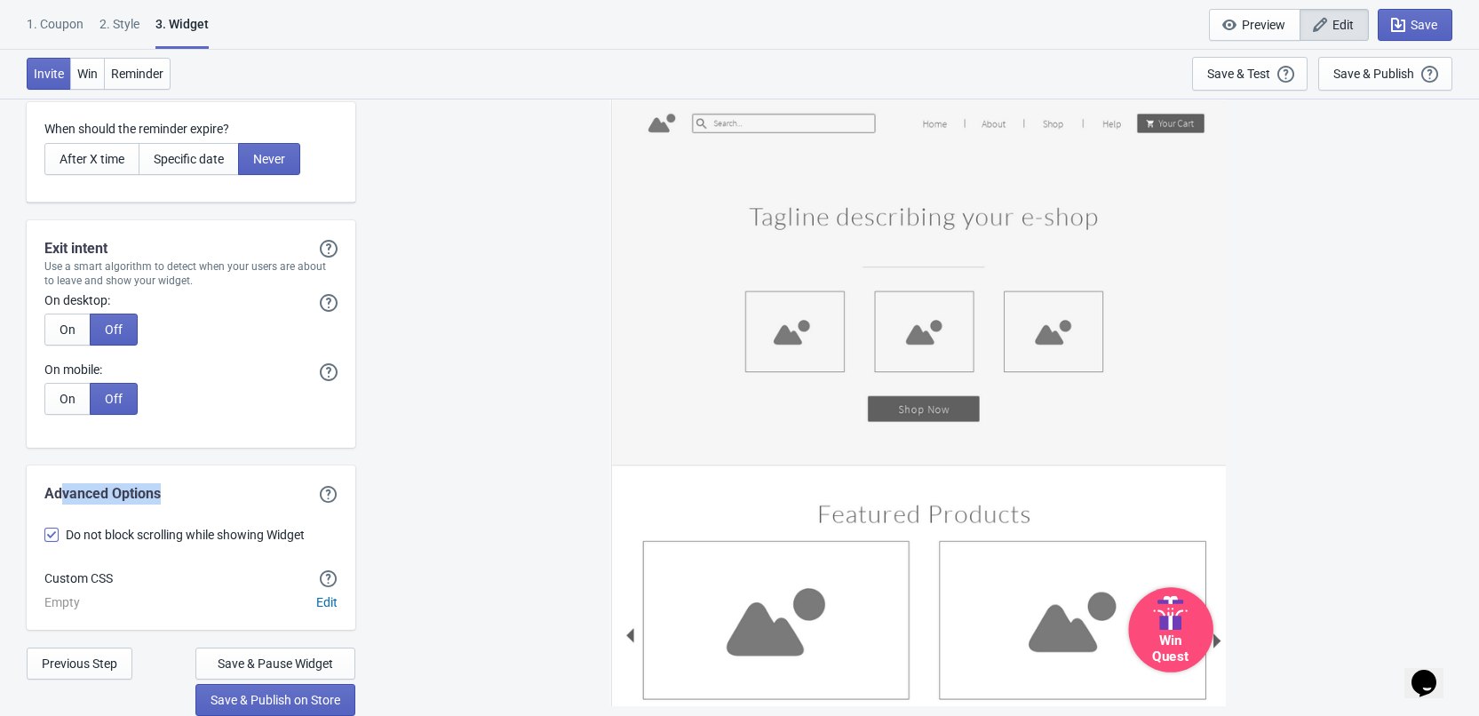
drag, startPoint x: 187, startPoint y: 500, endPoint x: 59, endPoint y: 488, distance: 128.5
click at [59, 488] on div "Advanced Options" at bounding box center [190, 493] width 293 height 21
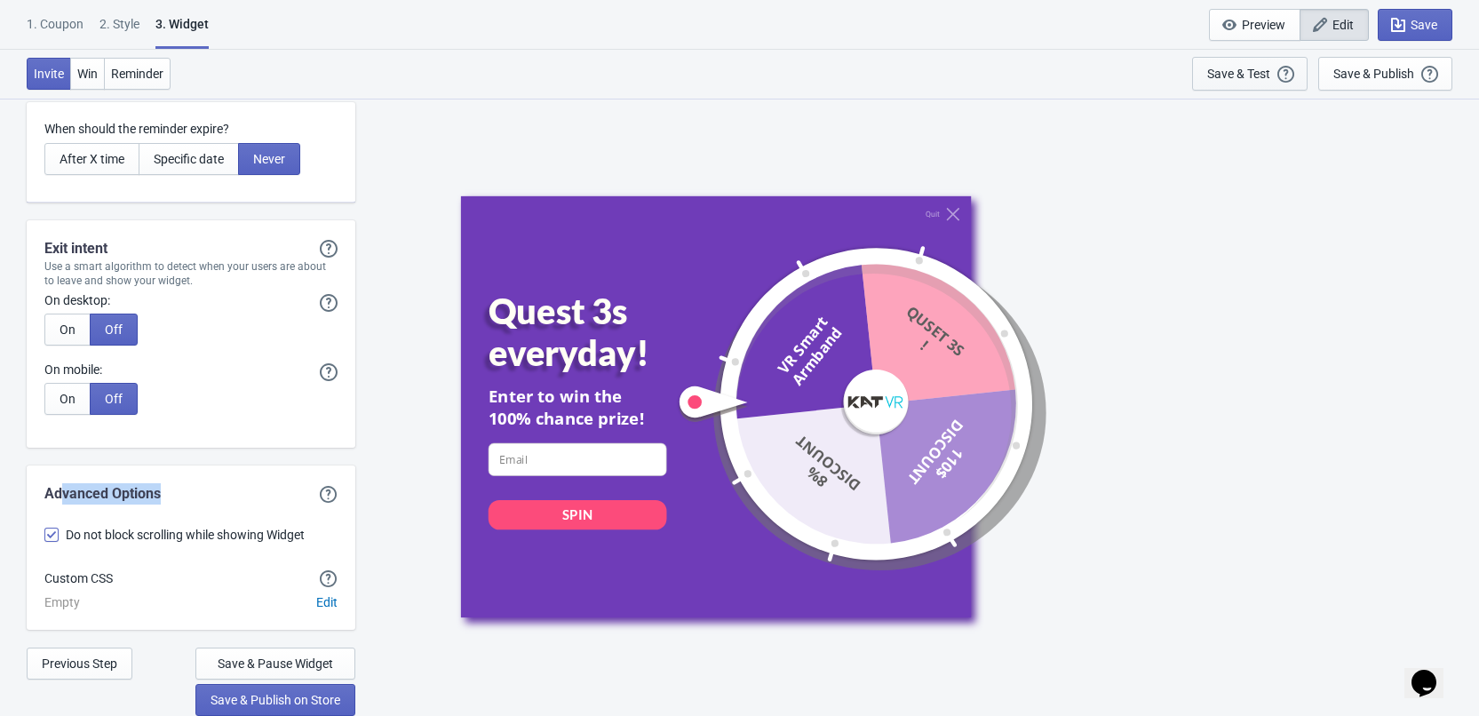
click at [1219, 80] on div "Save & Test" at bounding box center [1238, 74] width 63 height 14
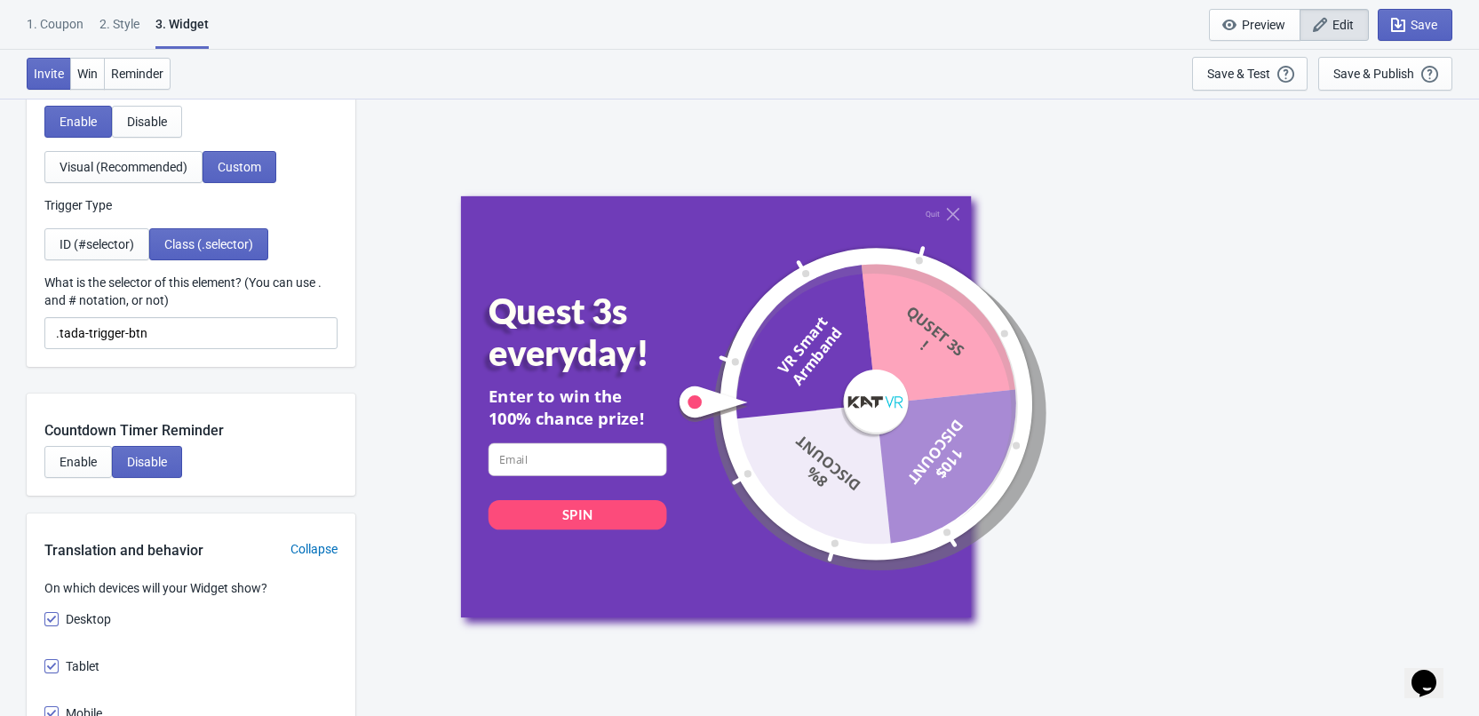
scroll to position [1966, 0]
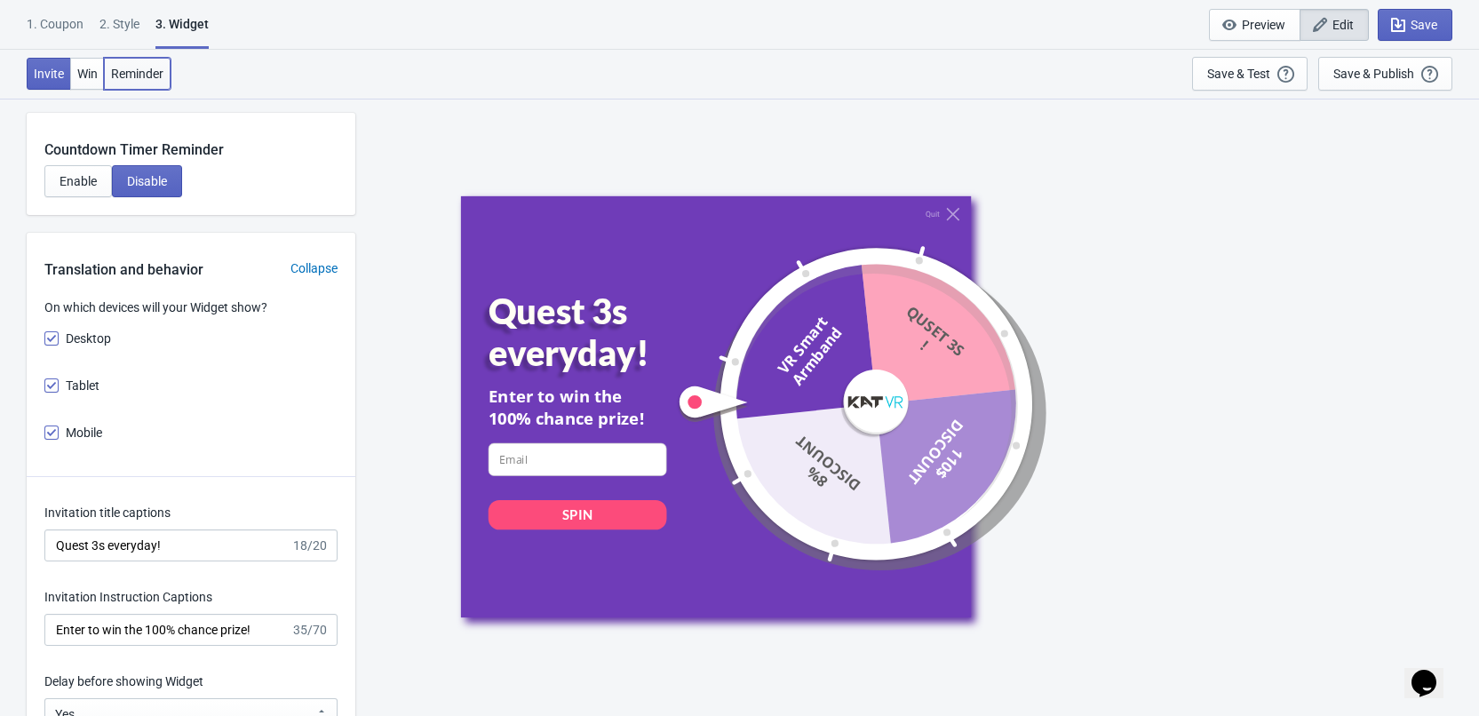
click at [133, 81] on button "Reminder" at bounding box center [137, 74] width 67 height 32
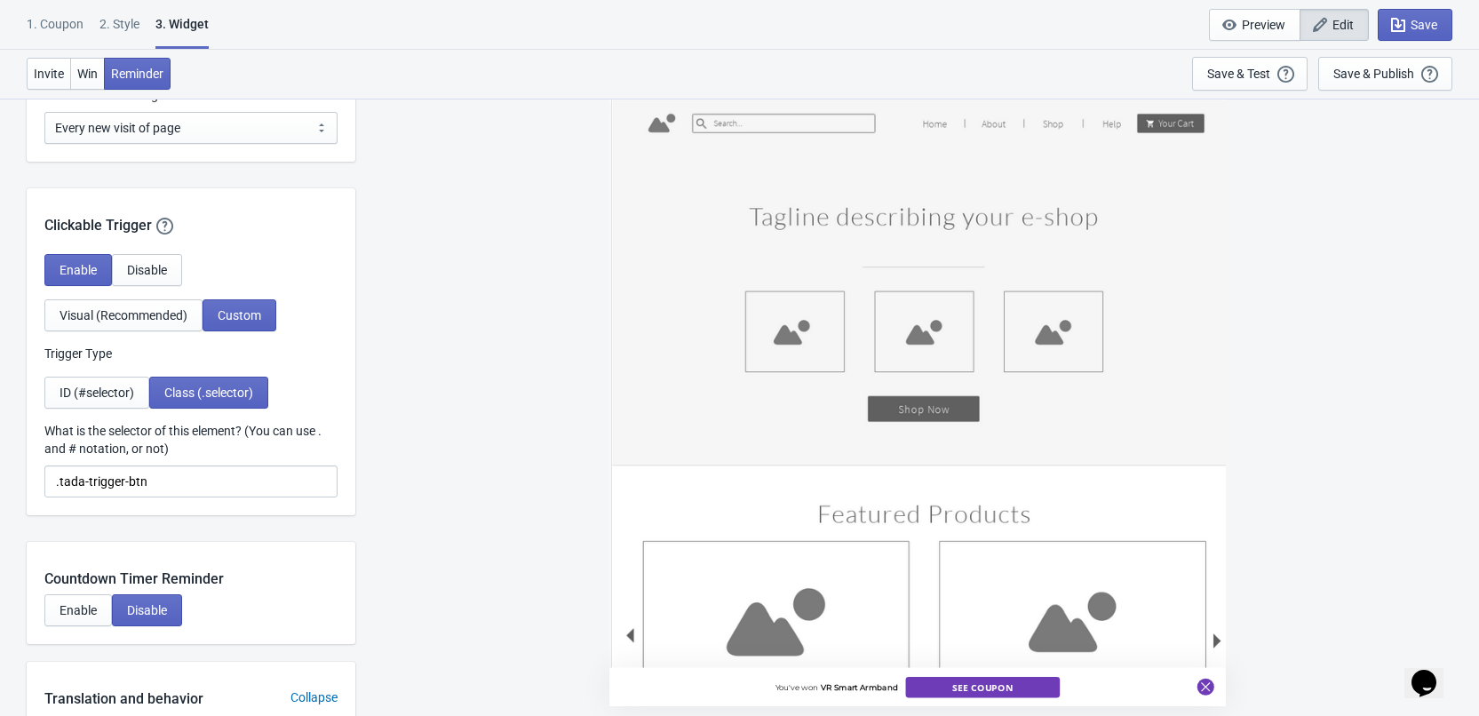
scroll to position [1522, 0]
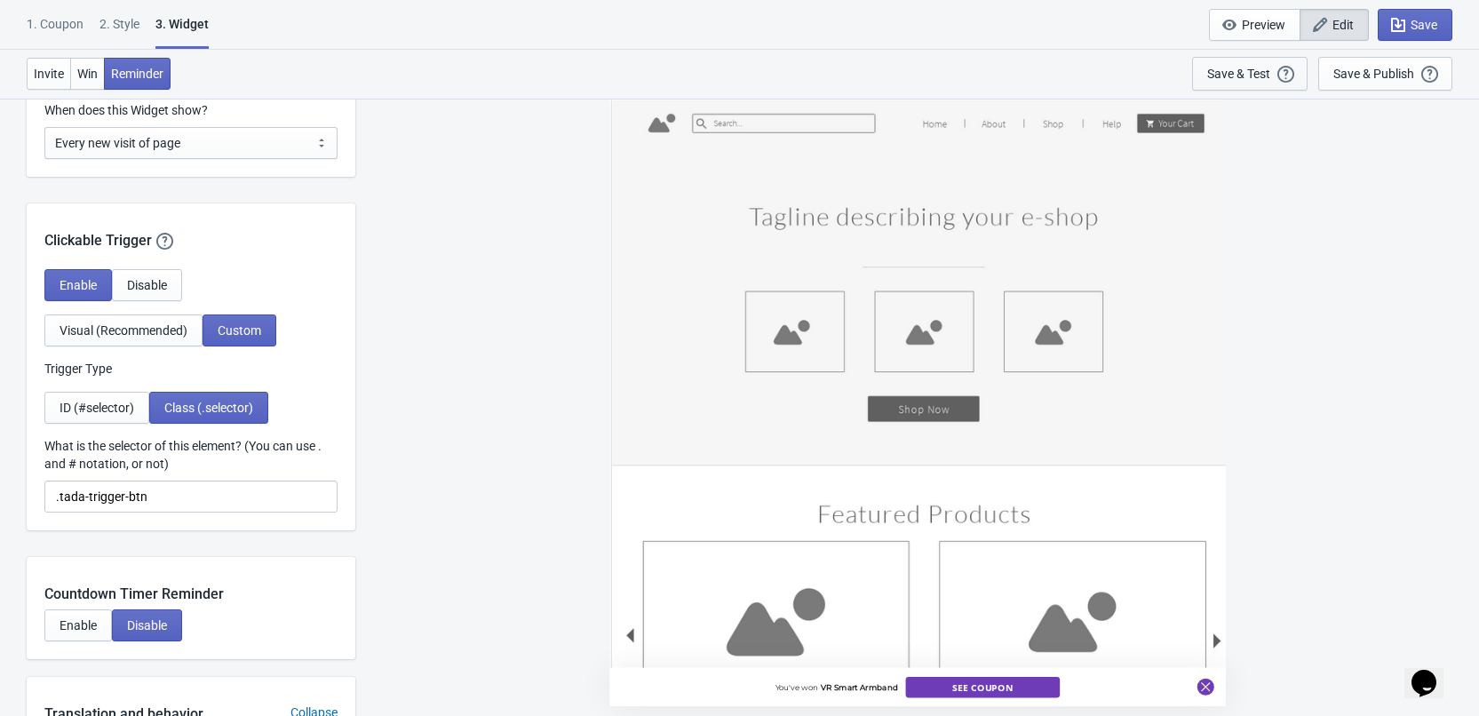
click at [1242, 74] on div "Save & Test" at bounding box center [1238, 74] width 63 height 14
click at [1260, 72] on div "Save & Test" at bounding box center [1238, 74] width 63 height 14
click at [165, 506] on input ".tada-trigger-btn" at bounding box center [190, 497] width 293 height 32
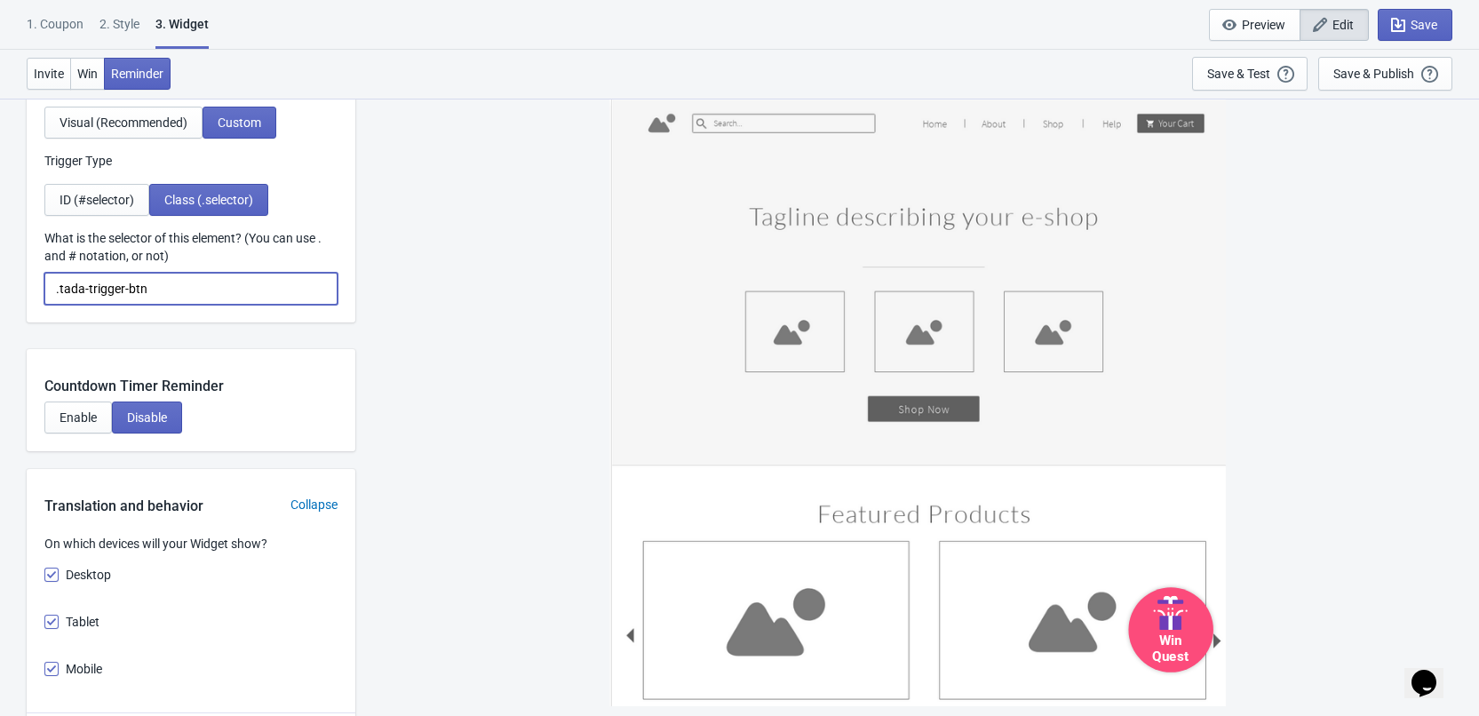
scroll to position [1688, 0]
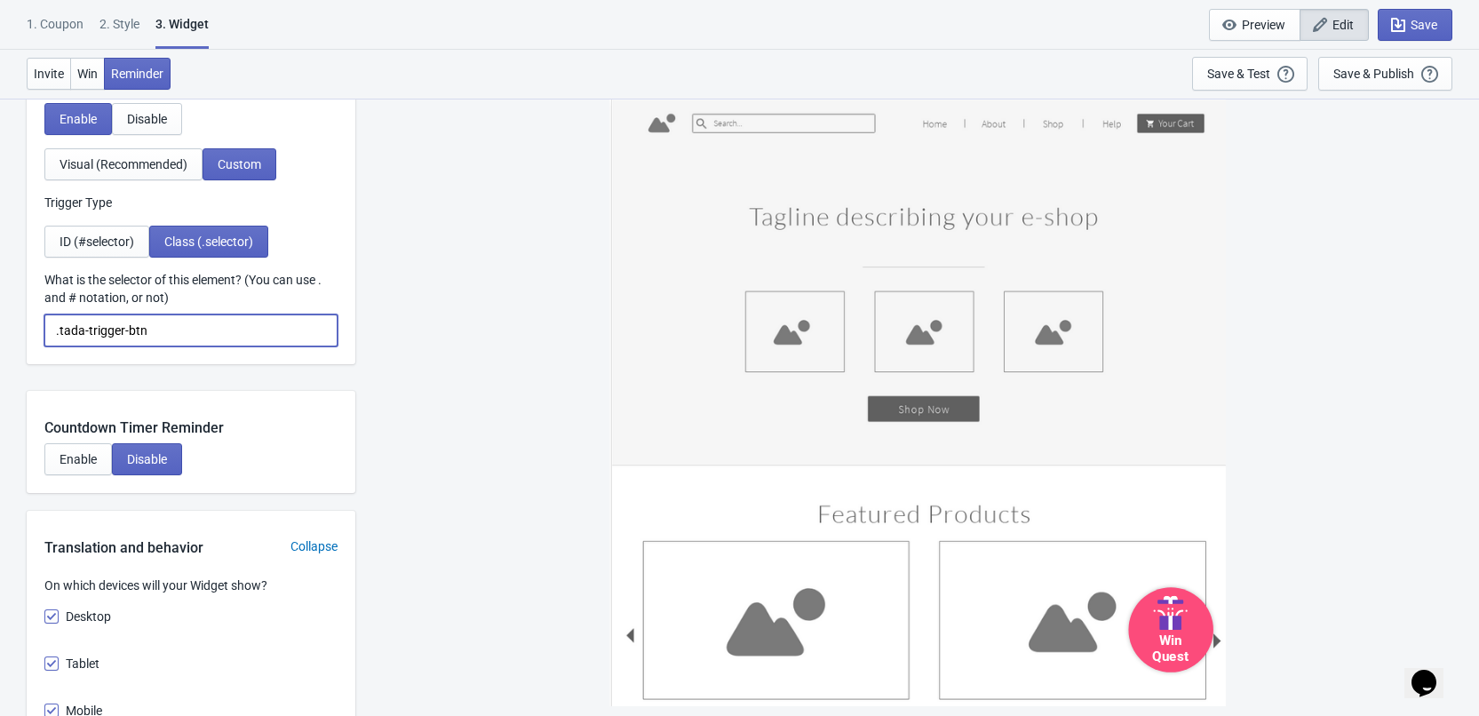
drag, startPoint x: 225, startPoint y: 323, endPoint x: 21, endPoint y: 342, distance: 204.3
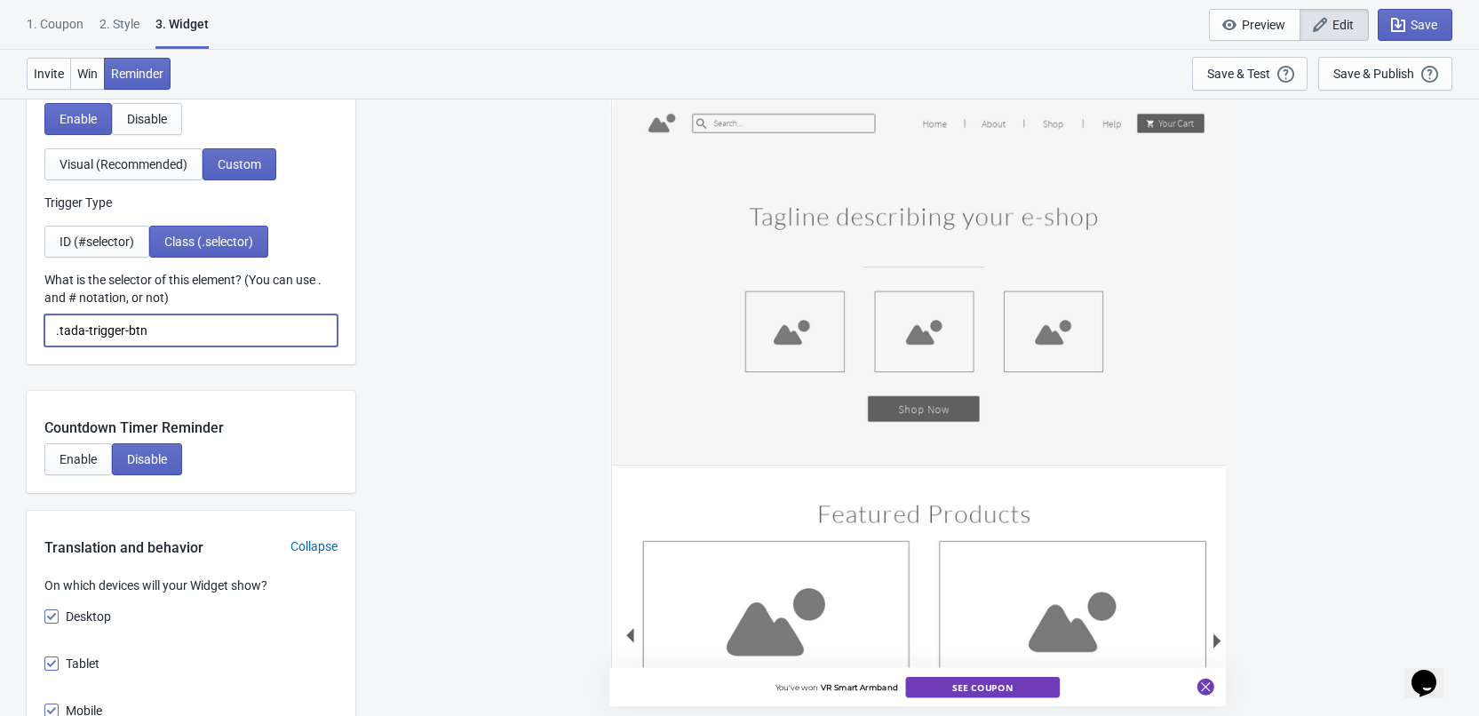
click at [179, 337] on input ".tada-trigger-btn" at bounding box center [190, 331] width 293 height 32
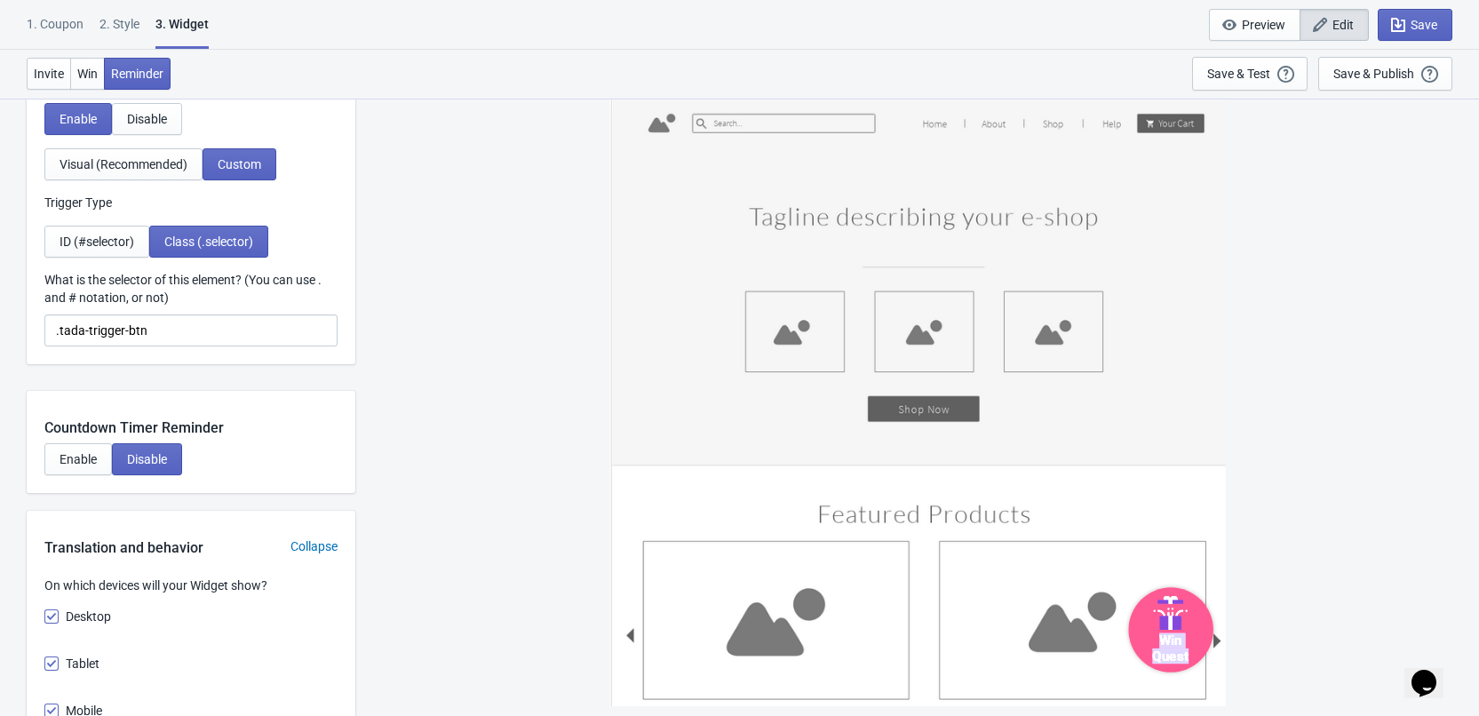
click at [1208, 653] on div "Win Quest" at bounding box center [918, 402] width 617 height 609
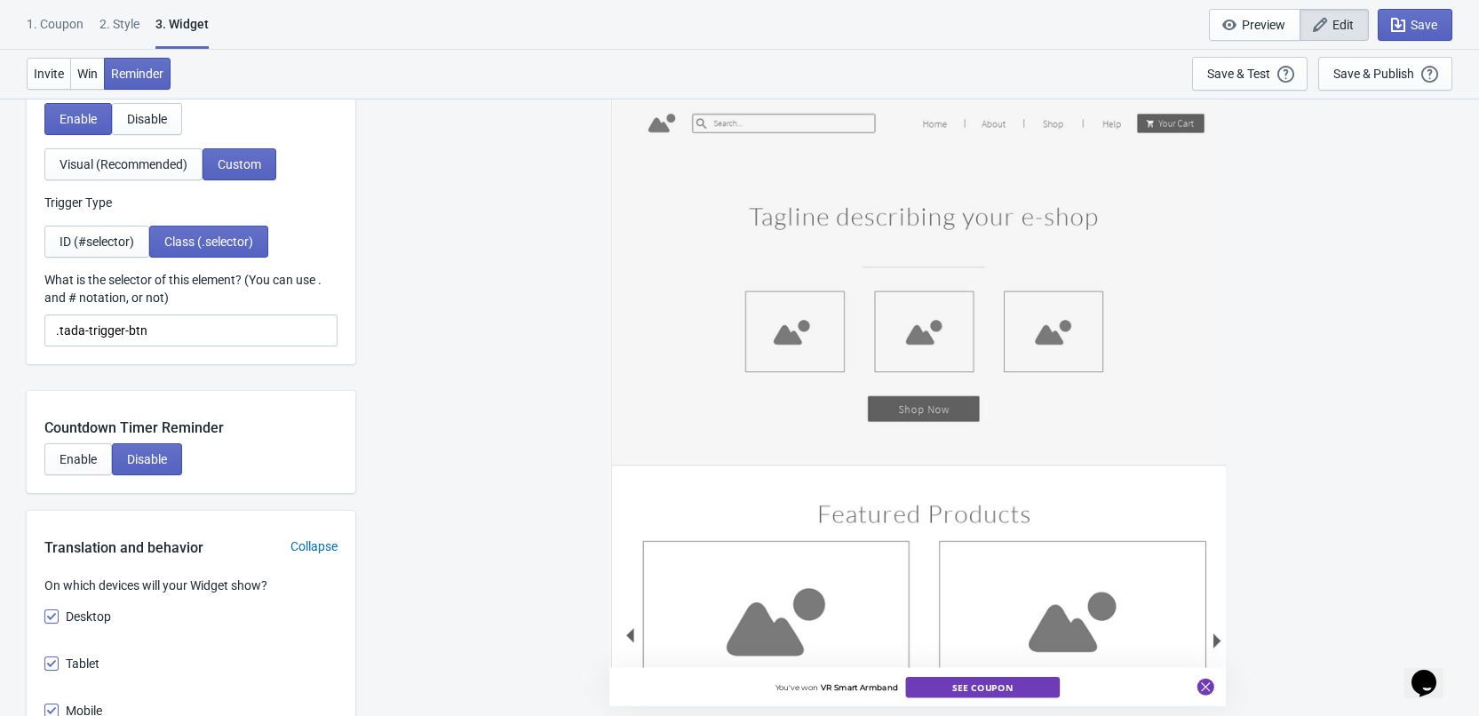
click at [114, 307] on div "What is the selector of this element? (You can use . and # notation, or not)" at bounding box center [190, 291] width 293 height 40
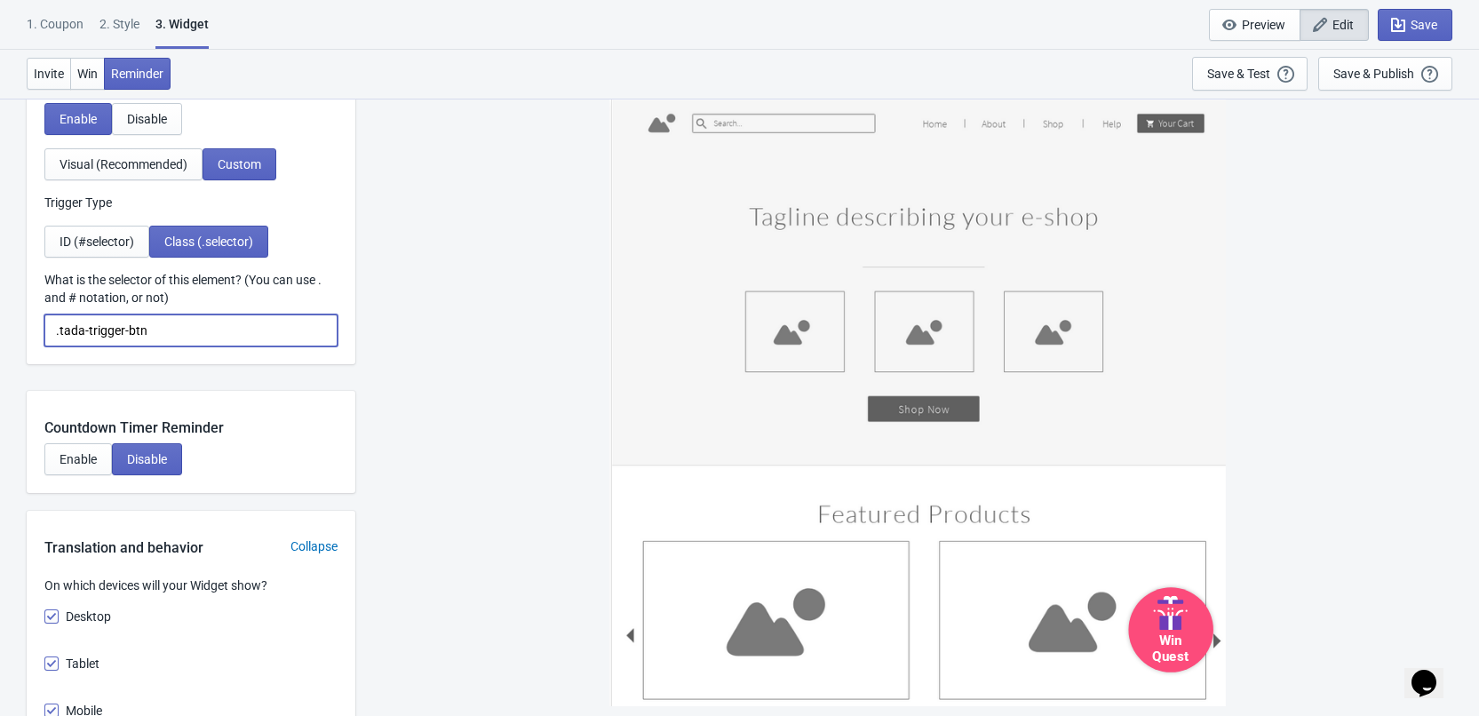
click at [175, 335] on input ".tada-trigger-btn" at bounding box center [190, 331] width 293 height 32
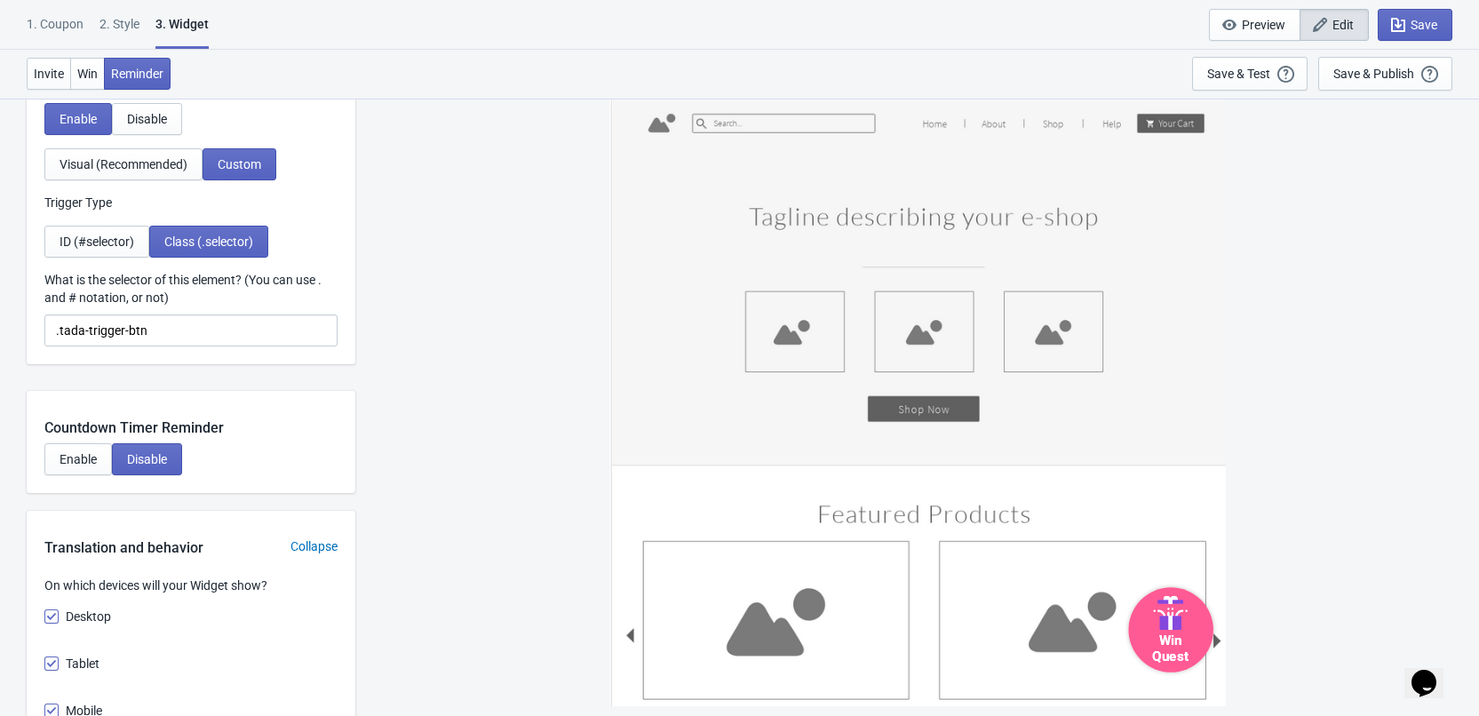
click at [1187, 648] on div "Win Quest" at bounding box center [1170, 647] width 76 height 34
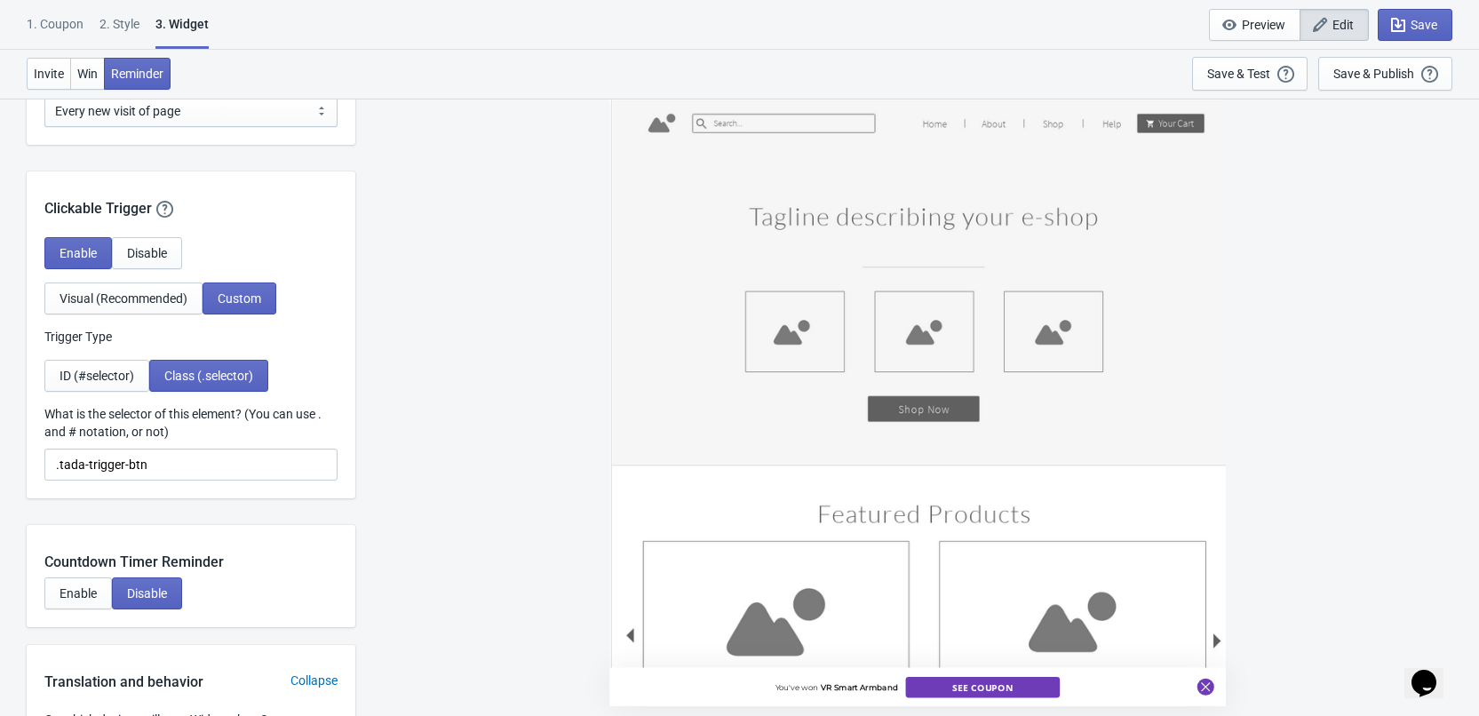
scroll to position [1510, 0]
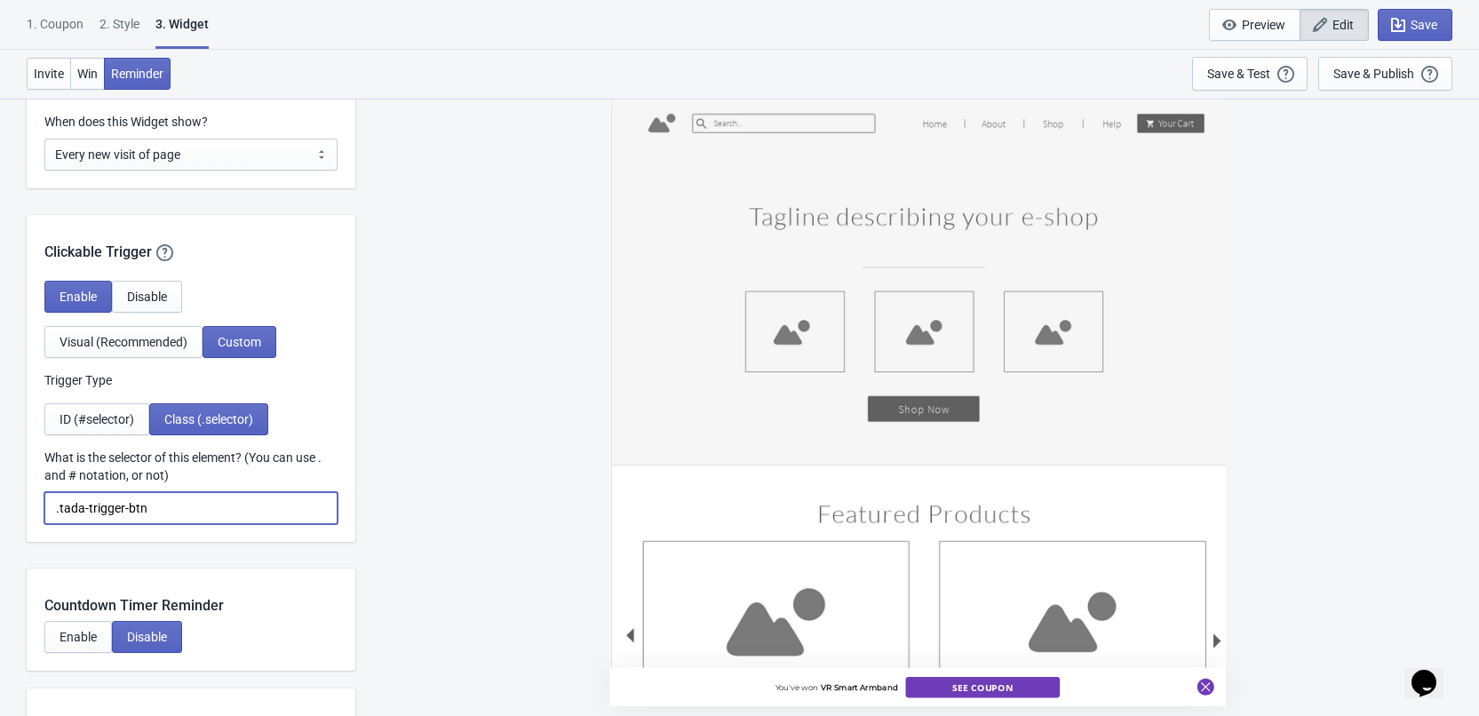
click at [260, 502] on input ".tada-trigger-btn" at bounding box center [190, 508] width 293 height 32
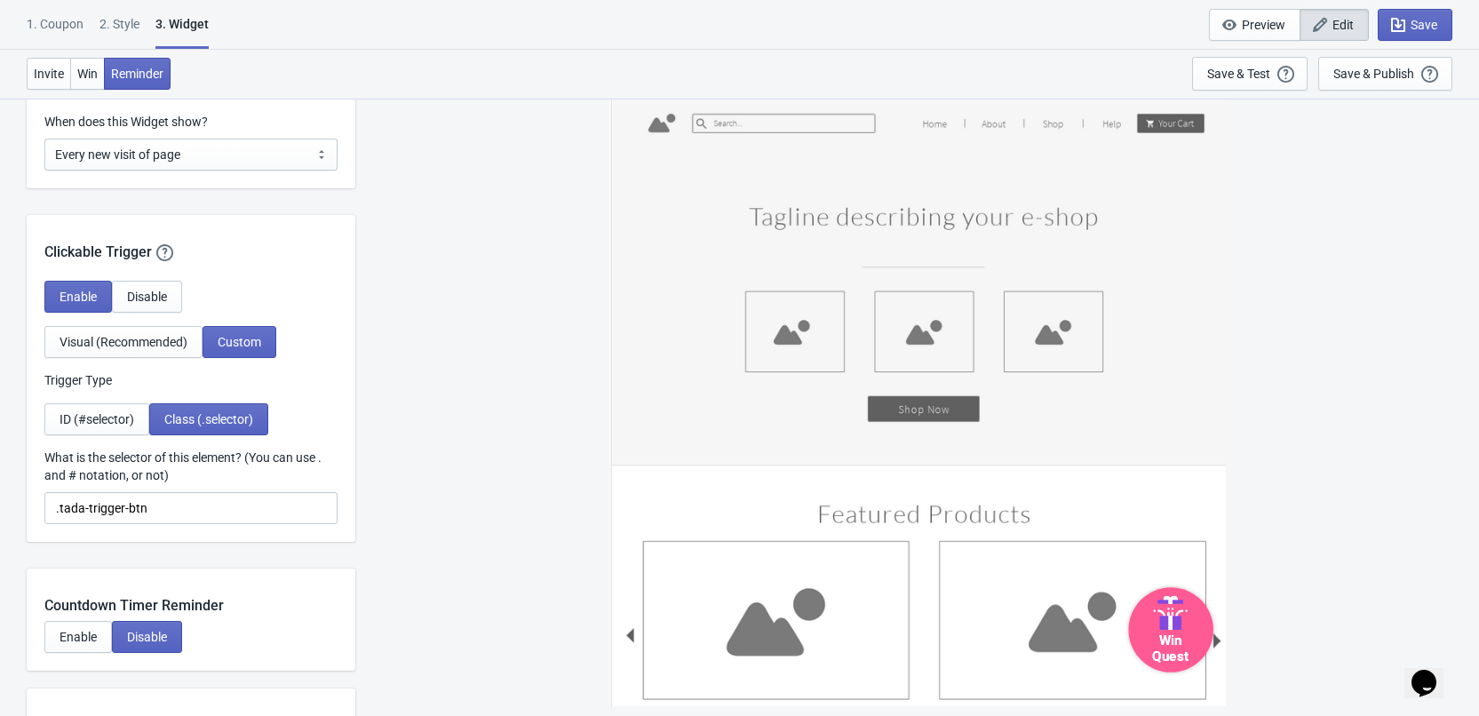
click at [1203, 632] on div "Win Quest" at bounding box center [1170, 647] width 76 height 34
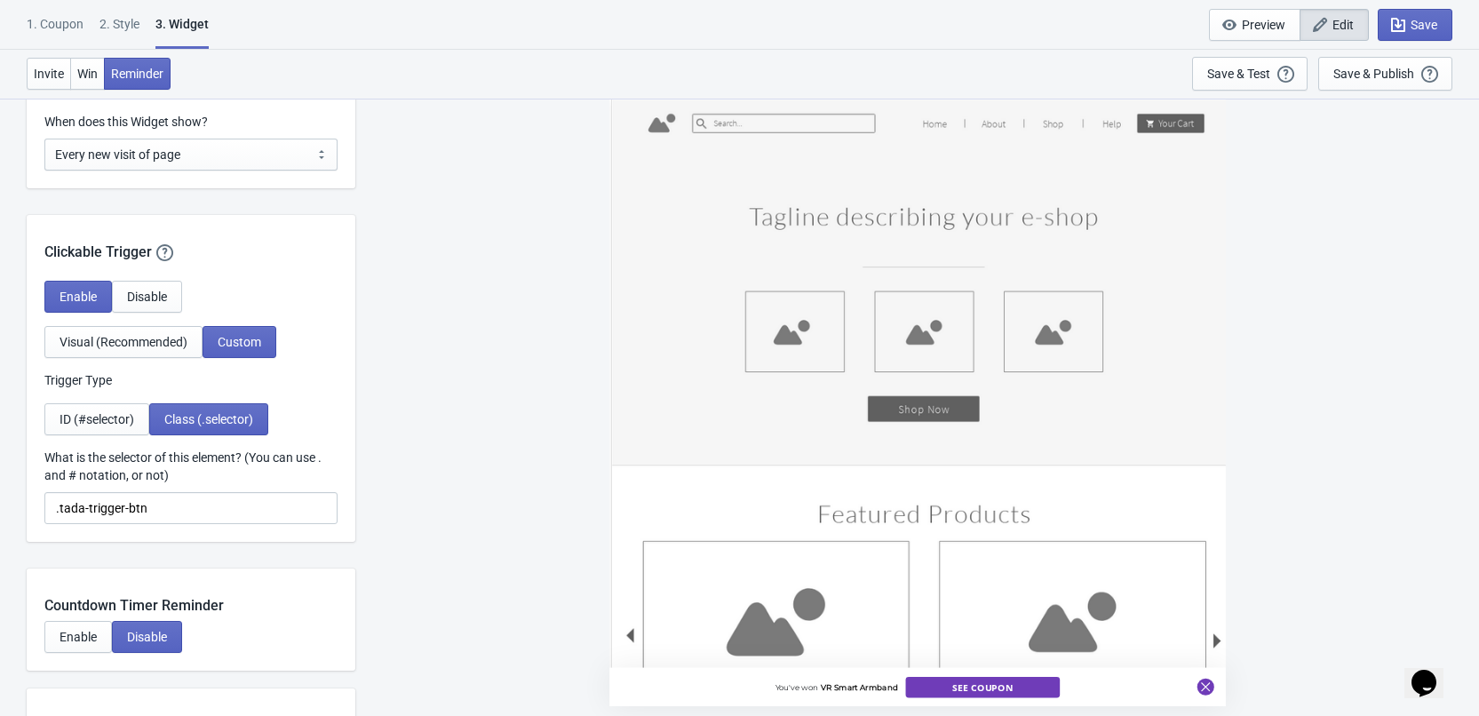
click at [226, 526] on div "Enable Disable Visual (Recommended) Custom Trigger Type ID (#selector) Class (.…" at bounding box center [191, 411] width 329 height 261
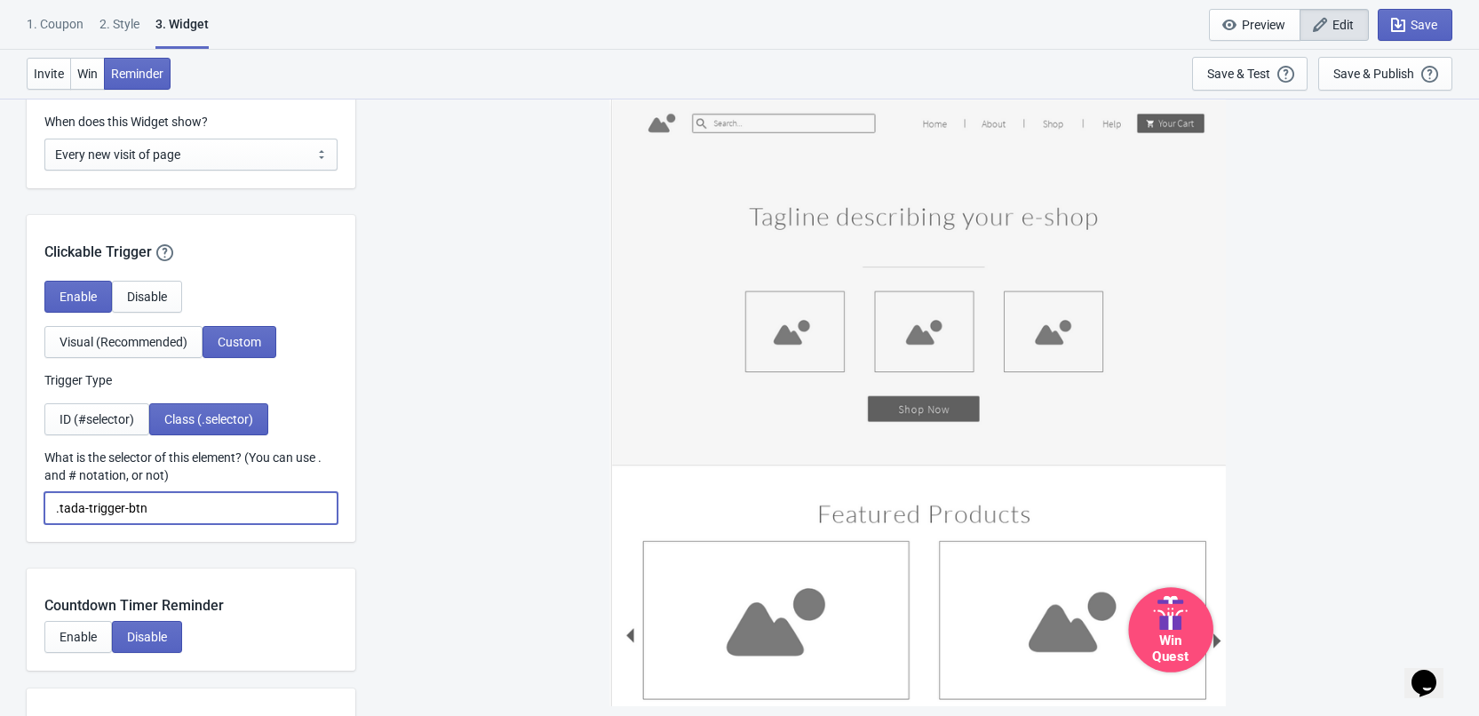
click at [233, 513] on input ".tada-trigger-btn" at bounding box center [190, 508] width 293 height 32
click at [1179, 632] on div "Win Quest" at bounding box center [1170, 647] width 76 height 34
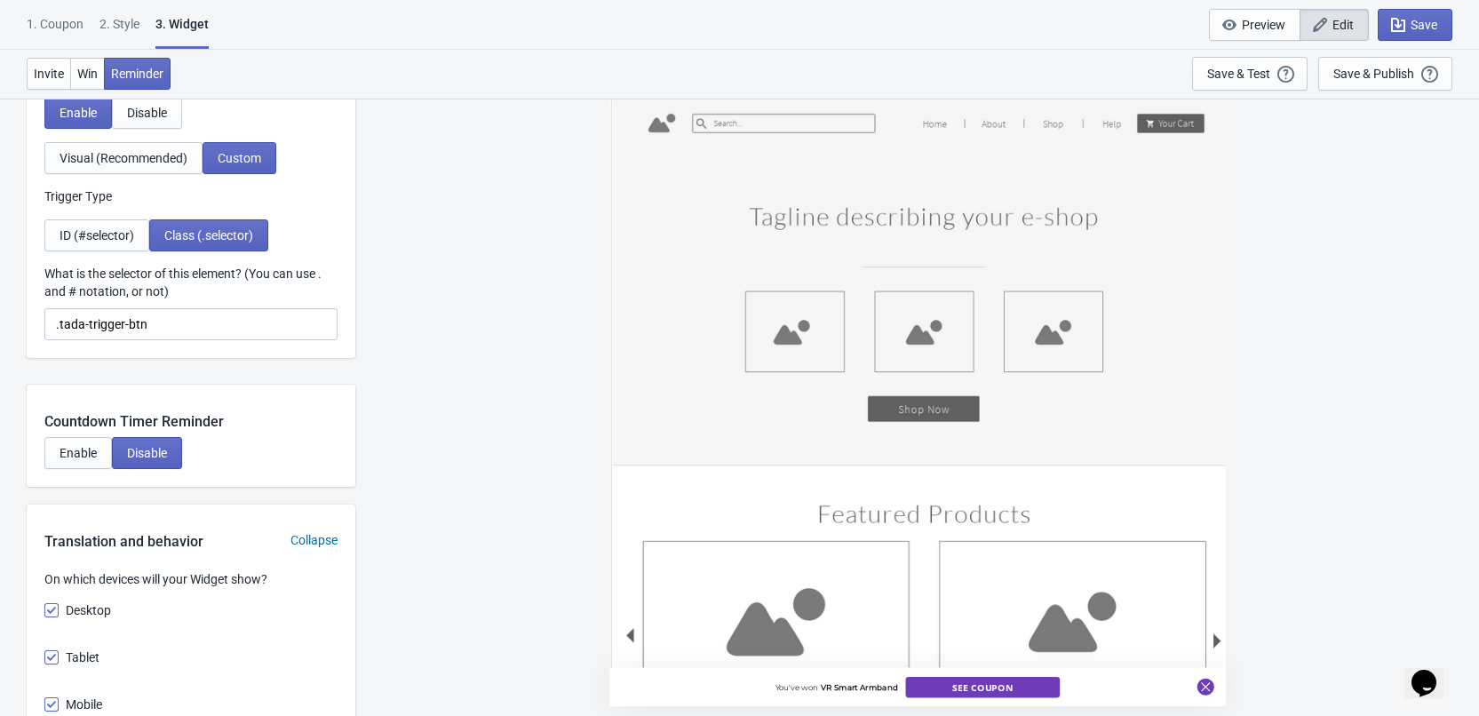
scroll to position [1599, 0]
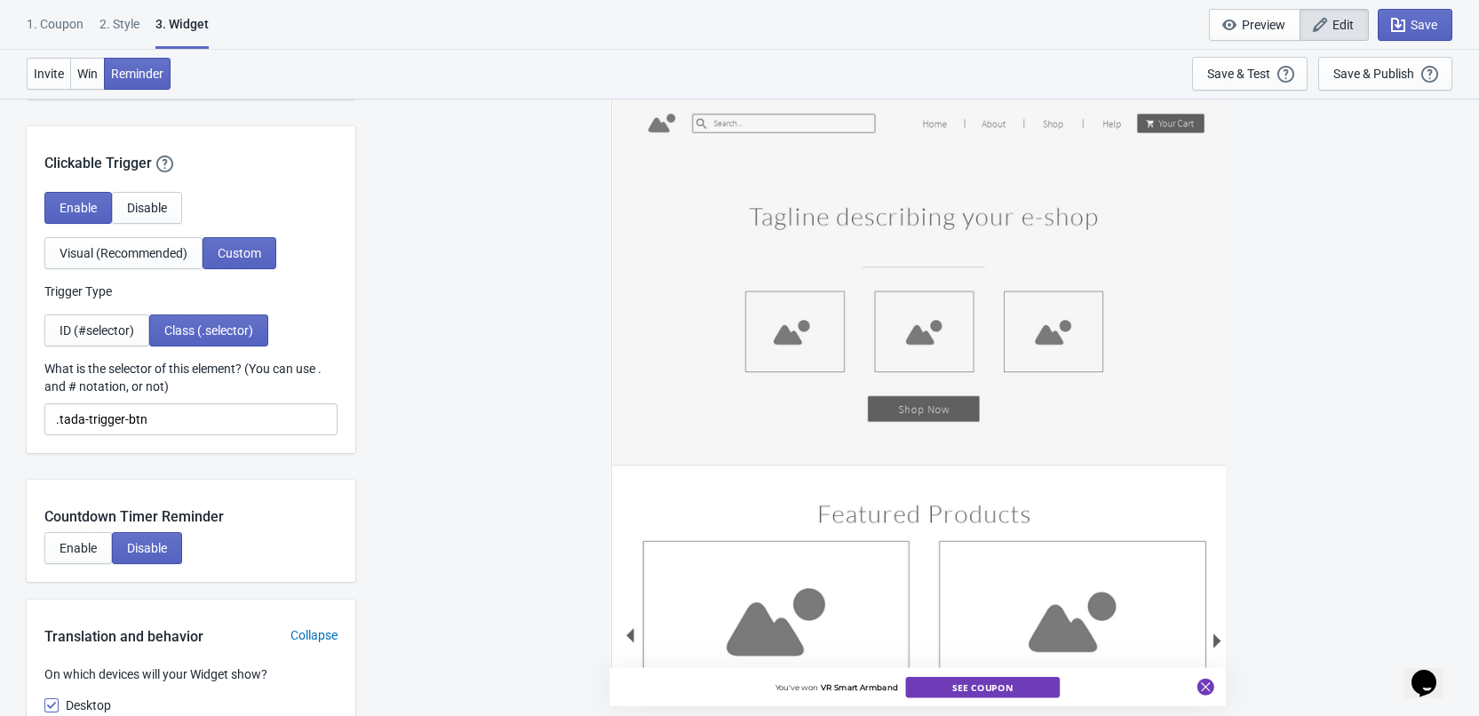
click at [1206, 684] on icon at bounding box center [1205, 686] width 9 height 9
click at [1206, 683] on icon at bounding box center [1205, 686] width 9 height 9
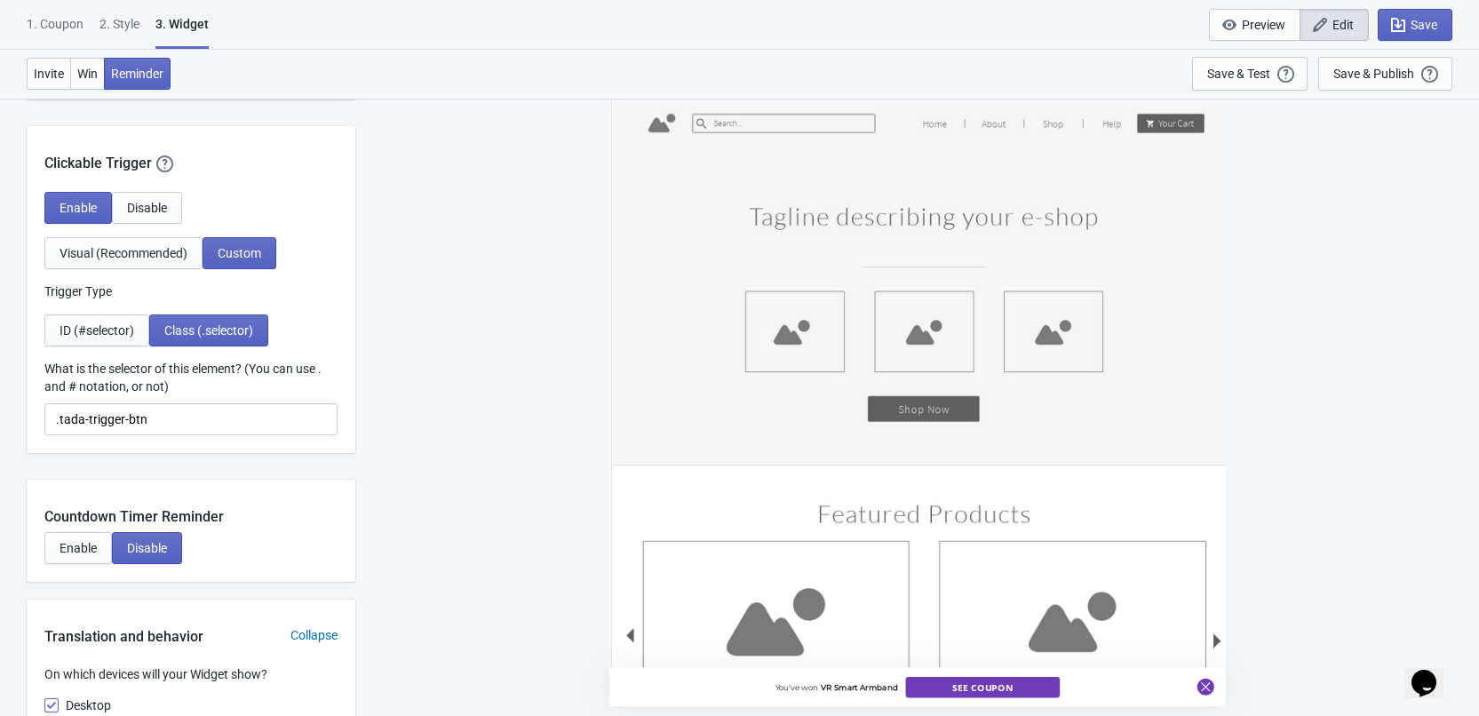
click at [240, 398] on div "What is the selector of this element? (You can use . and # notation, or not)" at bounding box center [190, 380] width 293 height 40
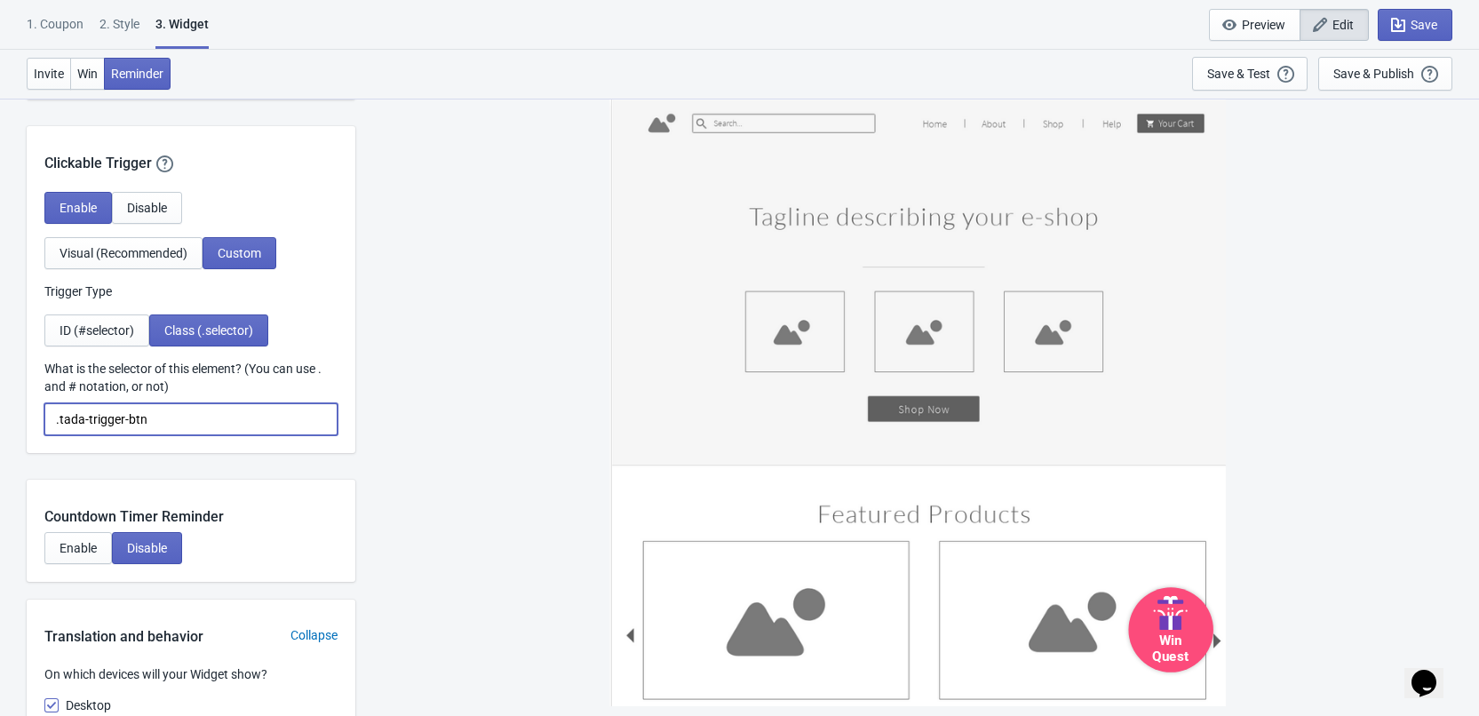
click at [244, 418] on input ".tada-trigger-btn" at bounding box center [190, 419] width 293 height 32
click at [1169, 615] on icon at bounding box center [1170, 606] width 34 height 21
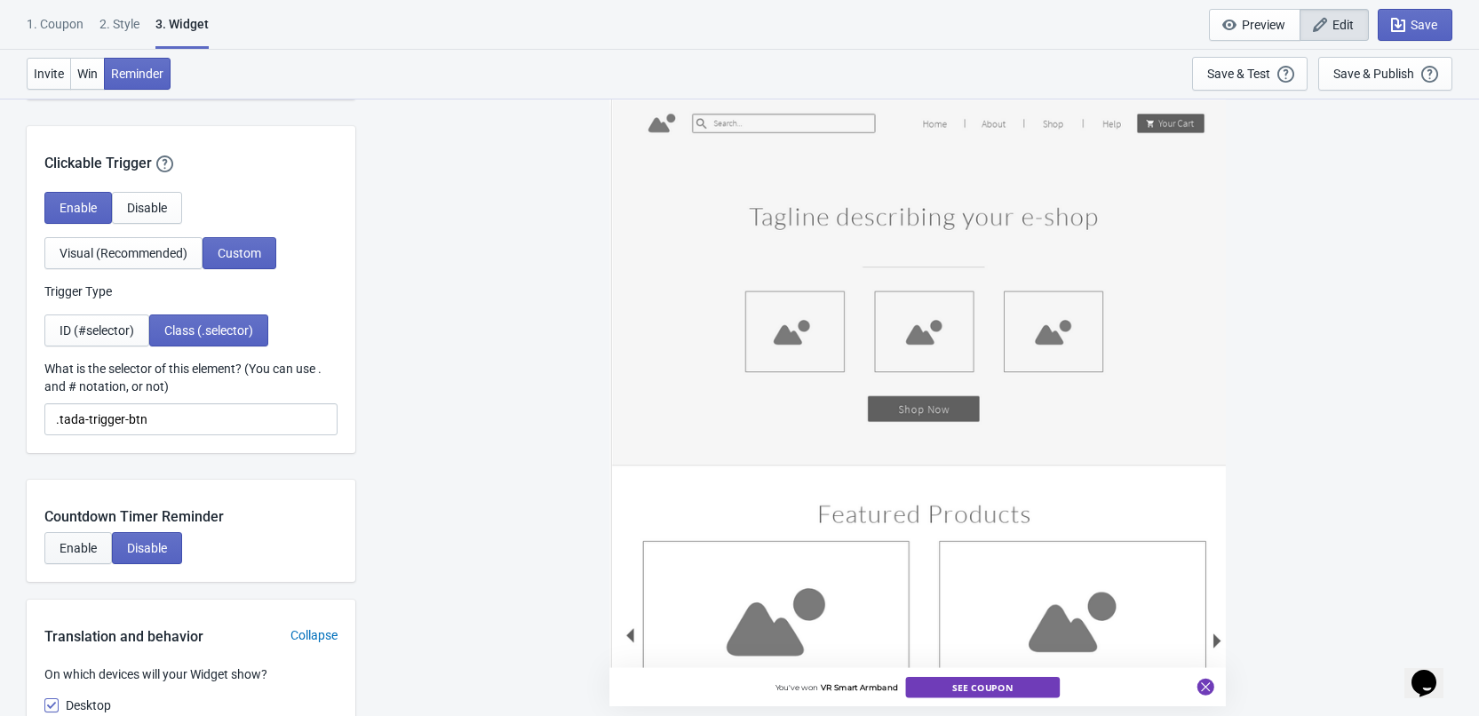
click at [74, 549] on span "Enable" at bounding box center [78, 548] width 37 height 14
select select "1"
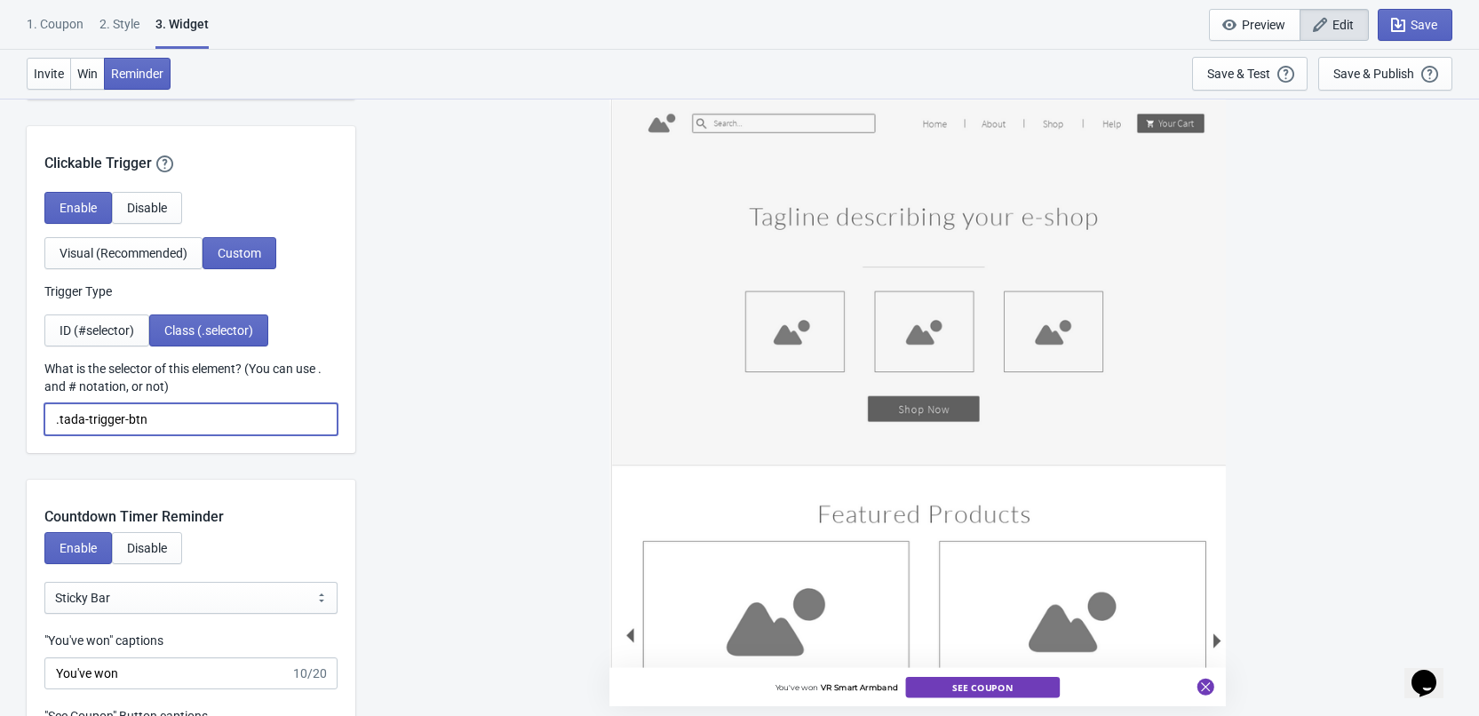
click at [244, 426] on input ".tada-trigger-btn" at bounding box center [190, 419] width 293 height 32
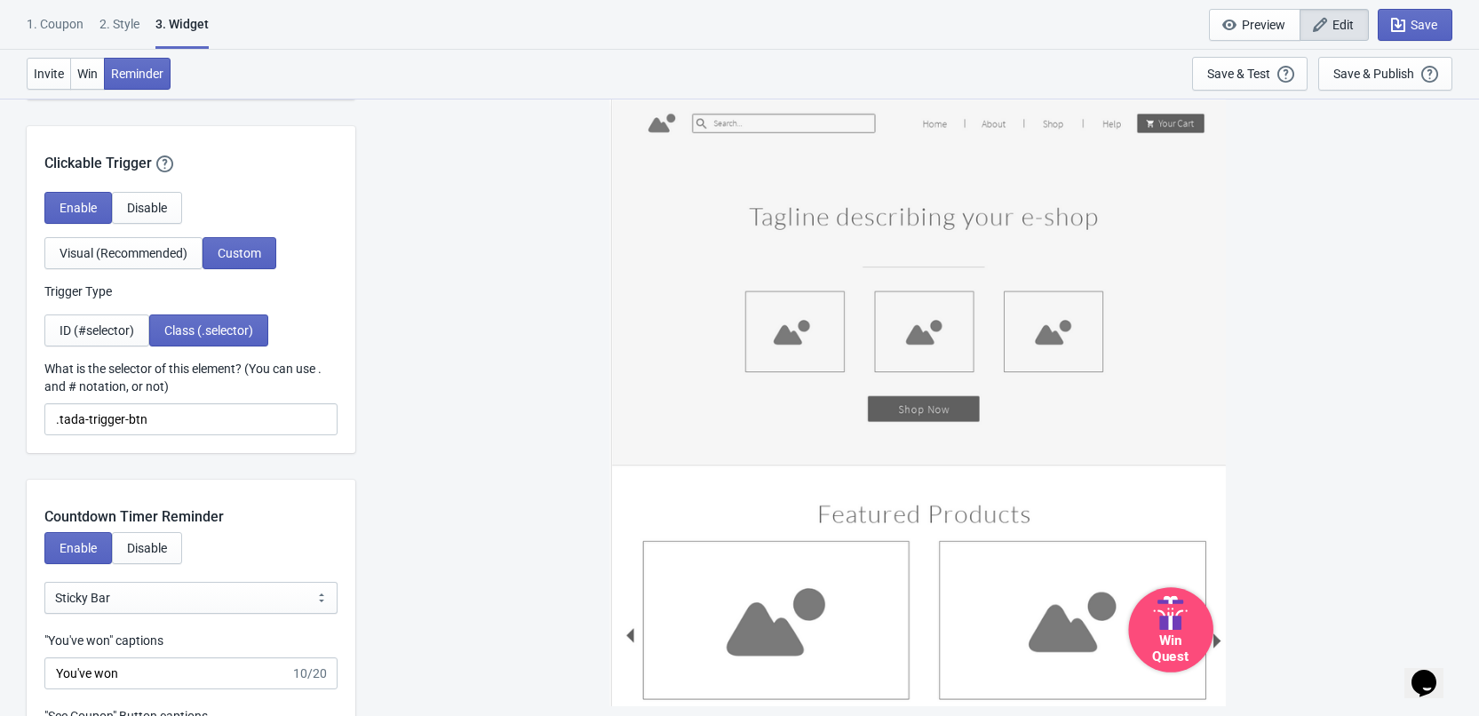
click at [1202, 622] on div "Win Quest" at bounding box center [1170, 629] width 85 height 85
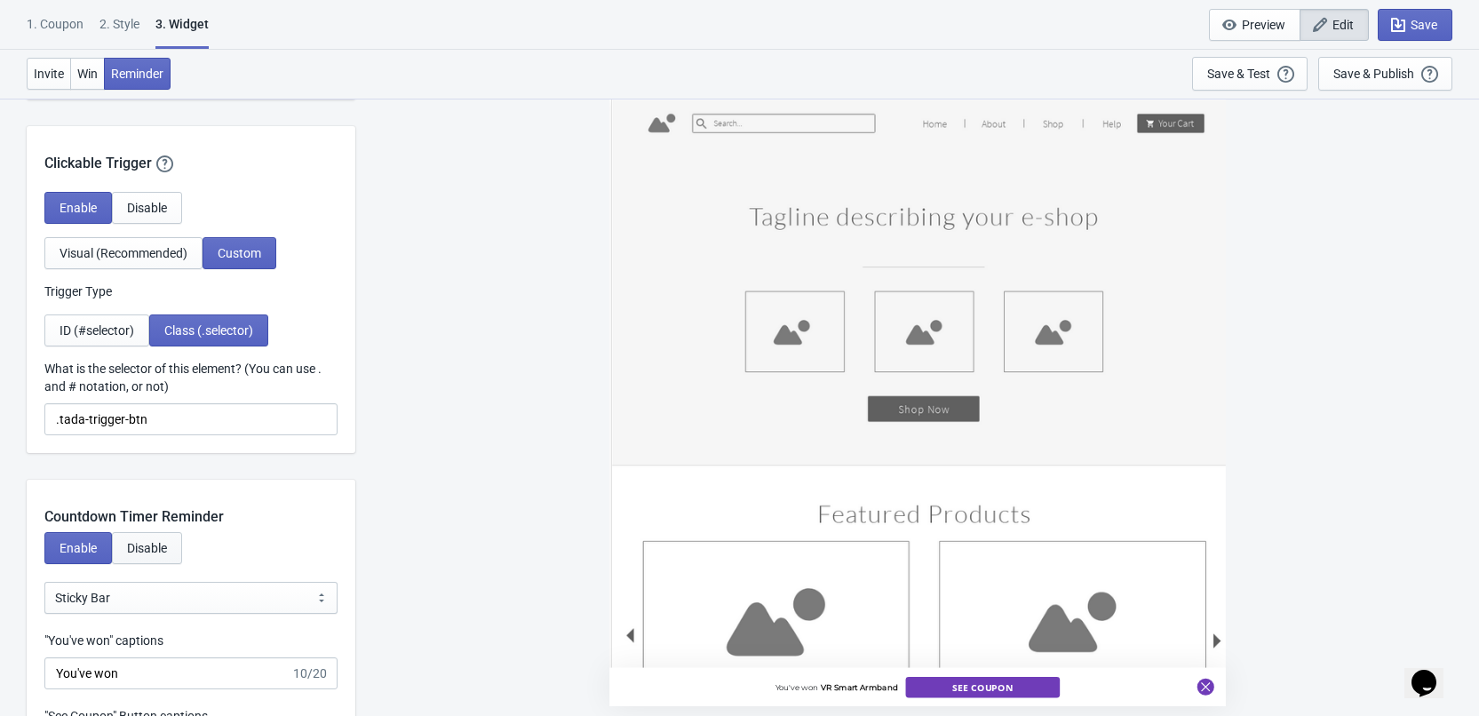
click at [153, 551] on span "Disable" at bounding box center [147, 548] width 40 height 14
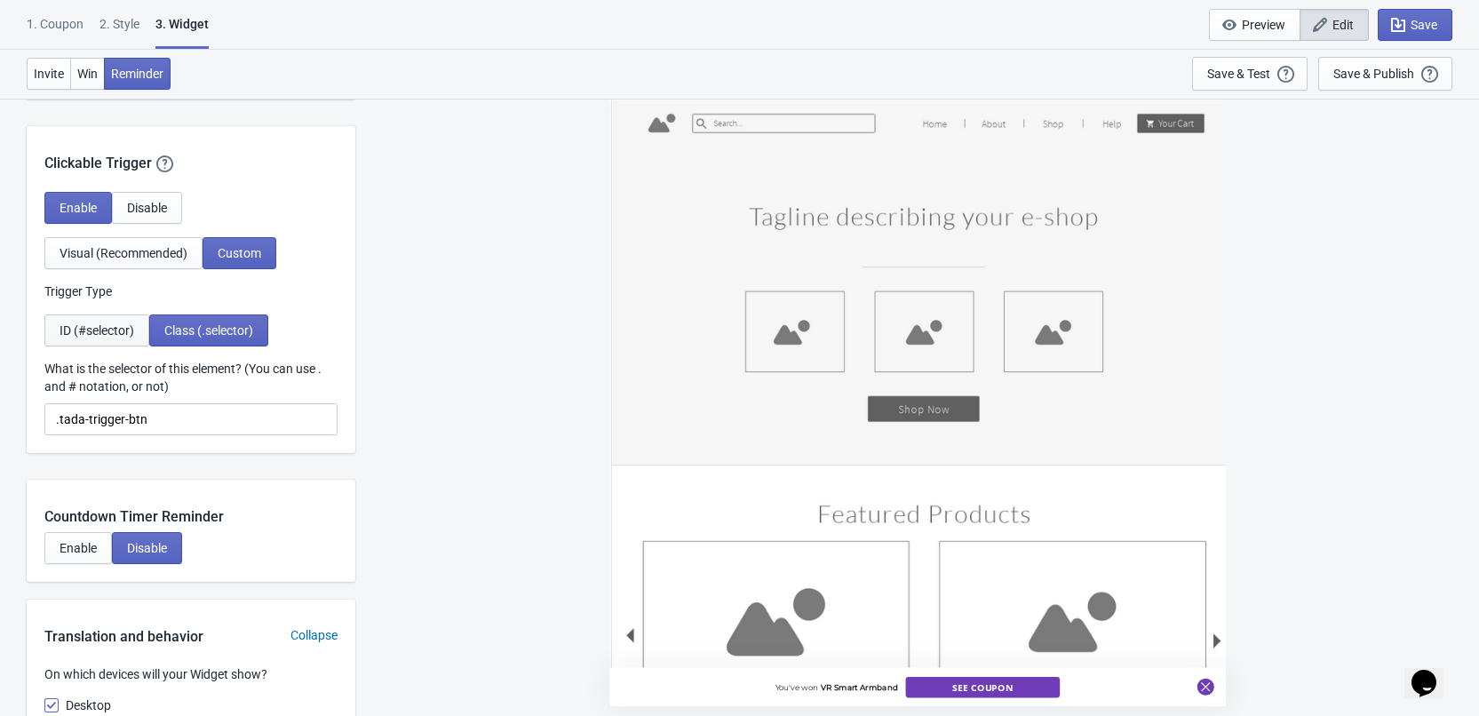
click at [103, 339] on button "ID (#selector)" at bounding box center [96, 331] width 105 height 32
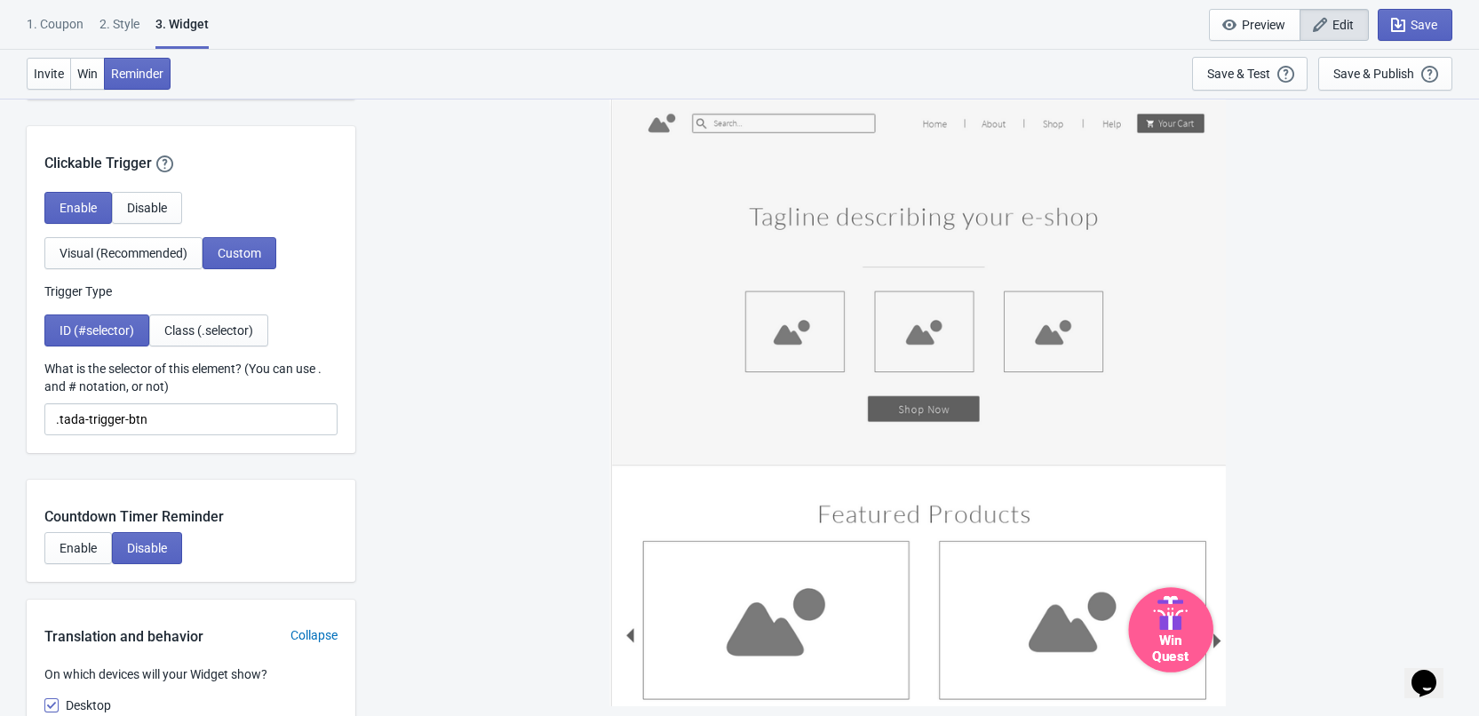
click at [1175, 607] on icon at bounding box center [1170, 613] width 47 height 34
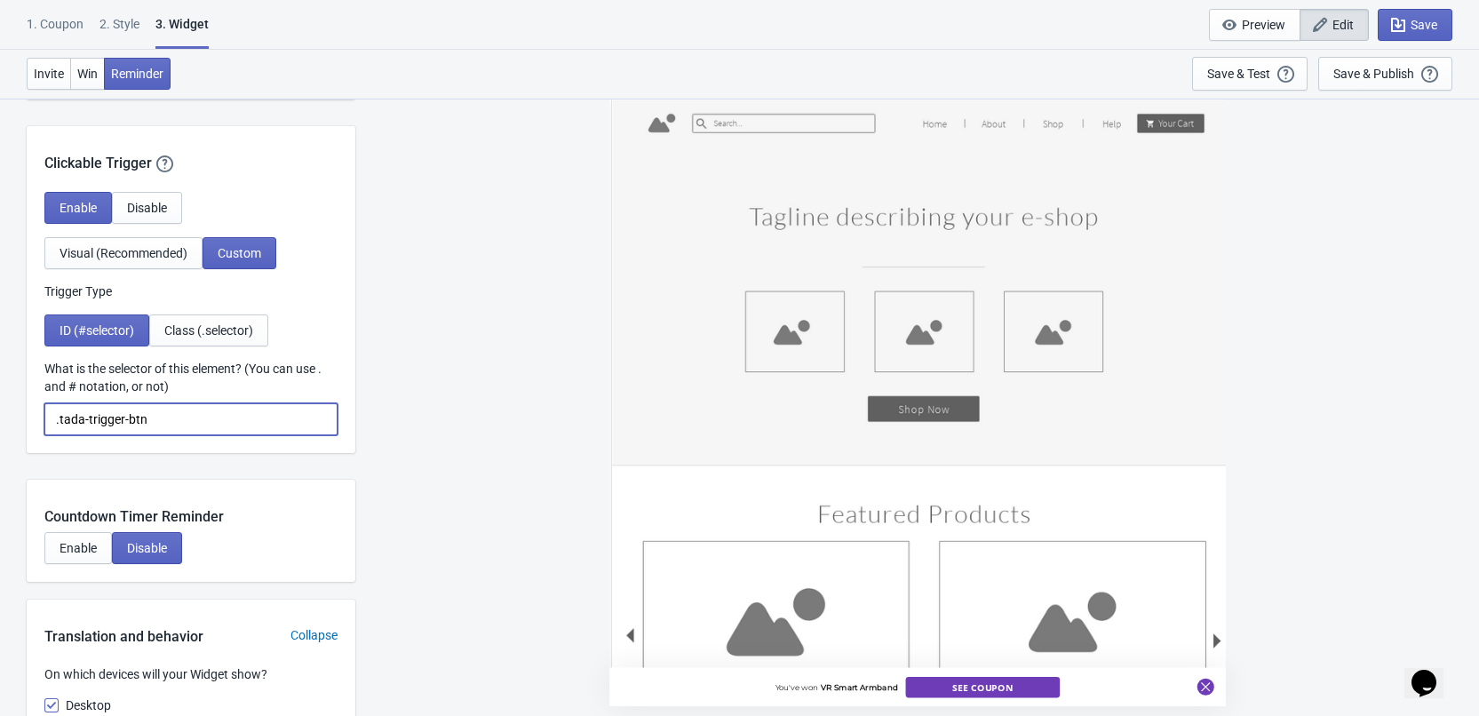
drag, startPoint x: 161, startPoint y: 422, endPoint x: -72, endPoint y: 406, distance: 233.3
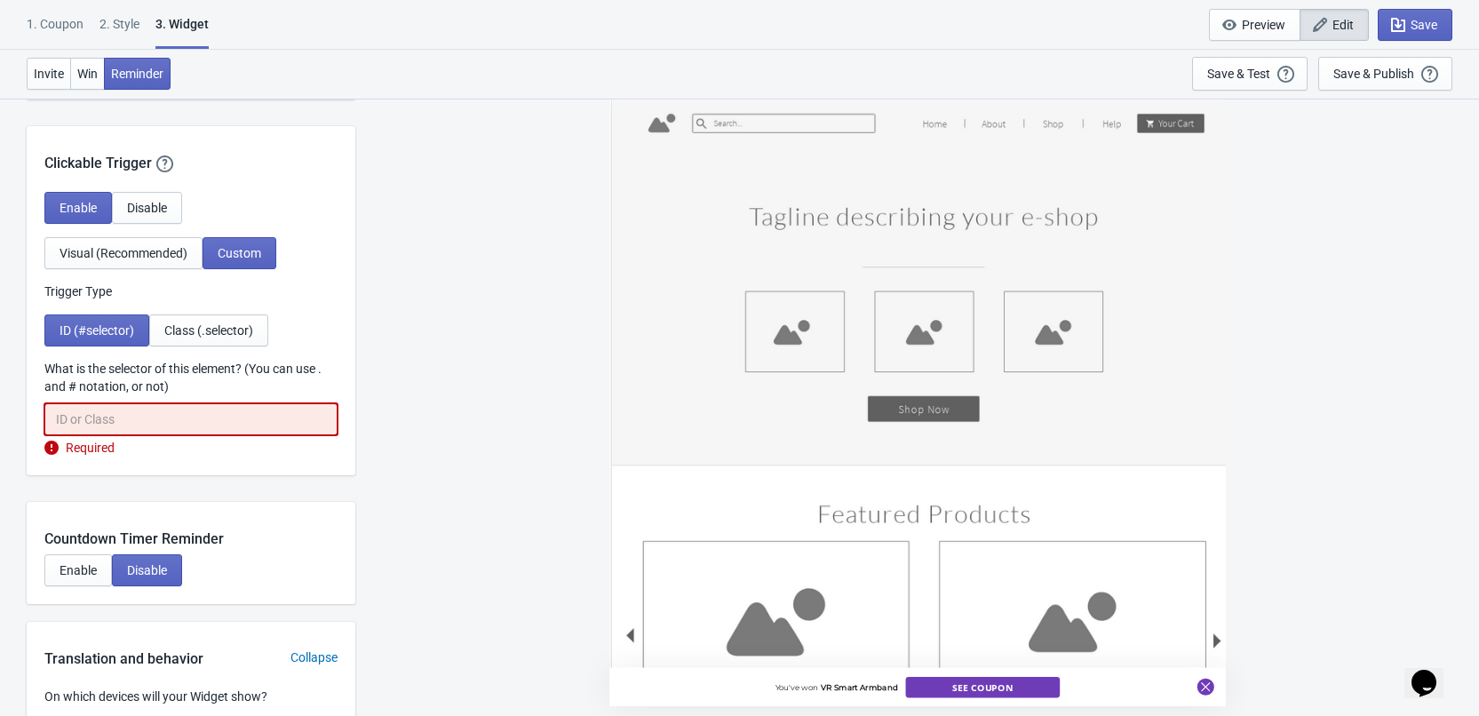
click at [201, 415] on input "What is the selector of this element? (You can use . and # notation, or not)" at bounding box center [190, 419] width 293 height 32
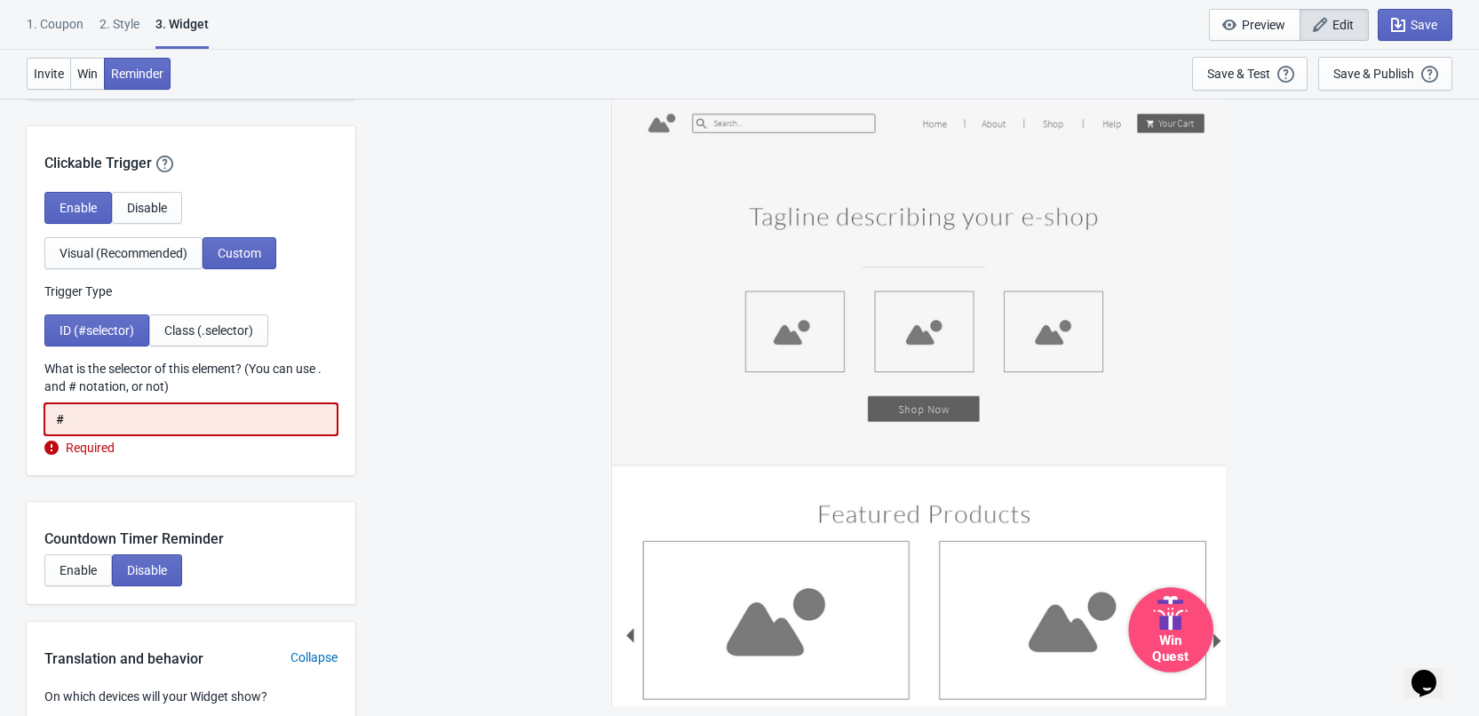
paste input "to-play-and-win-2025"
type input "#to-play-and-win-2025"
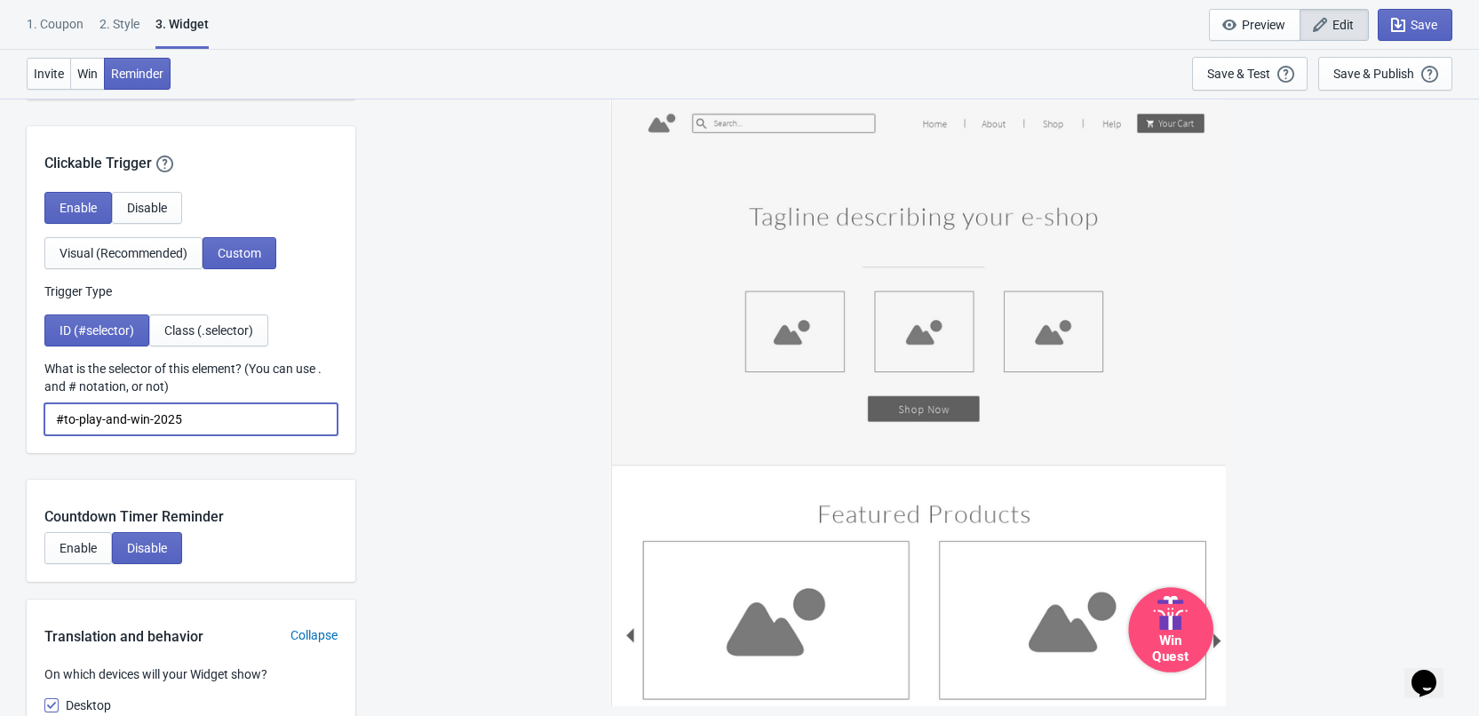
click at [195, 421] on input "#to-play-and-win-2025" at bounding box center [190, 419] width 293 height 32
click at [1145, 616] on div "Win Quest" at bounding box center [1170, 629] width 85 height 85
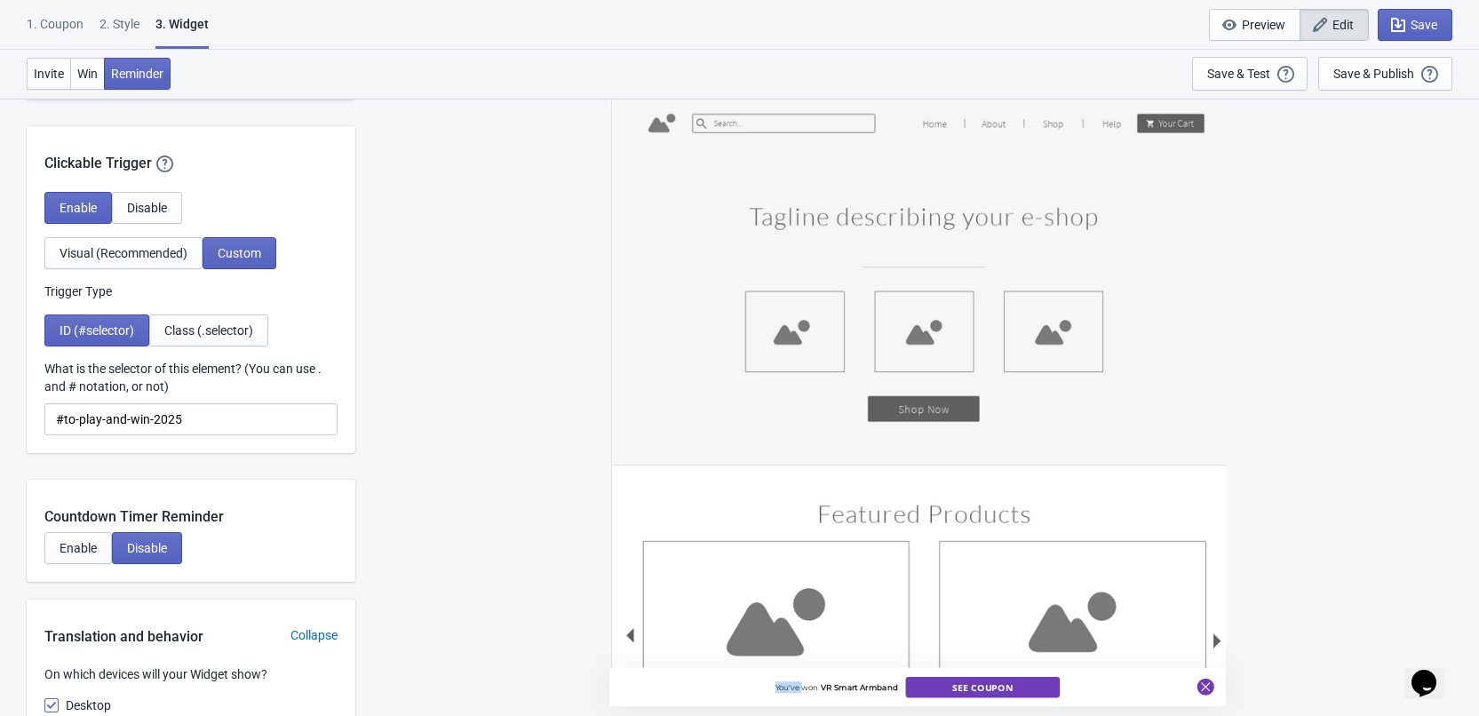
click at [1145, 616] on div "You've won VR Smart Armband See Coupon" at bounding box center [918, 402] width 617 height 609
click at [248, 417] on input "#to-play-and-win-2025" at bounding box center [190, 419] width 293 height 32
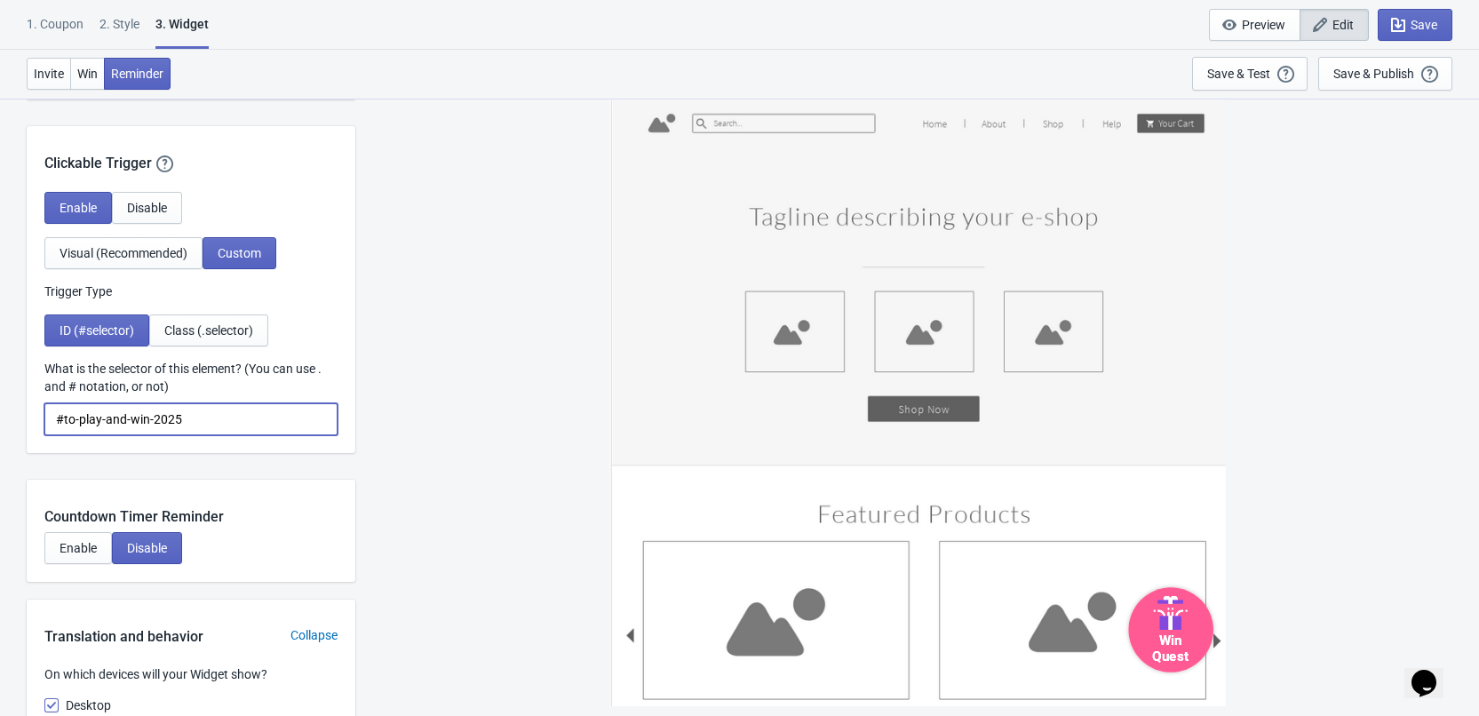
click at [1166, 618] on icon at bounding box center [1164, 615] width 12 height 30
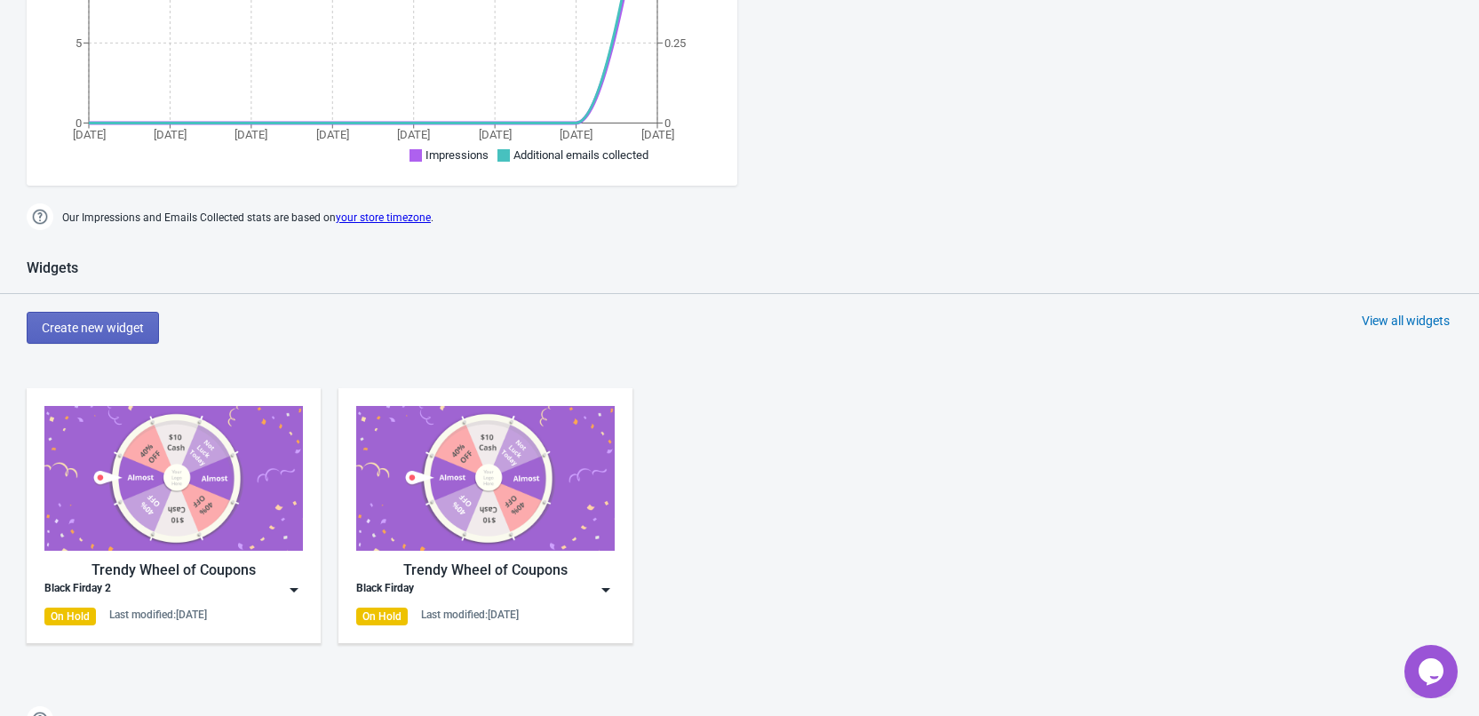
scroll to position [888, 0]
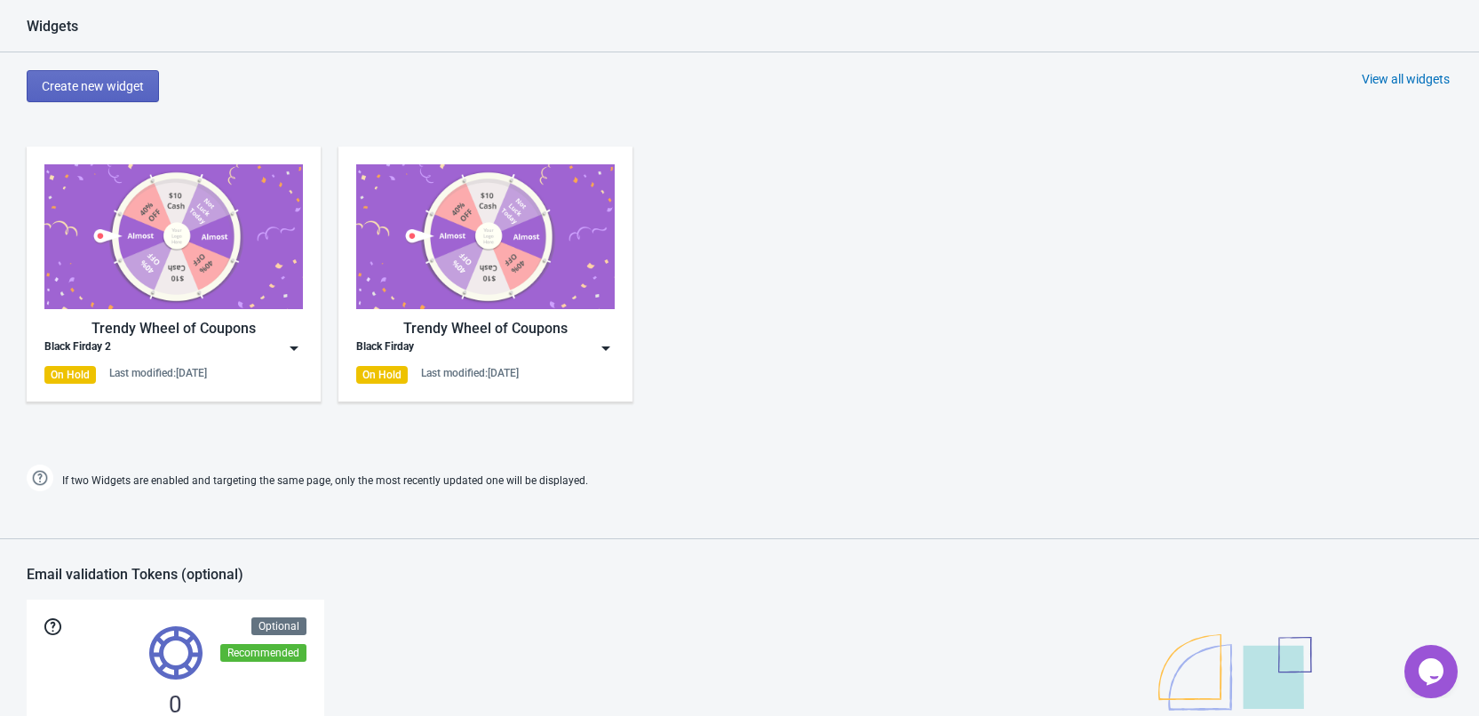
click at [255, 344] on div "Black Firday 2" at bounding box center [173, 348] width 259 height 18
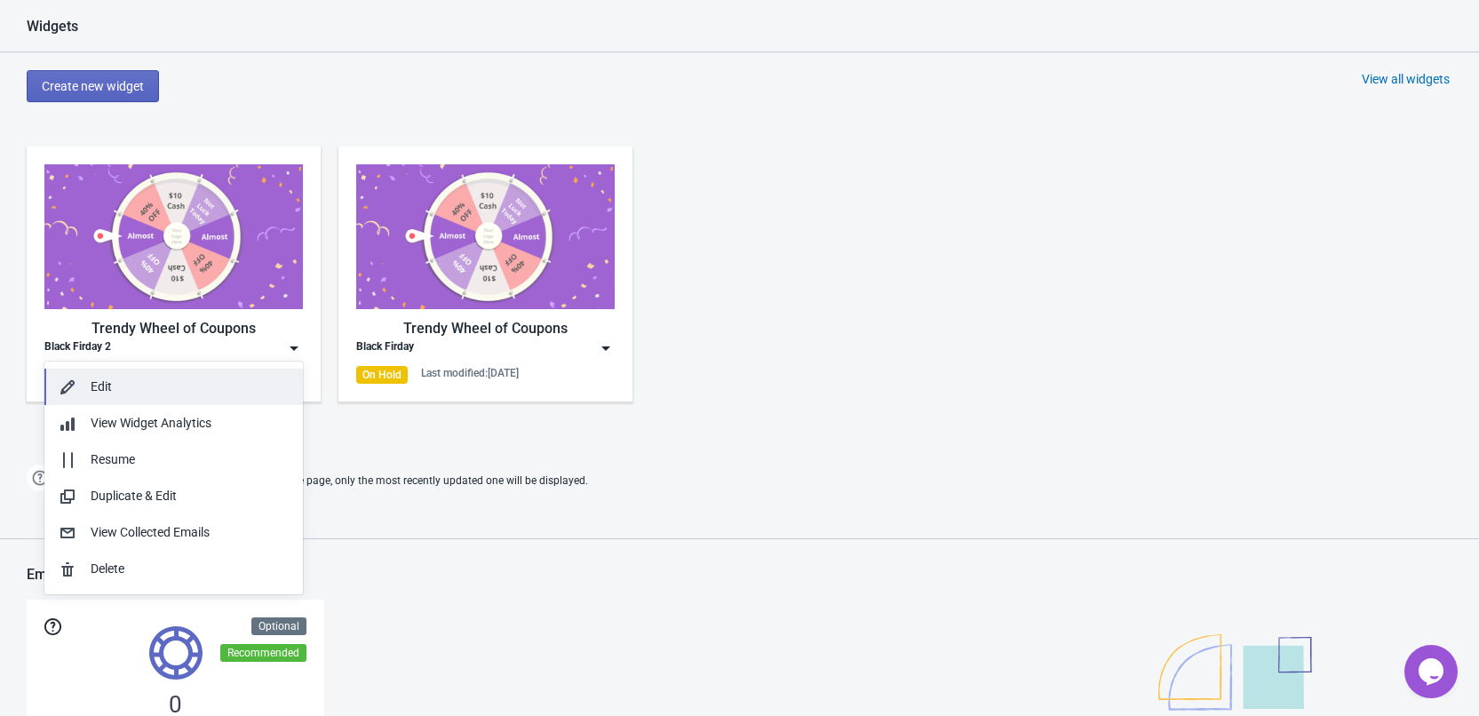
click at [227, 380] on div "Edit" at bounding box center [190, 387] width 198 height 19
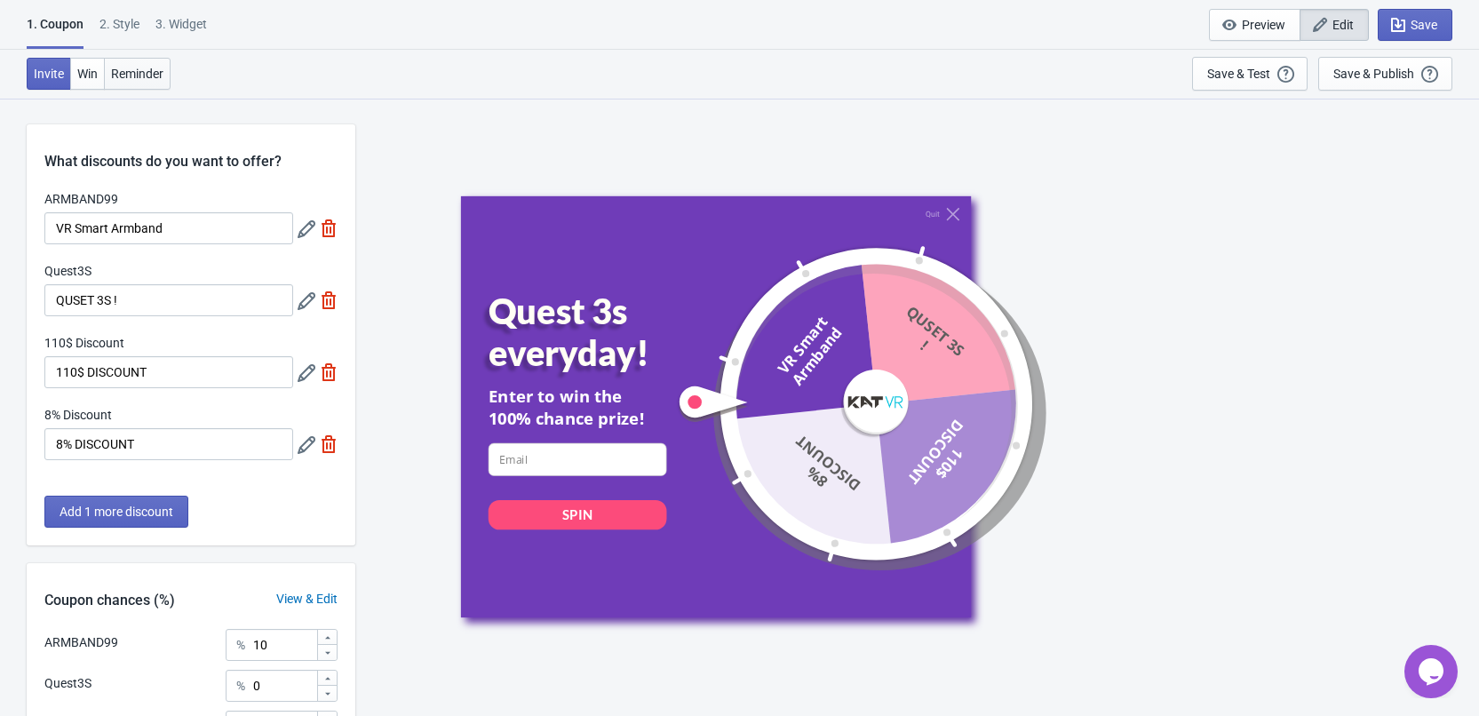
click at [143, 76] on span "Reminder" at bounding box center [137, 74] width 52 height 14
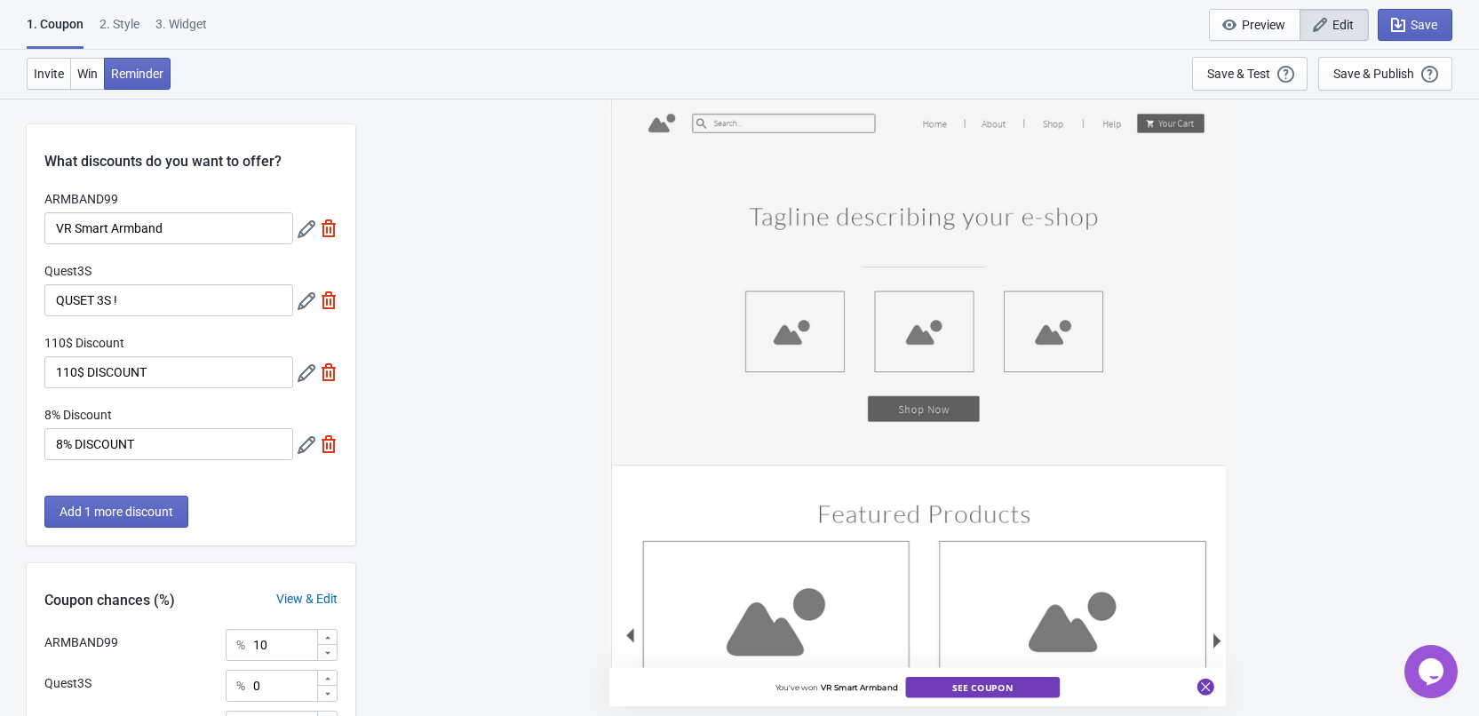
scroll to position [231, 0]
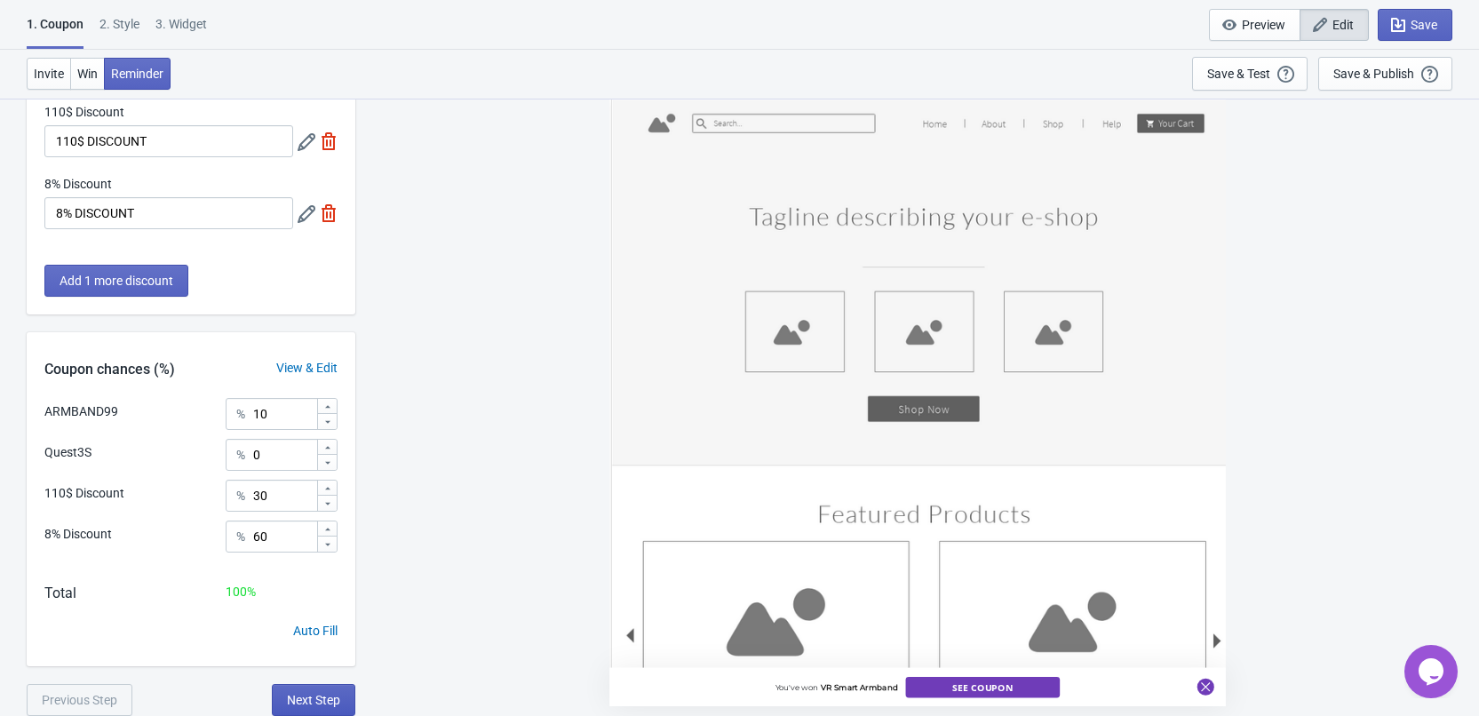
click at [338, 702] on span "Next Step" at bounding box center [313, 700] width 53 height 14
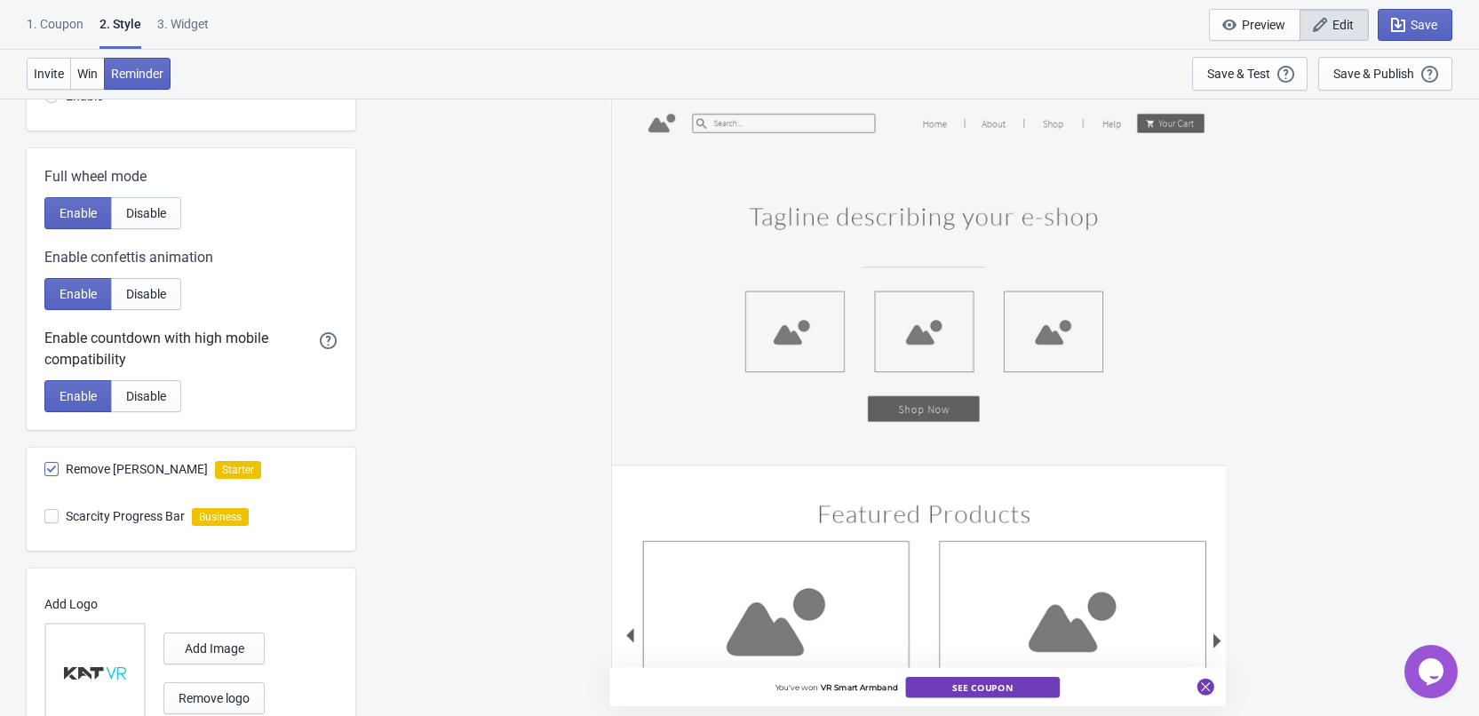
scroll to position [430, 0]
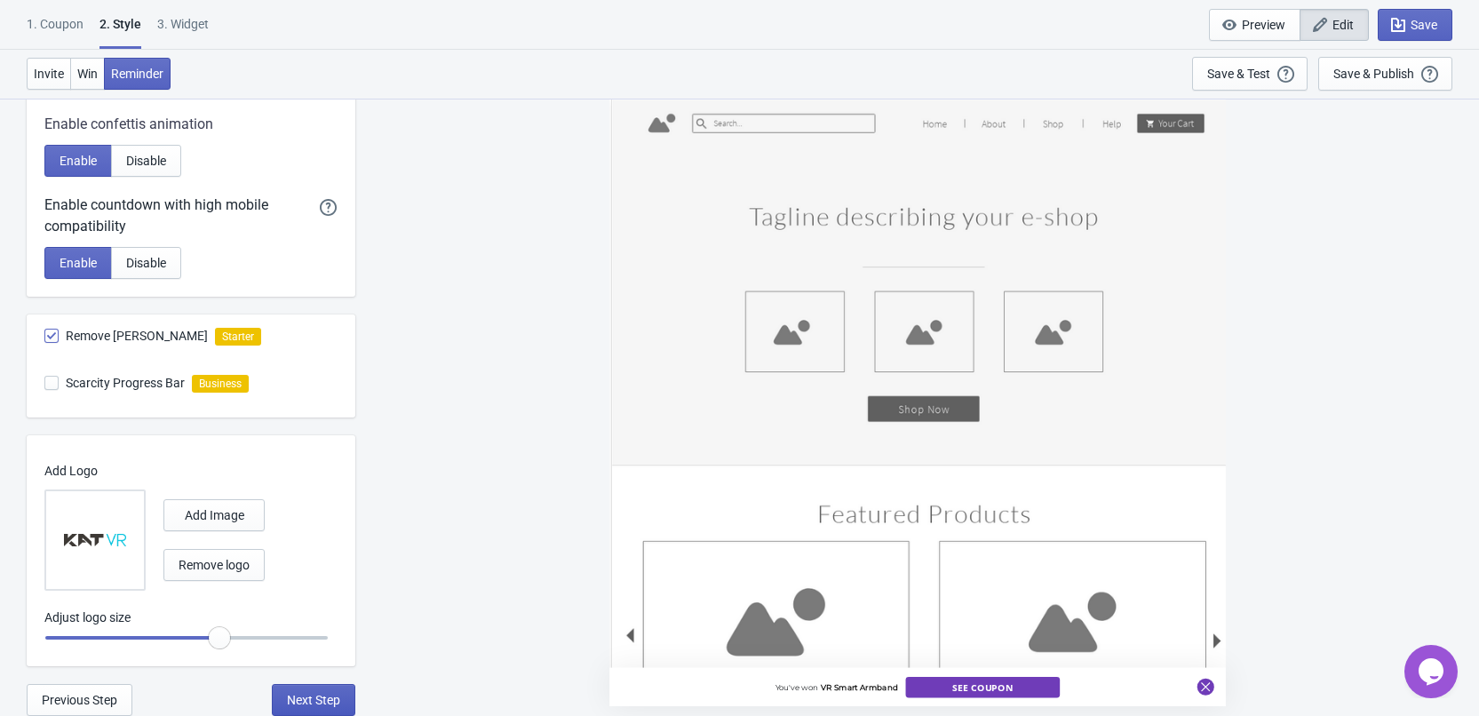
click at [339, 703] on span "Next Step" at bounding box center [313, 700] width 53 height 14
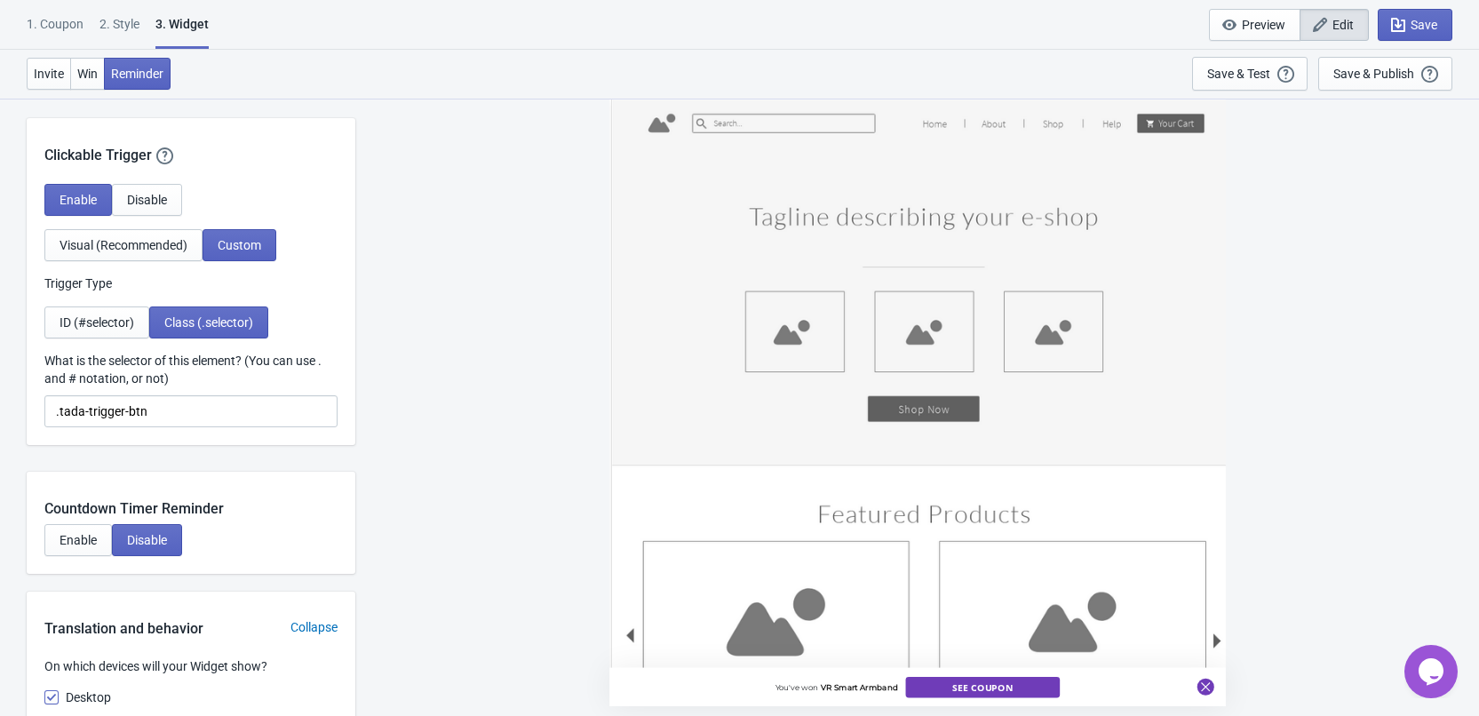
scroll to position [1777, 0]
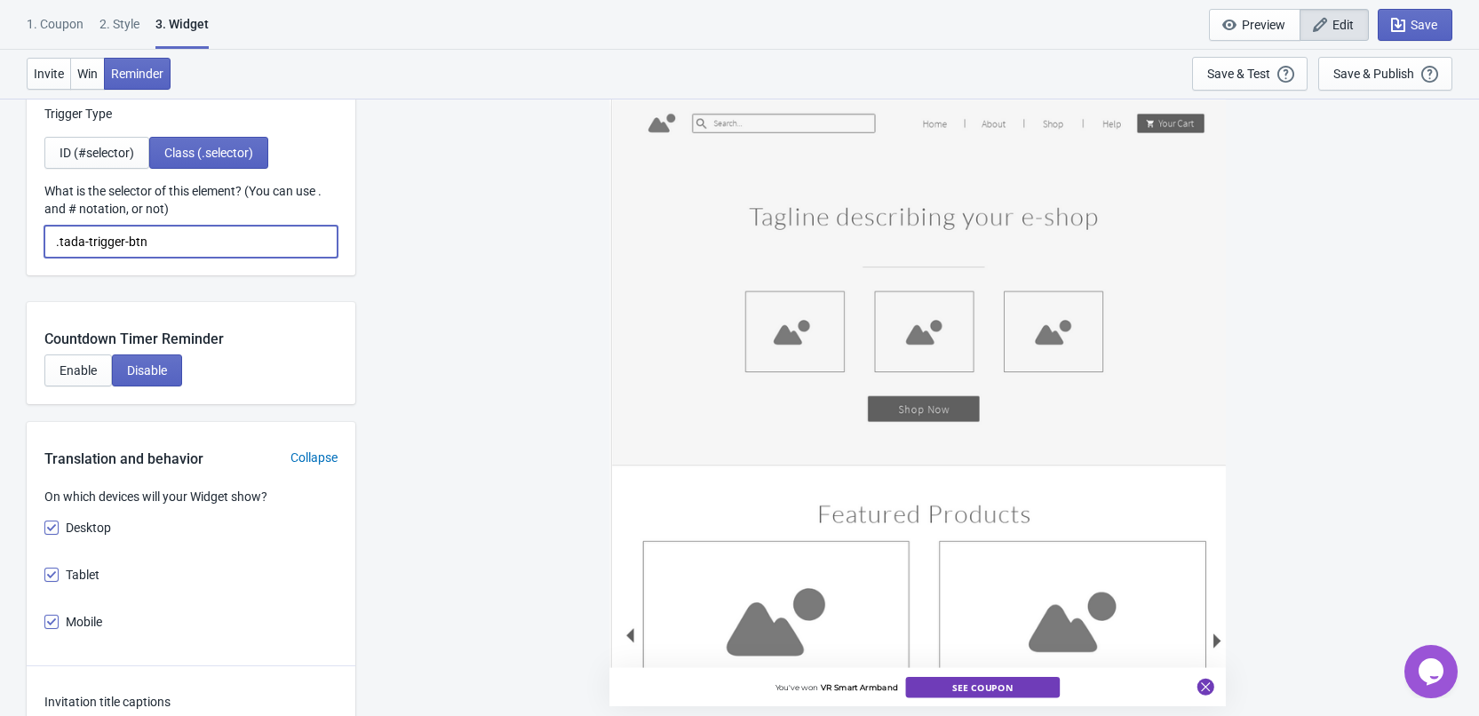
click at [254, 246] on input ".tada-trigger-btn" at bounding box center [190, 242] width 293 height 32
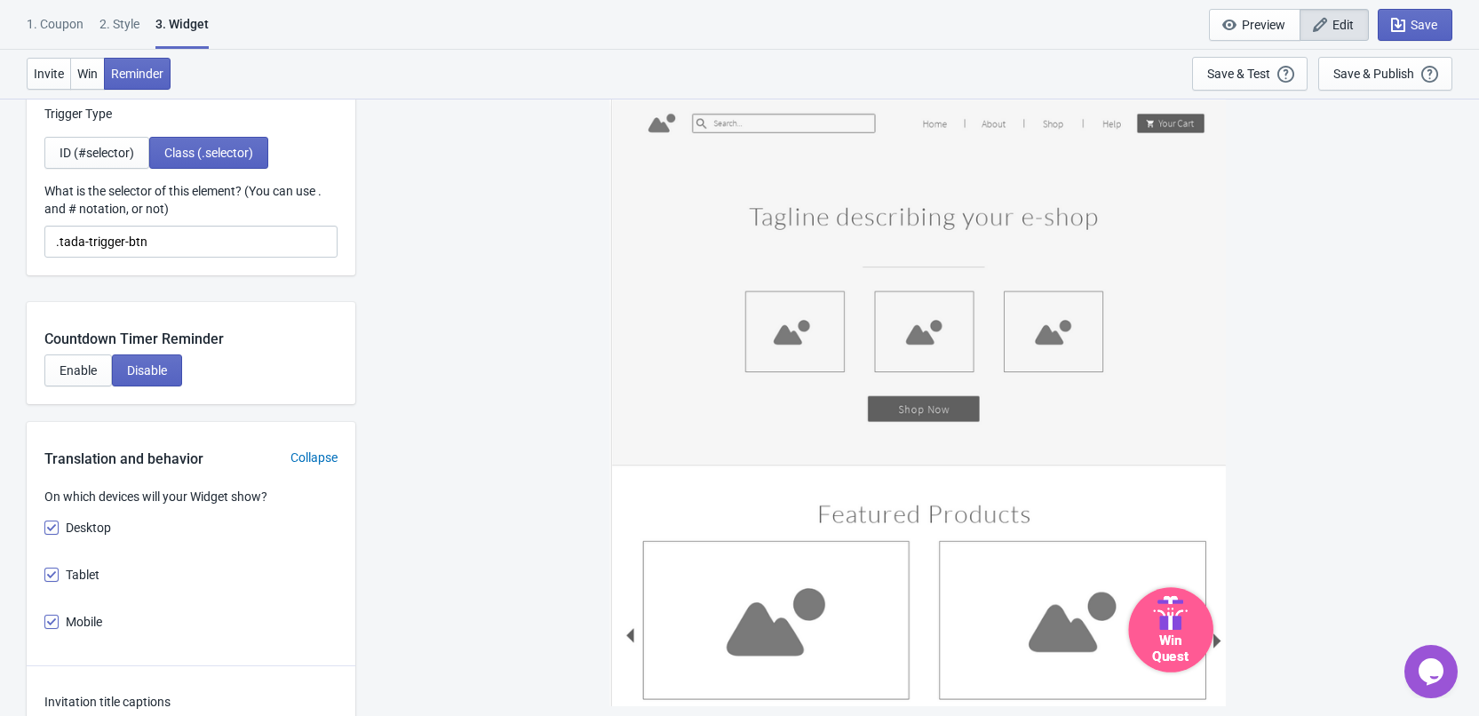
click at [1190, 625] on icon at bounding box center [1170, 613] width 47 height 34
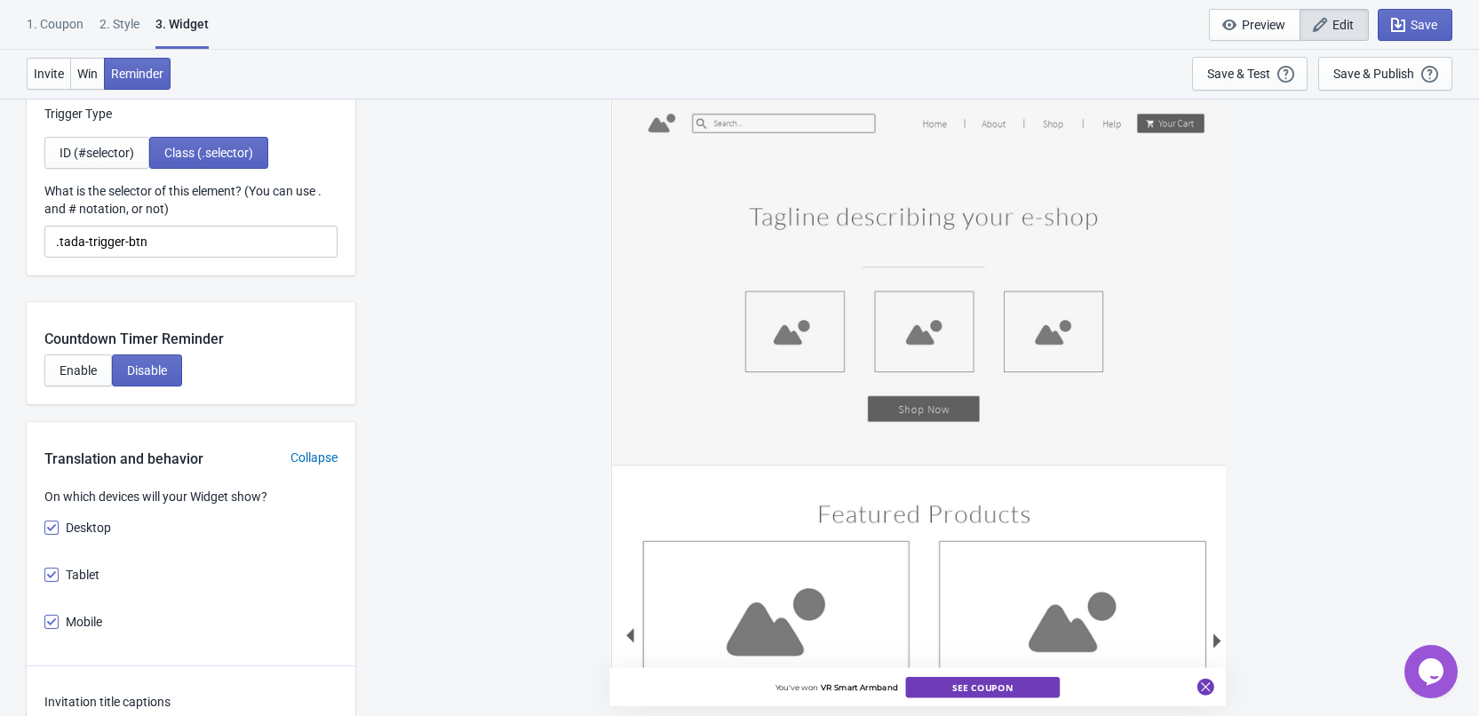
scroll to position [1688, 0]
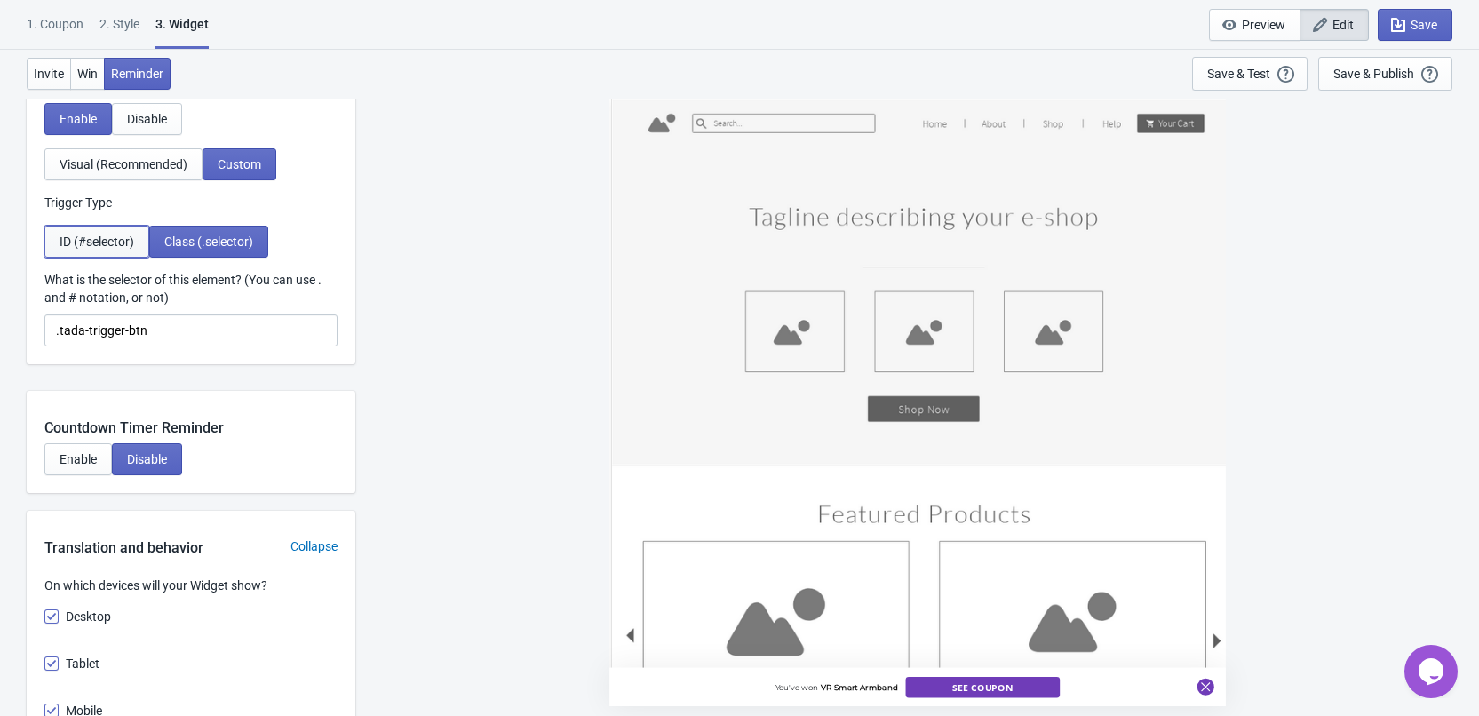
click at [94, 235] on span "ID (#selector)" at bounding box center [97, 242] width 75 height 14
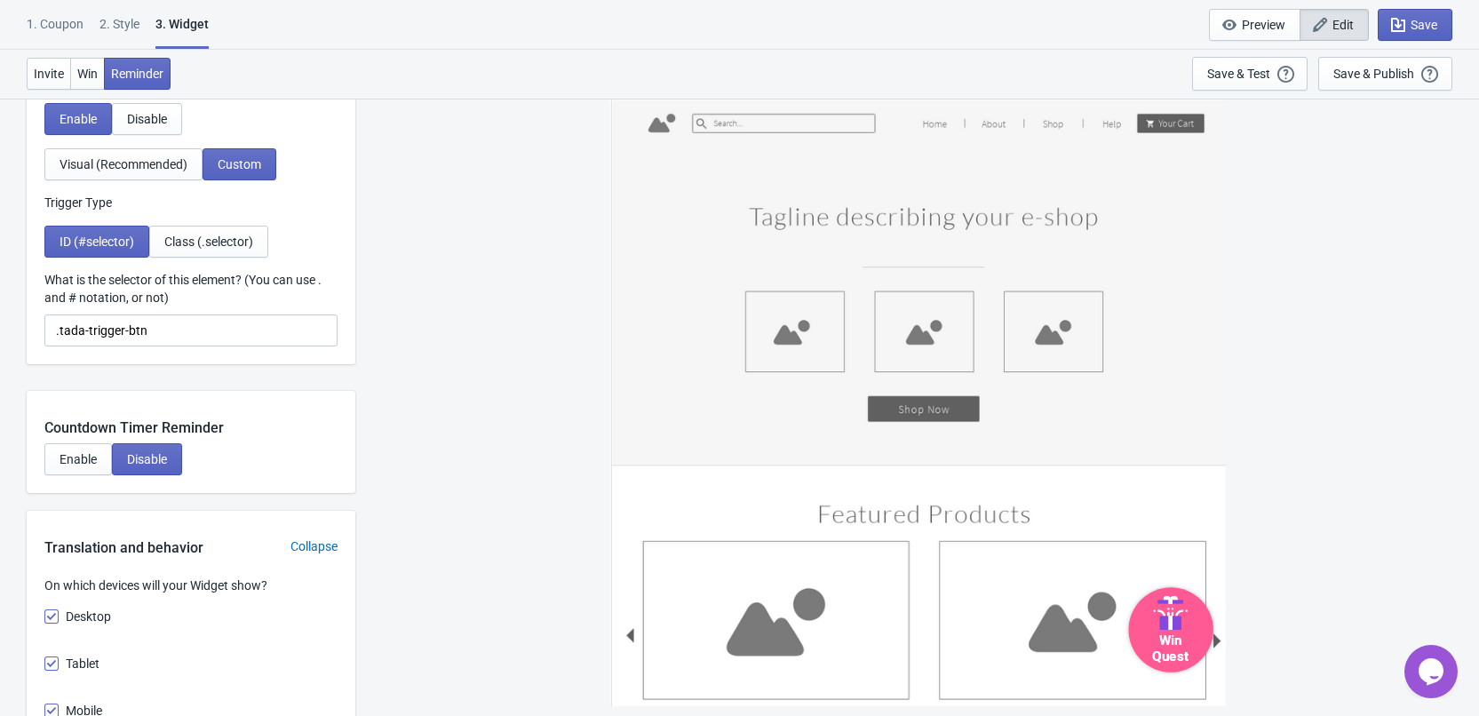
click at [1167, 625] on icon at bounding box center [1164, 615] width 12 height 30
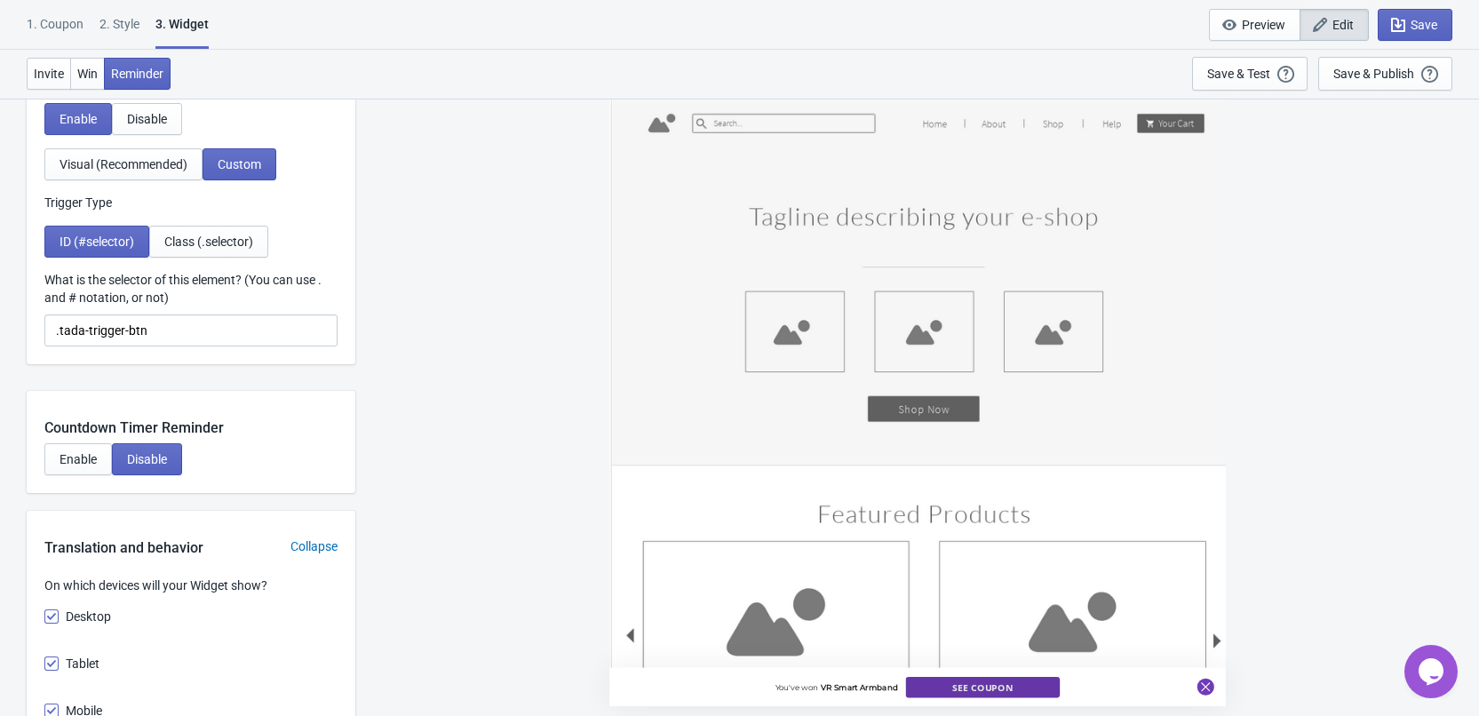
click at [1047, 692] on button "See Coupon" at bounding box center [982, 687] width 155 height 20
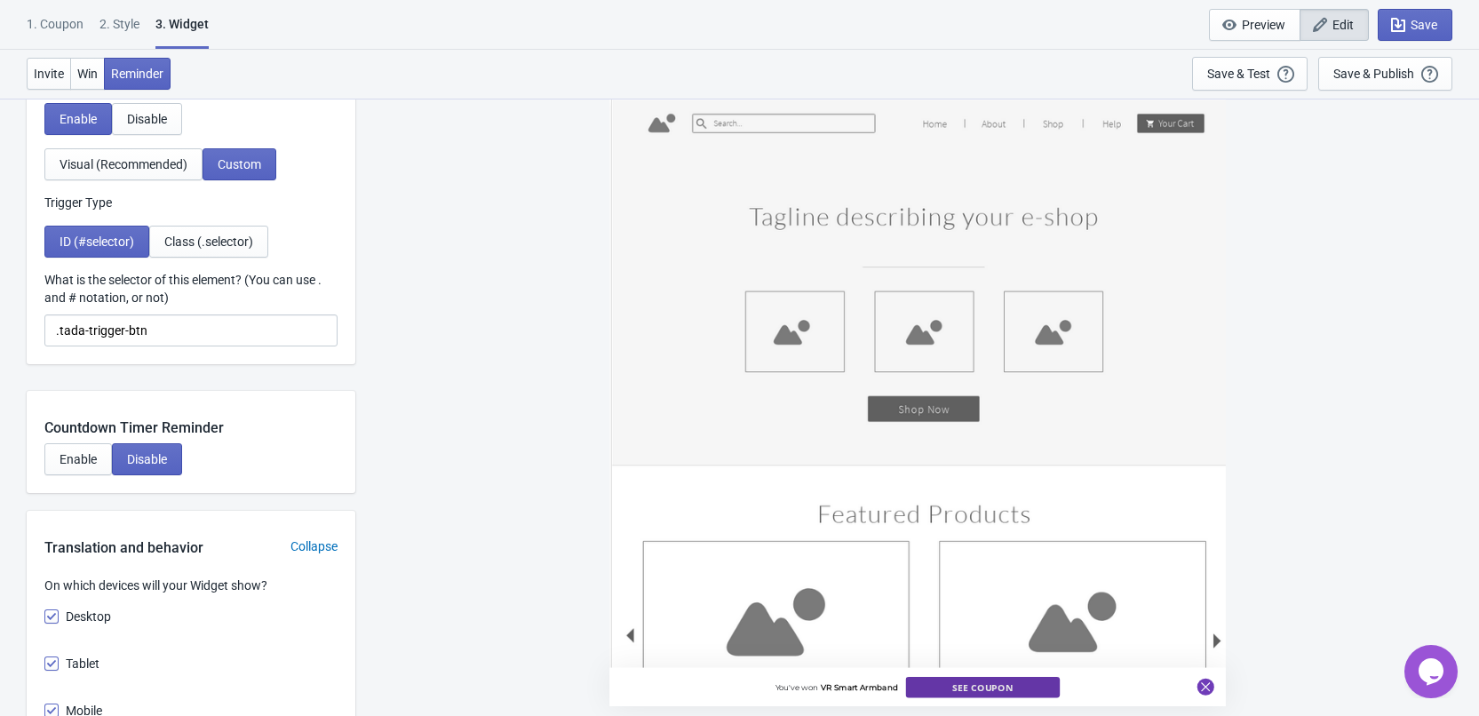
click at [1047, 692] on button "See Coupon" at bounding box center [982, 687] width 155 height 20
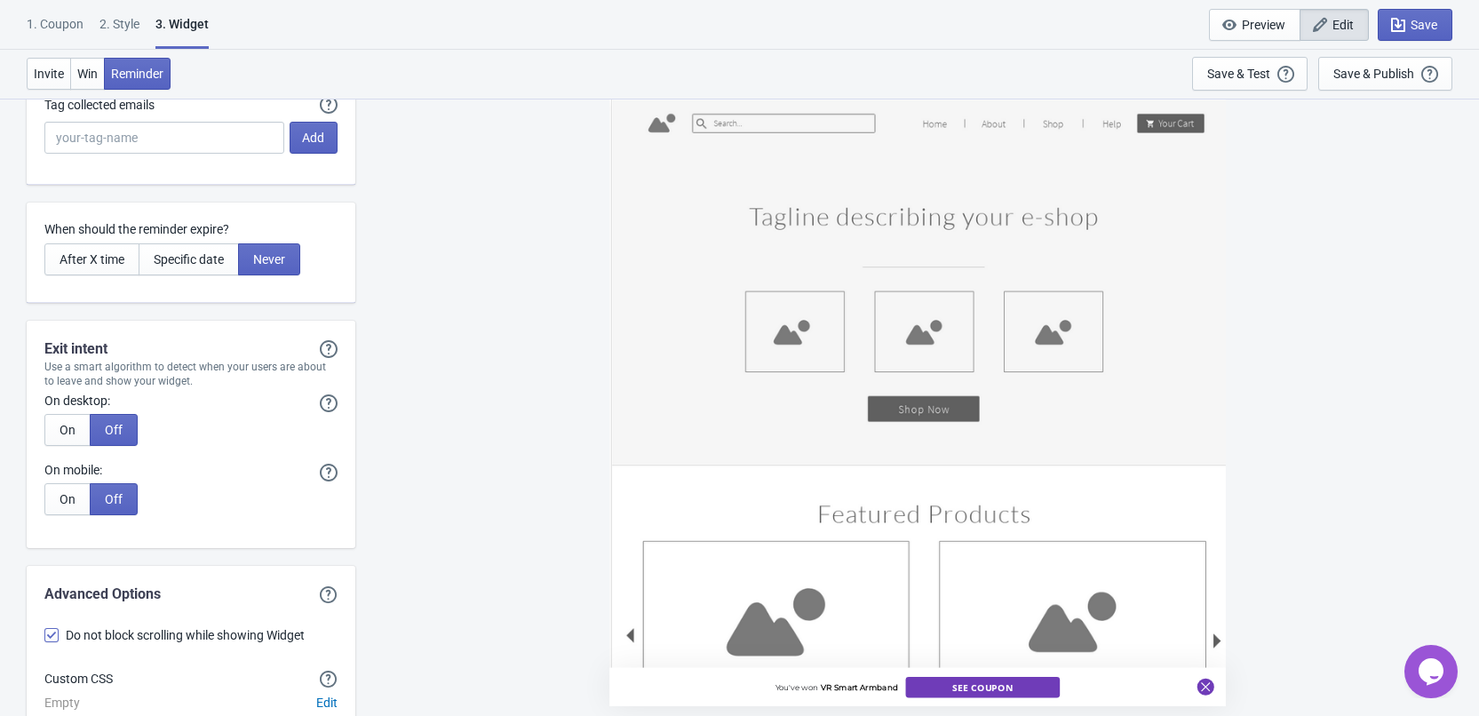
scroll to position [4276, 0]
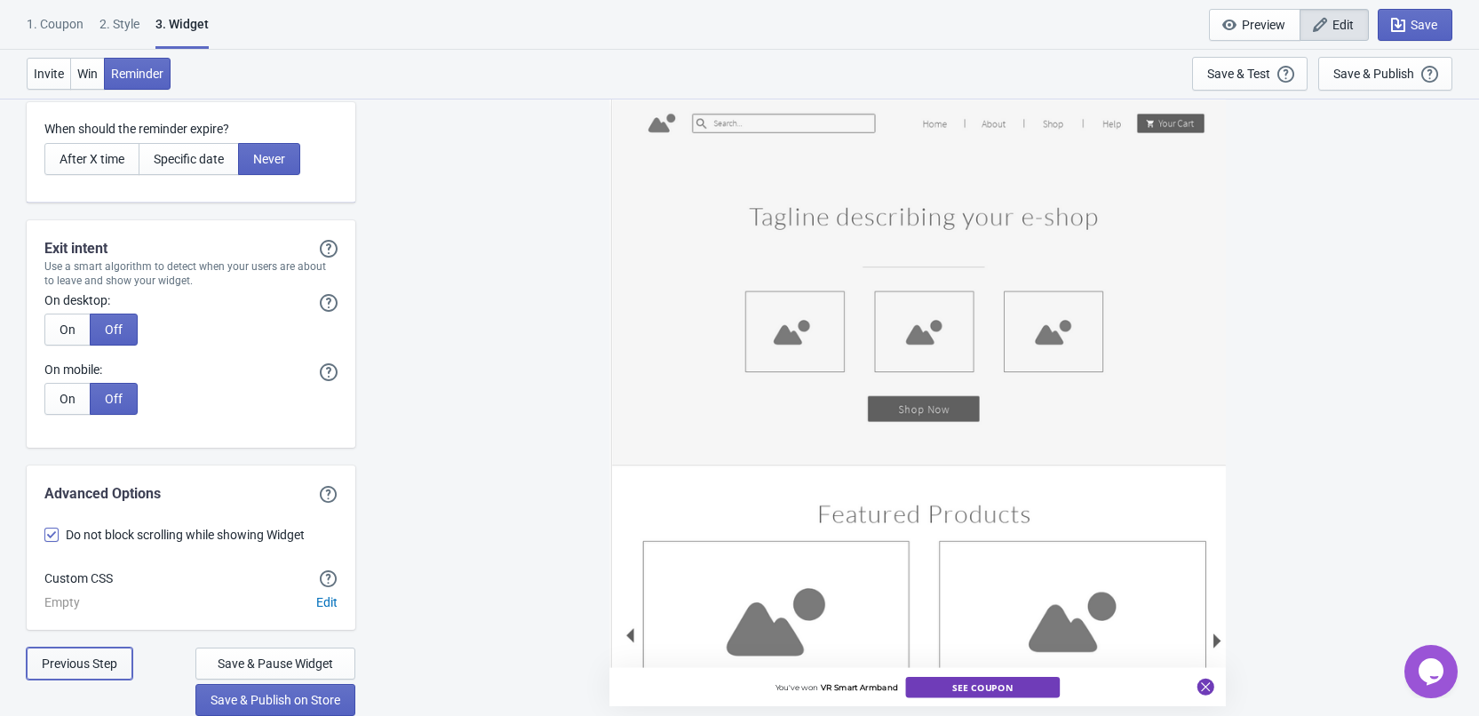
click at [105, 657] on span "Previous Step" at bounding box center [80, 664] width 76 height 14
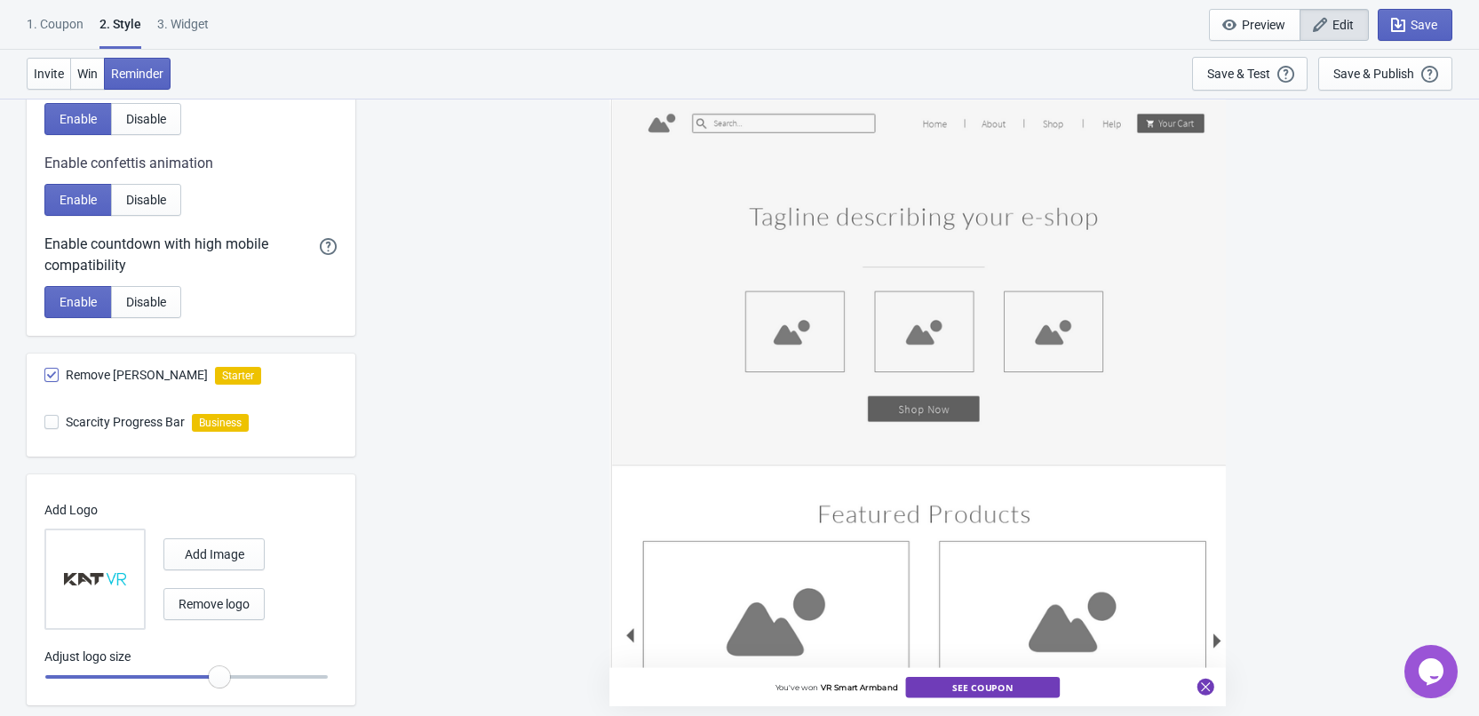
scroll to position [430, 0]
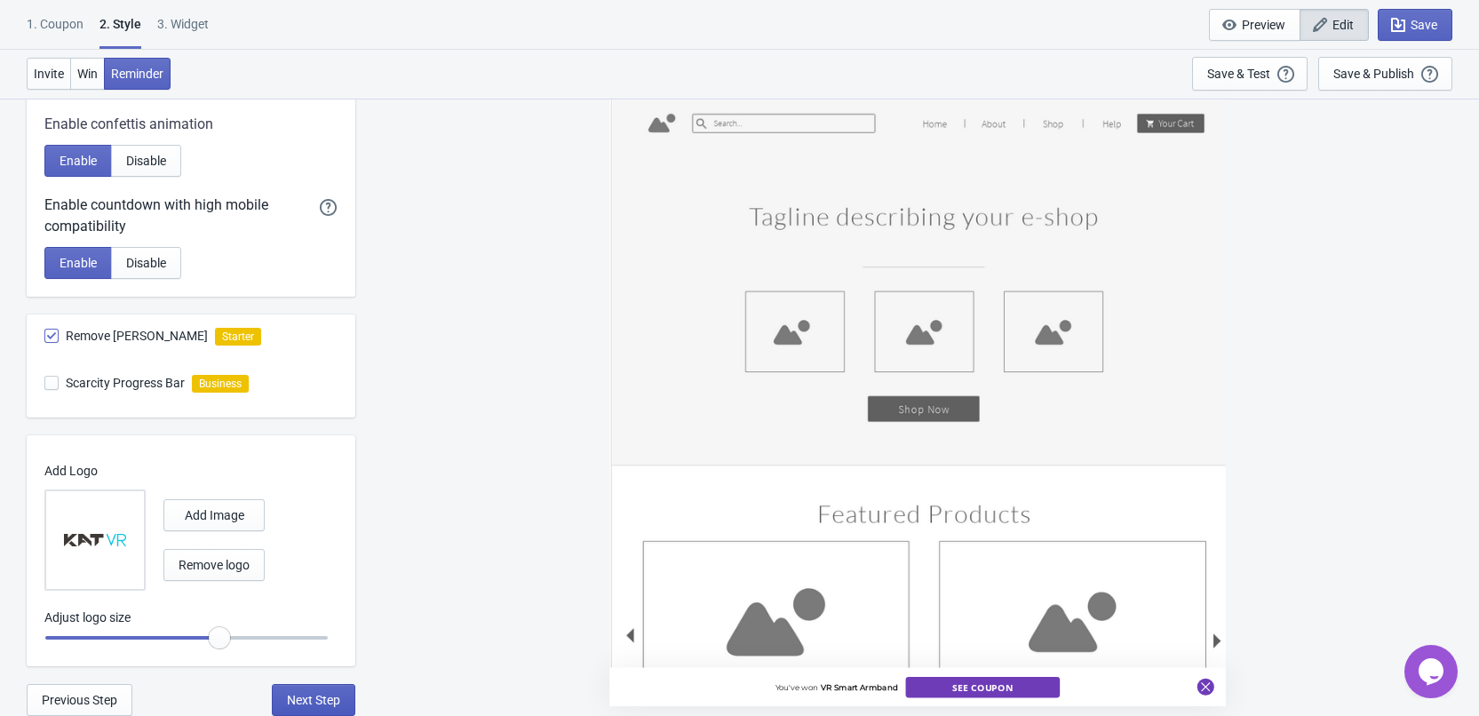
click at [331, 703] on span "Next Step" at bounding box center [313, 700] width 53 height 14
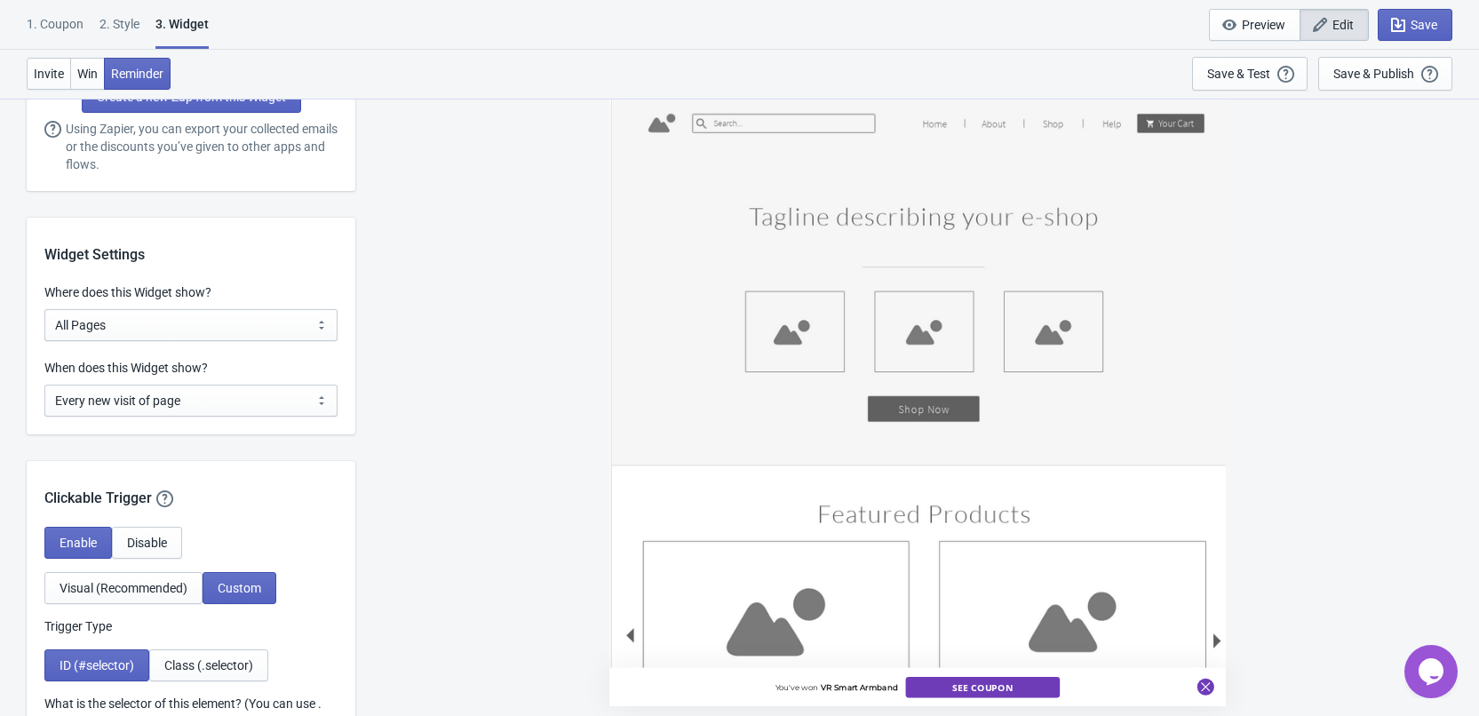
scroll to position [1244, 0]
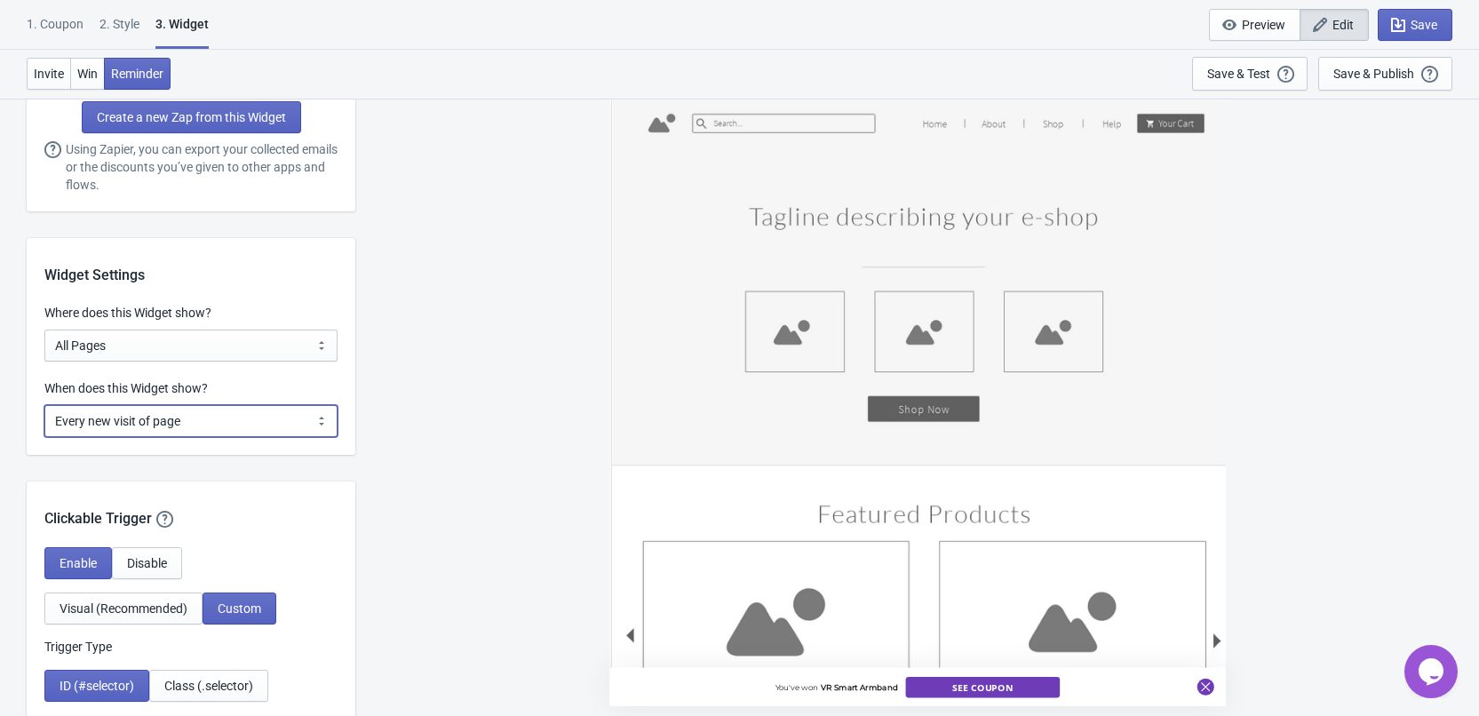
click at [215, 424] on select "Every new visit of page Once every period of time Once per visitor session (Rec…" at bounding box center [190, 421] width 293 height 32
click at [398, 418] on div "You've won VR Smart Armband See Coupon" at bounding box center [917, 407] width 1106 height 618
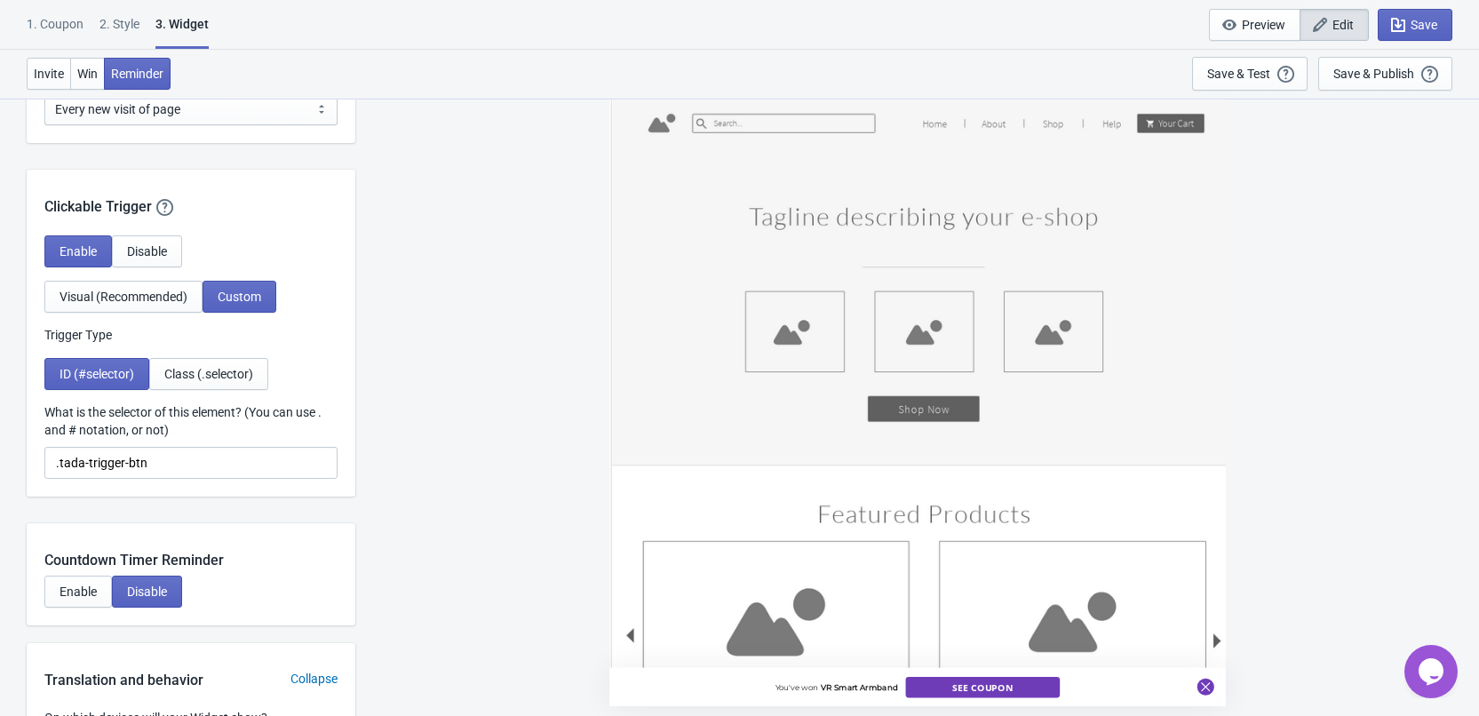
scroll to position [1599, 0]
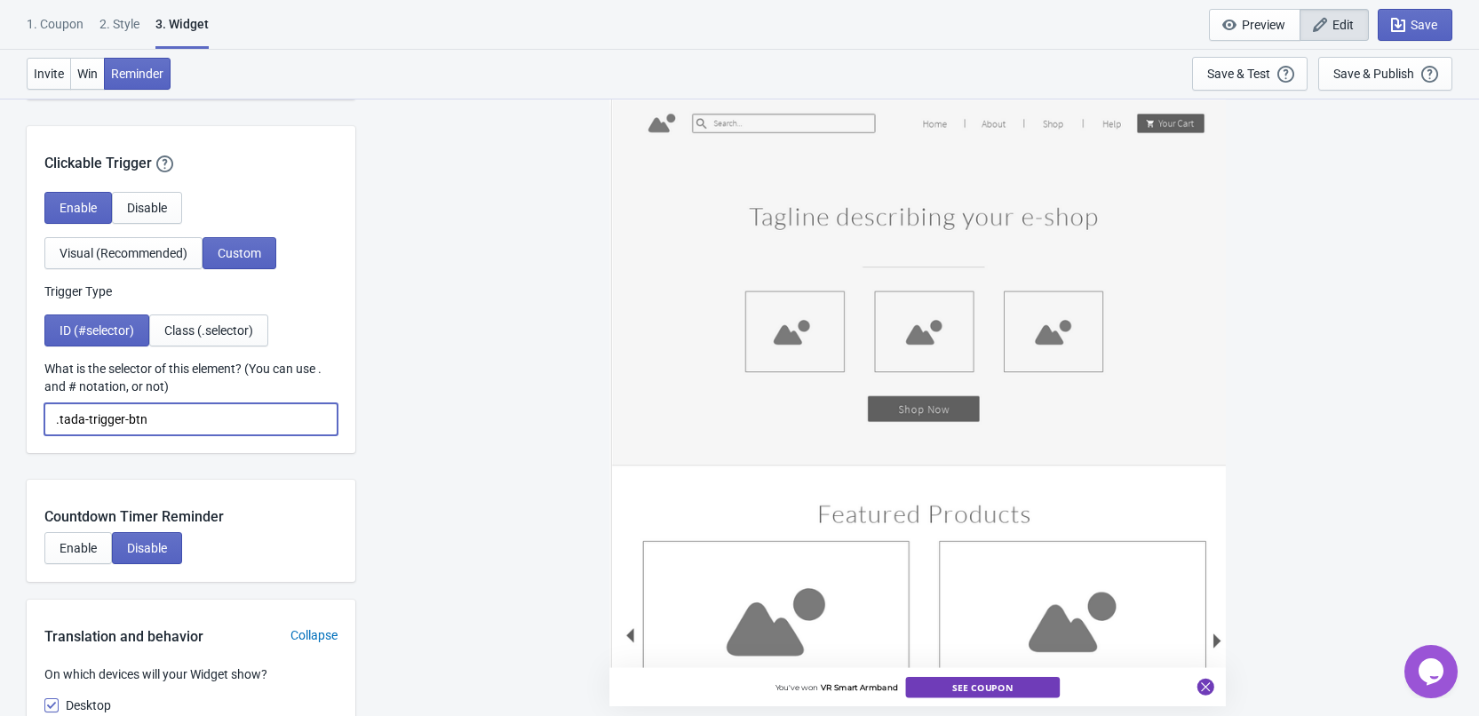
click at [254, 404] on input ".tada-trigger-btn" at bounding box center [190, 419] width 293 height 32
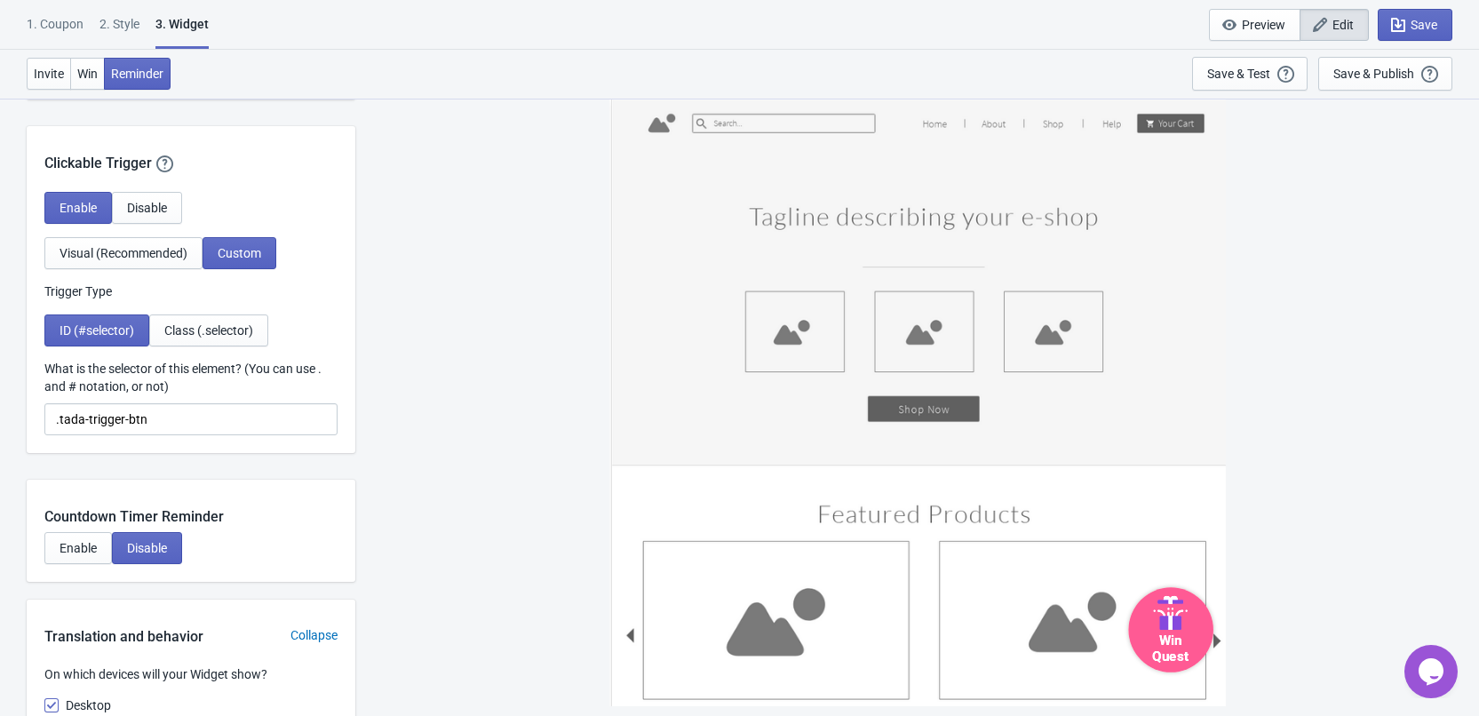
click at [1171, 641] on div "Win Quest" at bounding box center [1170, 647] width 76 height 34
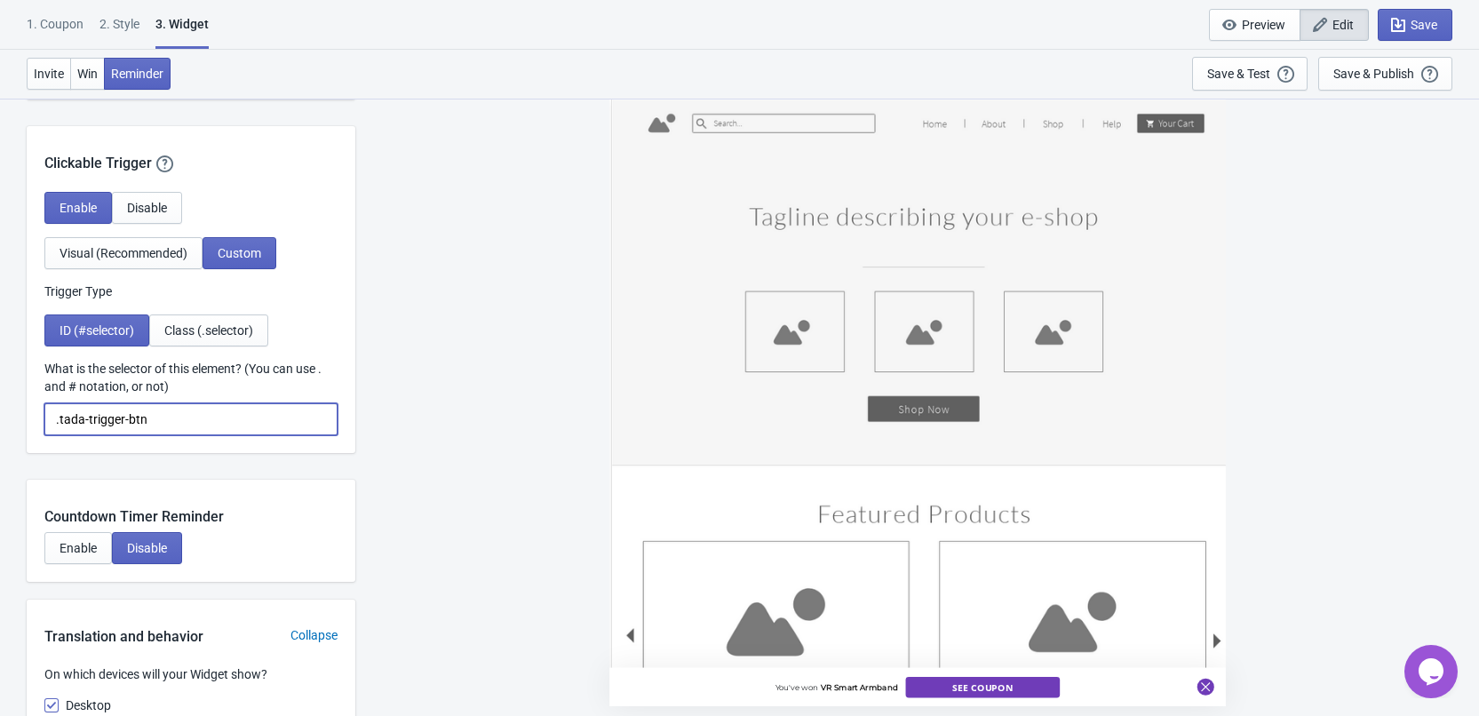
click at [60, 418] on input ".tada-trigger-btn" at bounding box center [190, 419] width 293 height 32
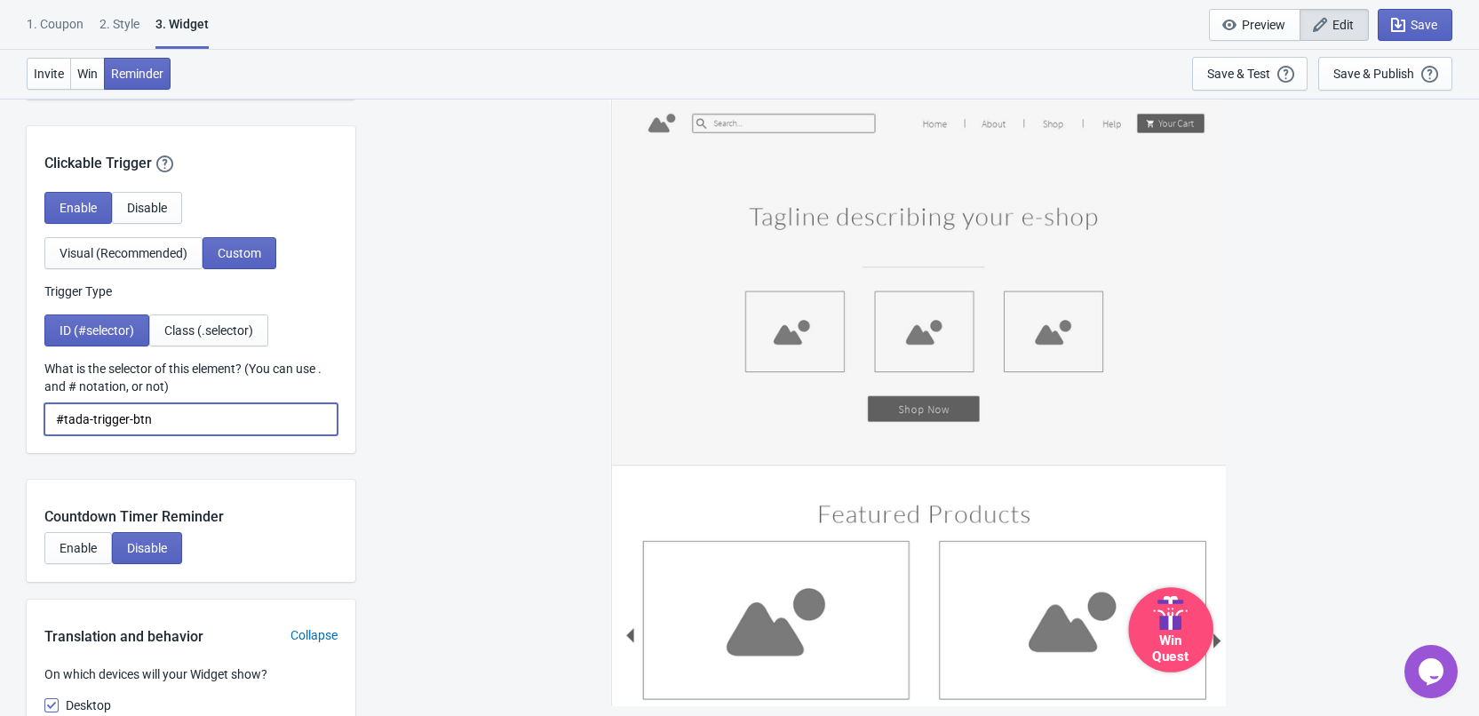
click at [194, 420] on input "#tada-trigger-btn" at bounding box center [190, 419] width 293 height 32
click at [377, 395] on div "Win Quest" at bounding box center [917, 407] width 1106 height 618
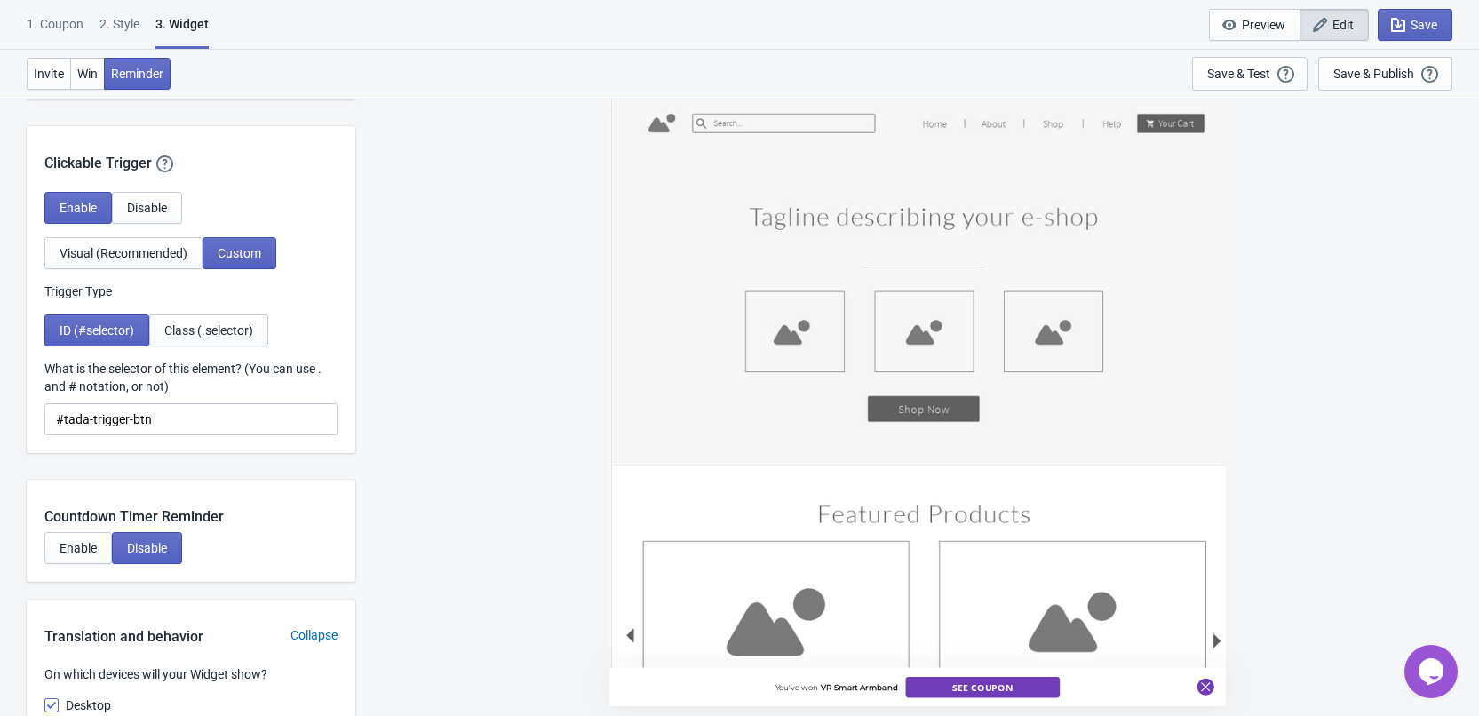
click at [274, 395] on label "What is the selector of this element? (You can use . and # notation, or not)" at bounding box center [190, 378] width 293 height 36
click at [274, 403] on input "#tada-trigger-btn" at bounding box center [190, 419] width 293 height 32
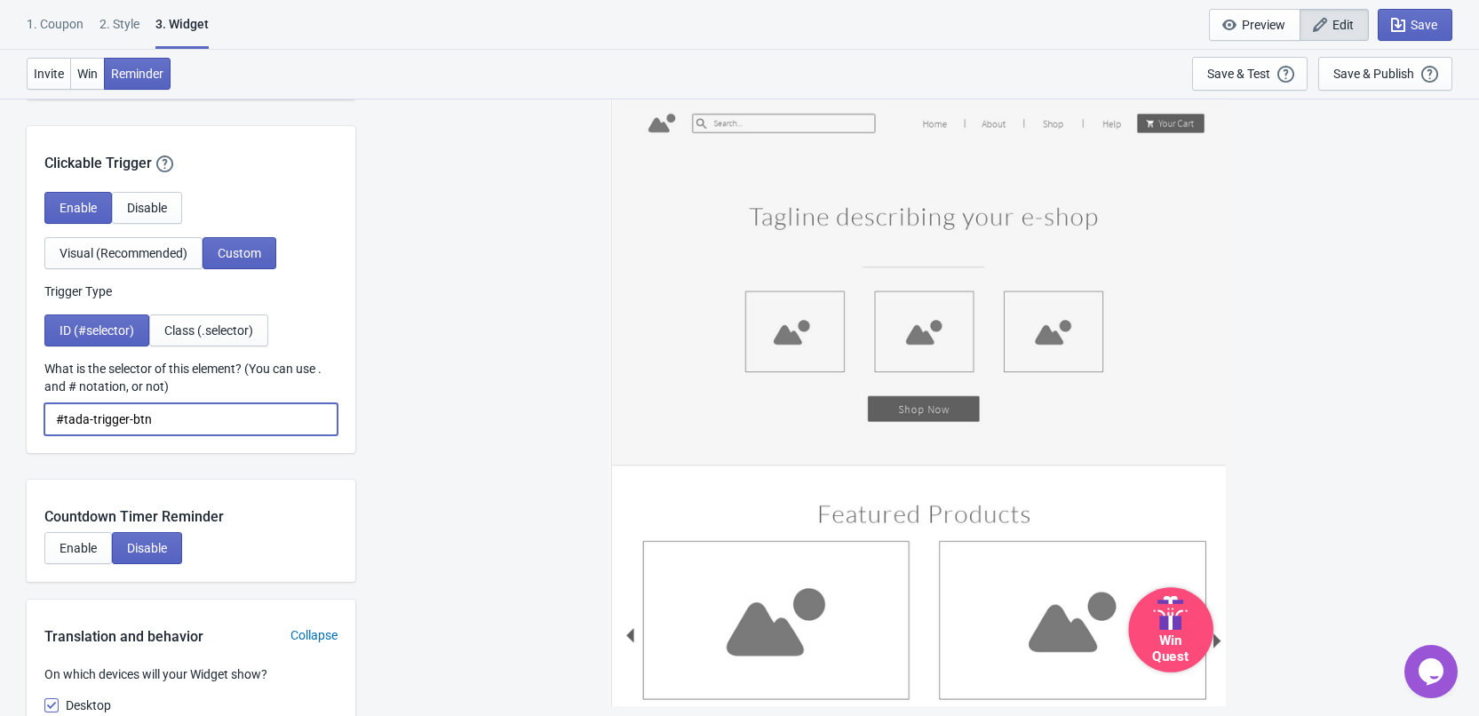
click at [275, 409] on input "#tada-trigger-btn" at bounding box center [190, 419] width 293 height 32
click at [1195, 611] on div "Win Quest" at bounding box center [1170, 629] width 85 height 85
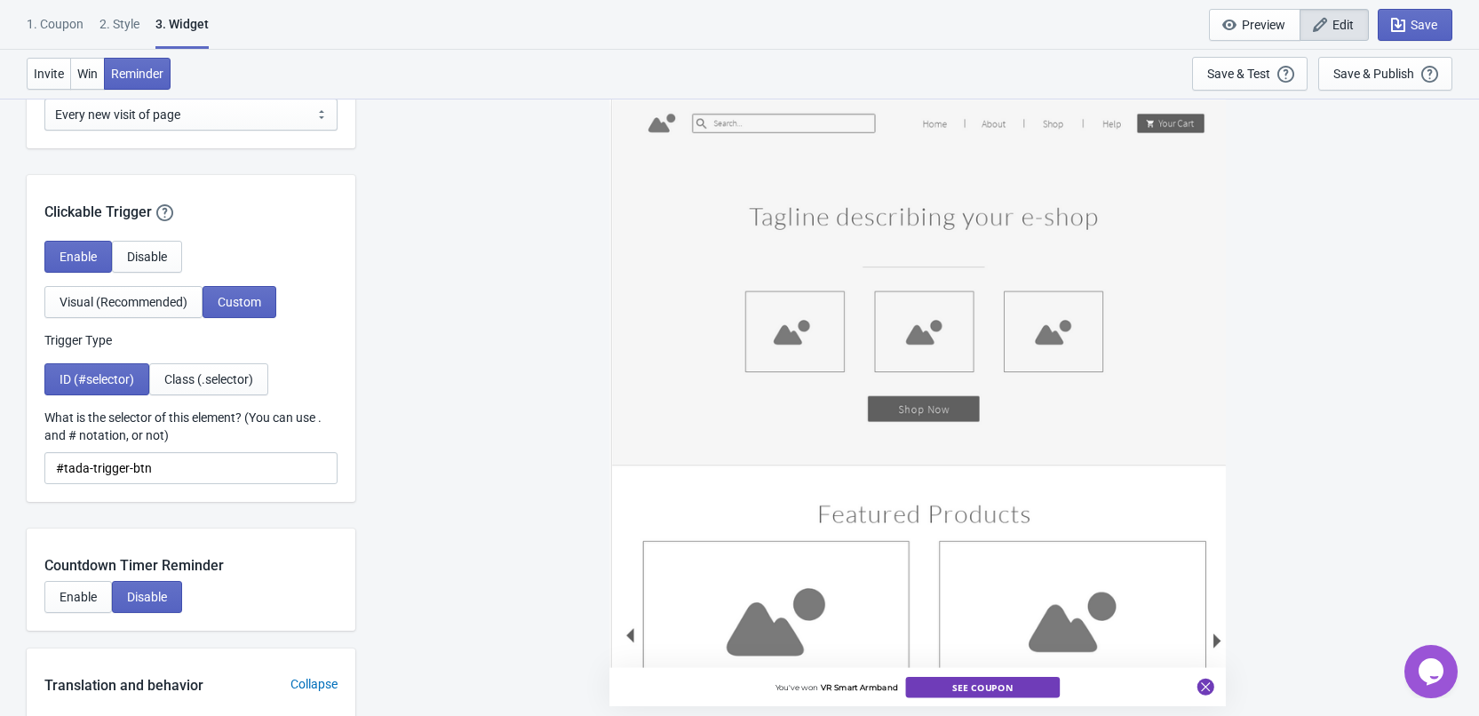
scroll to position [1510, 0]
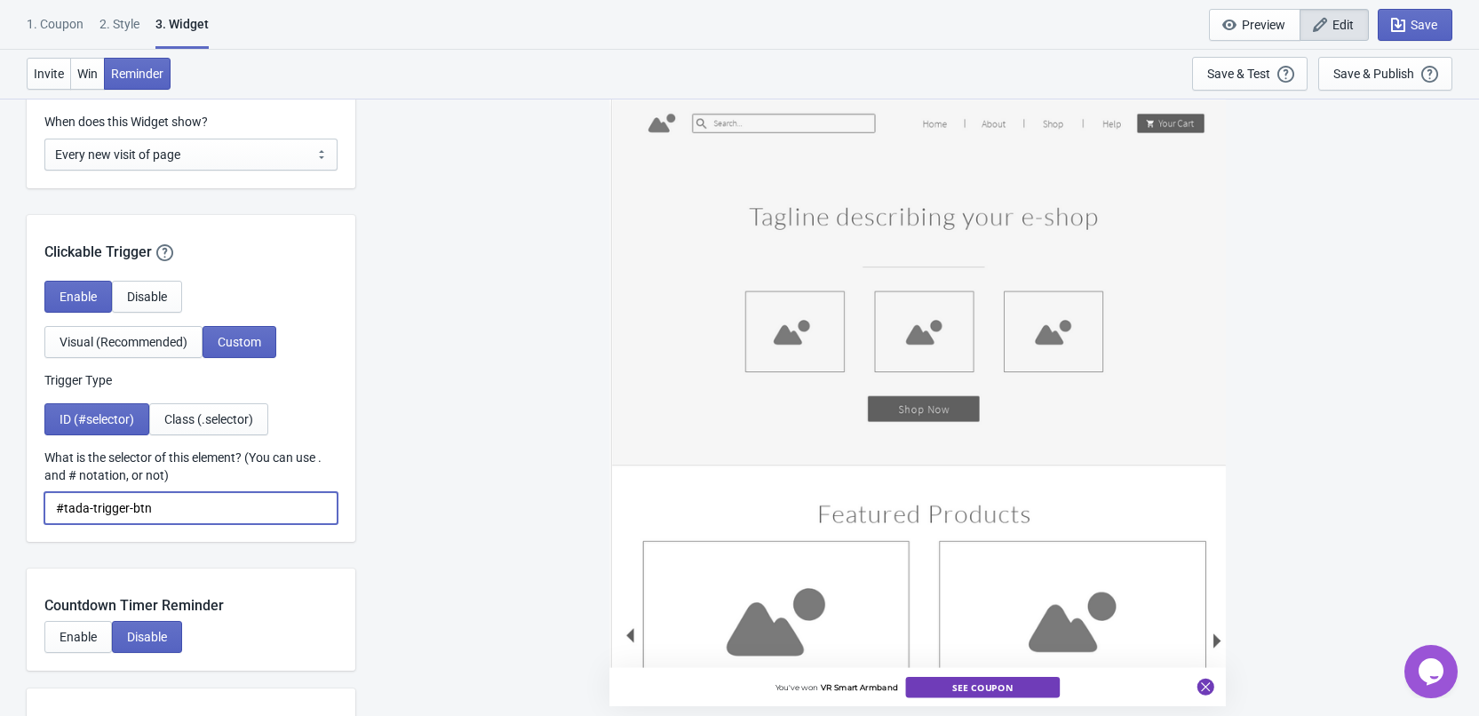
click at [248, 501] on input "#tada-trigger-btn" at bounding box center [190, 508] width 293 height 32
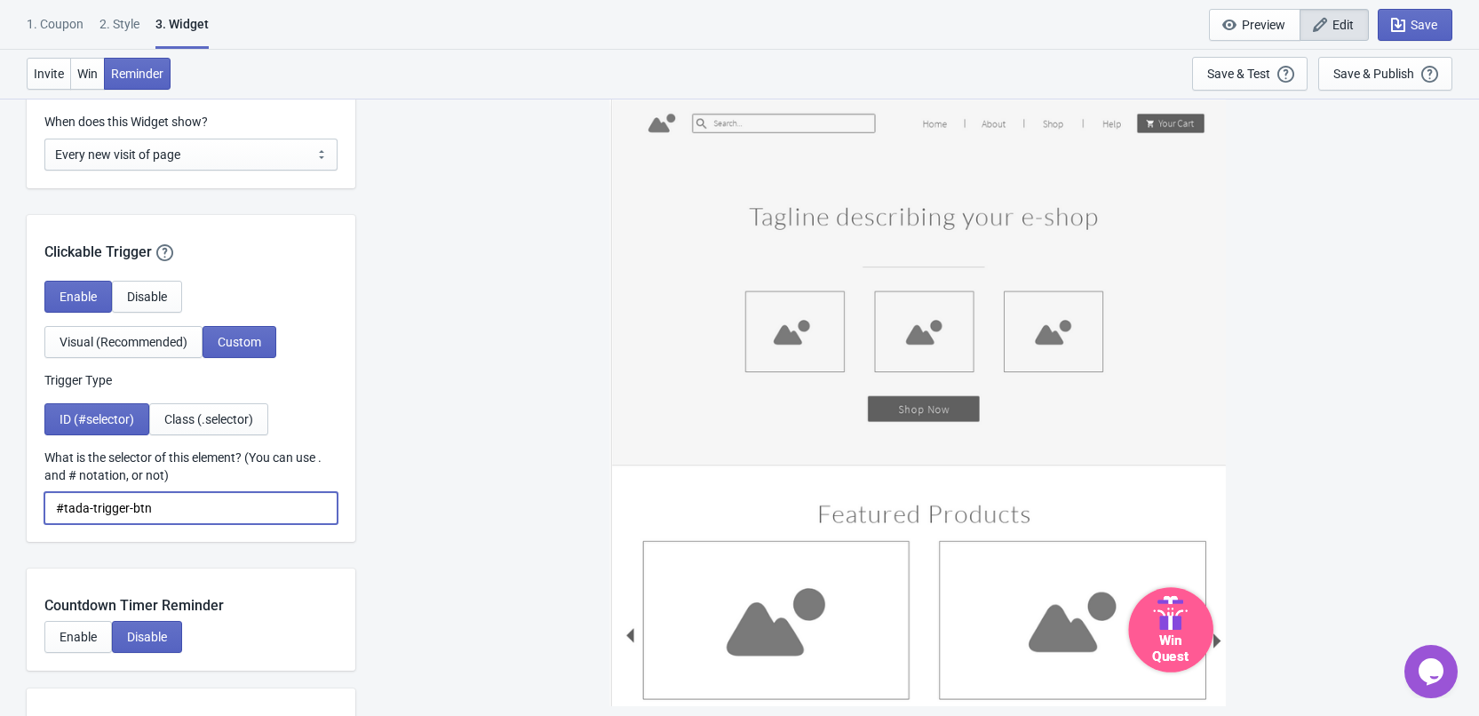
click at [1166, 639] on div "Win Quest" at bounding box center [1170, 647] width 76 height 34
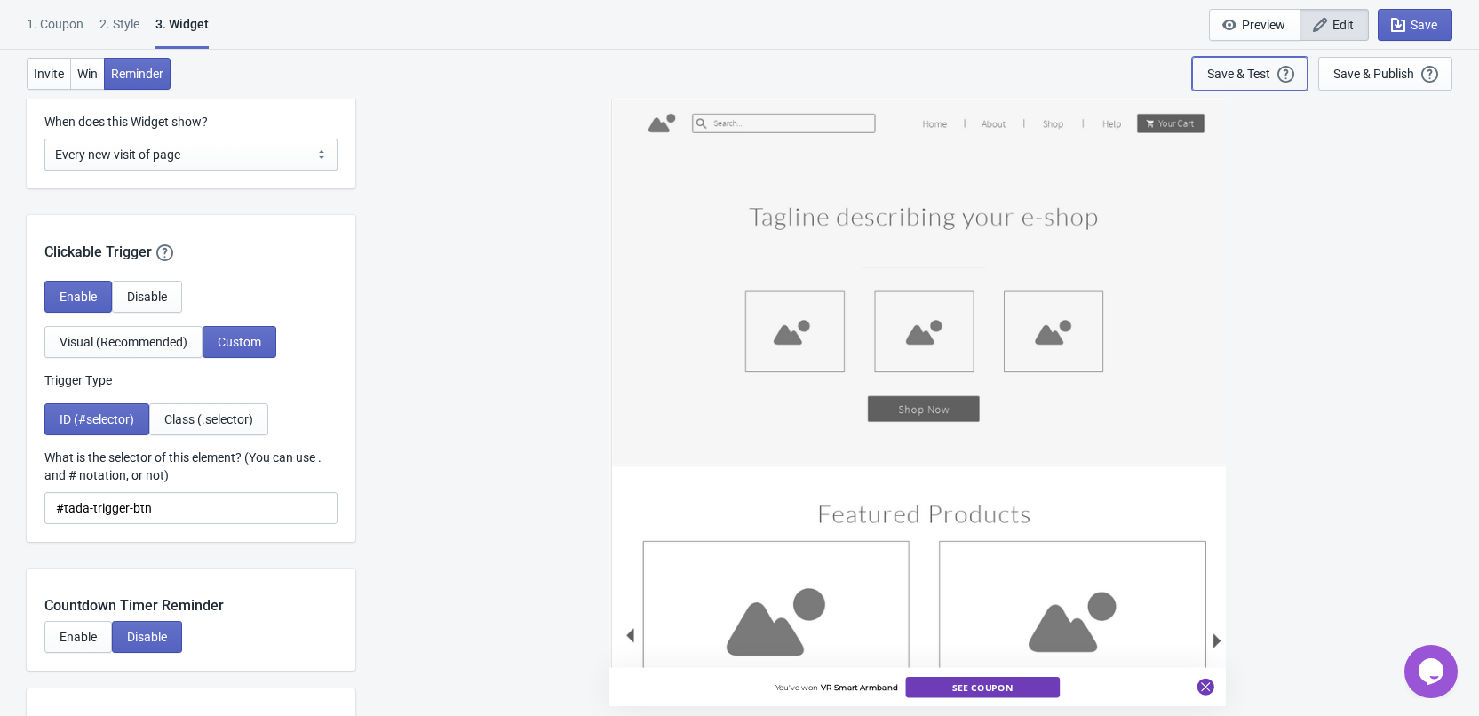
click at [1211, 75] on div "Save & Test" at bounding box center [1238, 74] width 63 height 14
click at [250, 503] on input "#tada-trigger-btn" at bounding box center [190, 508] width 293 height 32
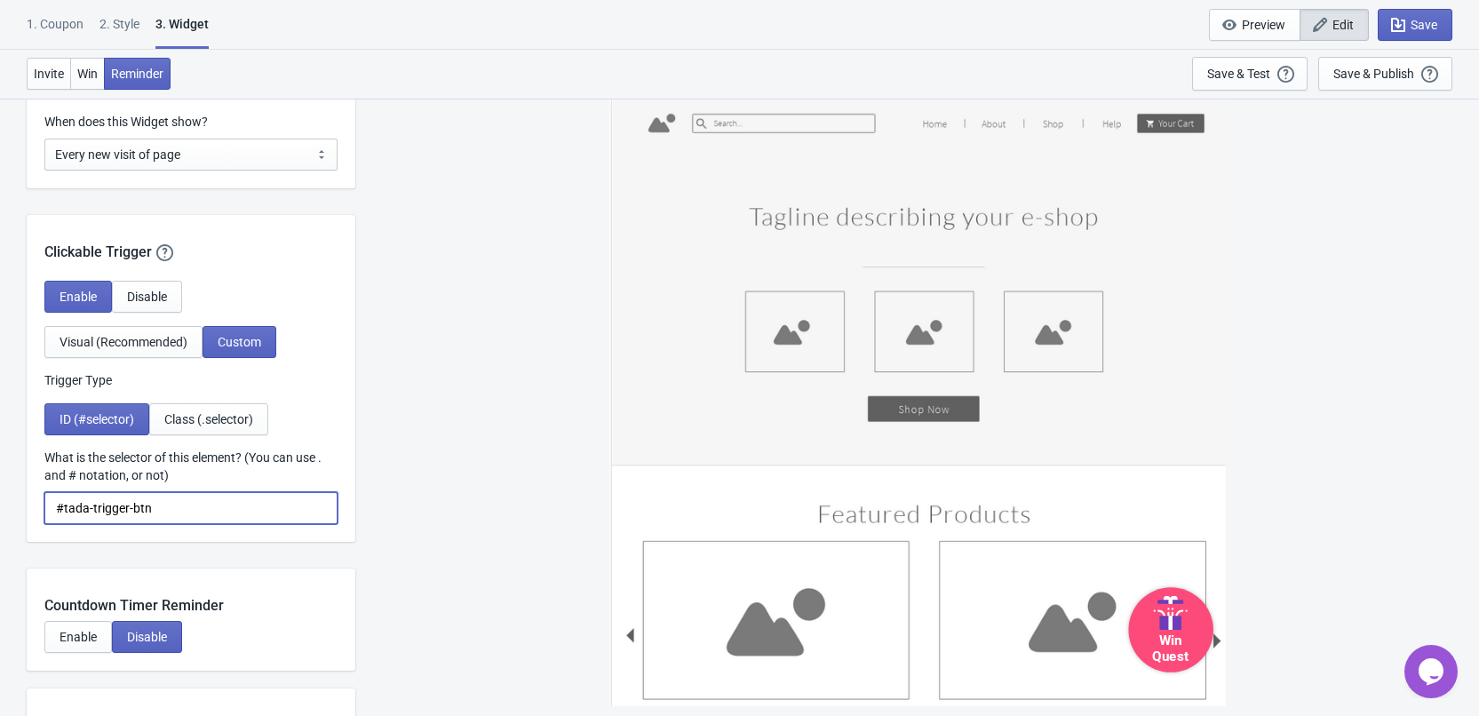
click at [65, 506] on input "#tada-trigger-btn" at bounding box center [190, 508] width 293 height 32
drag, startPoint x: 65, startPoint y: 506, endPoint x: 40, endPoint y: 504, distance: 24.9
click at [40, 504] on div "Enable Disable Visual (Recommended) Custom Trigger Type ID (#selector) Class (.…" at bounding box center [191, 411] width 329 height 261
click at [1215, 640] on div "Win Quest" at bounding box center [918, 402] width 617 height 609
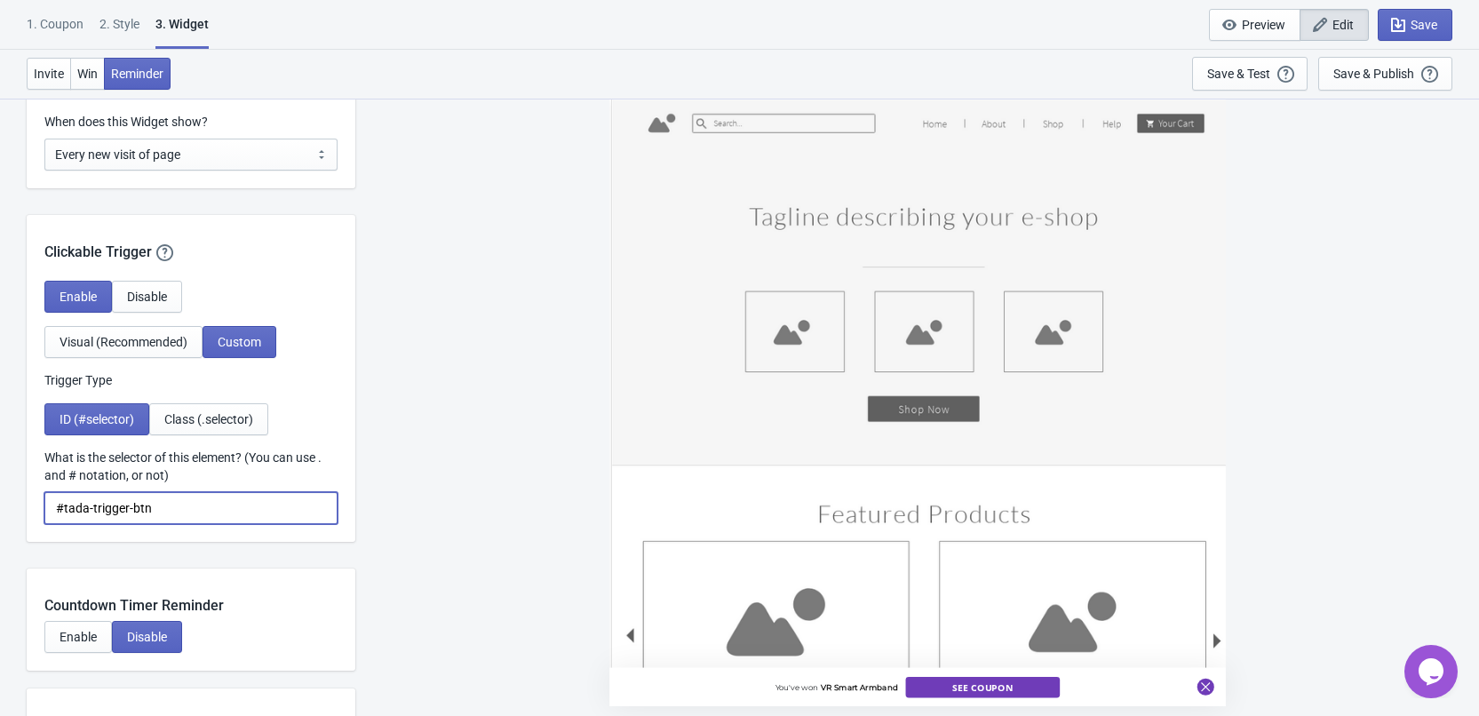
click at [63, 510] on input "#tada-trigger-btn" at bounding box center [190, 508] width 293 height 32
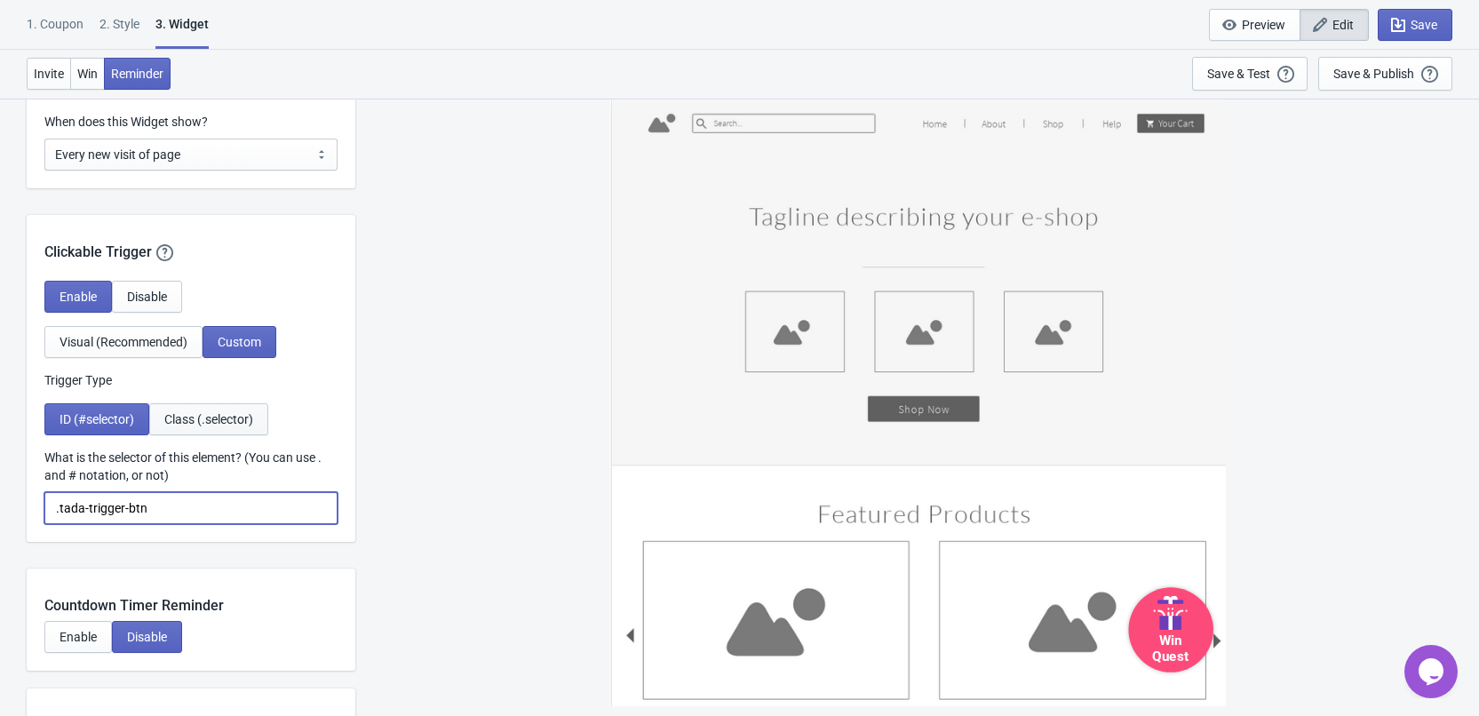
type input ".tada-trigger-btn"
click at [219, 409] on button "Class (.selector)" at bounding box center [208, 419] width 119 height 32
click at [195, 512] on input ".tada-trigger-btn" at bounding box center [190, 508] width 293 height 32
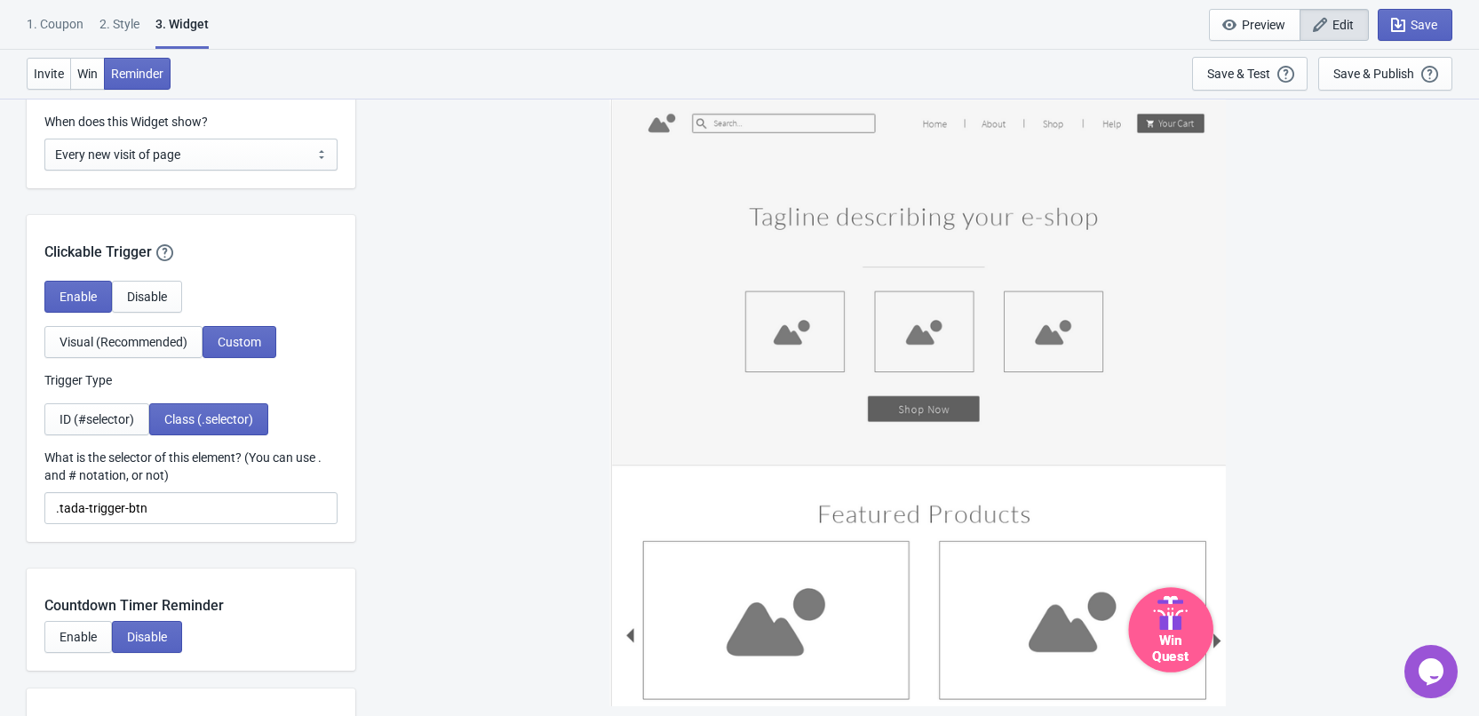
click at [1171, 627] on icon at bounding box center [1170, 615] width 4 height 30
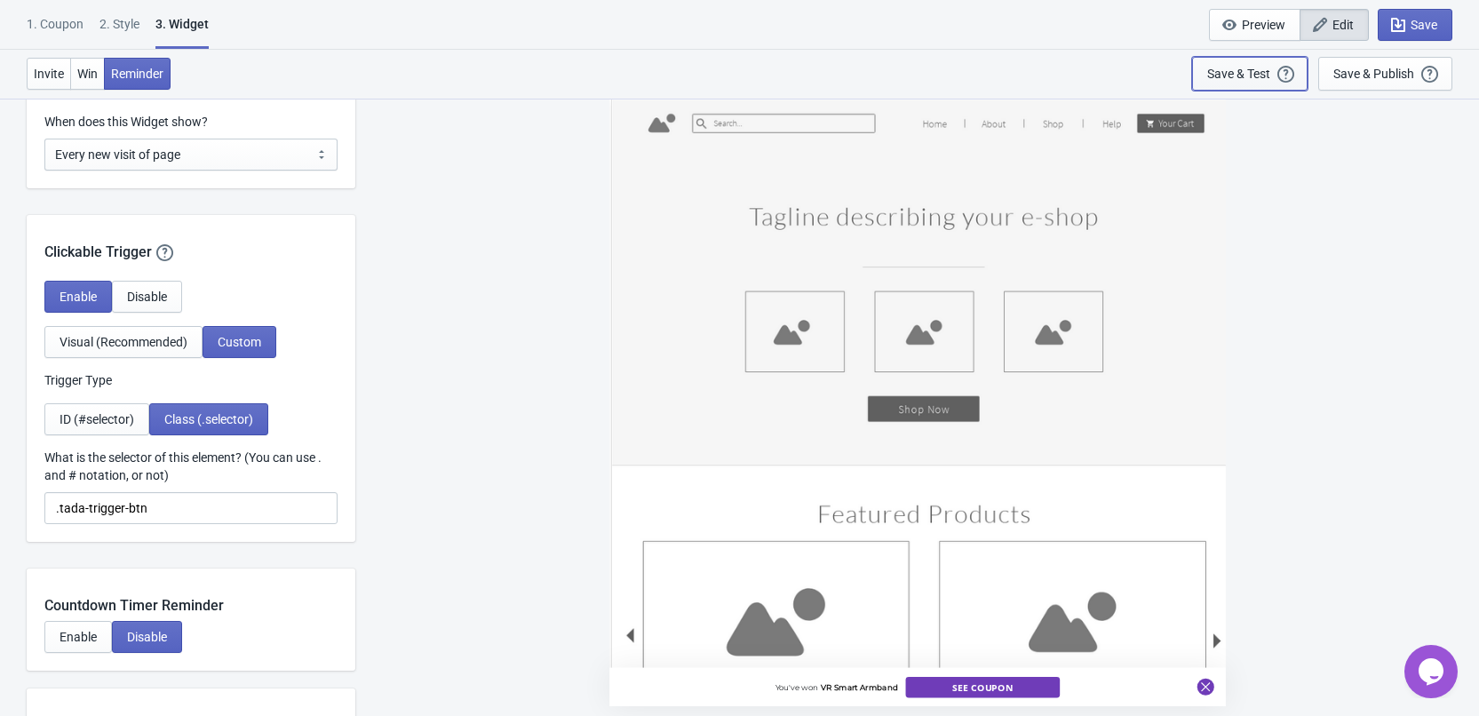
click at [1223, 86] on button "Save & Test Open a Widget Preview of your site so that you can try it out. It w…" at bounding box center [1250, 74] width 116 height 34
click at [87, 332] on button "Visual (Recommended)" at bounding box center [123, 342] width 158 height 32
select select "circle"
select select "bottom_right"
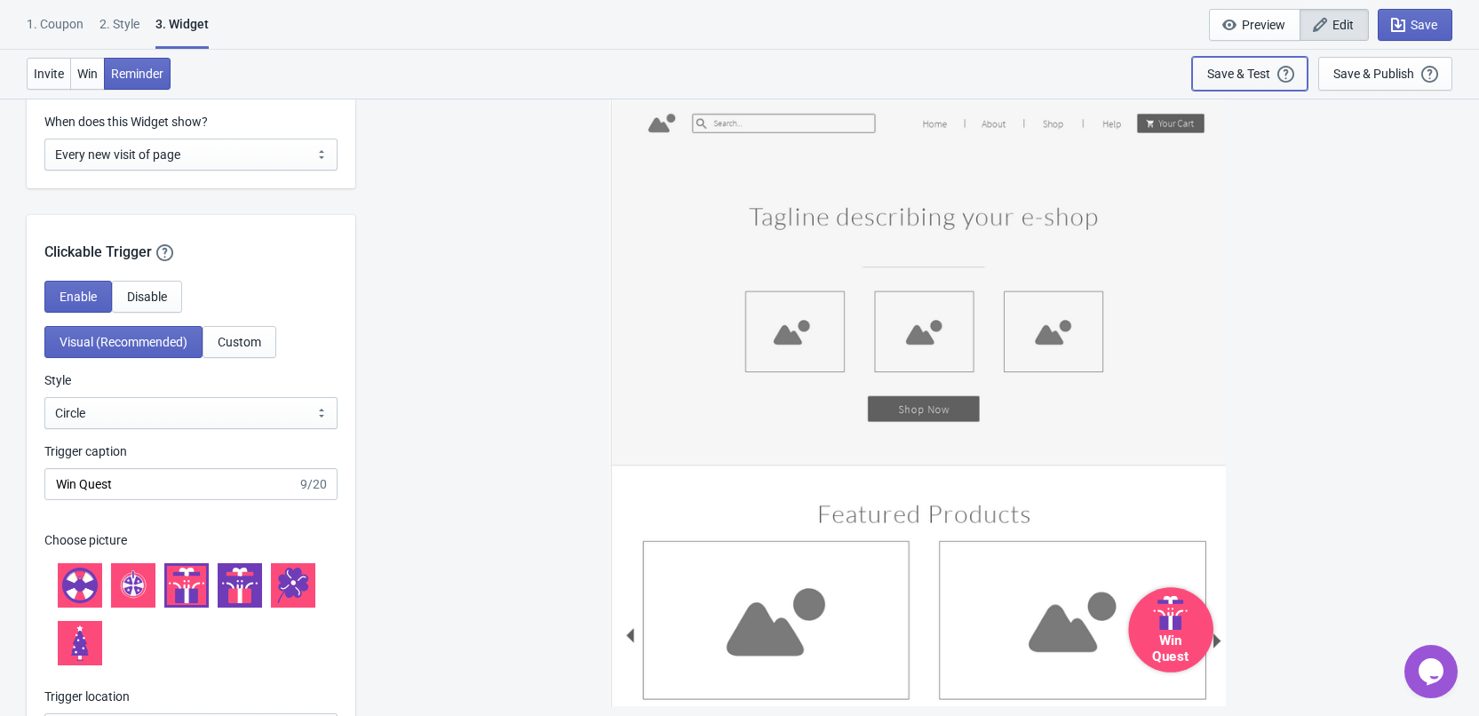
click at [1227, 77] on div "Save & Test" at bounding box center [1238, 74] width 63 height 14
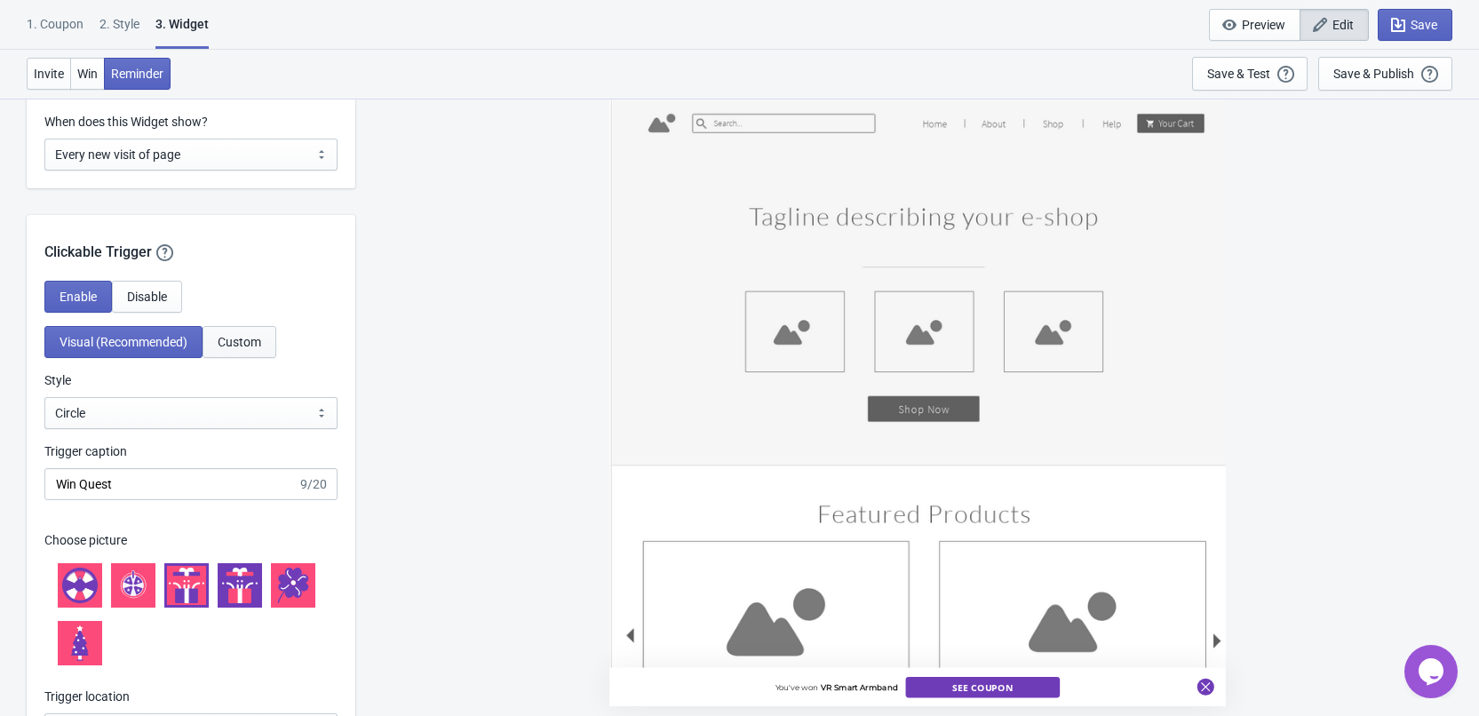
click at [226, 331] on button "Custom" at bounding box center [240, 342] width 74 height 32
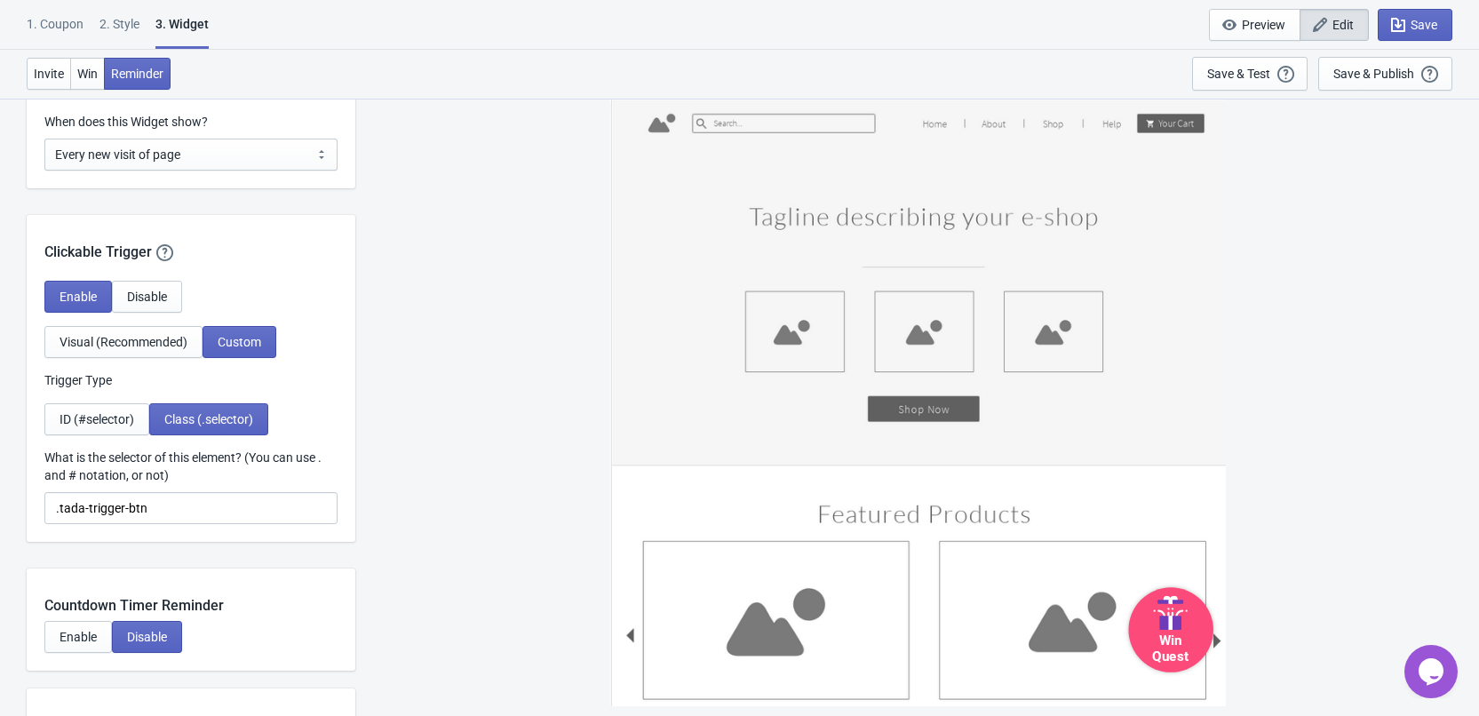
click at [218, 491] on div "What is the selector of this element? (You can use . and # notation, or not) .t…" at bounding box center [190, 487] width 293 height 76
click at [1147, 648] on div "Win Quest" at bounding box center [1170, 647] width 76 height 34
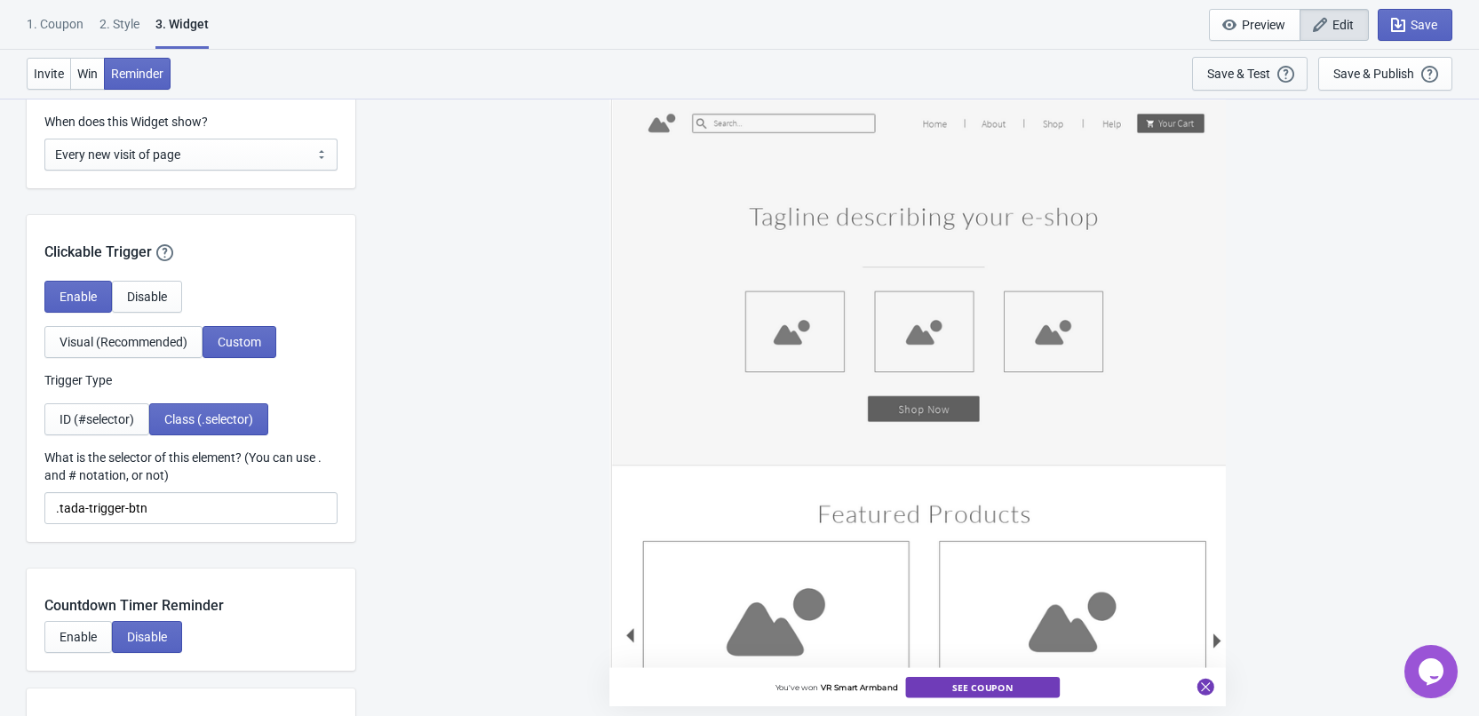
click at [1249, 74] on div "Save & Test" at bounding box center [1238, 74] width 63 height 14
drag, startPoint x: 227, startPoint y: 506, endPoint x: 240, endPoint y: 503, distance: 13.6
click at [227, 506] on input ".tada-trigger-btn" at bounding box center [190, 508] width 293 height 32
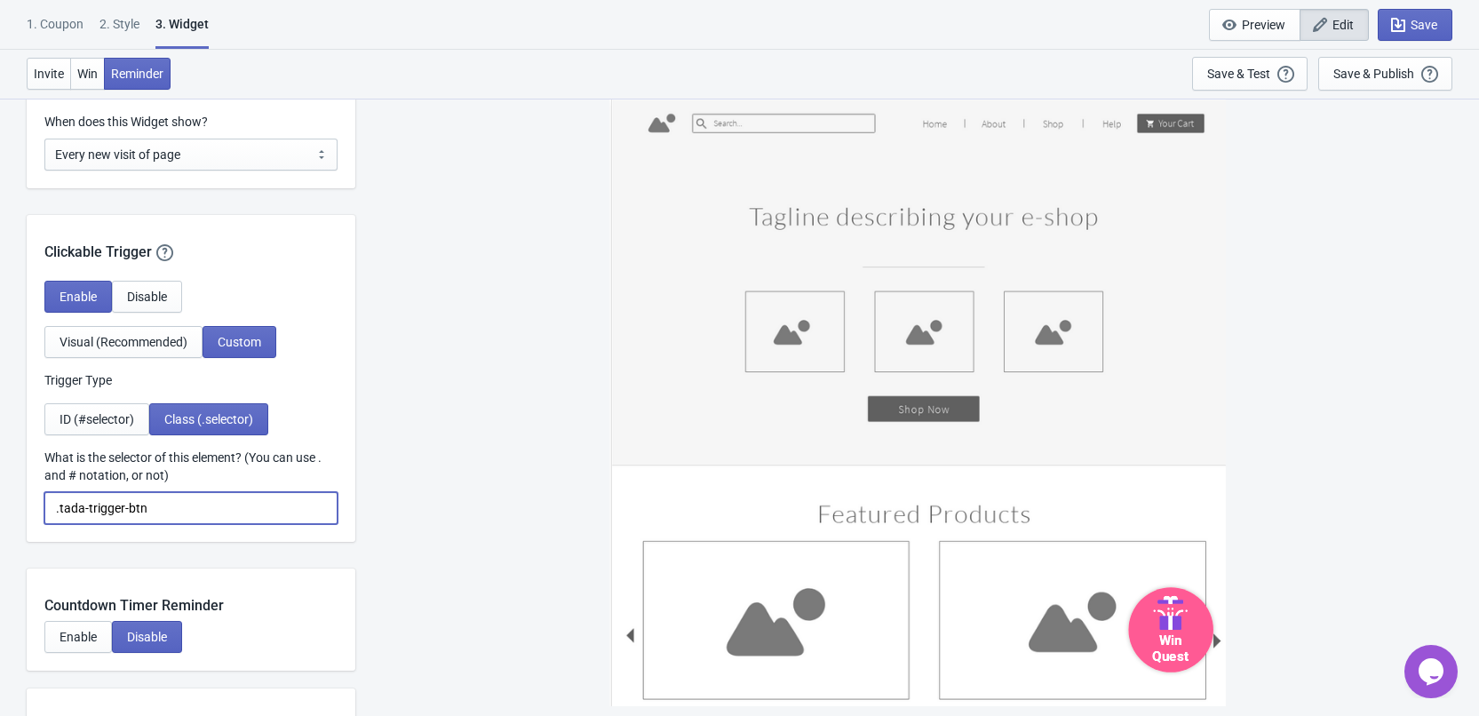
click at [1181, 620] on icon at bounding box center [1175, 623] width 11 height 14
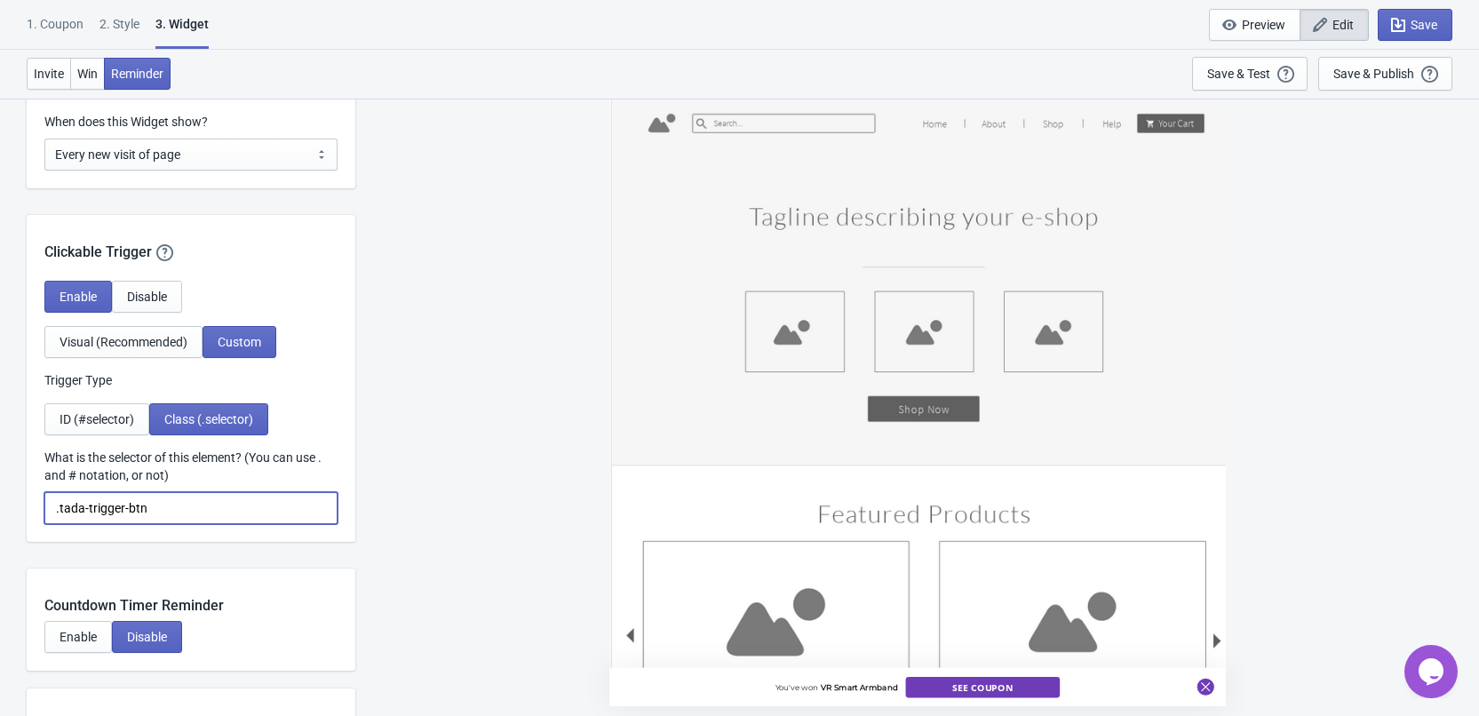
click at [296, 496] on input ".tada-trigger-btn" at bounding box center [190, 508] width 293 height 32
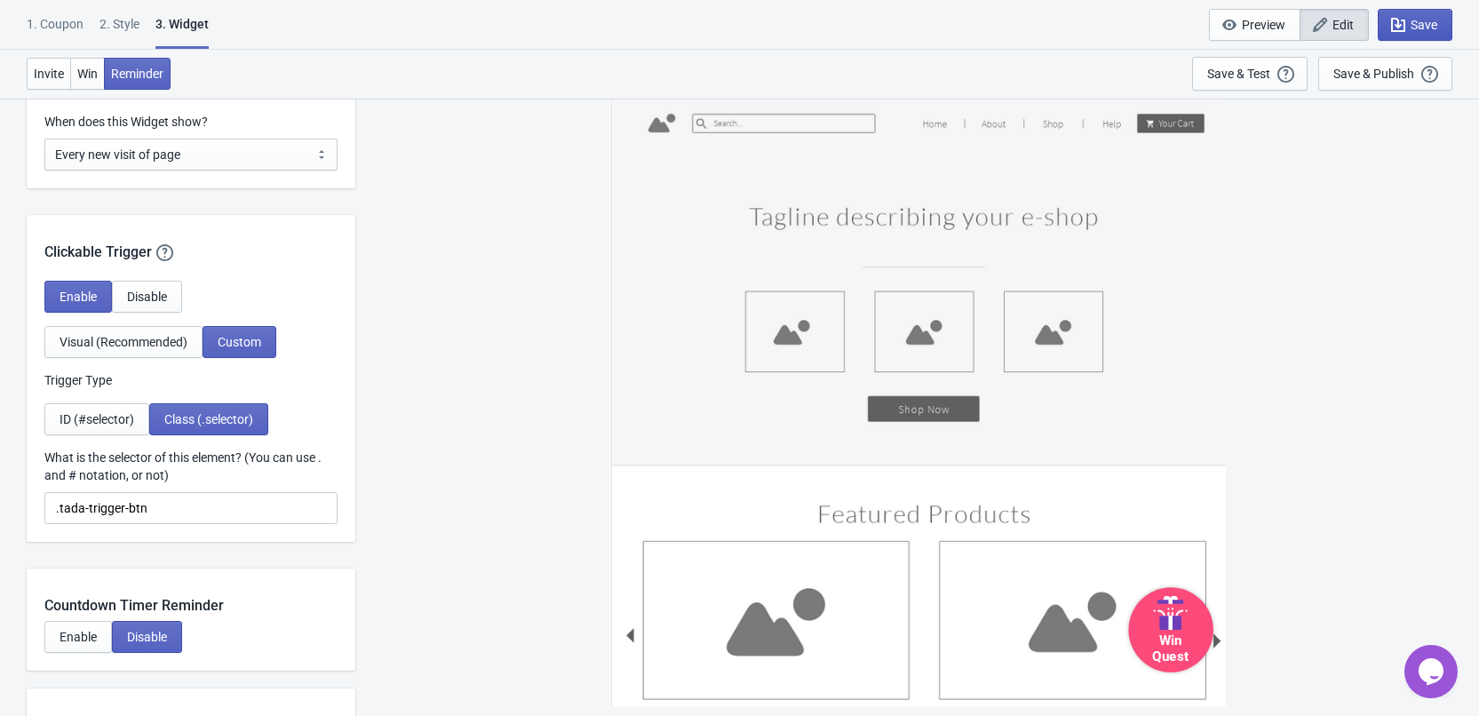
click at [1426, 19] on span "Save" at bounding box center [1424, 25] width 27 height 14
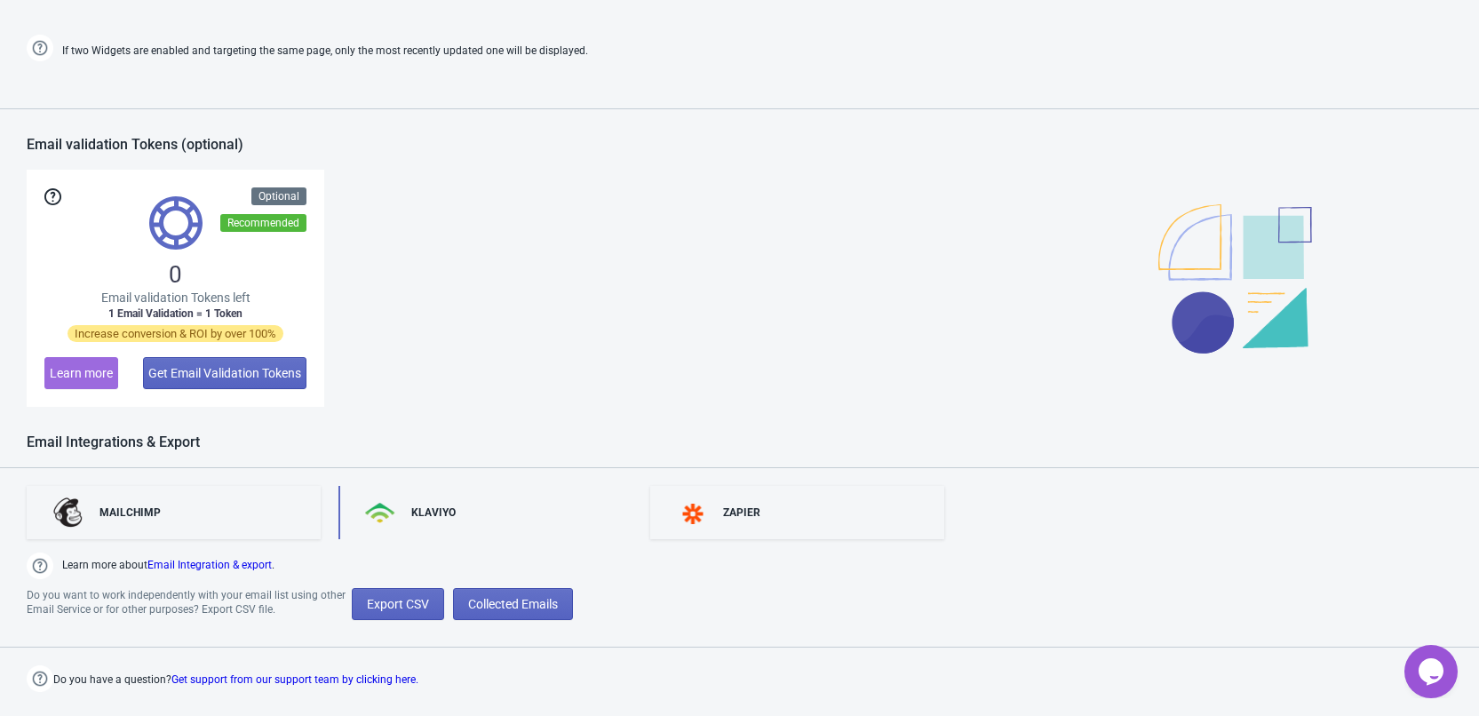
scroll to position [874, 0]
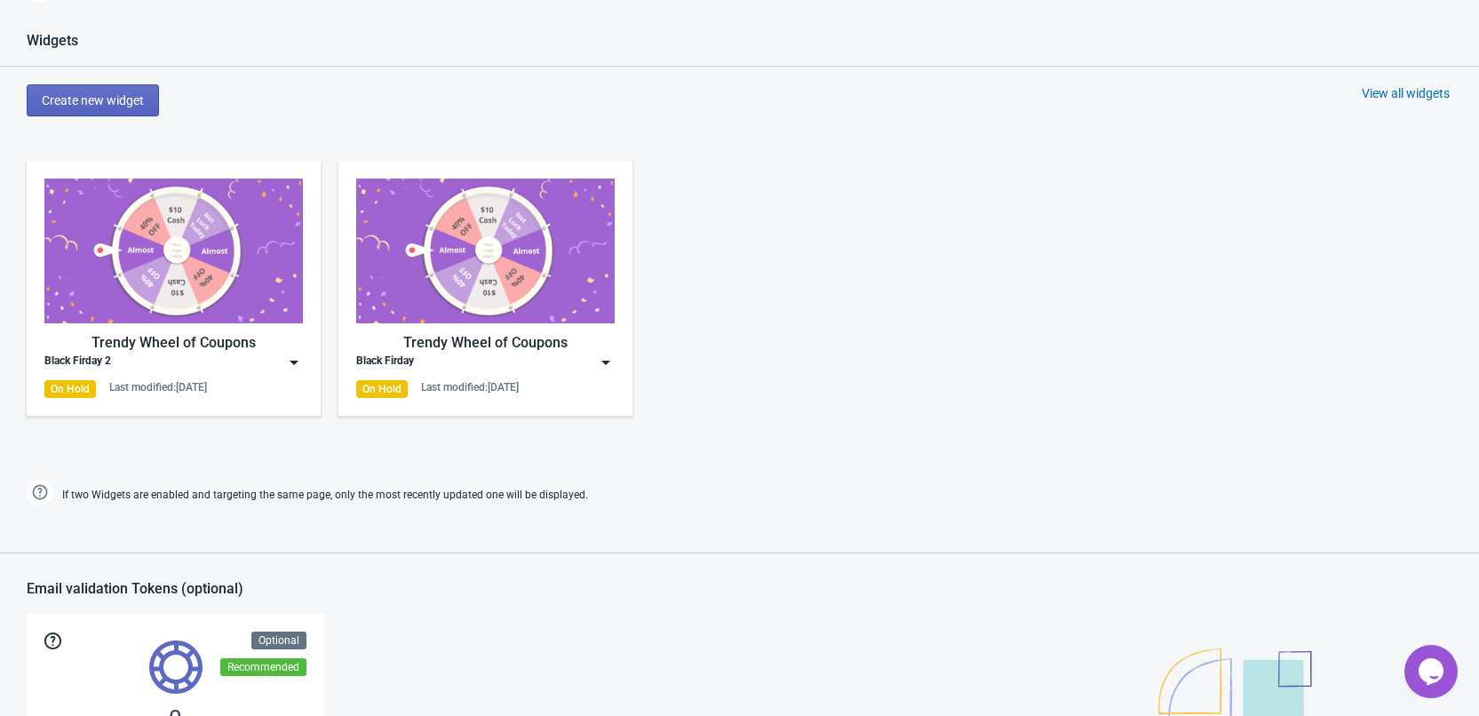
click at [285, 371] on img at bounding box center [294, 363] width 18 height 18
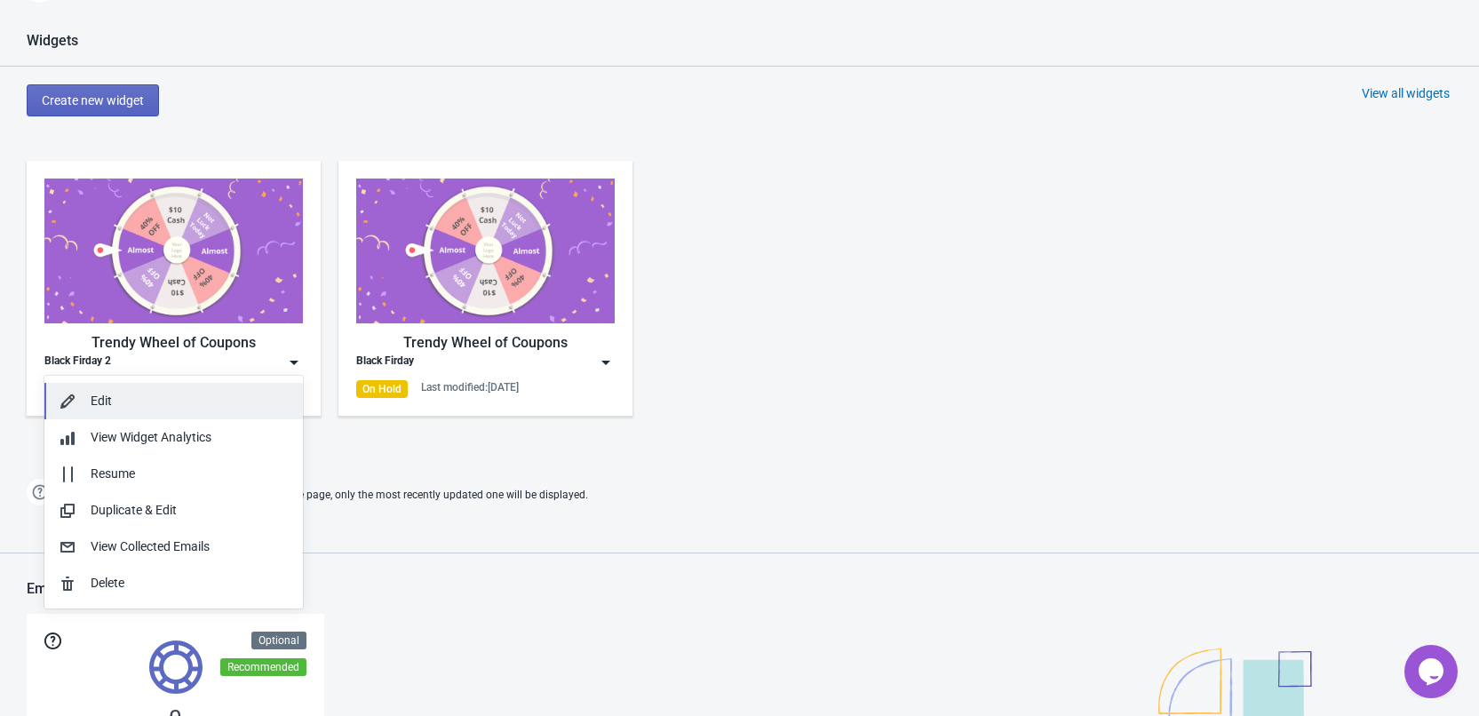
click at [233, 399] on div "Edit" at bounding box center [190, 401] width 198 height 19
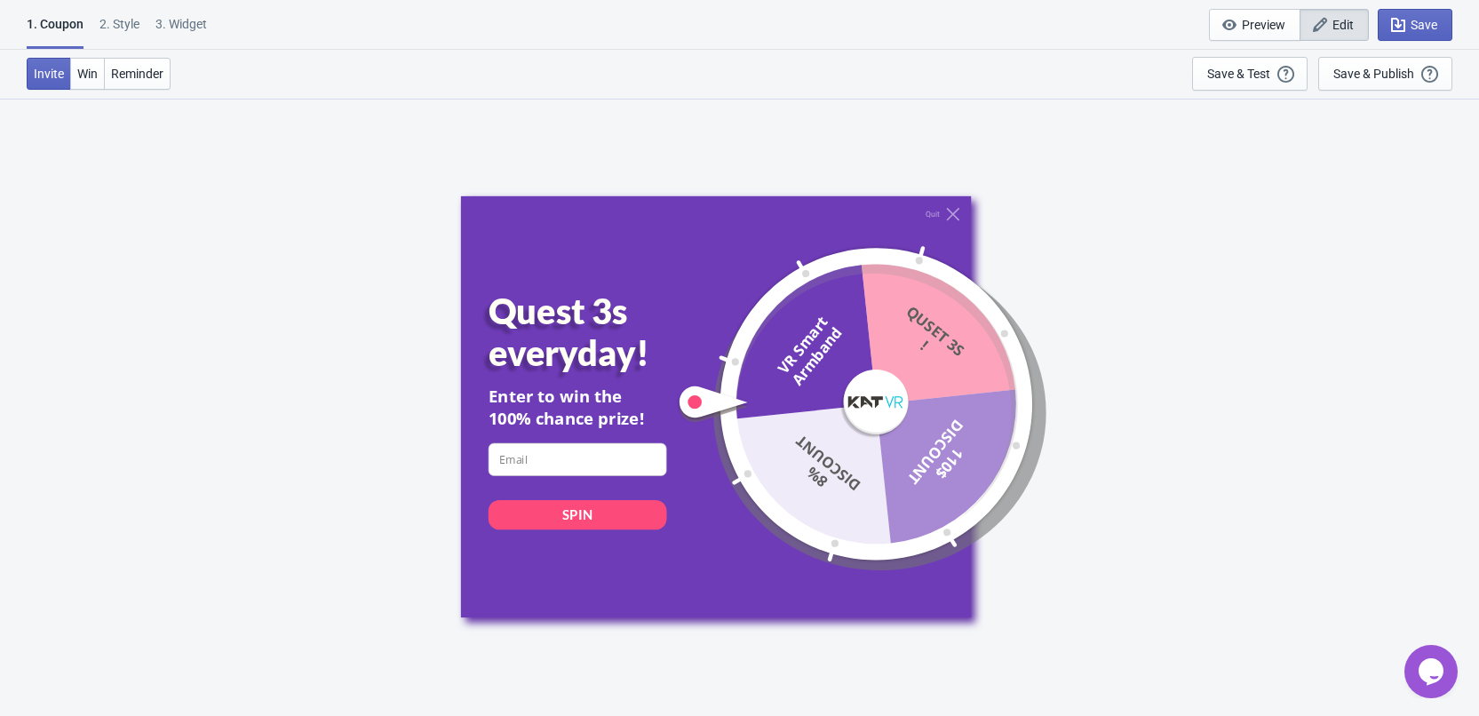
scroll to position [954, 0]
click at [148, 75] on span "Reminder" at bounding box center [137, 74] width 52 height 14
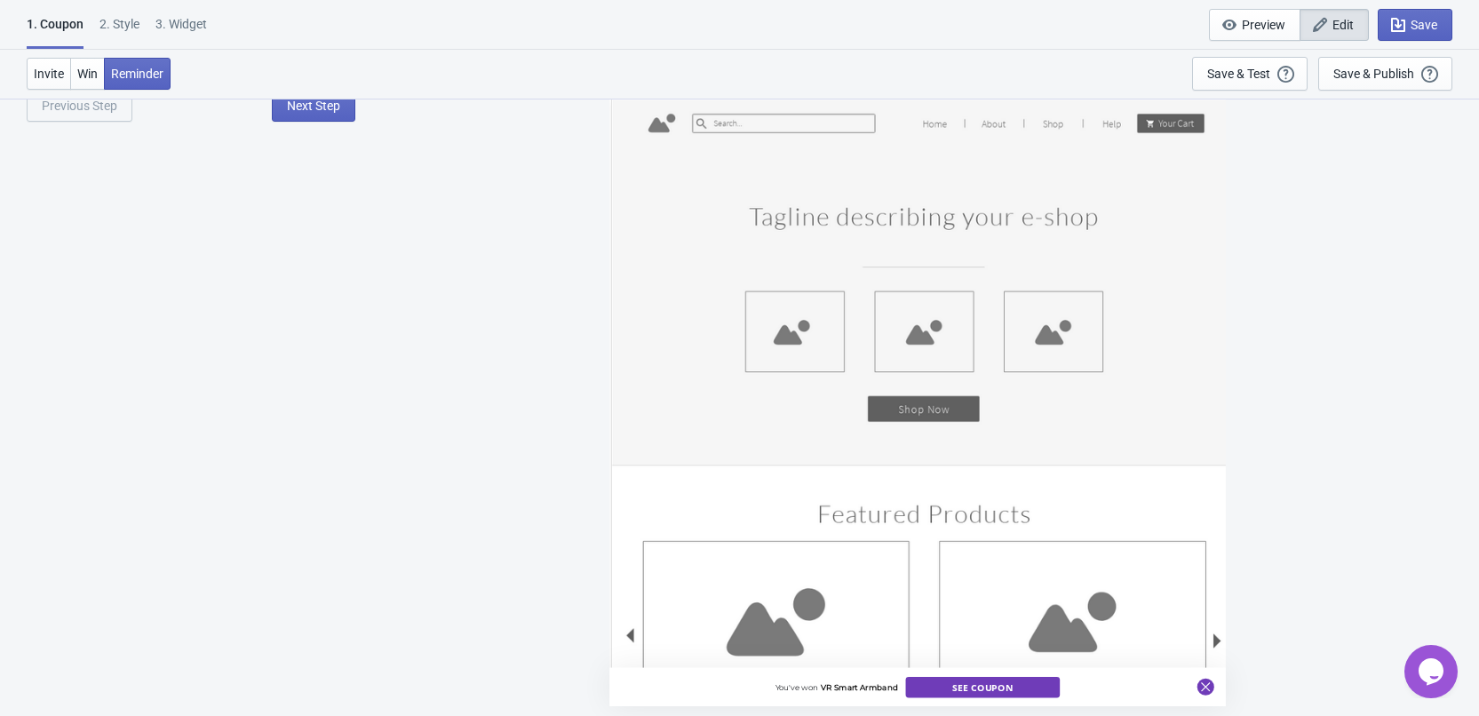
scroll to position [622, 0]
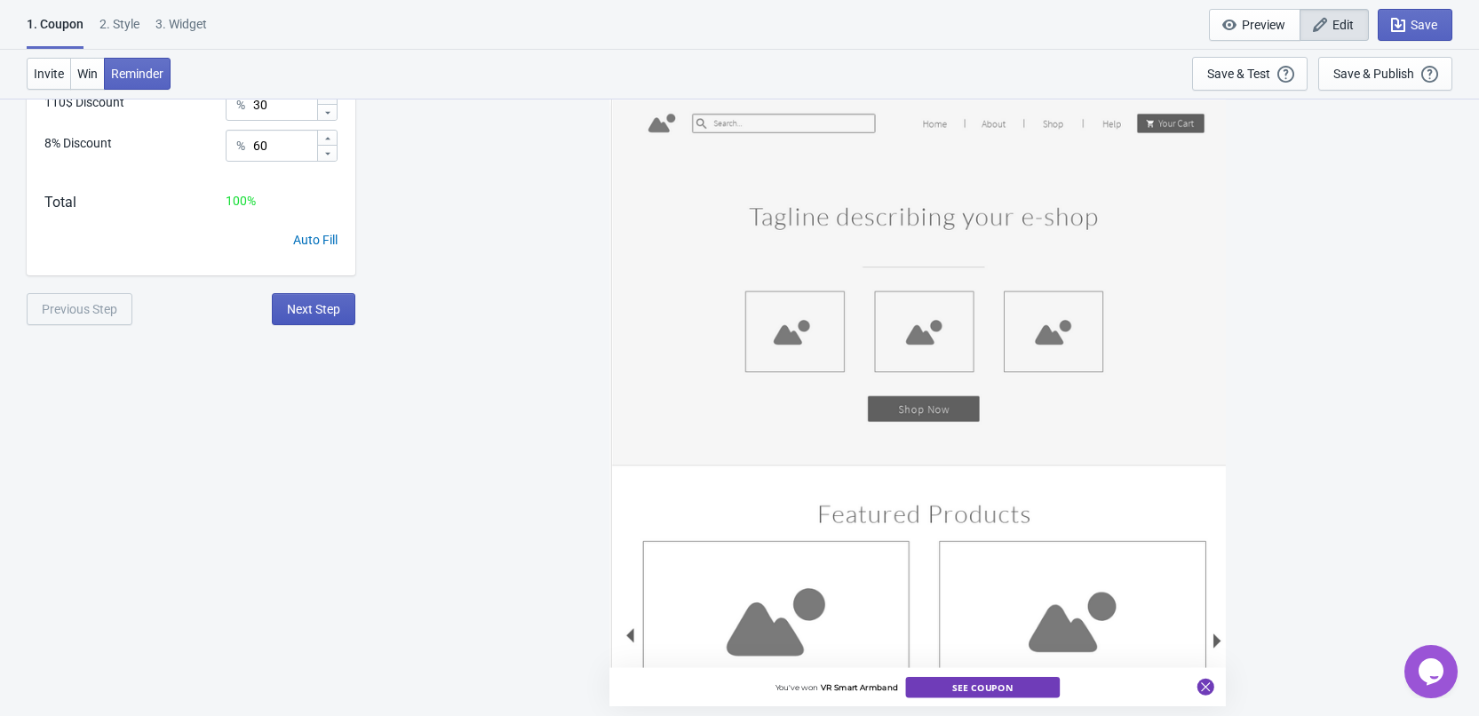
click at [323, 321] on button "Next Step" at bounding box center [314, 309] width 84 height 32
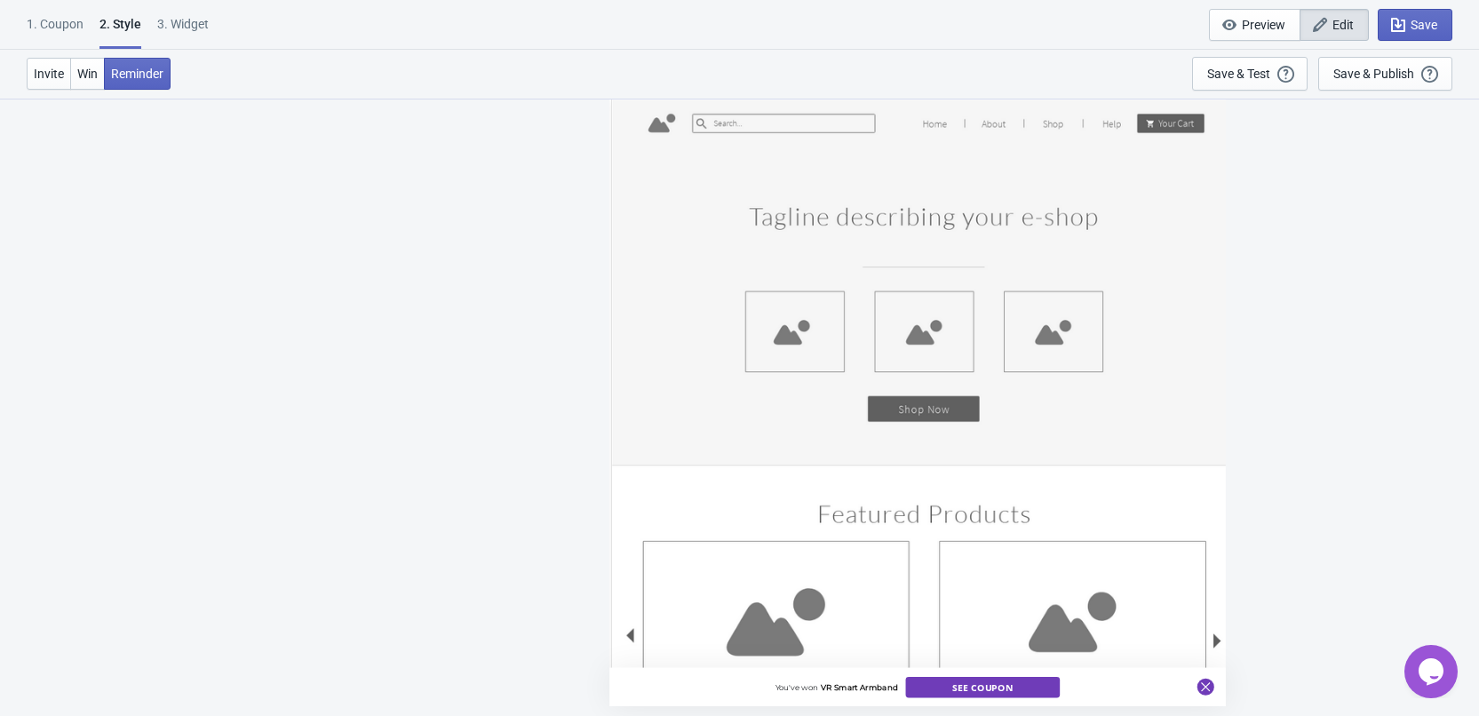
scroll to position [711, 0]
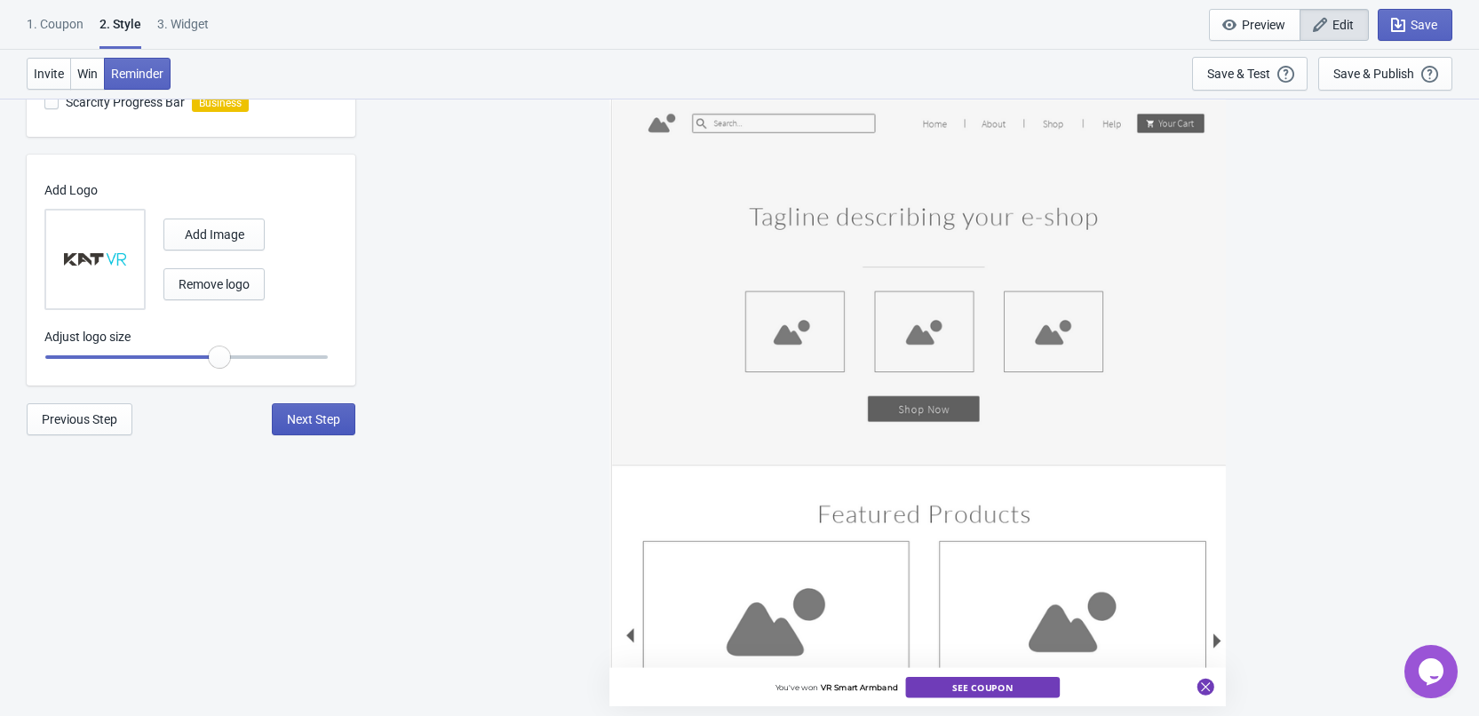
click at [315, 422] on span "Next Step" at bounding box center [313, 419] width 53 height 14
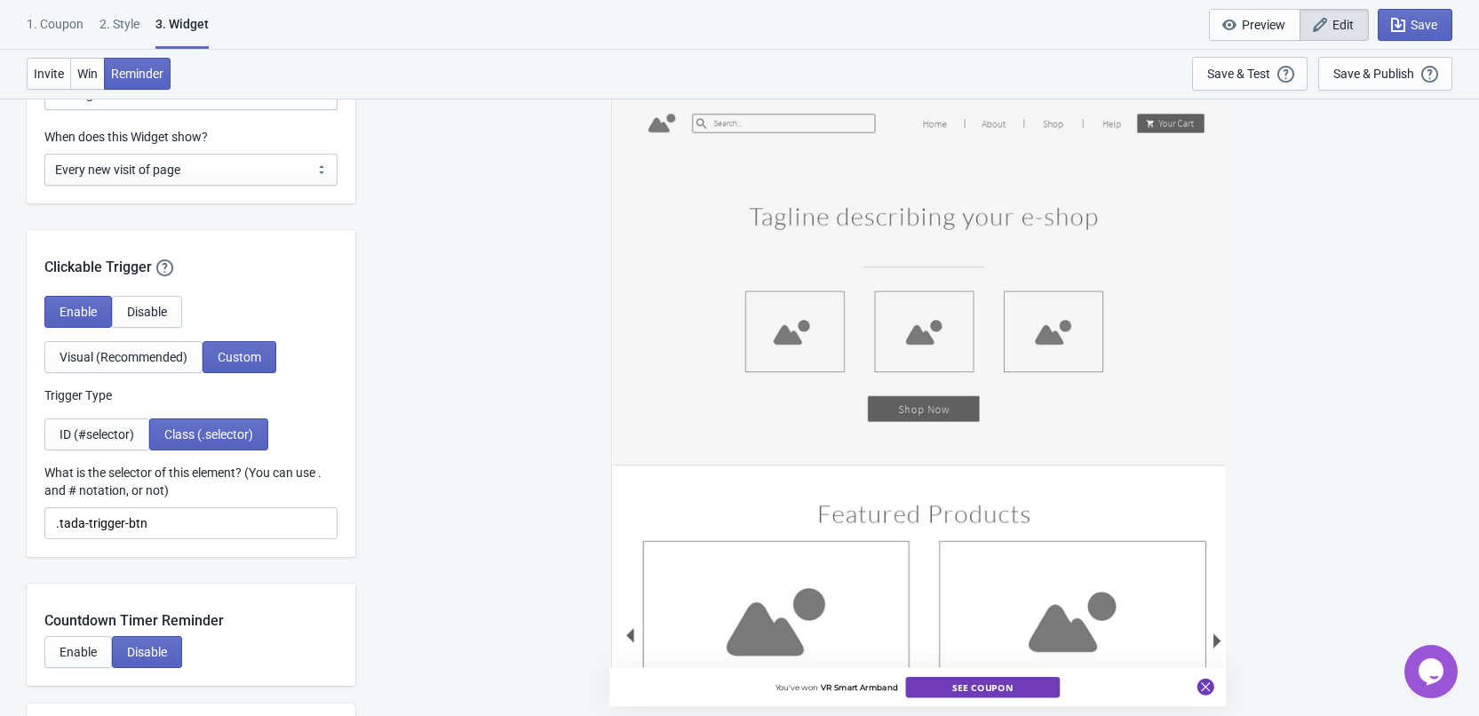
scroll to position [1510, 0]
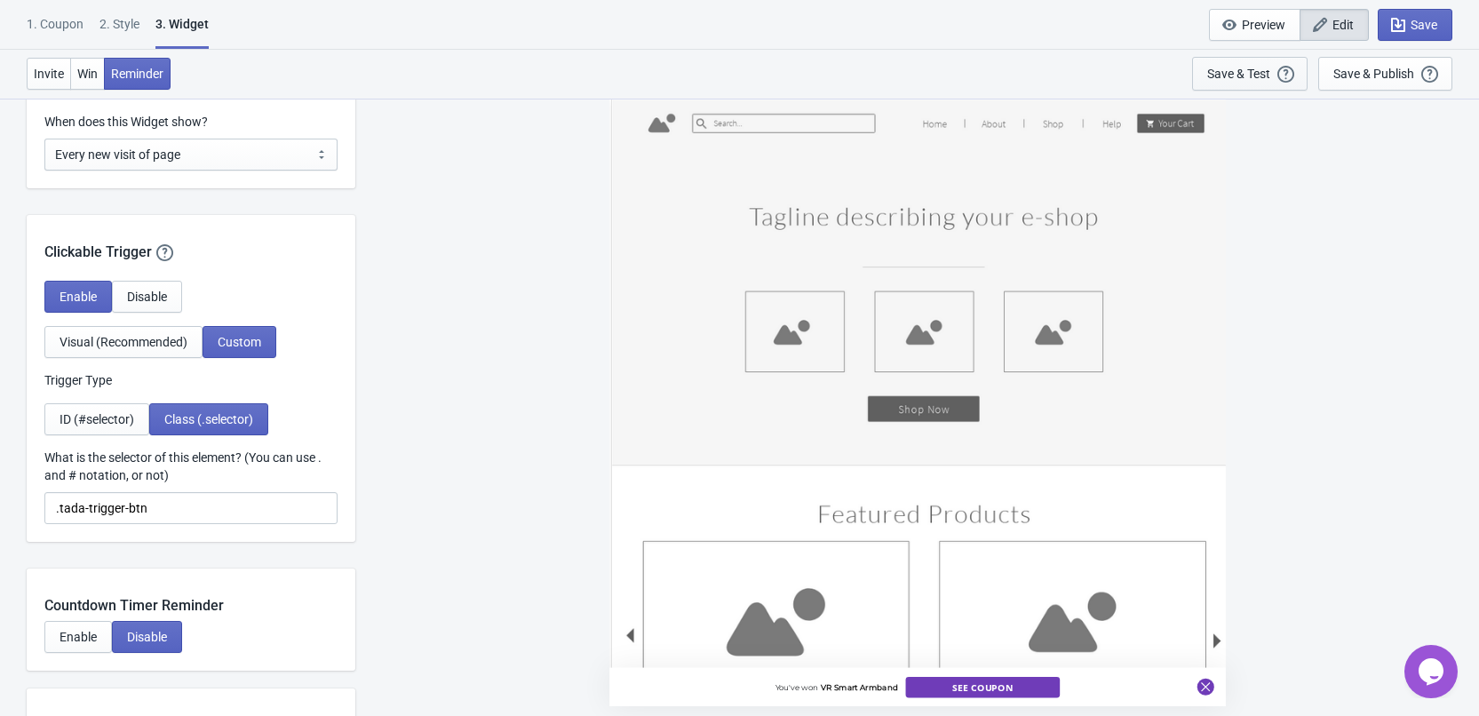
click at [1244, 65] on div "Save & Test Open a Widget Preview of your site so that you can try it out. It w…" at bounding box center [1249, 74] width 85 height 20
click at [1245, 79] on div "Save & Test" at bounding box center [1238, 74] width 63 height 14
drag, startPoint x: 146, startPoint y: 509, endPoint x: 73, endPoint y: 510, distance: 72.9
click at [60, 511] on input ".tada-trigger-btn" at bounding box center [190, 508] width 293 height 32
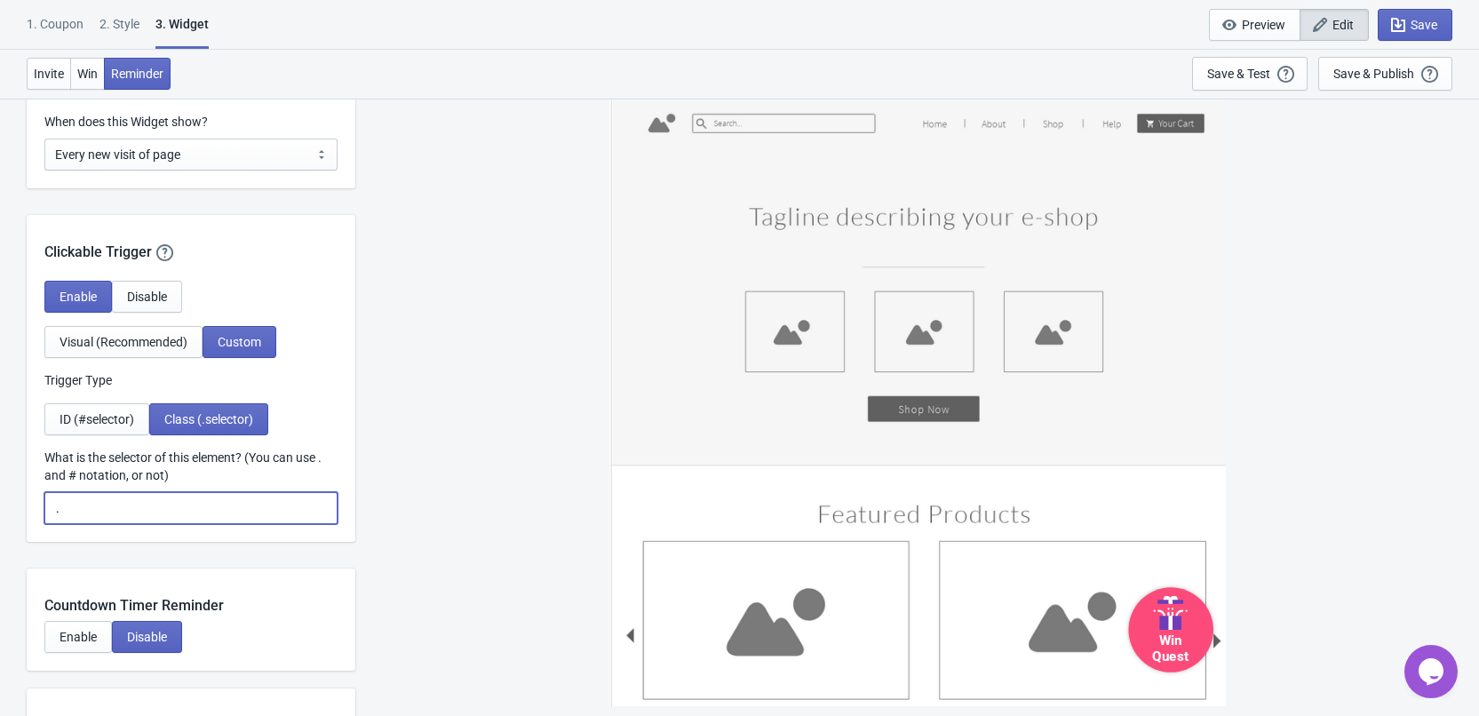
paste input "lottery-button-container"
type input ".lottery-button-container"
click at [1404, 26] on icon "button" at bounding box center [1399, 25] width 18 height 18
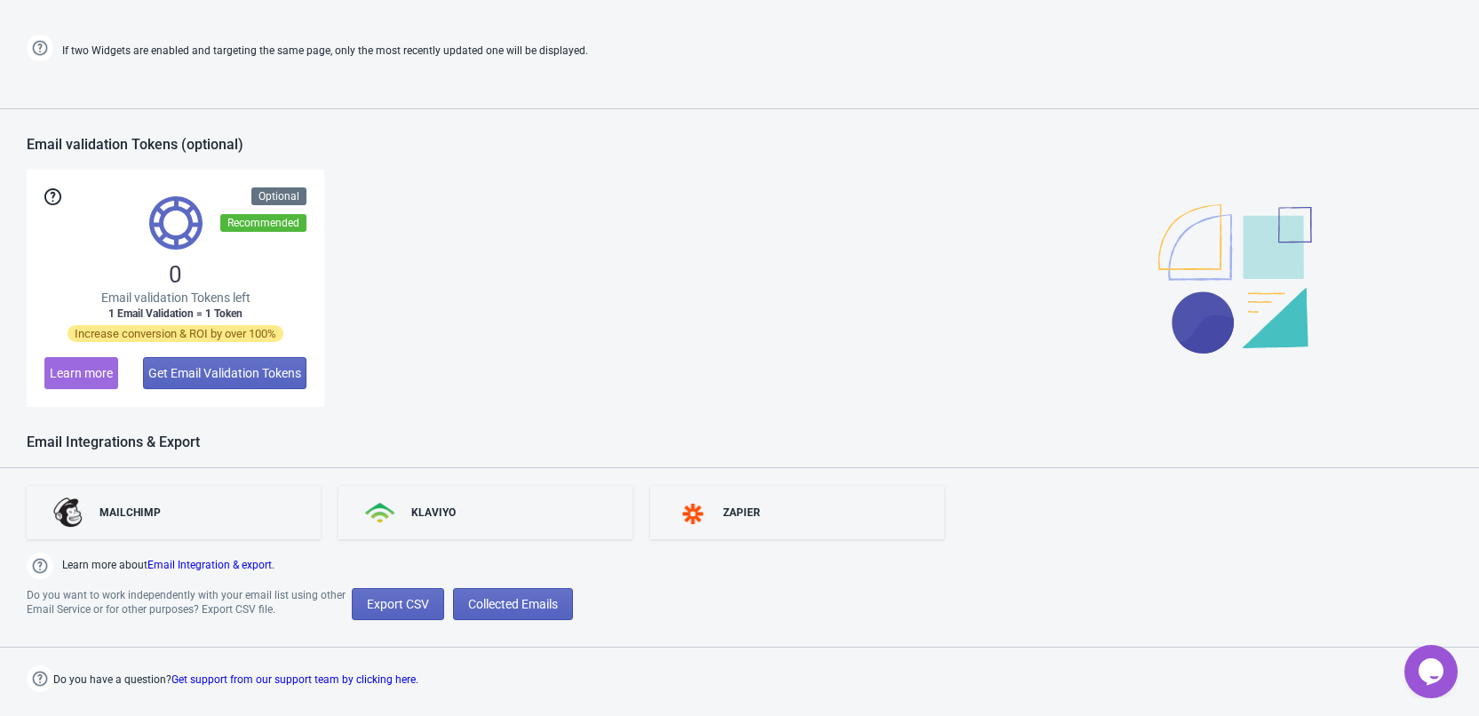
scroll to position [963, 0]
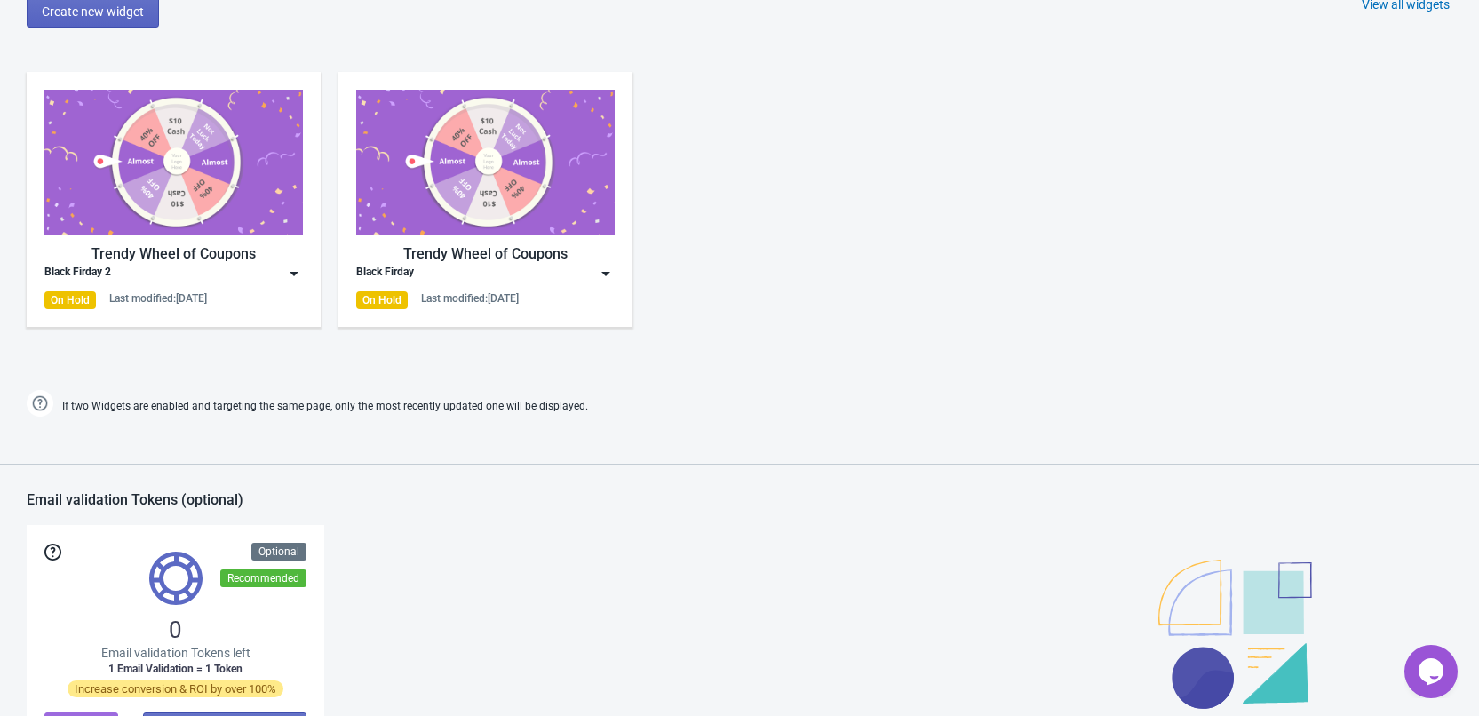
click at [232, 275] on div "Black Firday 2" at bounding box center [173, 274] width 259 height 18
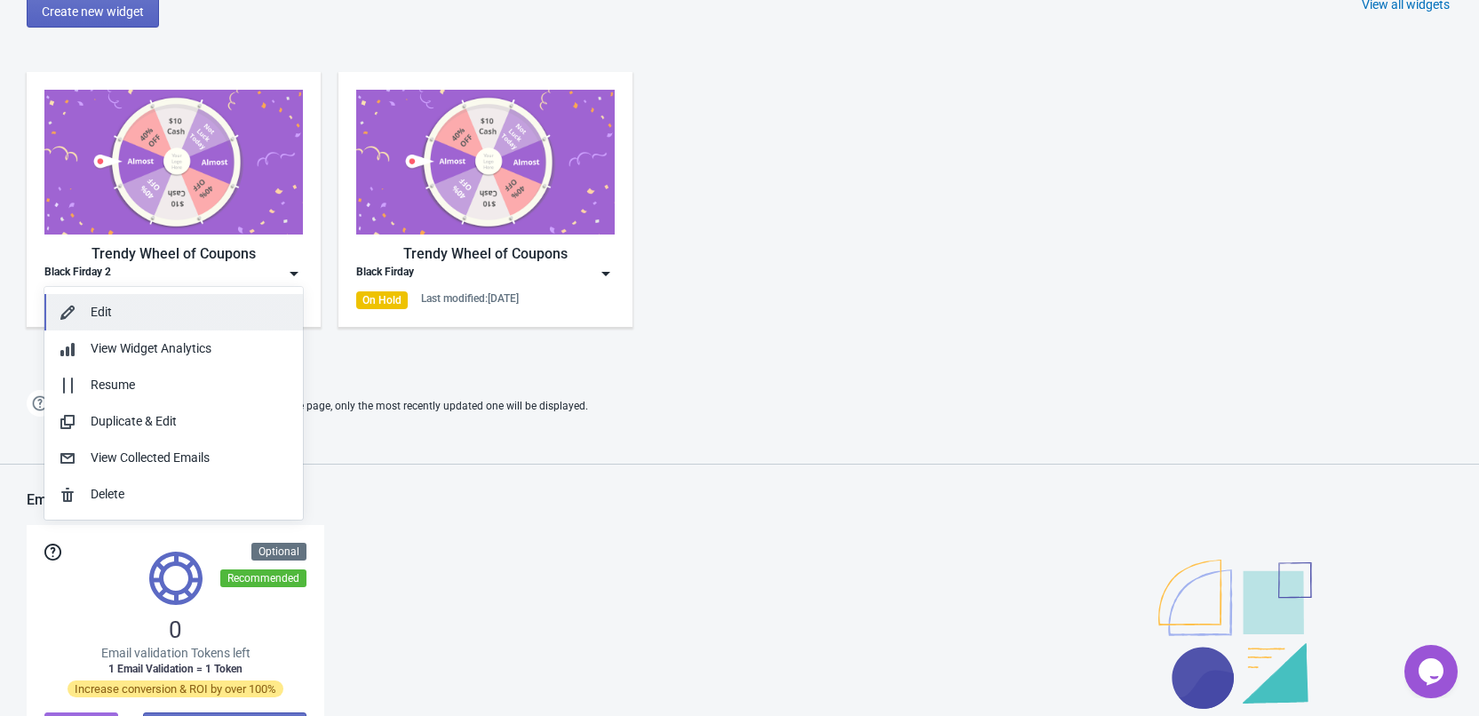
click at [229, 306] on div "Edit" at bounding box center [190, 312] width 198 height 19
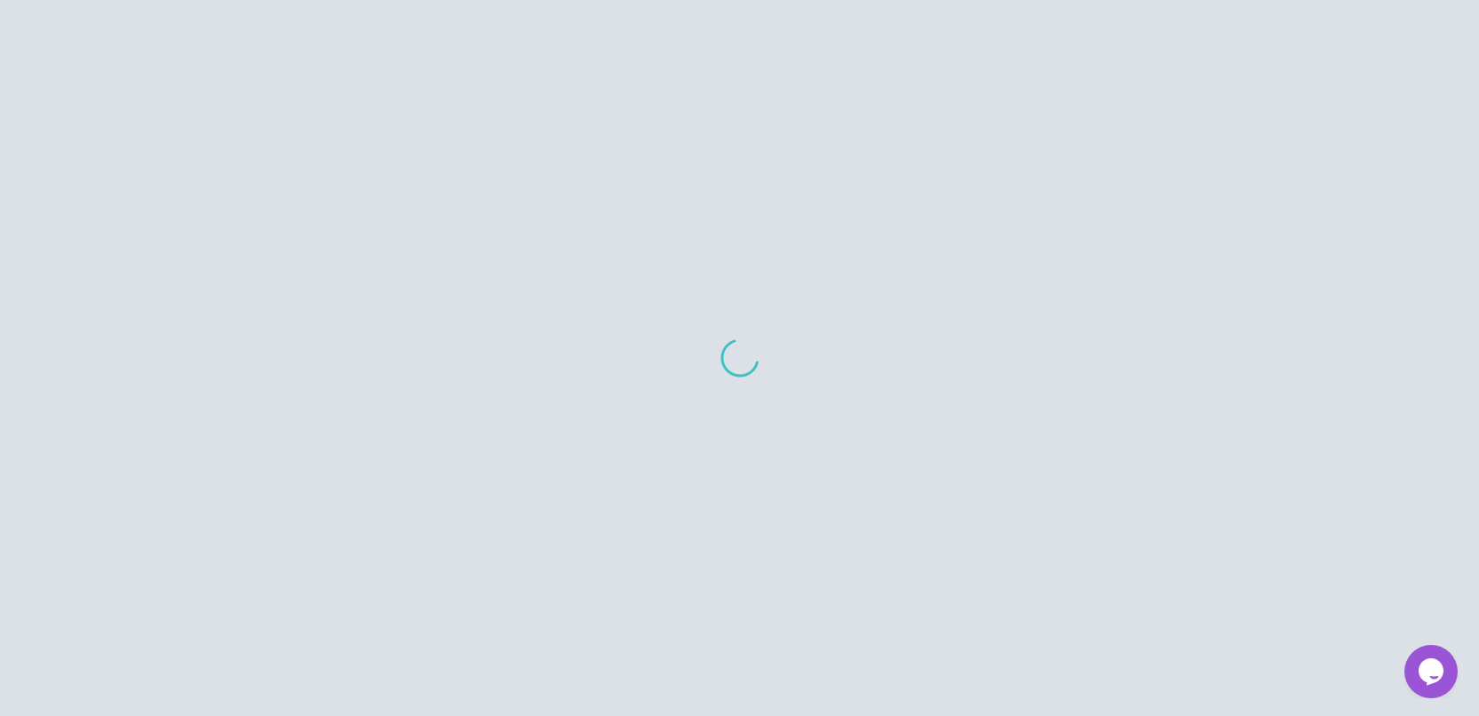
scroll to position [1043, 0]
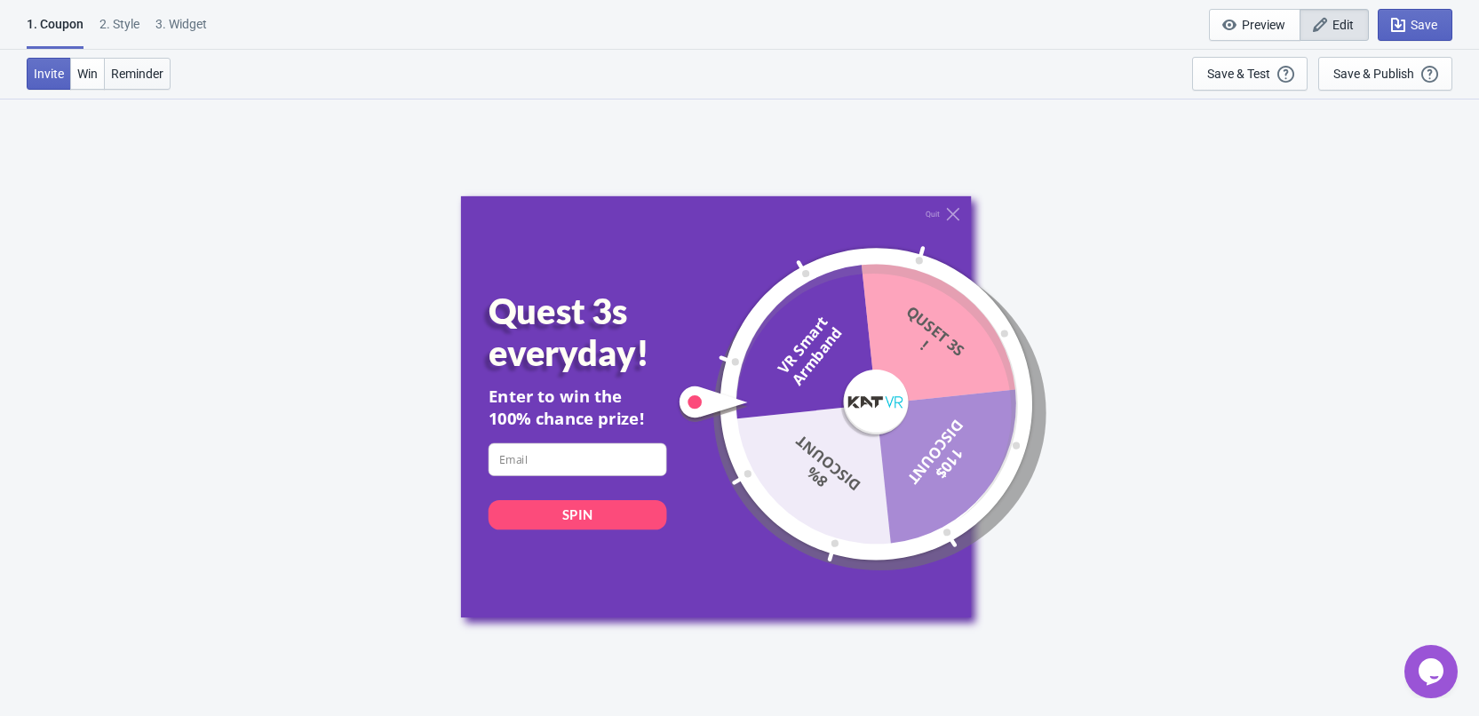
click at [151, 77] on span "Reminder" at bounding box center [137, 74] width 52 height 14
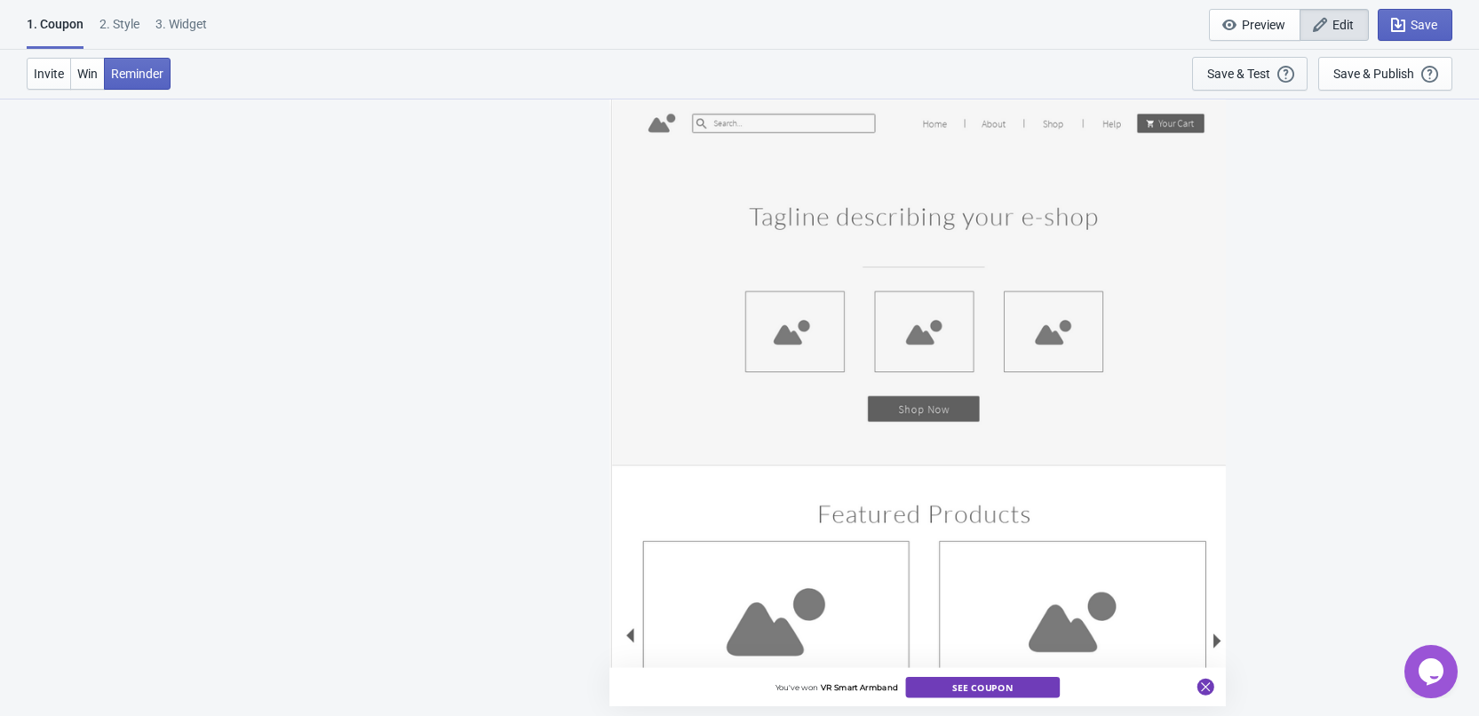
click at [1213, 81] on div "Save & Test Open a Widget Preview of your site so that you can try it out. It w…" at bounding box center [1249, 74] width 85 height 20
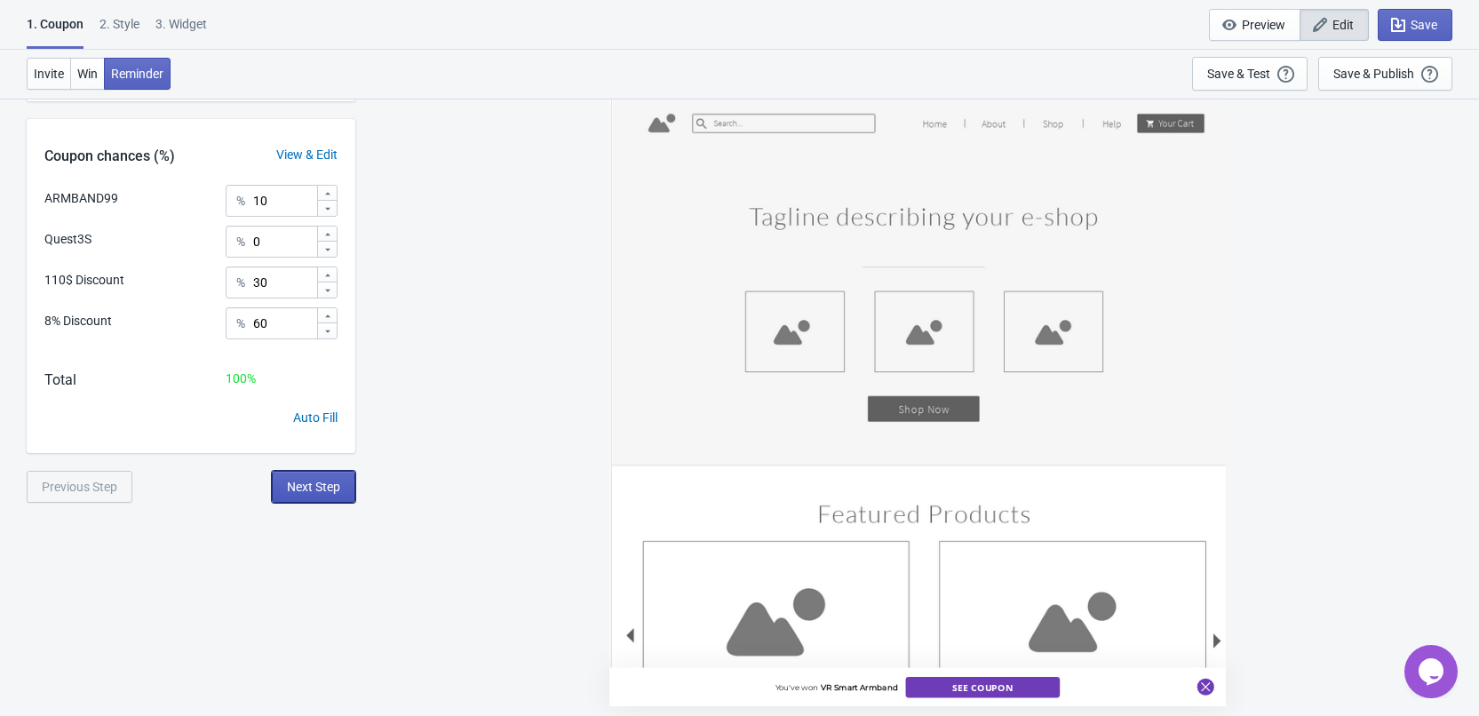
click at [310, 482] on span "Next Step" at bounding box center [313, 487] width 53 height 14
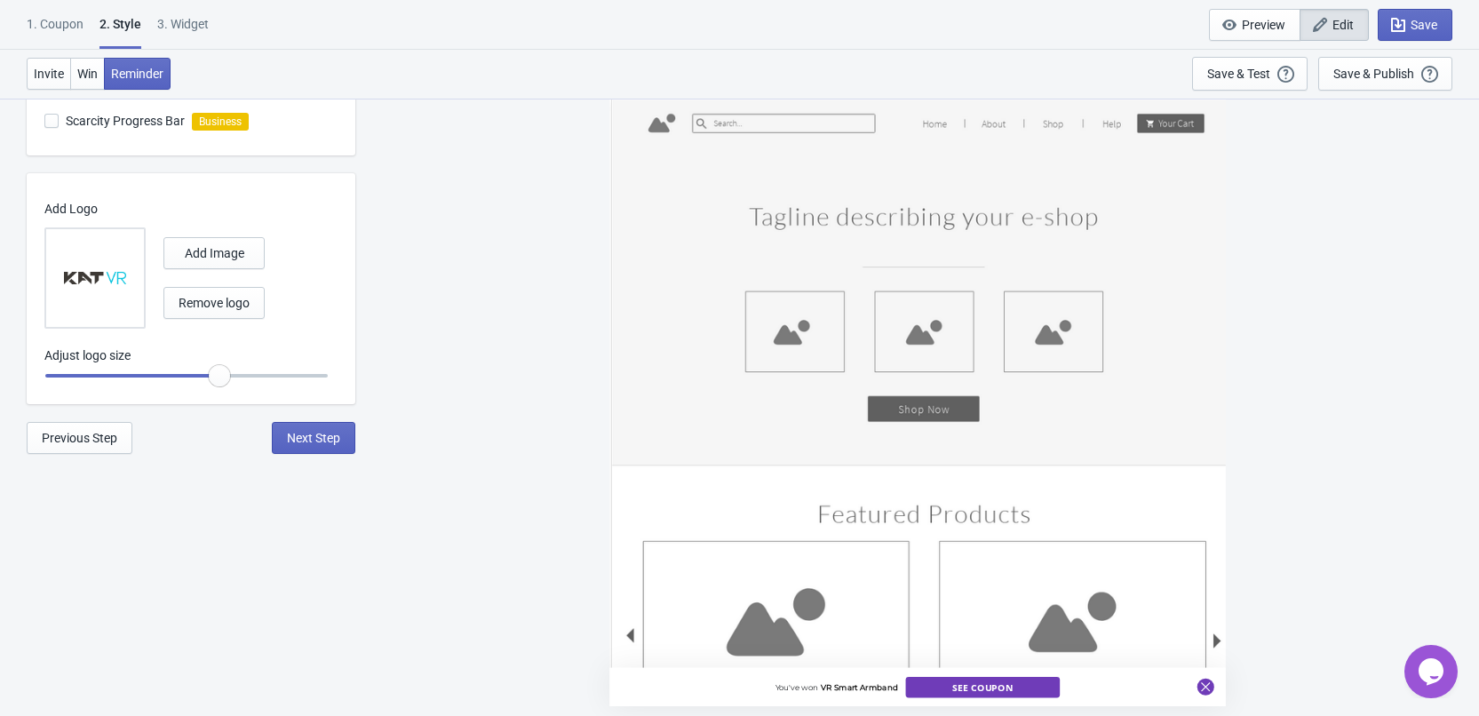
scroll to position [711, 0]
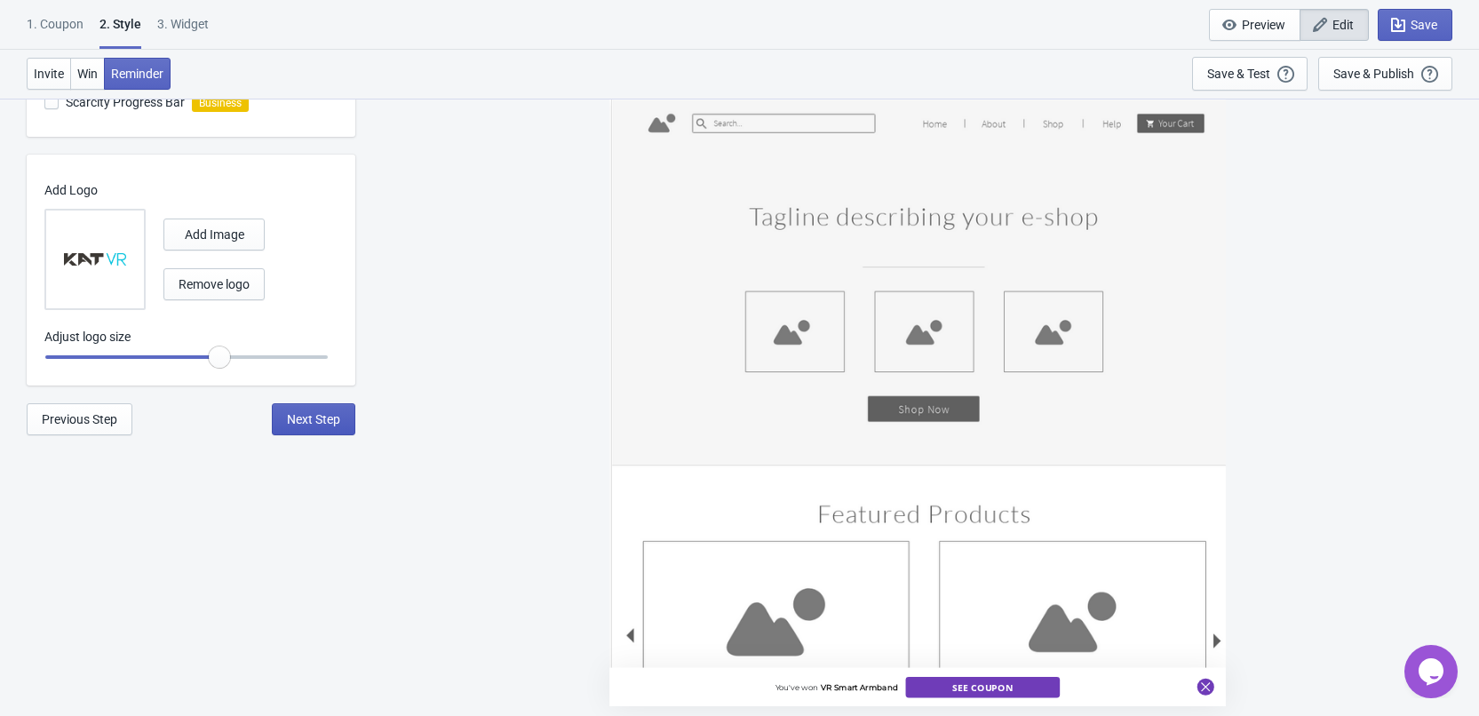
click at [317, 422] on span "Next Step" at bounding box center [313, 419] width 53 height 14
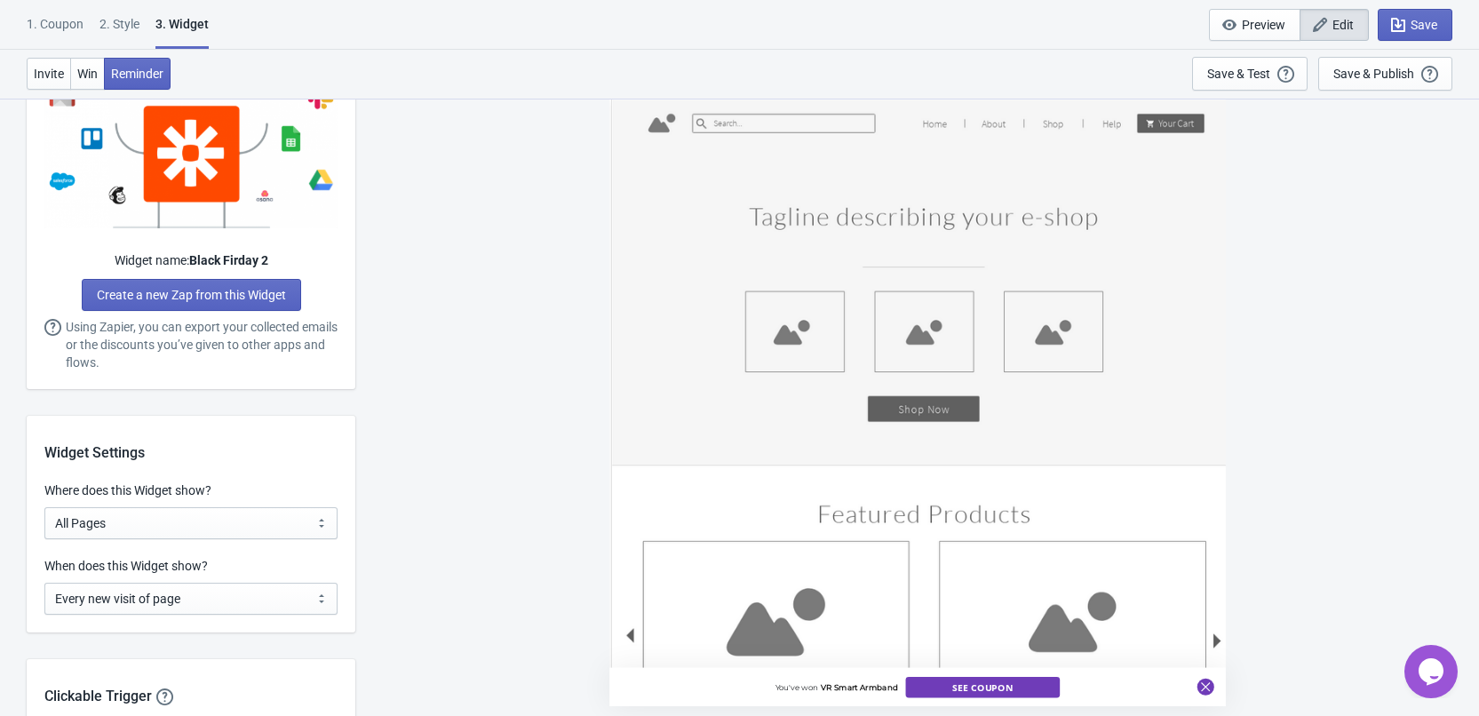
scroll to position [1422, 0]
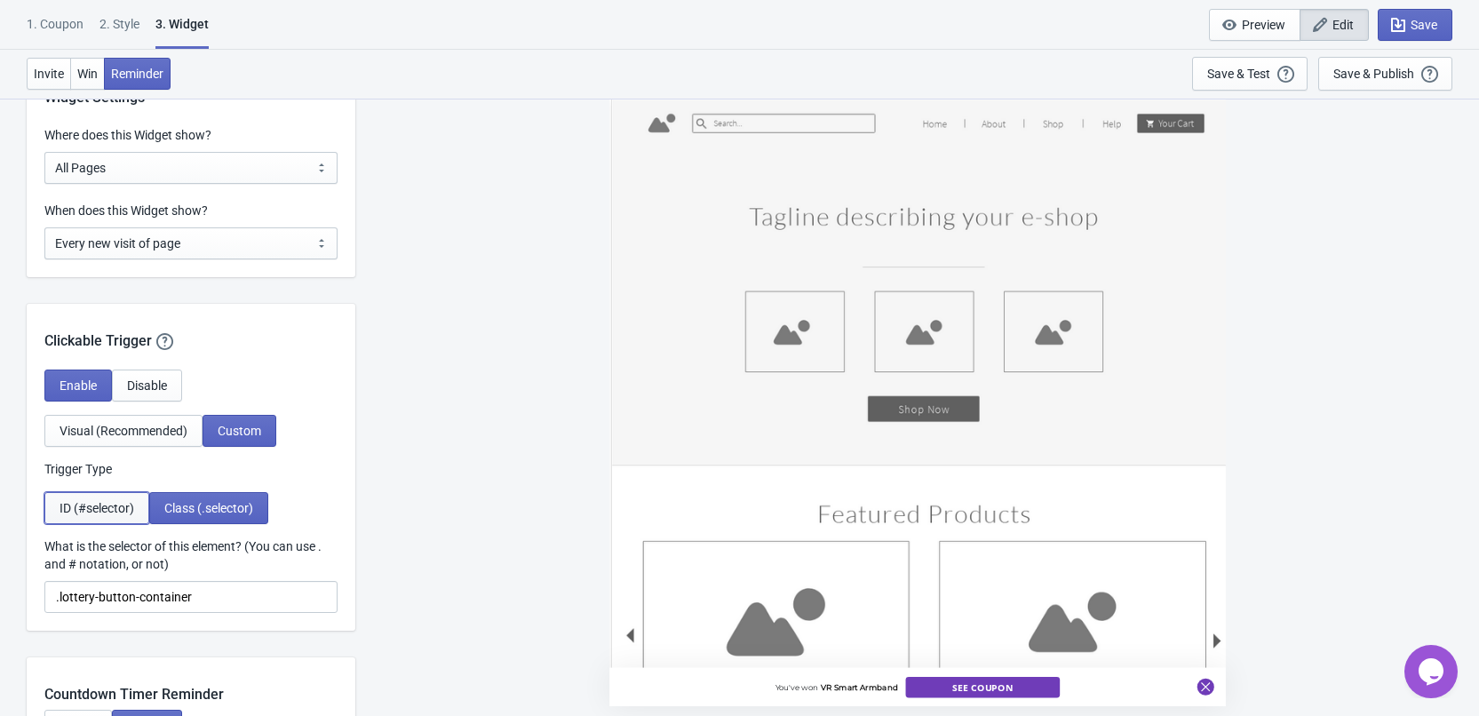
click at [105, 506] on span "ID (#selector)" at bounding box center [97, 508] width 75 height 14
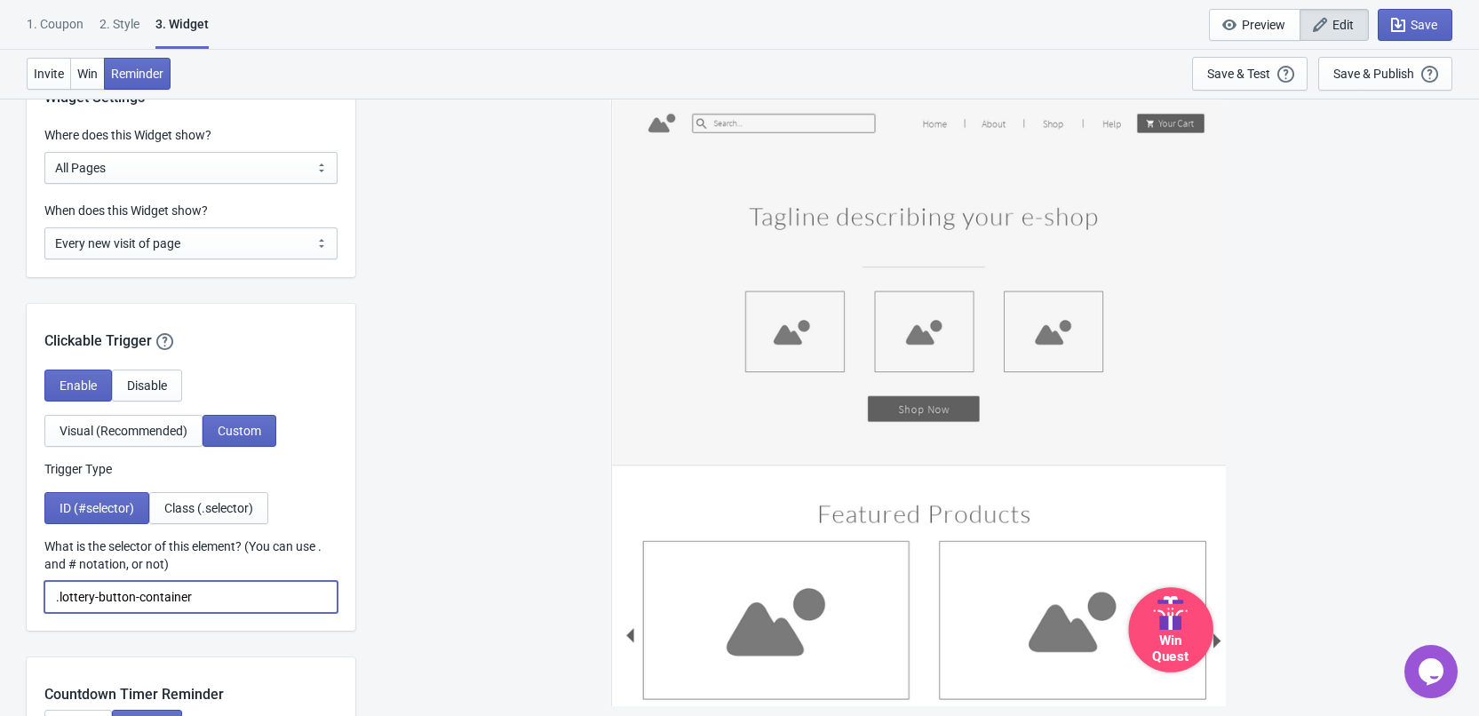
drag, startPoint x: 218, startPoint y: 594, endPoint x: 49, endPoint y: 583, distance: 169.2
click at [49, 583] on input ".lottery-button-container" at bounding box center [190, 597] width 293 height 32
paste input "shopify-section-lottery-button"
type input "#shopify-section-lottery-button"
click at [1237, 76] on div "Save & Test" at bounding box center [1238, 74] width 63 height 14
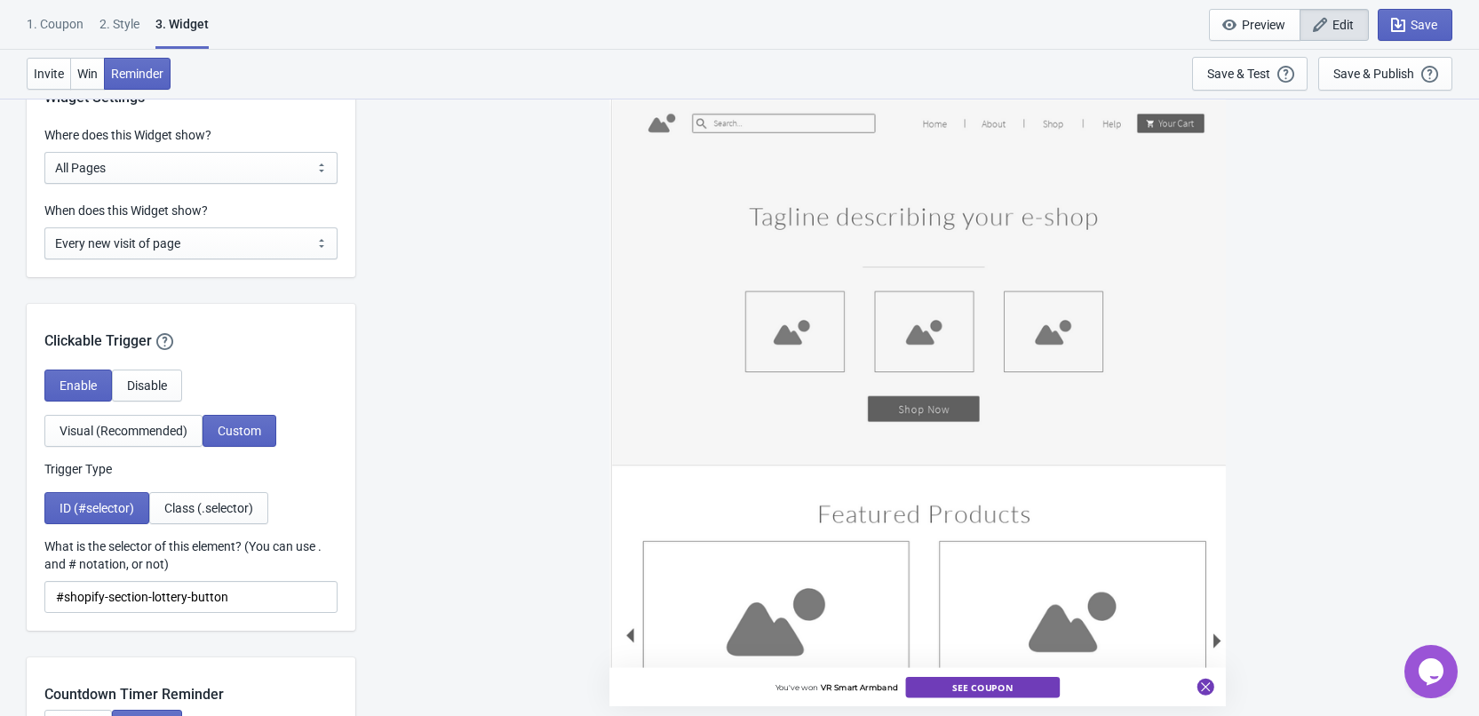
click at [227, 528] on div "Enable Disable Visual (Recommended) Custom Trigger Type ID (#selector) Class (.…" at bounding box center [191, 500] width 329 height 261
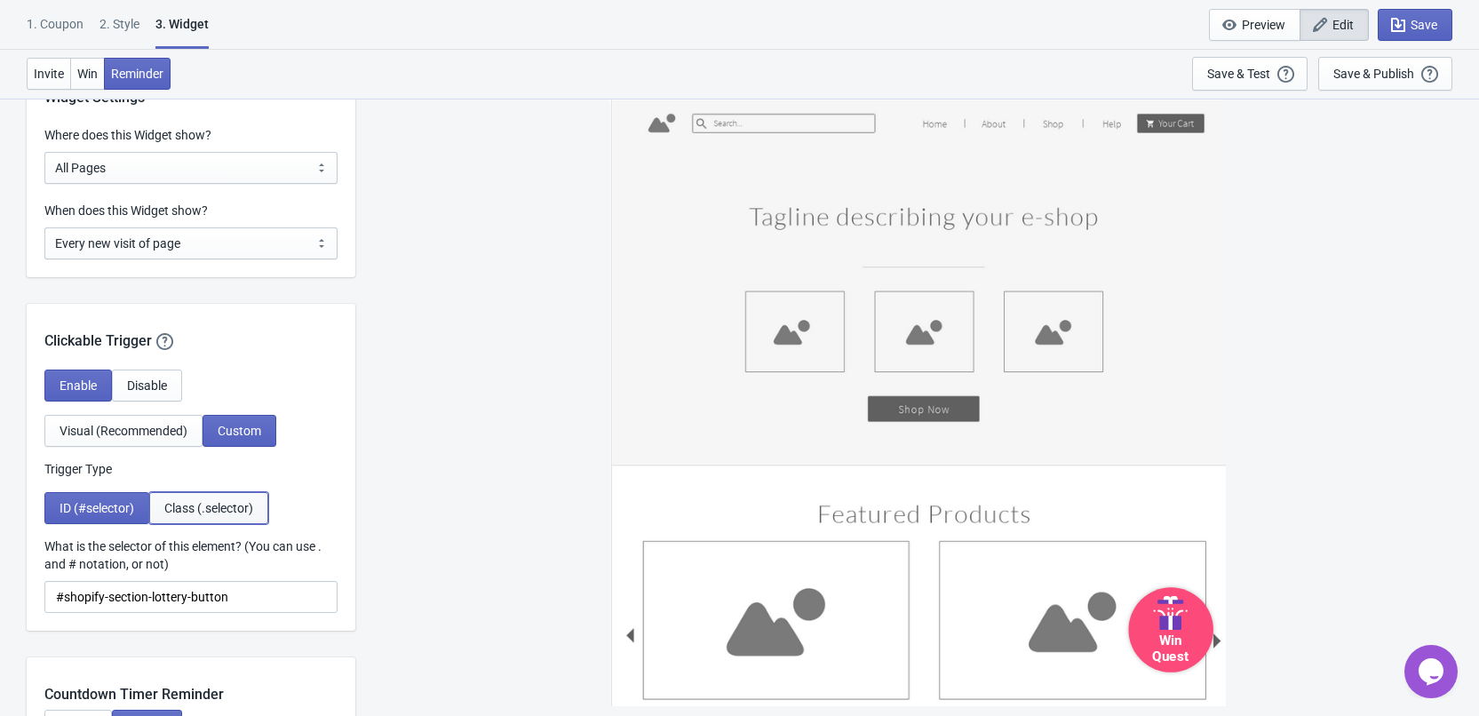
click at [232, 512] on span "Class (.selector)" at bounding box center [208, 508] width 89 height 14
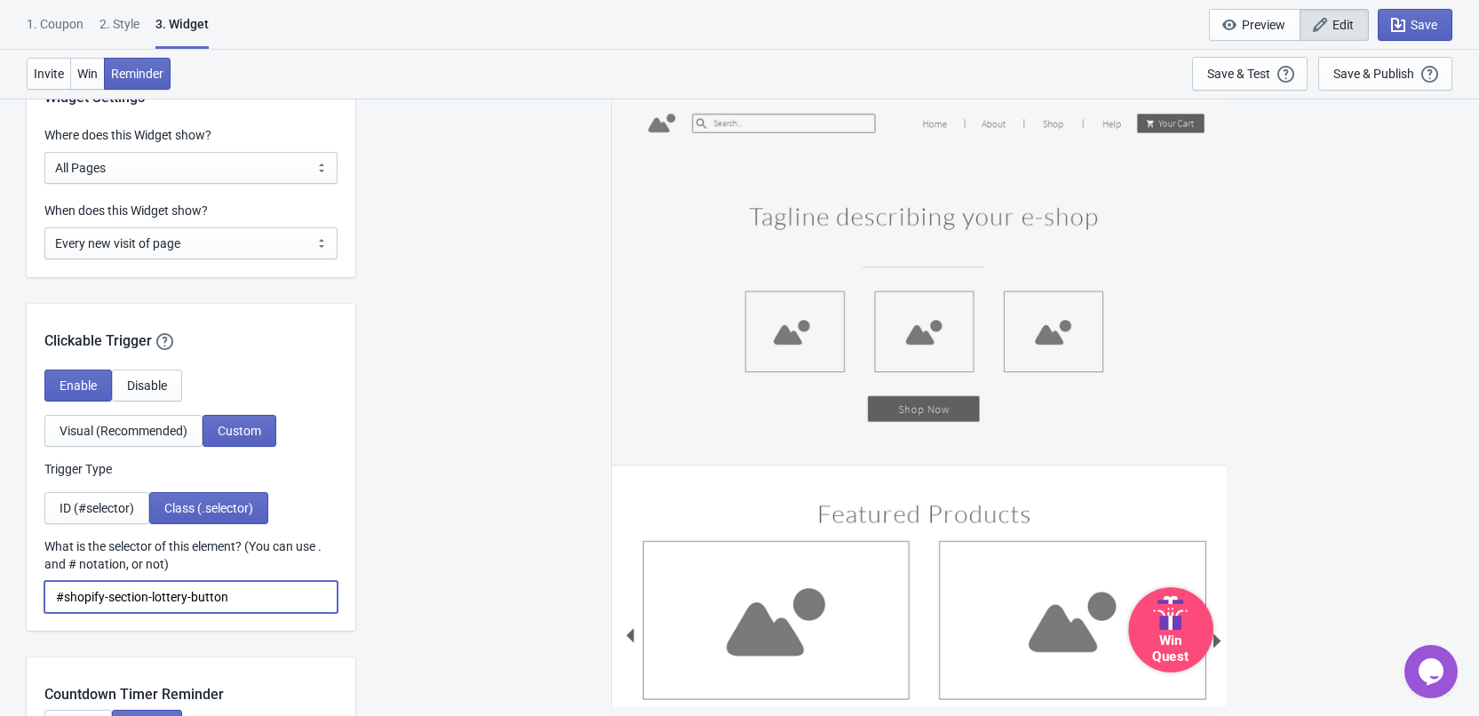
drag, startPoint x: 250, startPoint y: 602, endPoint x: 6, endPoint y: 595, distance: 243.5
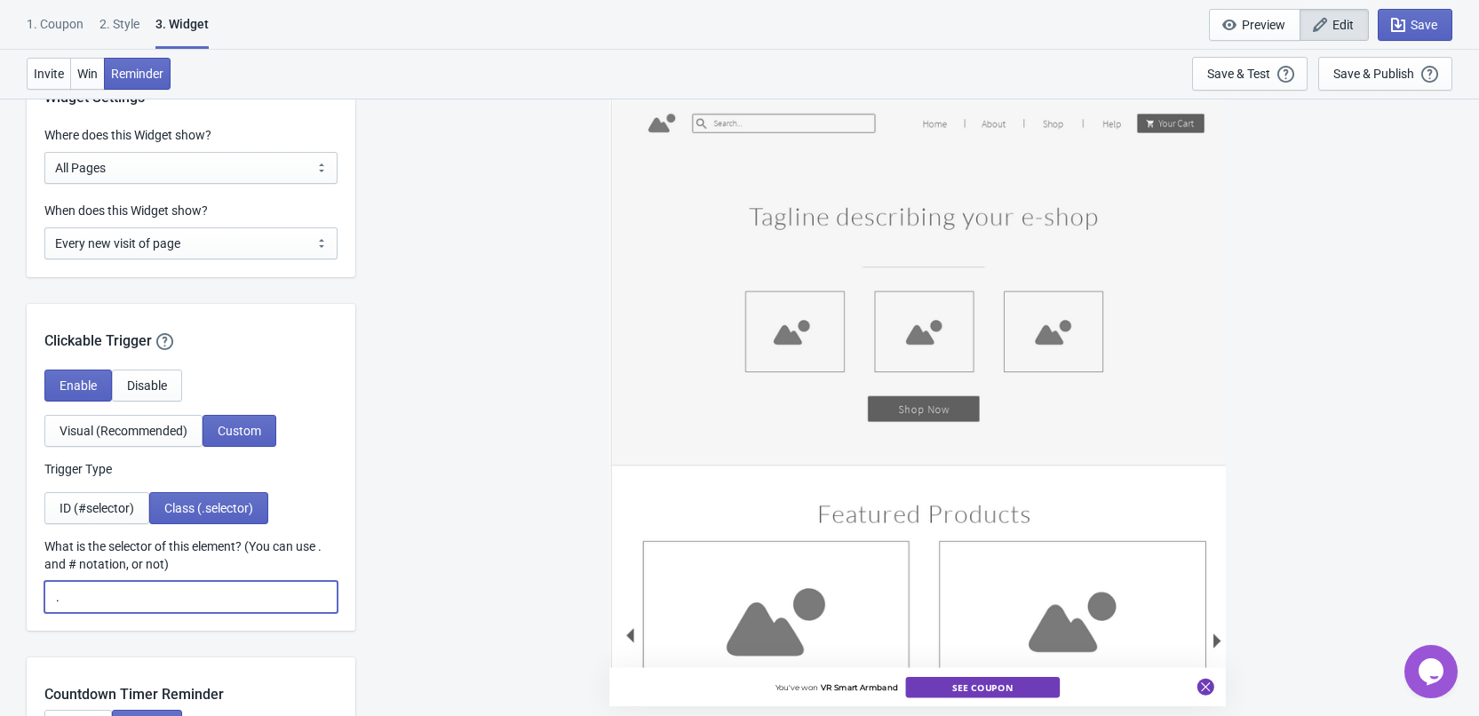
paste input "lottery-button"
click at [1244, 69] on div "Save & Test" at bounding box center [1238, 74] width 63 height 14
drag, startPoint x: 161, startPoint y: 600, endPoint x: 67, endPoint y: 592, distance: 94.5
click at [67, 592] on input ".lottery-button" at bounding box center [190, 597] width 293 height 32
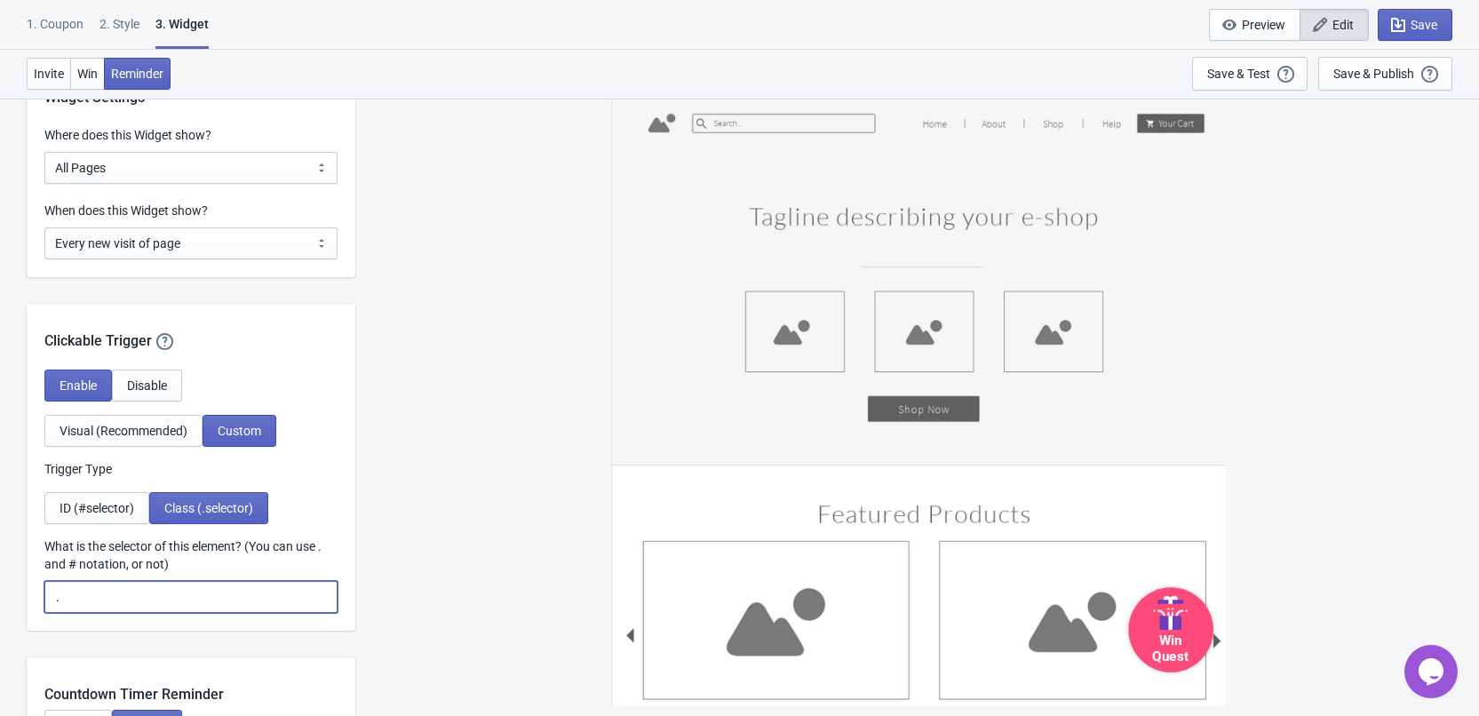
paste input "tada-trigger-btn"
type input ".tada-trigger-btn"
click at [402, 403] on div "Win Quest" at bounding box center [917, 407] width 1106 height 618
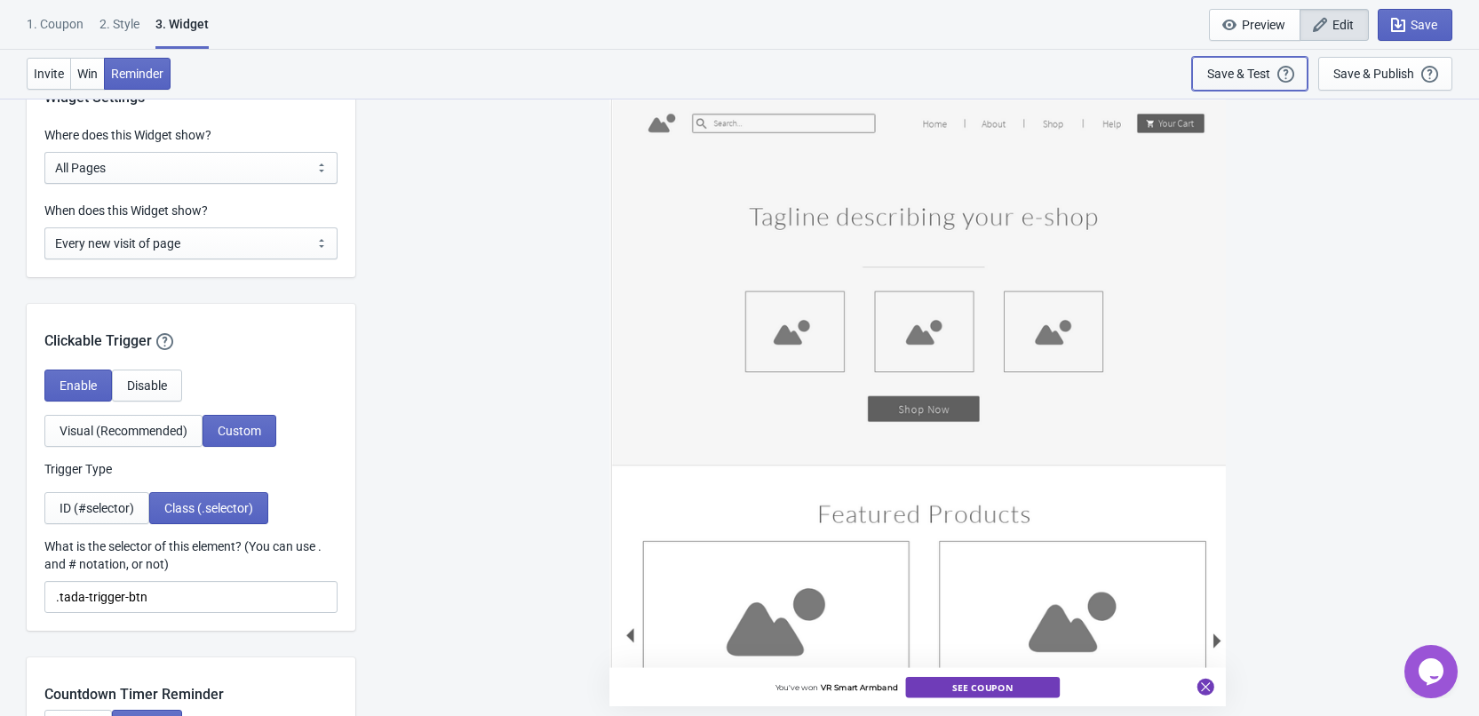
click at [1251, 73] on div "Save & Test" at bounding box center [1238, 74] width 63 height 14
click at [176, 596] on input ".tada-trigger-btn" at bounding box center [190, 597] width 293 height 32
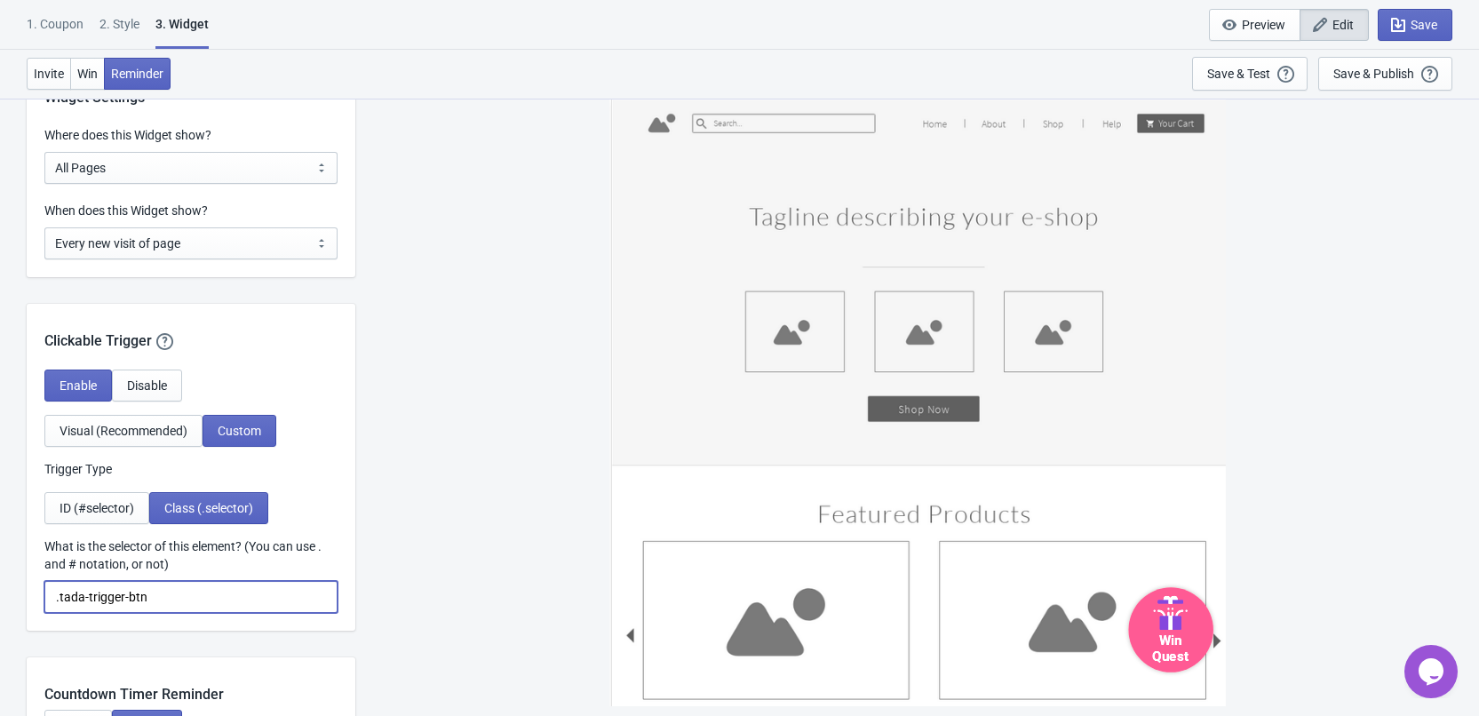
click at [1180, 614] on icon at bounding box center [1170, 613] width 47 height 34
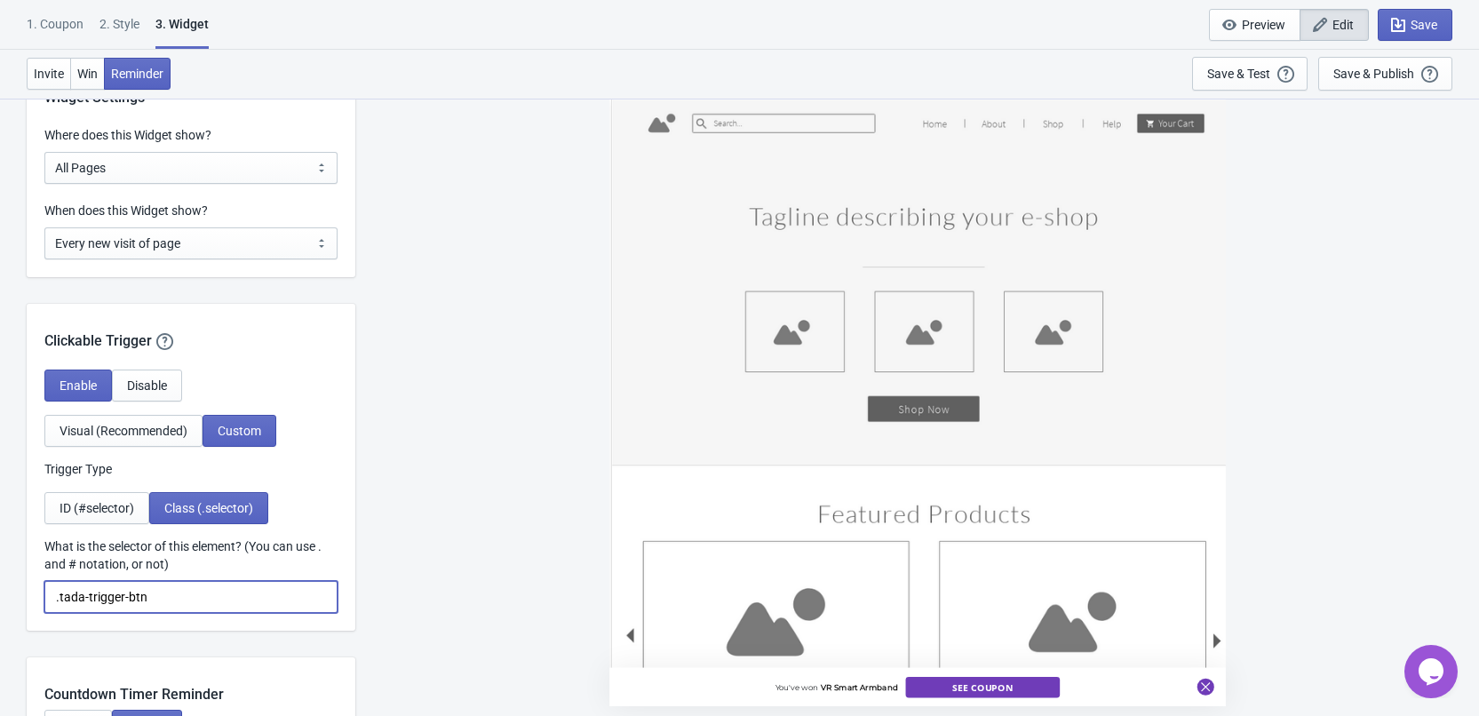
click at [213, 592] on input ".tada-trigger-btn" at bounding box center [190, 597] width 293 height 32
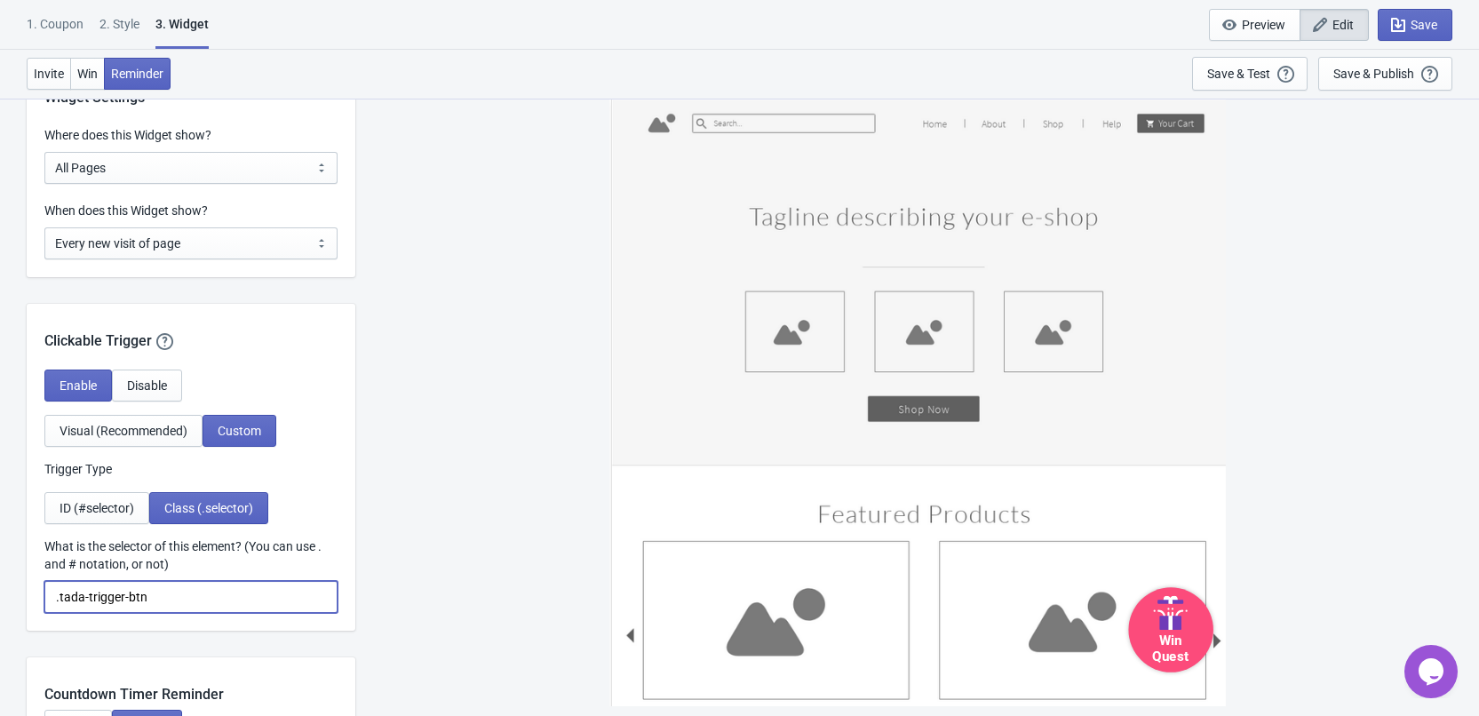
click at [58, 603] on input ".tada-trigger-btn" at bounding box center [190, 597] width 293 height 32
click at [155, 421] on button "Visual (Recommended)" at bounding box center [123, 431] width 158 height 32
select select "circle"
select select "bottom_right"
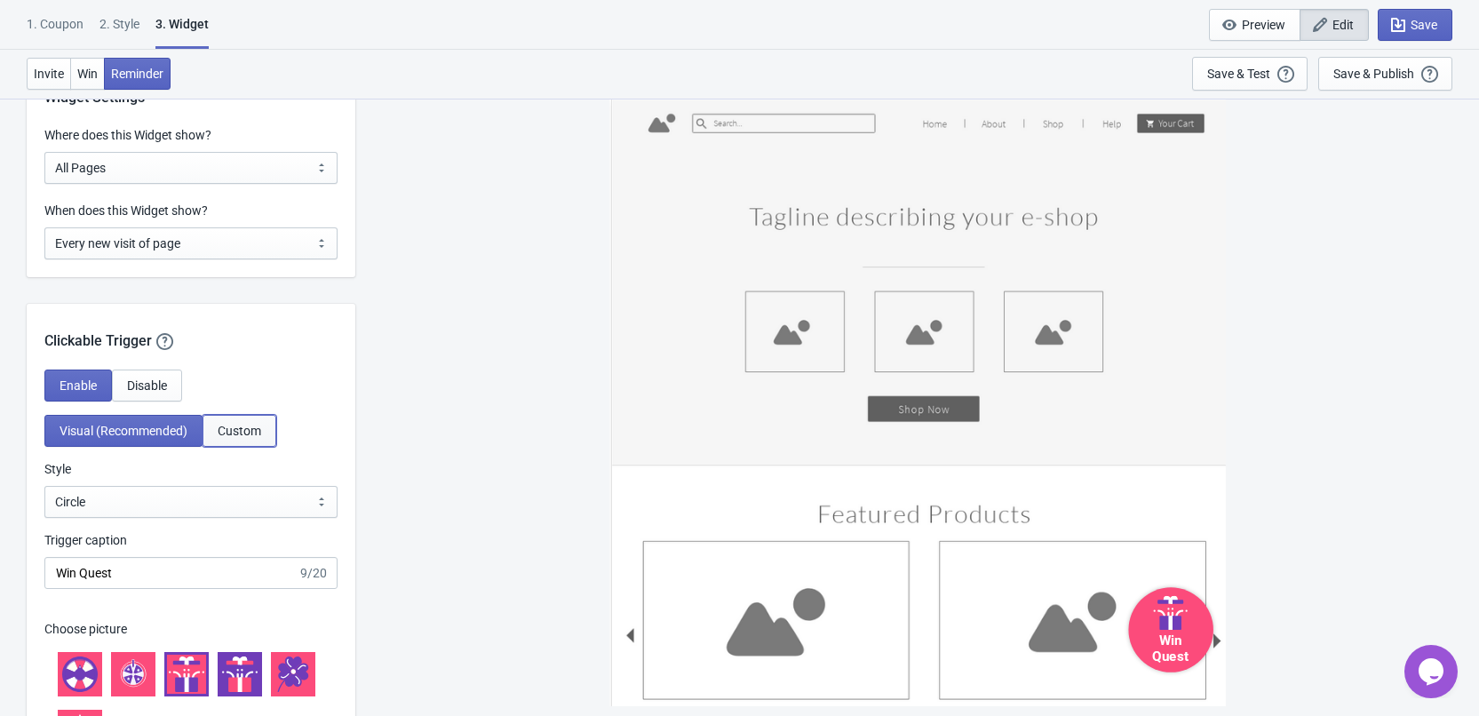
click at [243, 426] on span "Custom" at bounding box center [240, 431] width 44 height 14
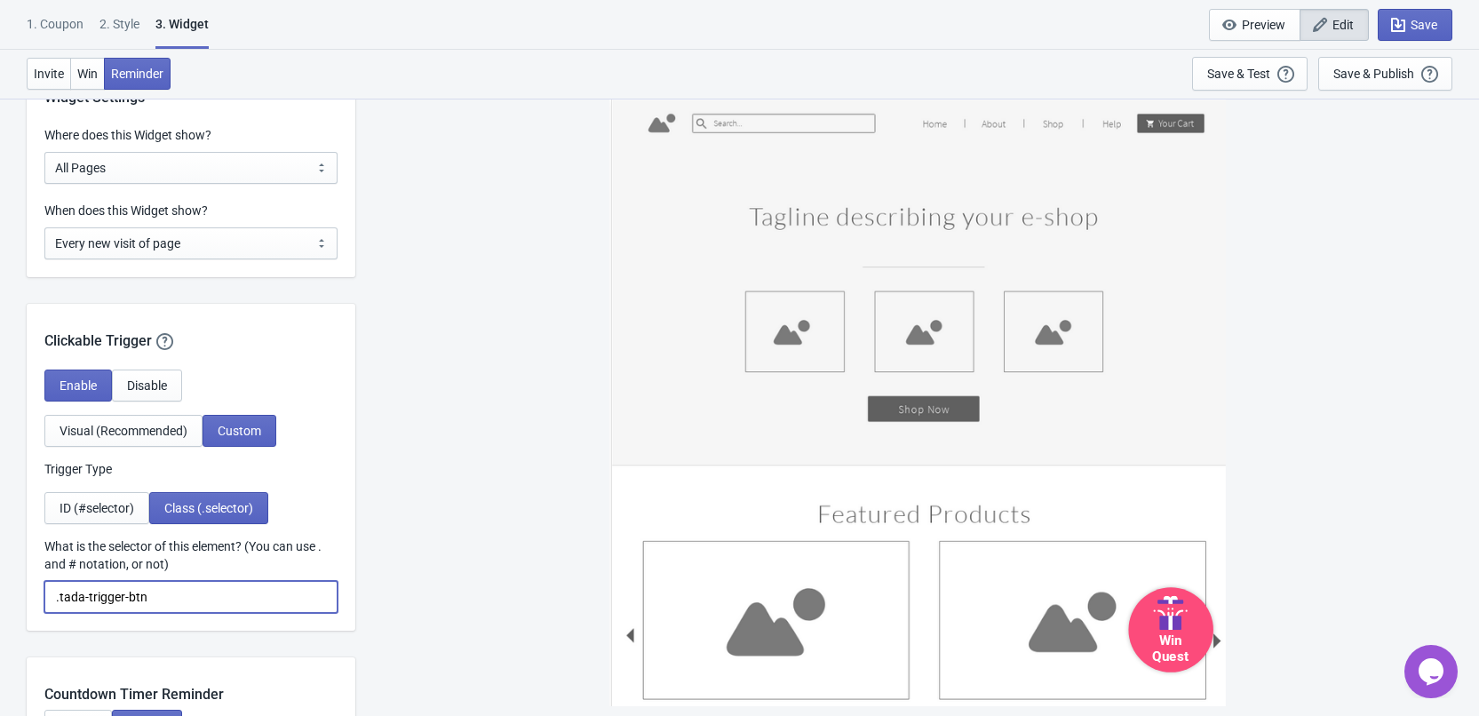
click at [192, 607] on input ".tada-trigger-btn" at bounding box center [190, 597] width 293 height 32
click at [1241, 64] on div "Save & Test Open a Widget Preview of your site so that you can try it out. It w…" at bounding box center [1249, 74] width 85 height 20
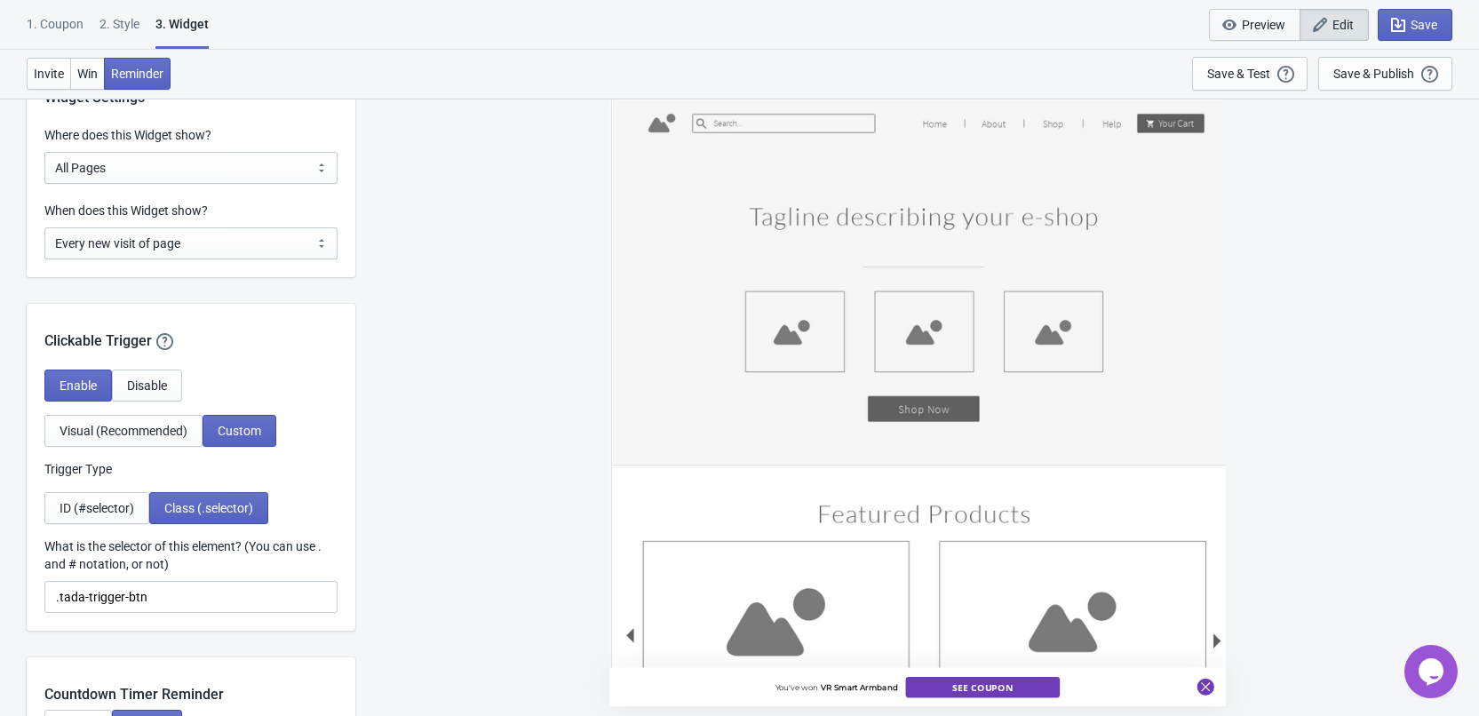
click at [1249, 20] on span "Preview" at bounding box center [1264, 25] width 44 height 14
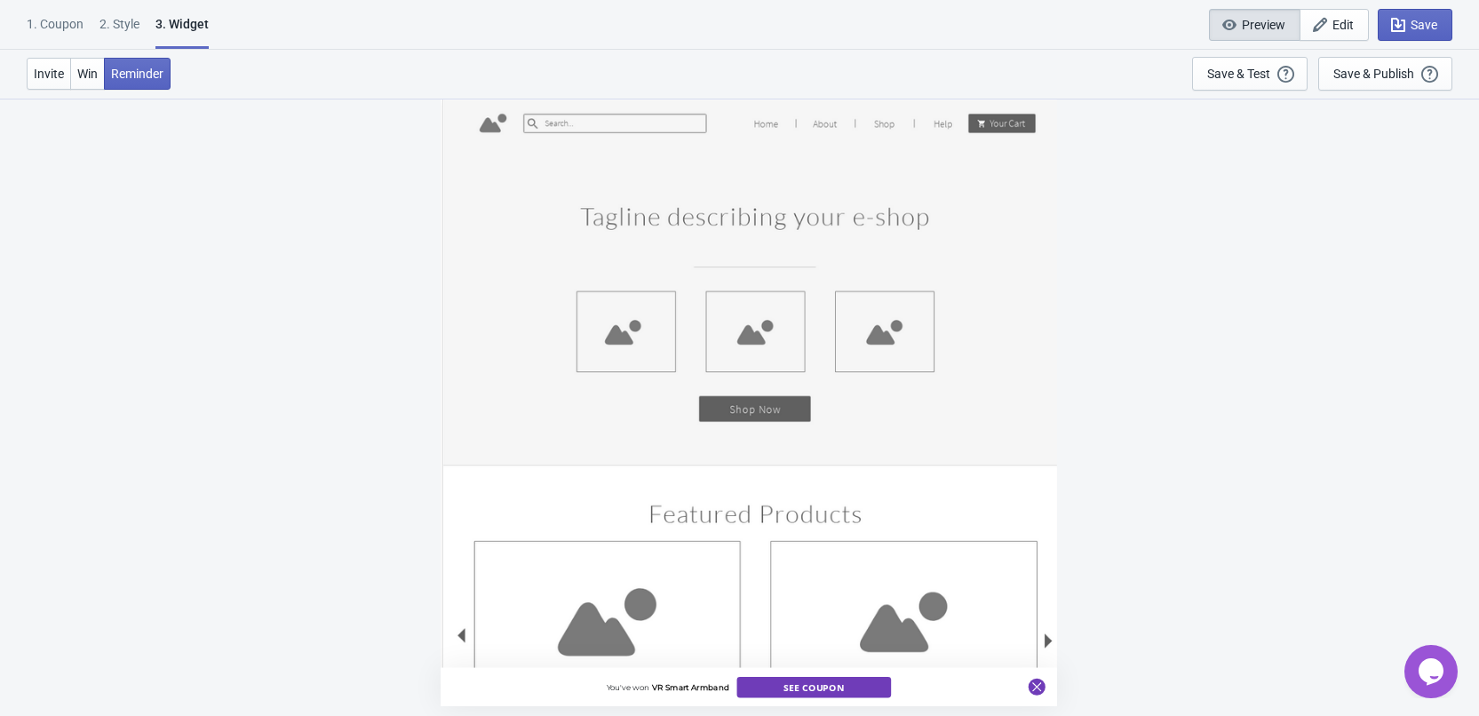
scroll to position [608, 0]
